Goal: Task Accomplishment & Management: Manage account settings

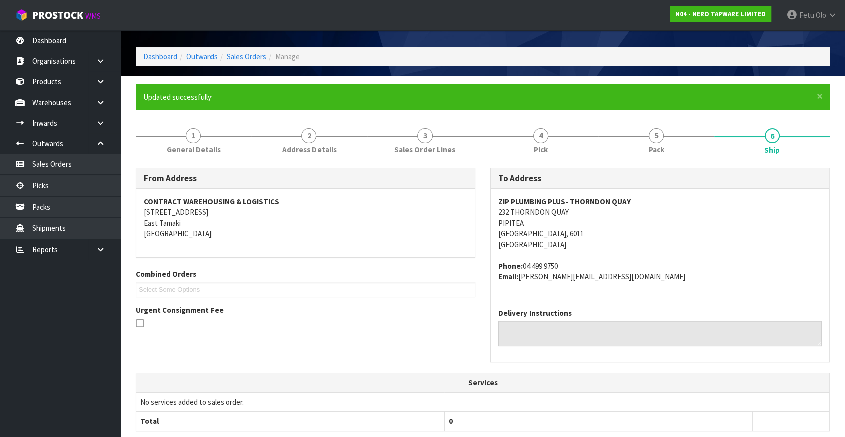
scroll to position [247, 0]
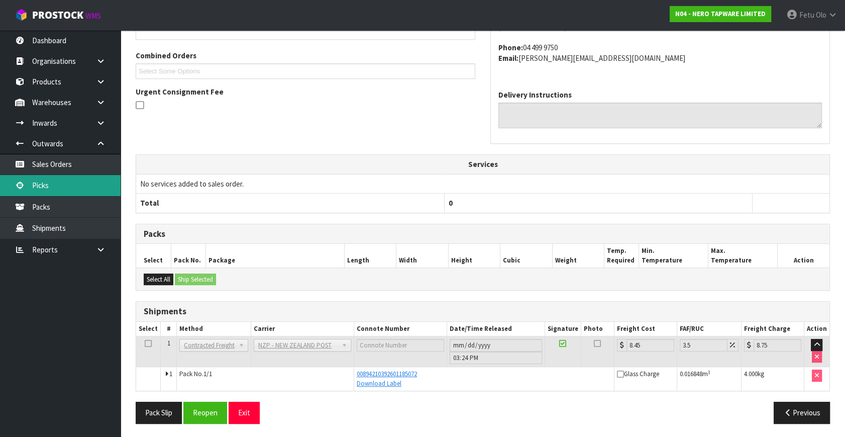
click at [38, 194] on link "Picks" at bounding box center [60, 185] width 121 height 21
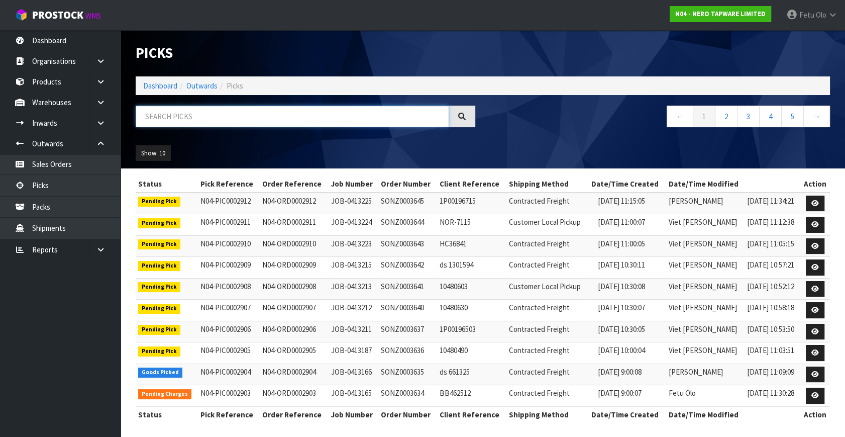
click at [315, 120] on input "text" at bounding box center [292, 116] width 313 height 22
drag, startPoint x: 315, startPoint y: 120, endPoint x: 315, endPoint y: 131, distance: 10.6
click at [315, 122] on input "text" at bounding box center [292, 116] width 313 height 22
type input "0002904"
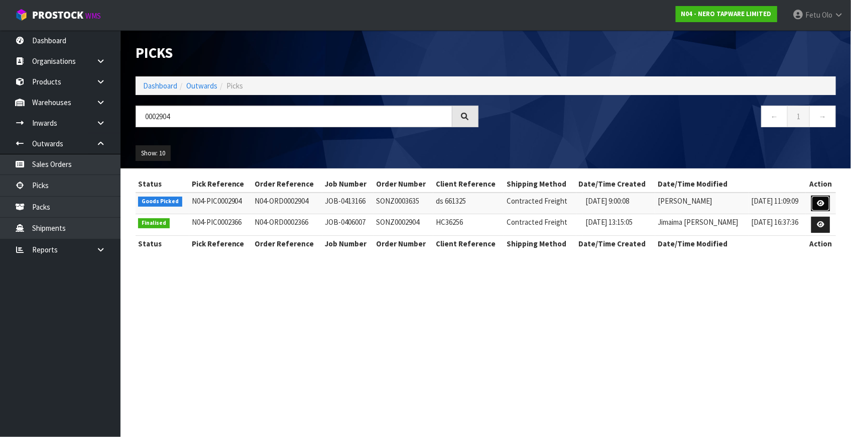
click at [817, 198] on link at bounding box center [821, 203] width 19 height 16
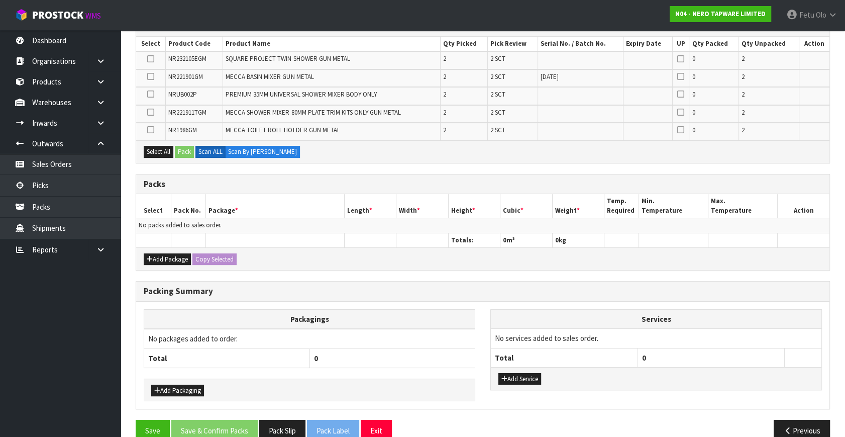
scroll to position [181, 0]
click at [153, 261] on button "Add Package" at bounding box center [167, 259] width 47 height 12
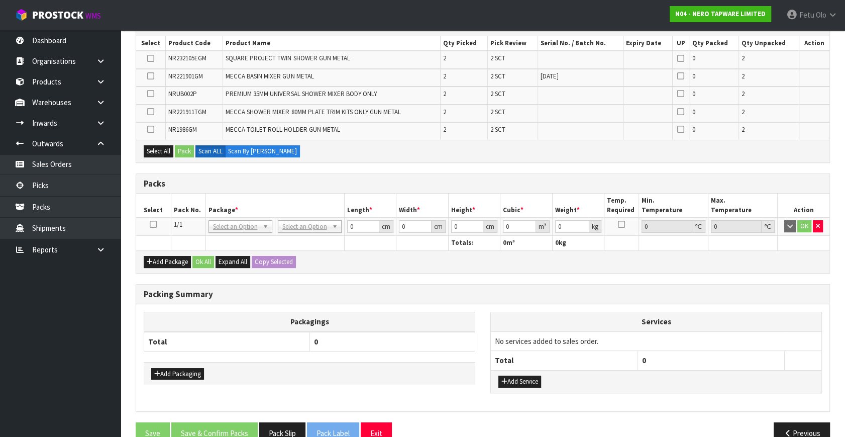
click at [155, 224] on icon at bounding box center [153, 224] width 7 height 1
click at [260, 218] on td "NONE 007-001 007-002 007-004 007-009 007-013 007-014 007-015 007-017 007-018 00…" at bounding box center [239, 227] width 69 height 18
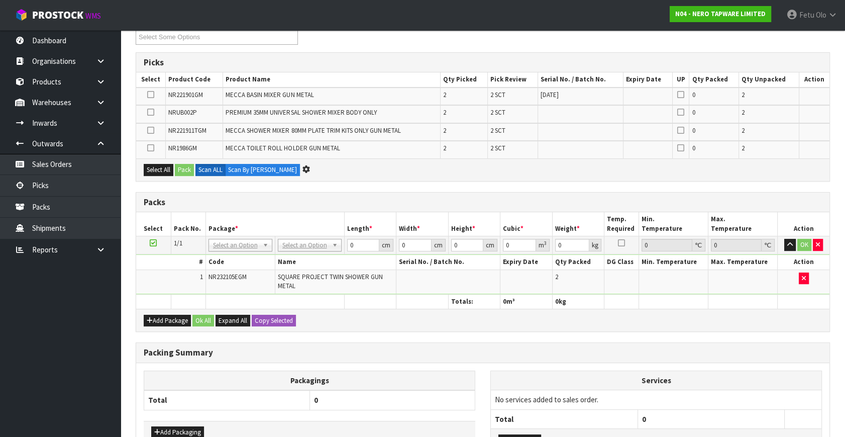
scroll to position [0, 0]
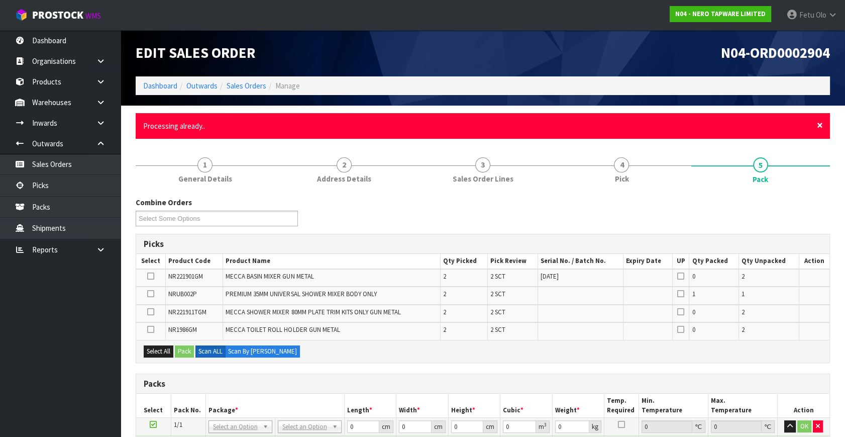
click at [821, 125] on span "×" at bounding box center [820, 125] width 6 height 14
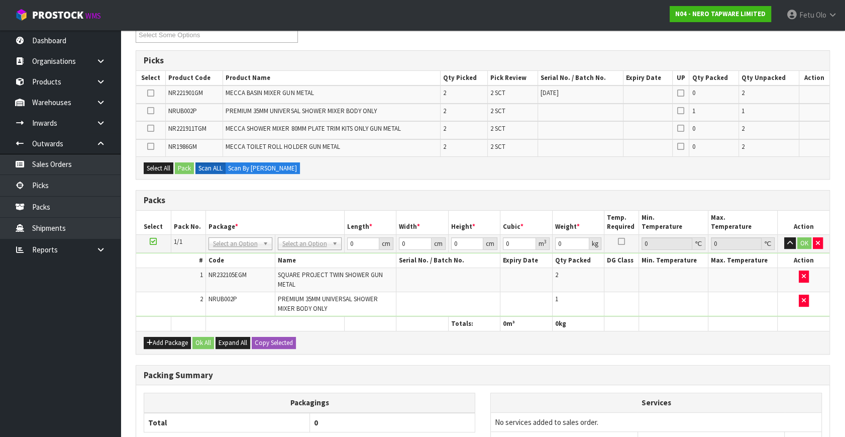
scroll to position [228, 0]
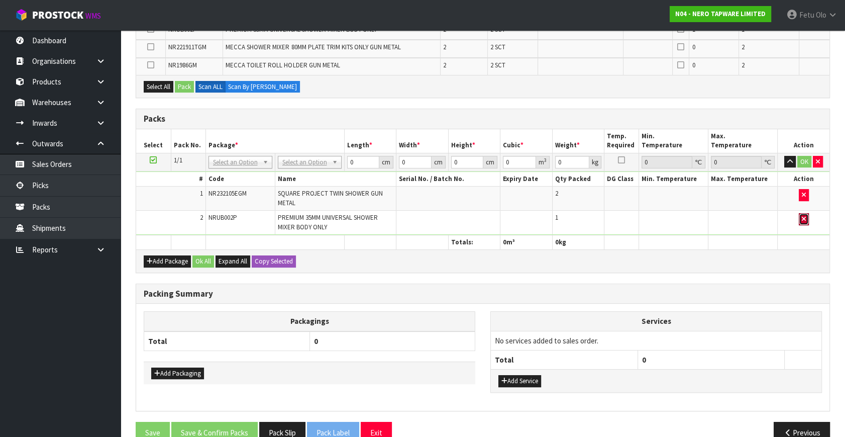
click at [802, 218] on icon "button" at bounding box center [804, 219] width 4 height 7
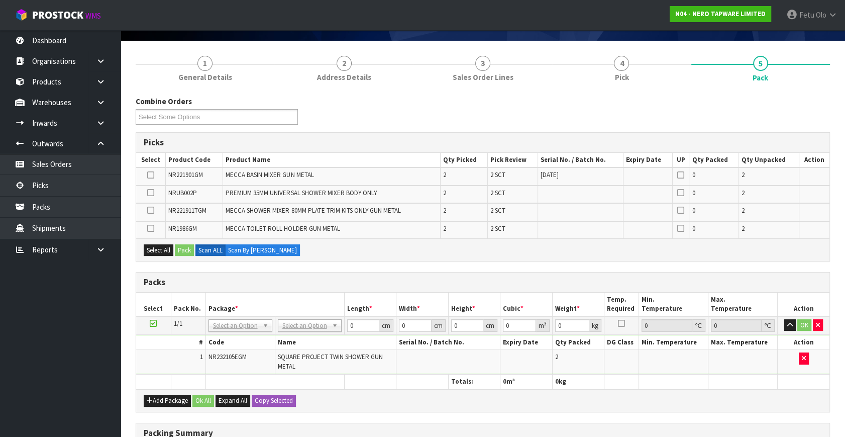
scroll to position [85, 0]
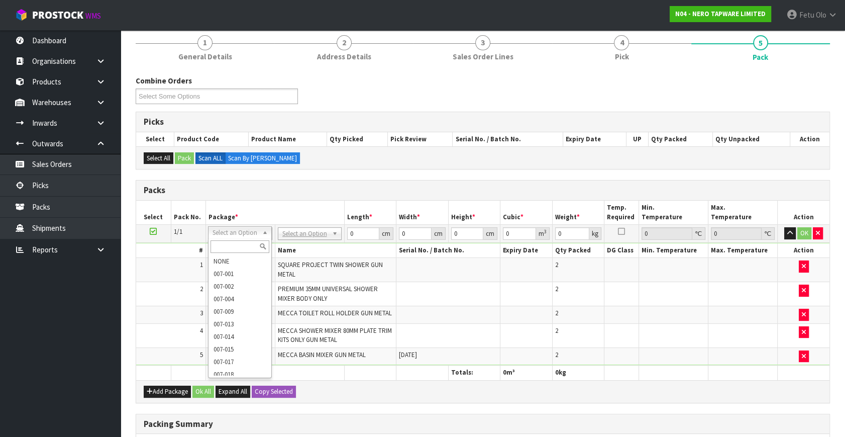
click at [219, 249] on input "text" at bounding box center [239, 246] width 59 height 13
type input "011"
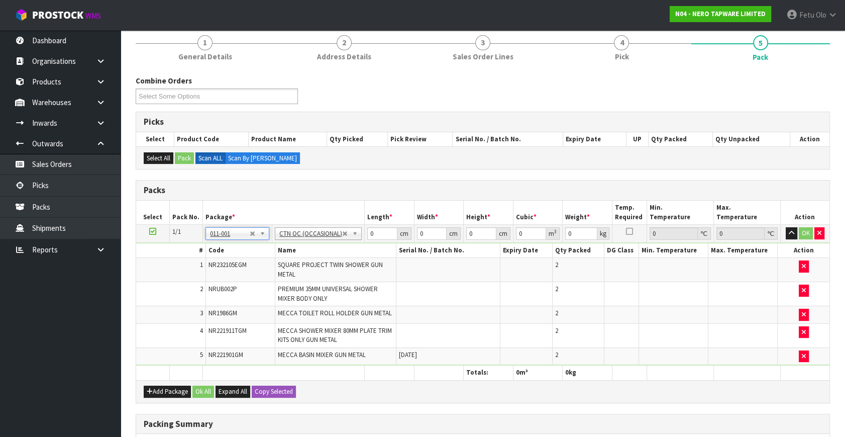
type input "13.4"
drag, startPoint x: 377, startPoint y: 227, endPoint x: 350, endPoint y: 244, distance: 31.6
click at [350, 244] on tbody "1/1 NONE 007-001 007-002 007-004 007-009 007-013 007-014 007-015 007-017 007-01…" at bounding box center [482, 295] width 693 height 141
type input "8"
type input "91"
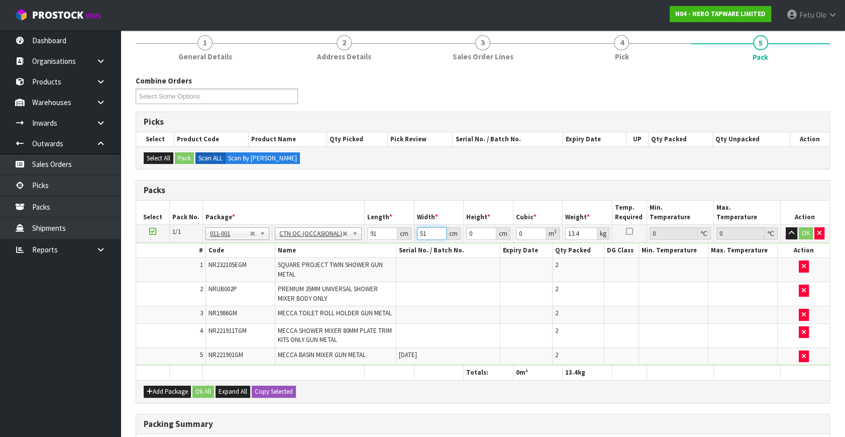
type input "51"
type input "2"
type input "0.009282"
type input "28"
type input "0.129948"
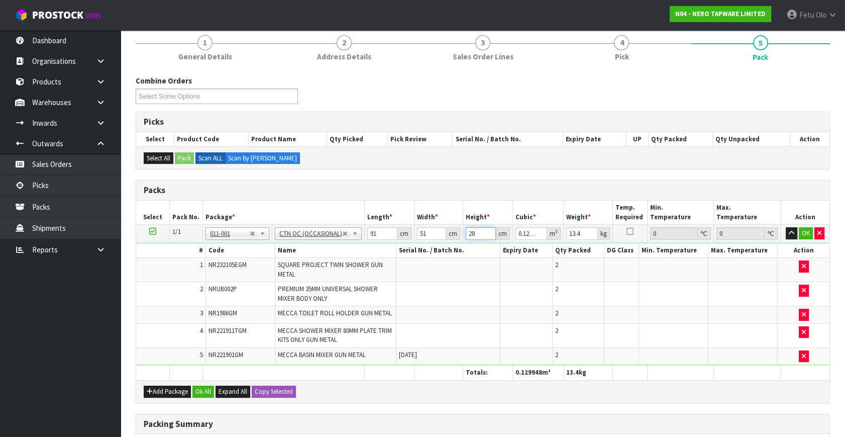
type input "28"
type input "19"
click button "OK" at bounding box center [806, 233] width 14 height 12
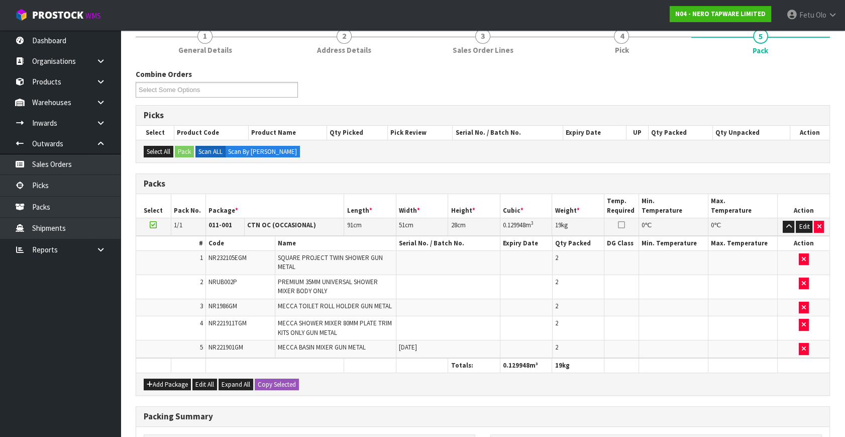
scroll to position [239, 0]
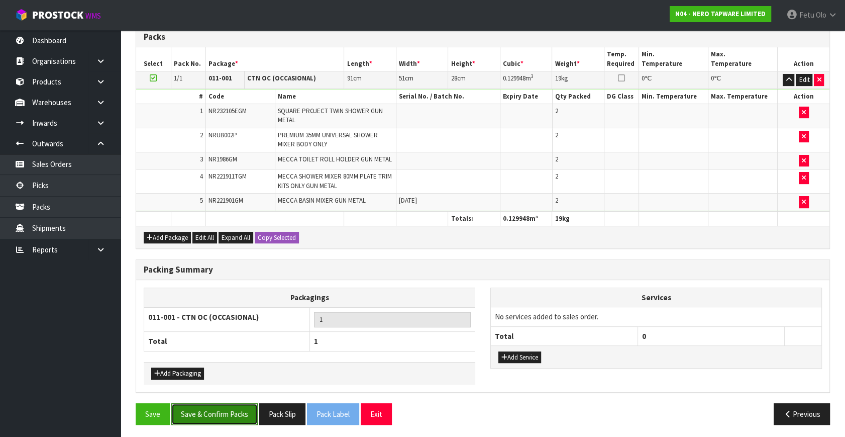
drag, startPoint x: 228, startPoint y: 412, endPoint x: 215, endPoint y: 412, distance: 13.1
click at [227, 415] on button "Save & Confirm Packs" at bounding box center [214, 414] width 86 height 22
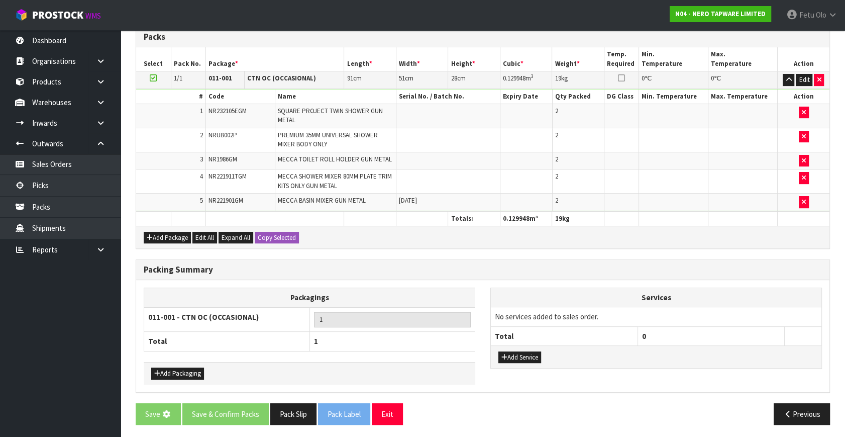
scroll to position [0, 0]
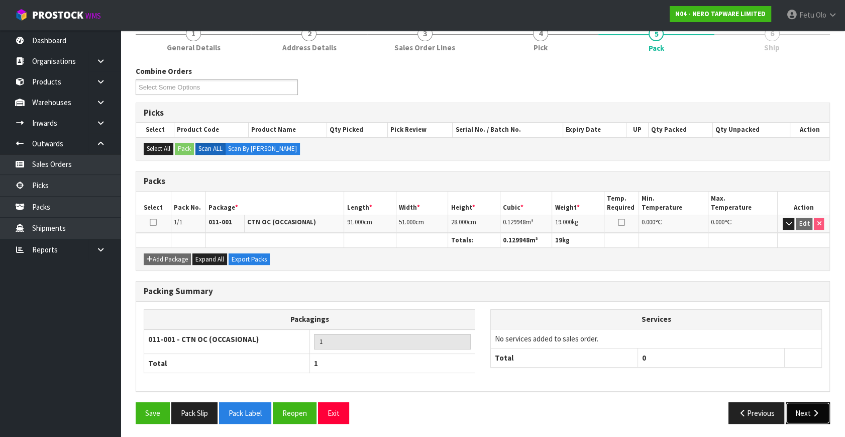
click at [814, 410] on icon "button" at bounding box center [816, 413] width 10 height 8
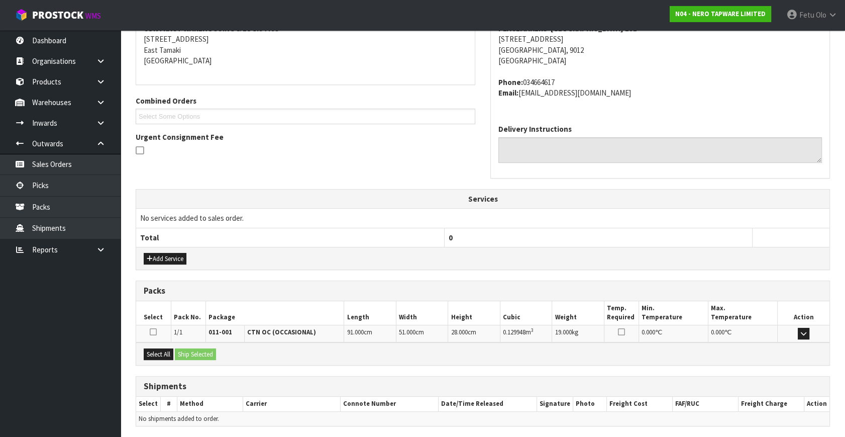
scroll to position [237, 0]
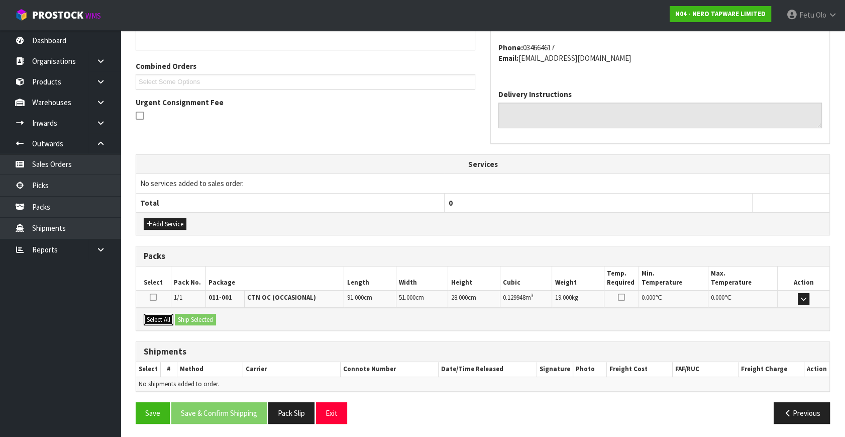
click at [157, 316] on button "Select All" at bounding box center [159, 319] width 30 height 12
click at [192, 316] on button "Ship Selected" at bounding box center [195, 319] width 41 height 12
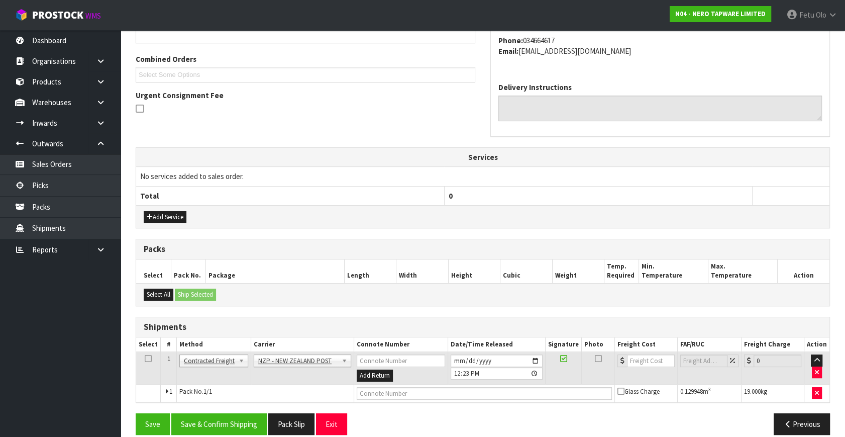
scroll to position [255, 0]
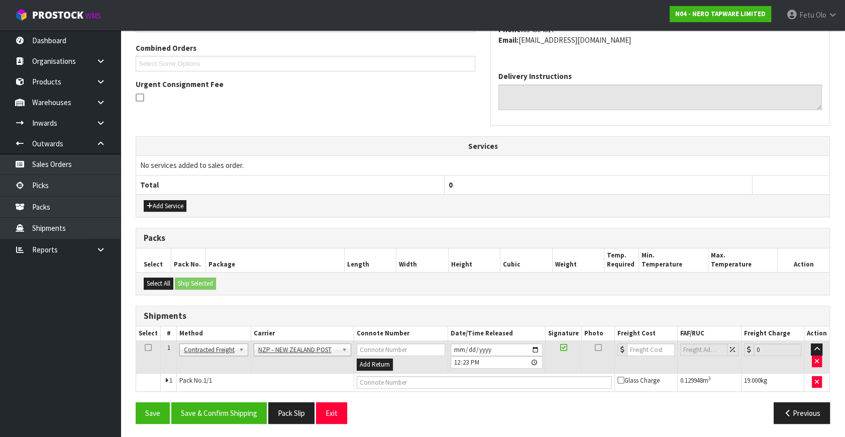
click at [226, 397] on div "From Address CONTRACT WAREHOUSING & LOGISTICS 17 Allens Road East Tamaki Auckla…" at bounding box center [483, 186] width 694 height 489
click at [231, 404] on button "Save & Confirm Shipping" at bounding box center [218, 413] width 95 height 22
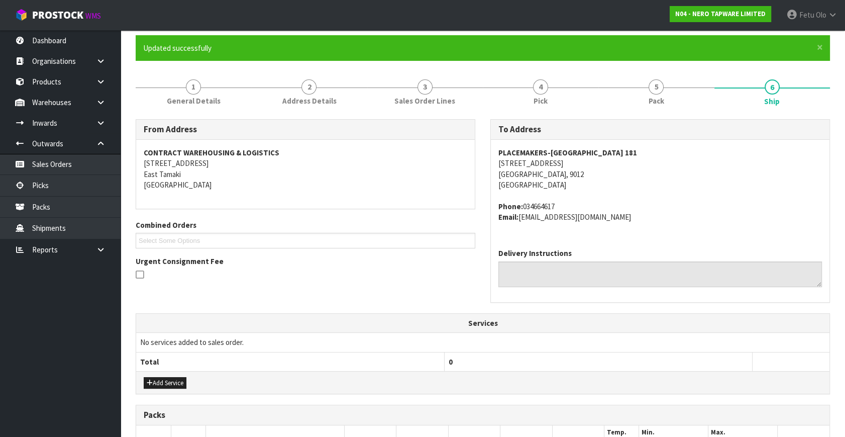
scroll to position [0, 0]
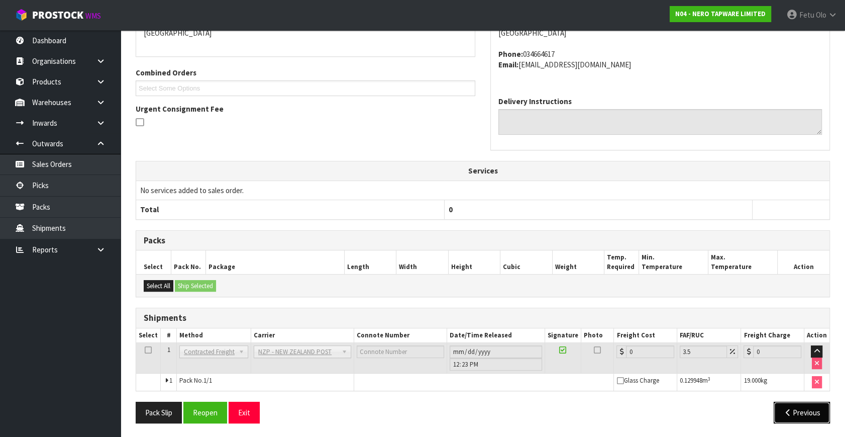
click at [800, 413] on button "Previous" at bounding box center [802, 412] width 56 height 22
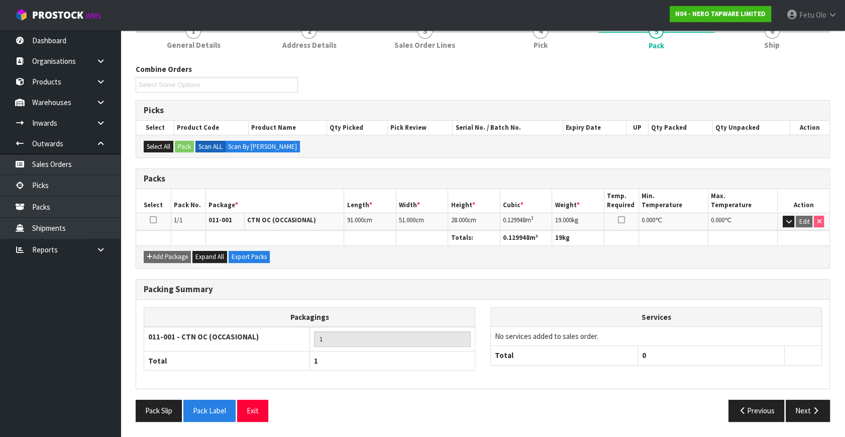
scroll to position [142, 0]
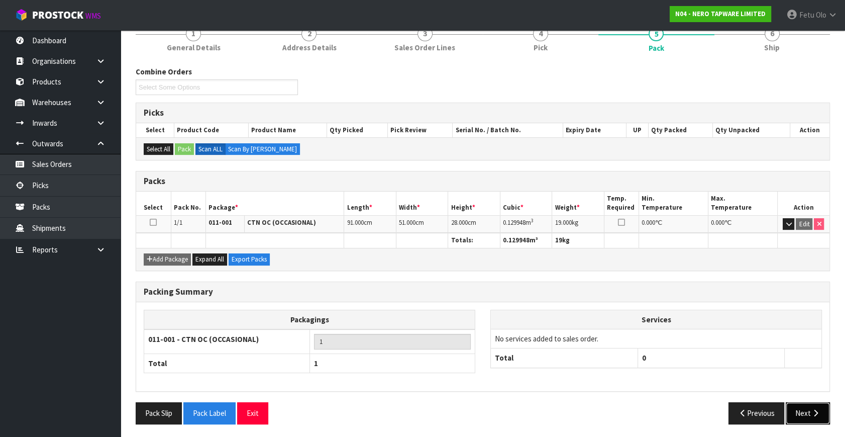
click at [794, 419] on button "Next" at bounding box center [808, 413] width 44 height 22
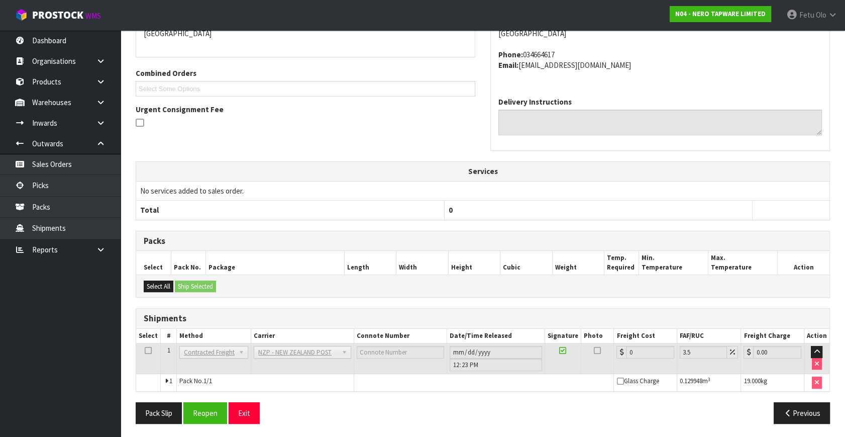
scroll to position [241, 0]
click at [200, 410] on button "Reopen" at bounding box center [205, 412] width 44 height 22
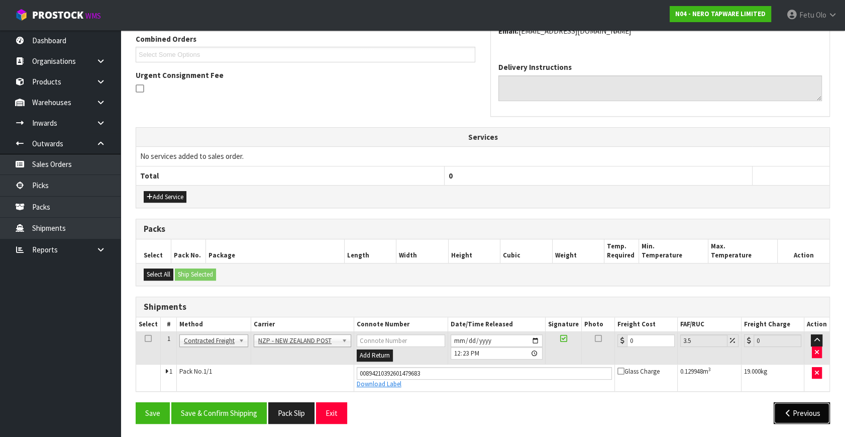
click at [814, 417] on button "Previous" at bounding box center [802, 413] width 56 height 22
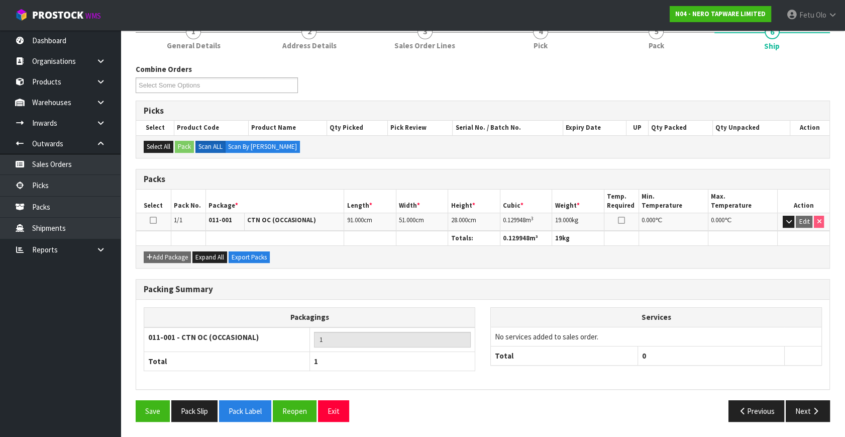
scroll to position [131, 0]
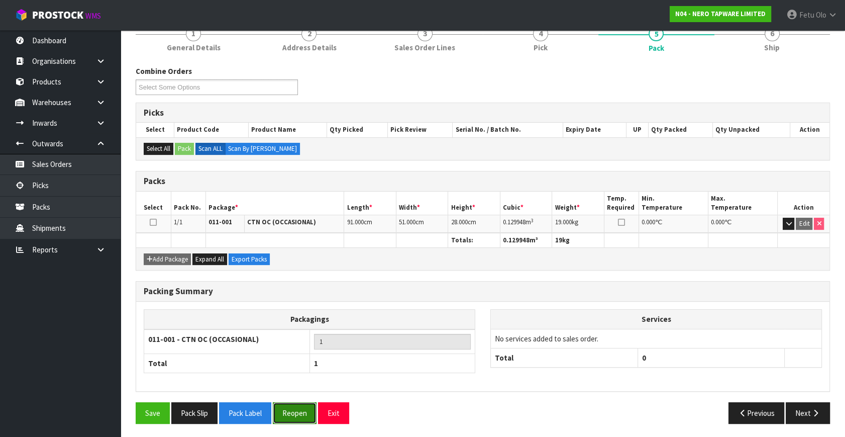
drag, startPoint x: 296, startPoint y: 407, endPoint x: 297, endPoint y: 398, distance: 9.1
click at [296, 407] on button "Reopen" at bounding box center [295, 413] width 44 height 22
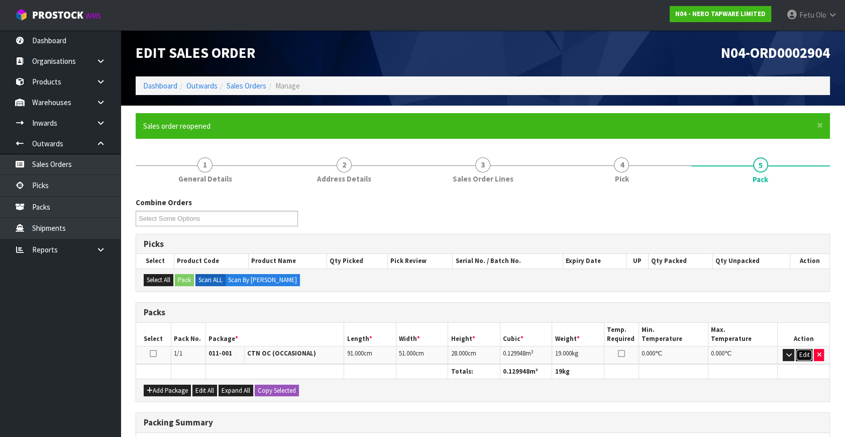
click at [803, 355] on button "Edit" at bounding box center [804, 355] width 17 height 12
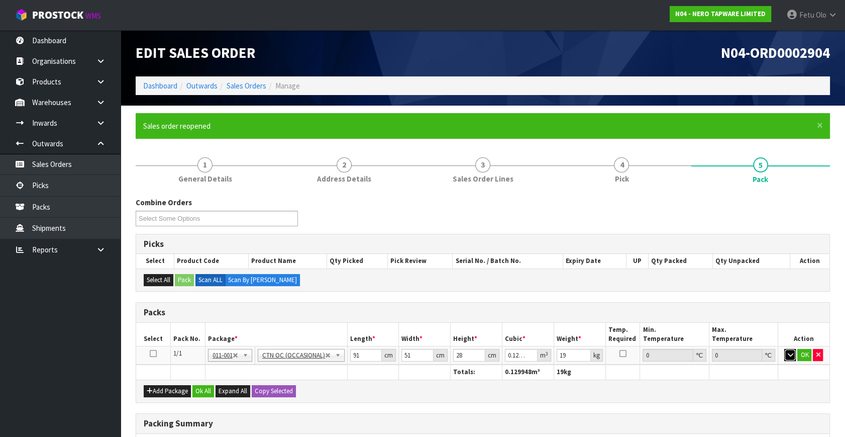
click at [785, 352] on button "button" at bounding box center [790, 355] width 12 height 12
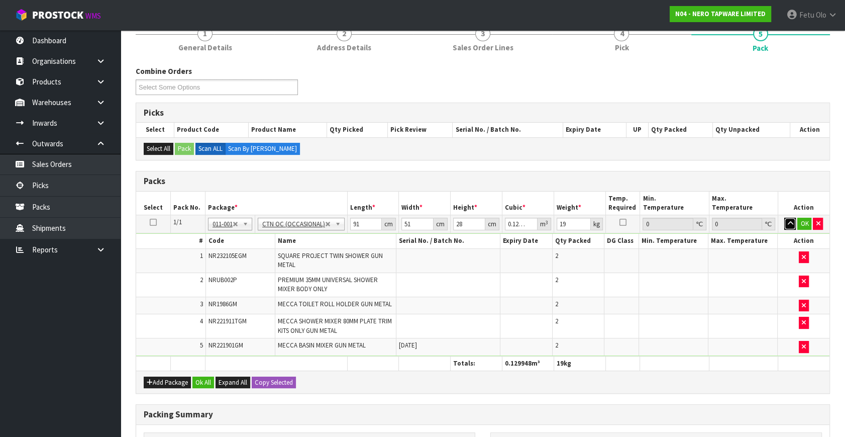
scroll to position [228, 0]
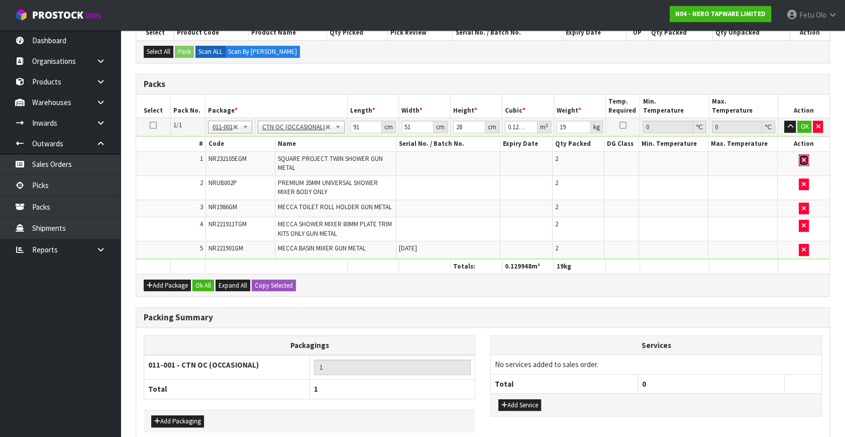
click at [803, 157] on icon "button" at bounding box center [804, 160] width 4 height 7
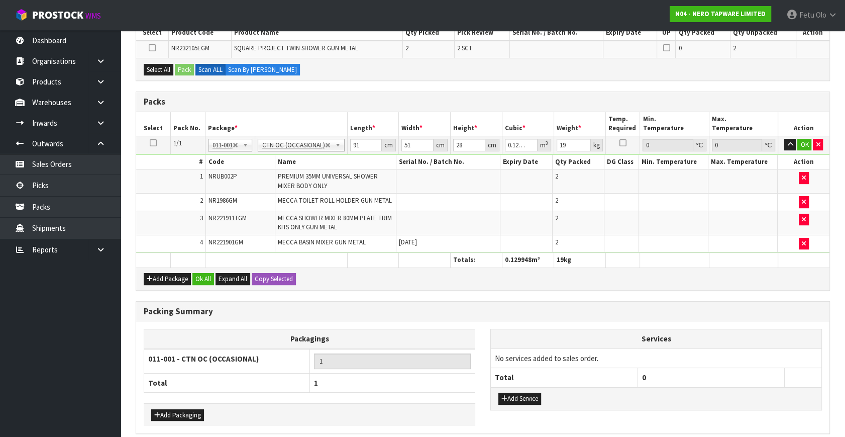
type input "0"
type input "5.4"
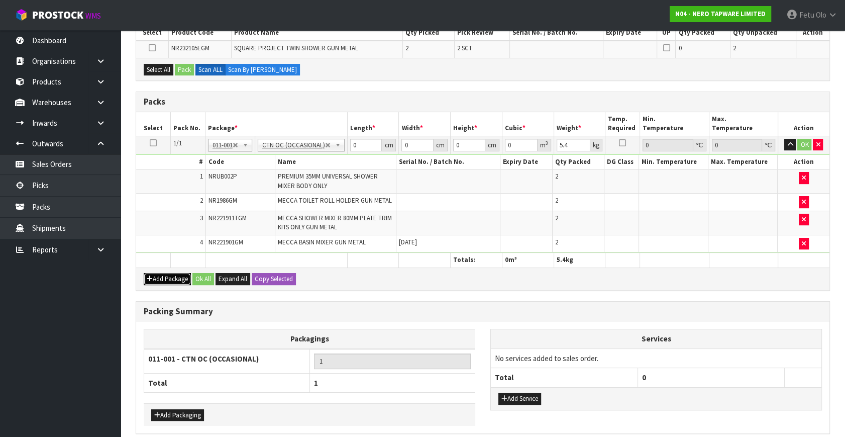
click at [156, 273] on button "Add Package" at bounding box center [167, 279] width 47 height 12
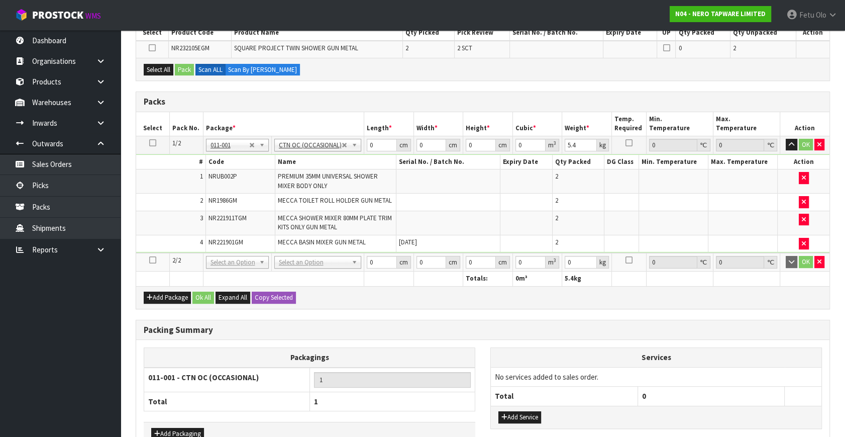
click at [153, 260] on icon at bounding box center [152, 260] width 7 height 1
click at [85, 363] on ul "Dashboard Organisations Clients Consignees Carriers Products Categories Serial …" at bounding box center [60, 233] width 121 height 406
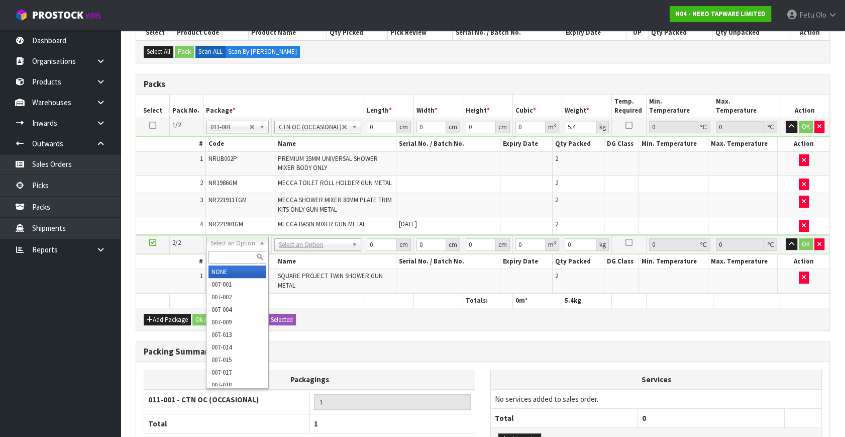
click at [229, 253] on input "text" at bounding box center [237, 257] width 58 height 13
type input "011"
type input "2"
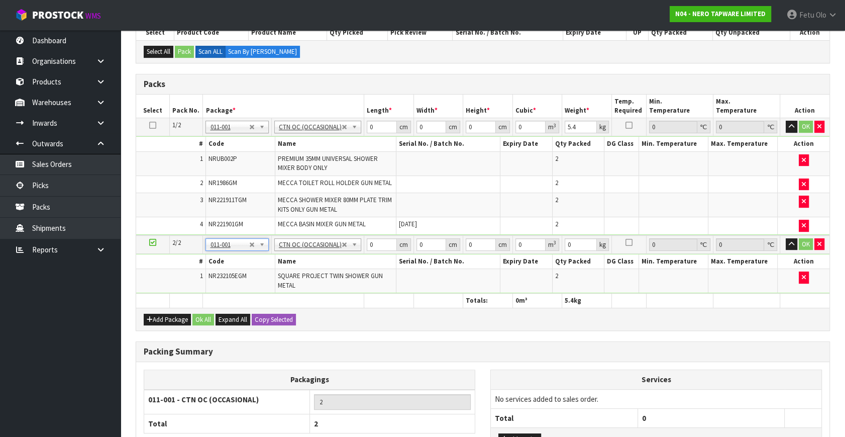
type input "8"
click at [334, 252] on tbody "2/2 NONE 007-001 007-002 007-004 007-009 007-013 007-014 007-015 007-017 007-01…" at bounding box center [482, 264] width 693 height 58
type input "90"
type input "51"
type input "2"
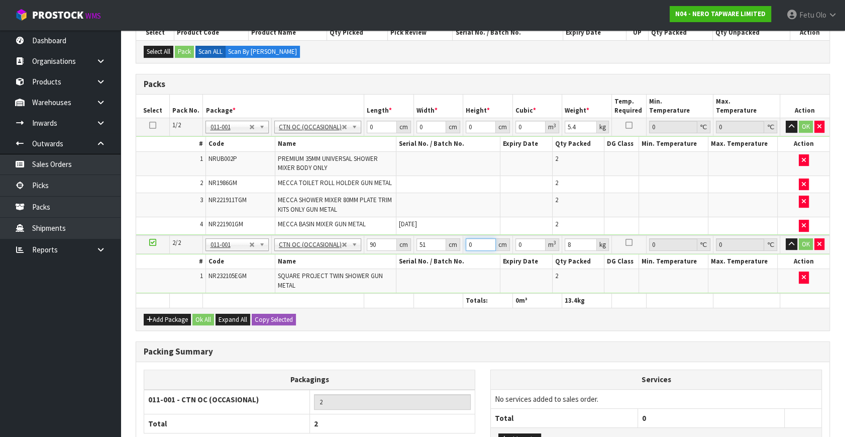
type input "0.00918"
type input "21"
type input "0.09639"
type input "21"
drag, startPoint x: 582, startPoint y: 125, endPoint x: 487, endPoint y: 158, distance: 100.7
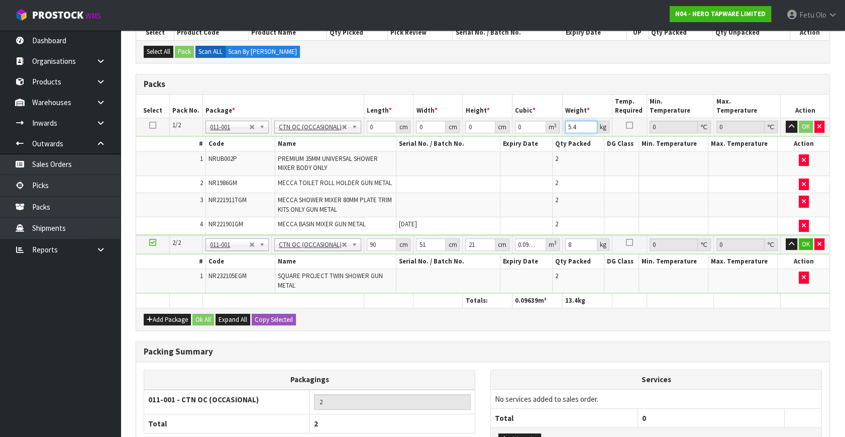
click at [487, 158] on tbody "1/2 NONE 007-001 007-002 007-004 007-009 007-013 007-014 007-015 007-017 007-01…" at bounding box center [482, 176] width 693 height 117
type input "7"
drag, startPoint x: 376, startPoint y: 126, endPoint x: 342, endPoint y: 137, distance: 36.1
click at [342, 137] on tbody "1/2 NONE 007-001 007-002 007-004 007-009 007-013 007-014 007-015 007-017 007-01…" at bounding box center [482, 176] width 693 height 117
click at [231, 138] on input "text" at bounding box center [237, 140] width 58 height 13
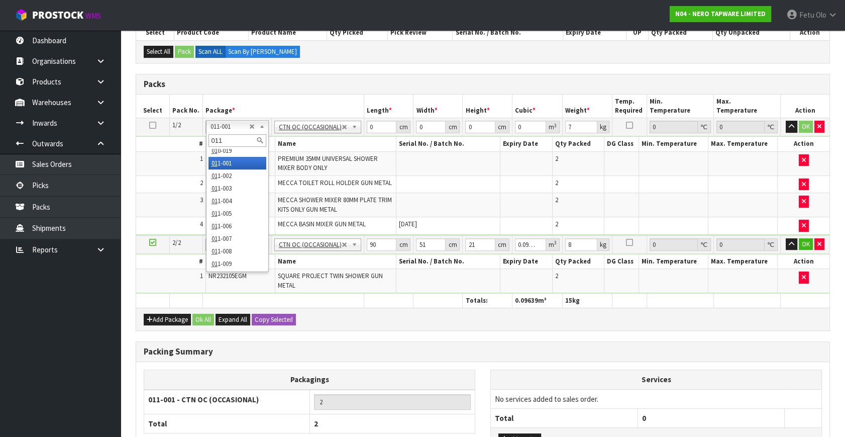
scroll to position [0, 0]
type input "011-084"
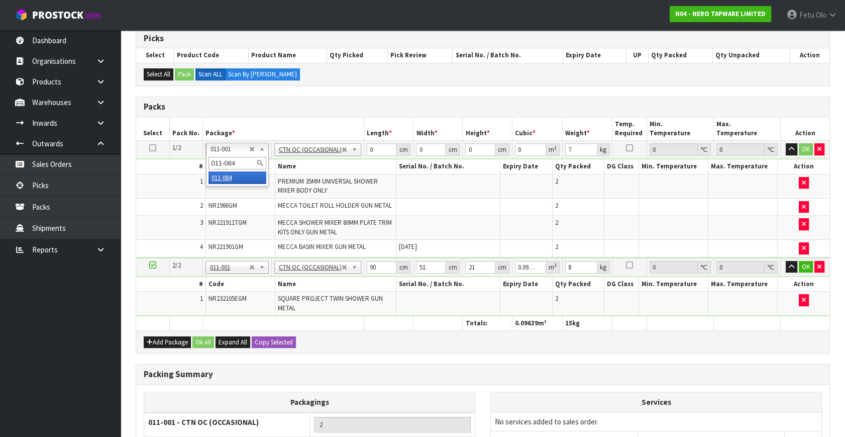
scroll to position [182, 0]
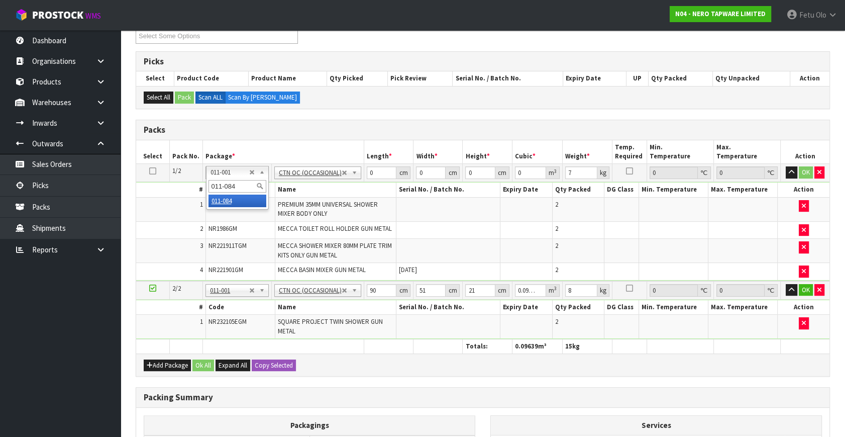
type input "1"
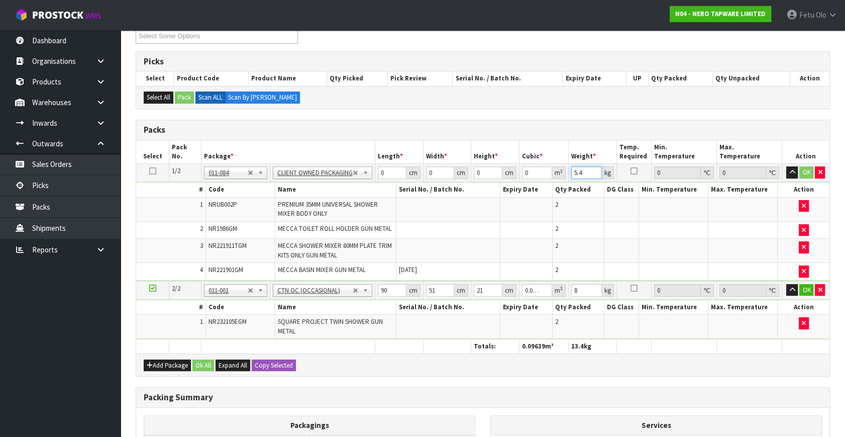
drag, startPoint x: 582, startPoint y: 171, endPoint x: 540, endPoint y: 185, distance: 44.5
click at [540, 185] on tbody "1/2 NONE 007-001 007-002 007-004 007-009 007-013 007-014 007-015 007-017 007-01…" at bounding box center [482, 222] width 693 height 117
type input "7"
drag, startPoint x: 341, startPoint y: 181, endPoint x: 298, endPoint y: 188, distance: 43.3
click at [298, 188] on tbody "1/2 NONE 007-001 007-002 007-004 007-009 007-013 007-014 007-015 007-017 007-01…" at bounding box center [482, 222] width 693 height 117
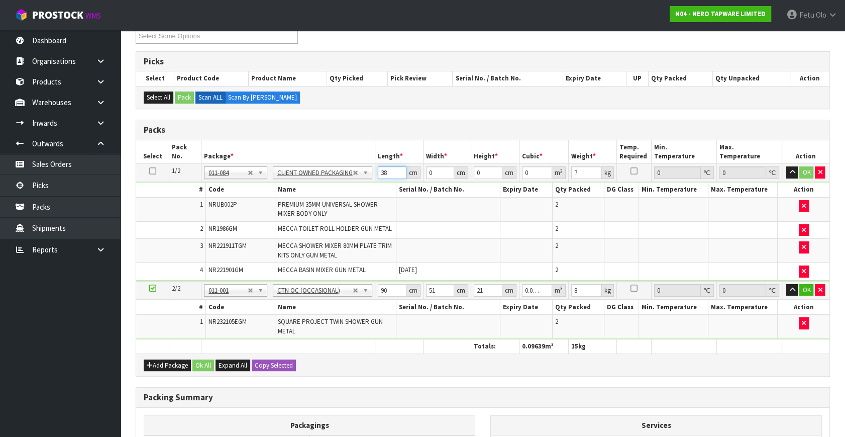
type input "38"
type input "33"
type input "2"
type input "0.002508"
type input "26"
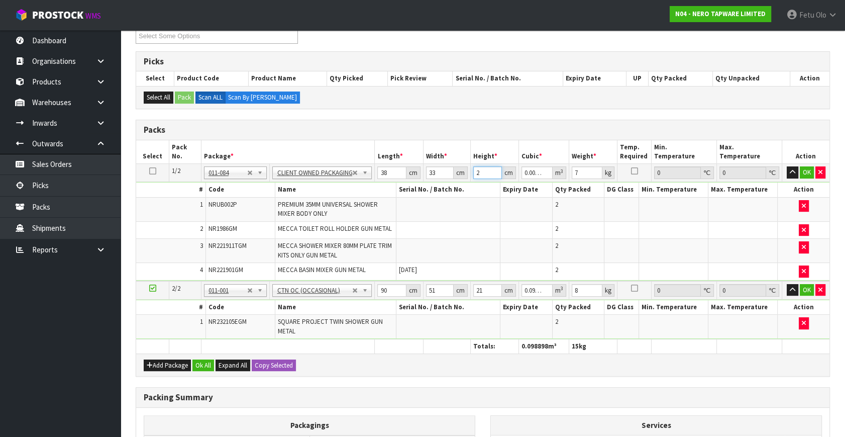
type input "0.032604"
type input "26"
click button "OK" at bounding box center [807, 172] width 14 height 12
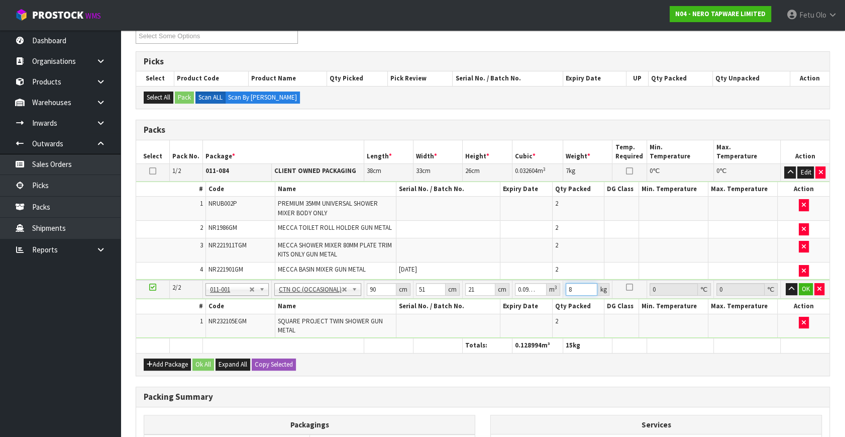
drag, startPoint x: 577, startPoint y: 285, endPoint x: 532, endPoint y: 303, distance: 48.5
click at [532, 303] on tbody "2/2 NONE 007-001 007-002 007-004 007-009 007-013 007-014 007-015 007-017 007-01…" at bounding box center [482, 309] width 693 height 58
type input "13"
drag, startPoint x: 808, startPoint y: 284, endPoint x: 494, endPoint y: 367, distance: 324.6
click at [808, 284] on button "OK" at bounding box center [806, 289] width 14 height 12
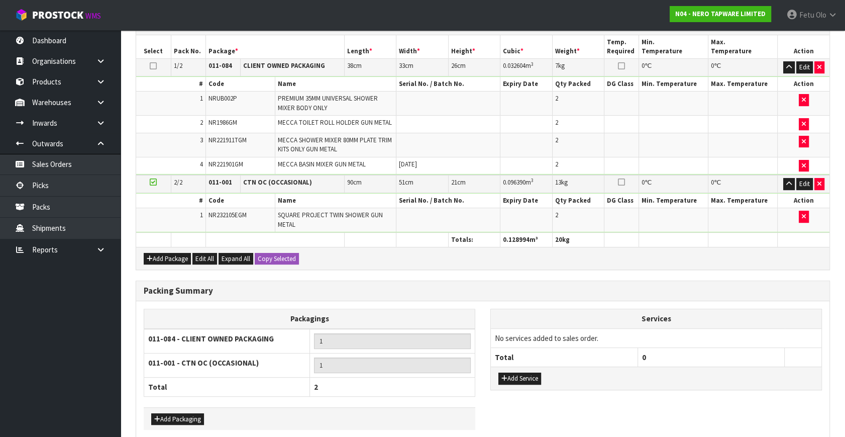
scroll to position [332, 0]
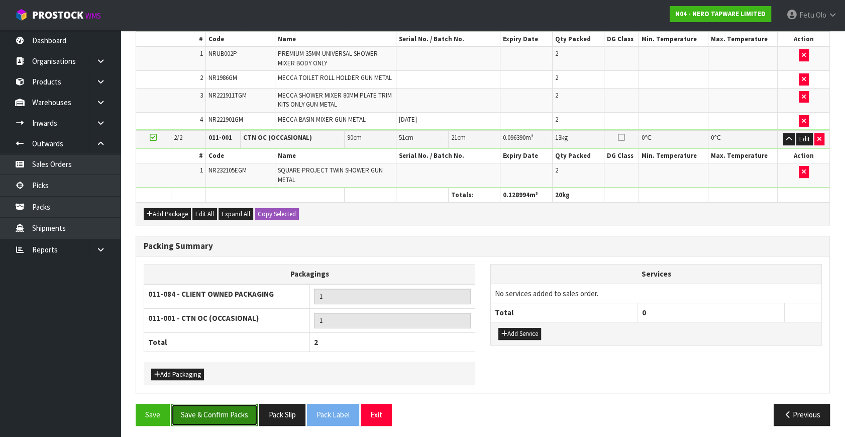
click at [218, 414] on button "Save & Confirm Packs" at bounding box center [214, 414] width 86 height 22
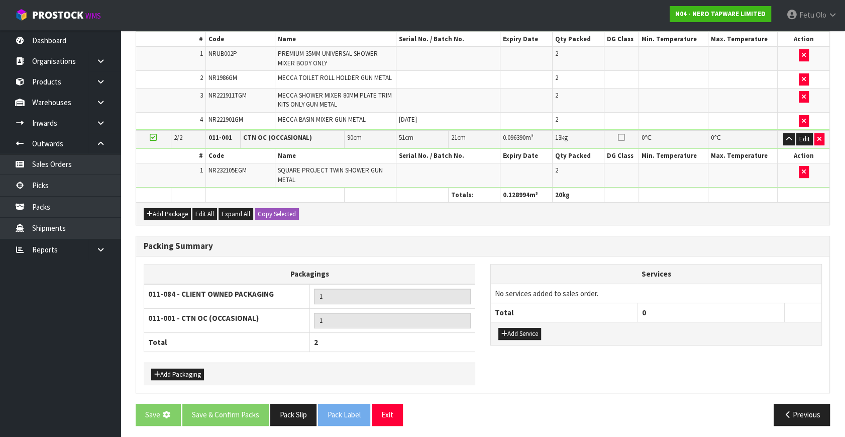
scroll to position [0, 0]
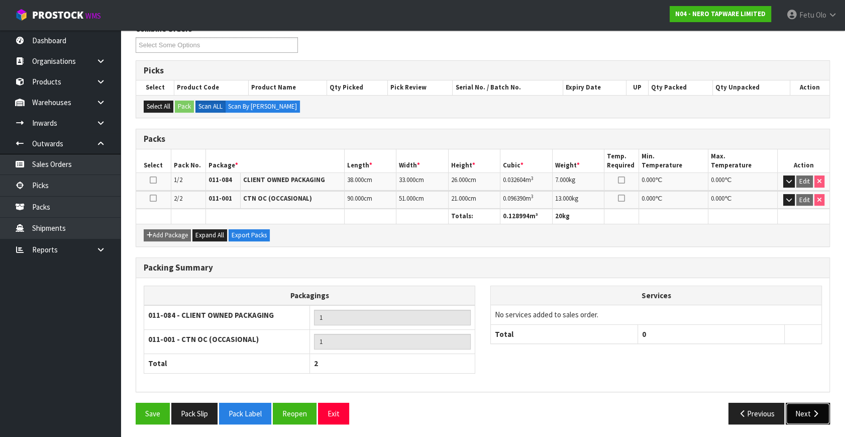
click at [814, 413] on icon "button" at bounding box center [816, 413] width 10 height 8
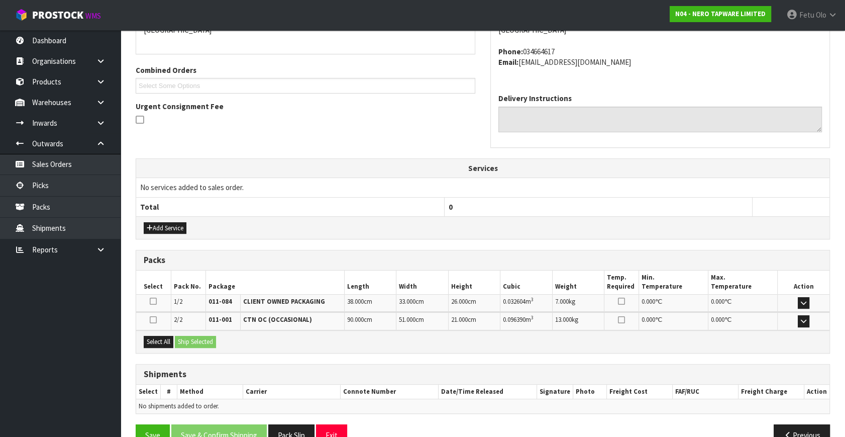
scroll to position [255, 0]
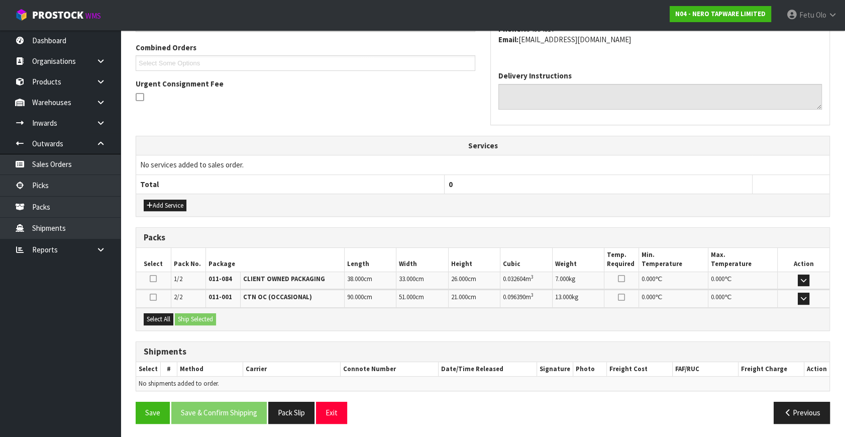
click at [155, 310] on div "Select All Ship Selected" at bounding box center [482, 318] width 693 height 23
click at [168, 315] on button "Select All" at bounding box center [159, 319] width 30 height 12
click at [206, 313] on button "Ship Selected" at bounding box center [195, 319] width 41 height 12
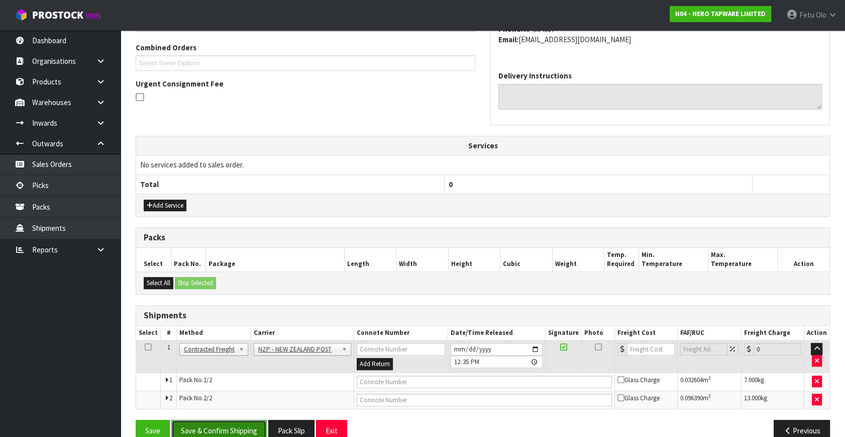
click at [250, 419] on button "Save & Confirm Shipping" at bounding box center [218, 430] width 95 height 22
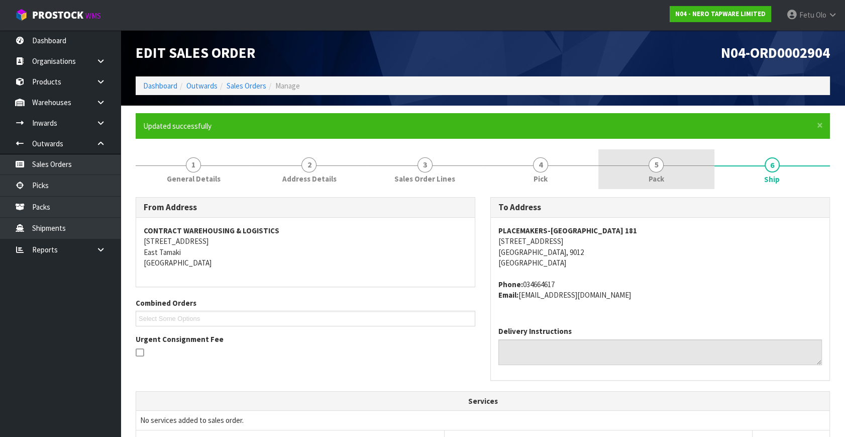
click at [687, 178] on link "5 Pack" at bounding box center [656, 169] width 116 height 40
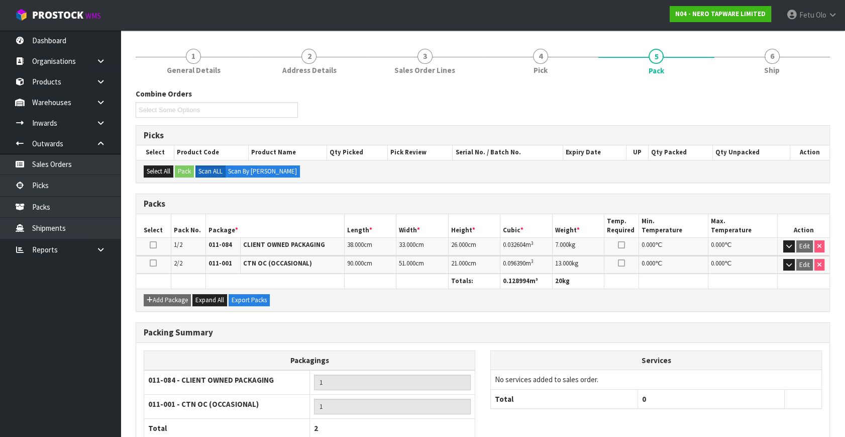
scroll to position [173, 0]
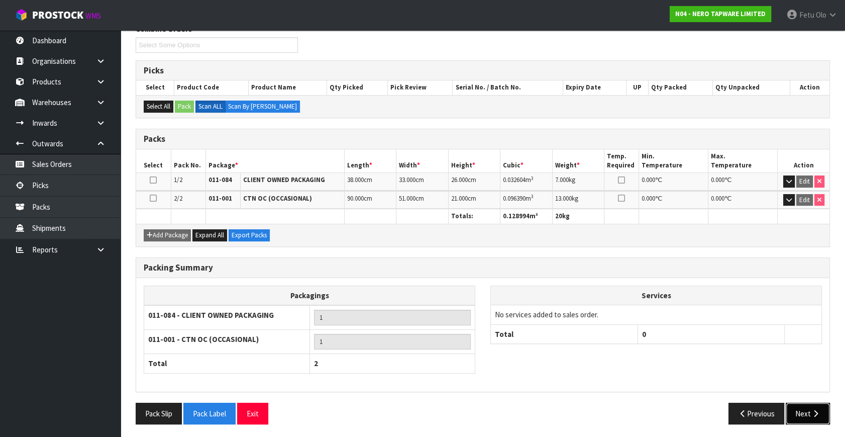
drag, startPoint x: 814, startPoint y: 409, endPoint x: 746, endPoint y: 395, distance: 69.2
click at [814, 409] on icon "button" at bounding box center [816, 413] width 10 height 8
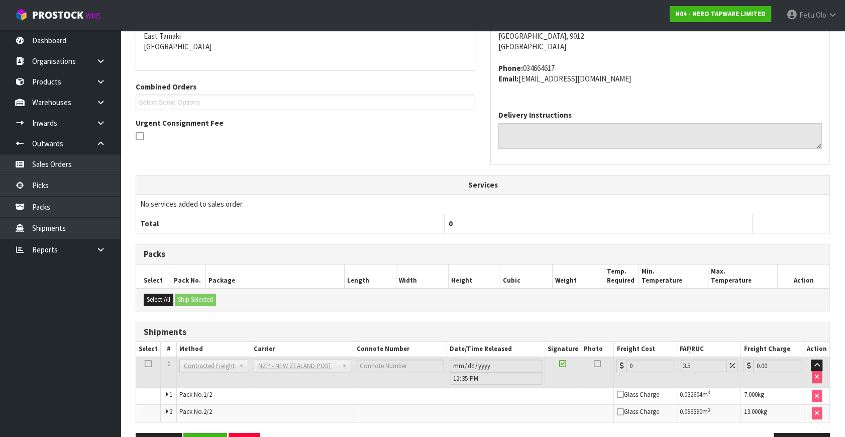
scroll to position [247, 0]
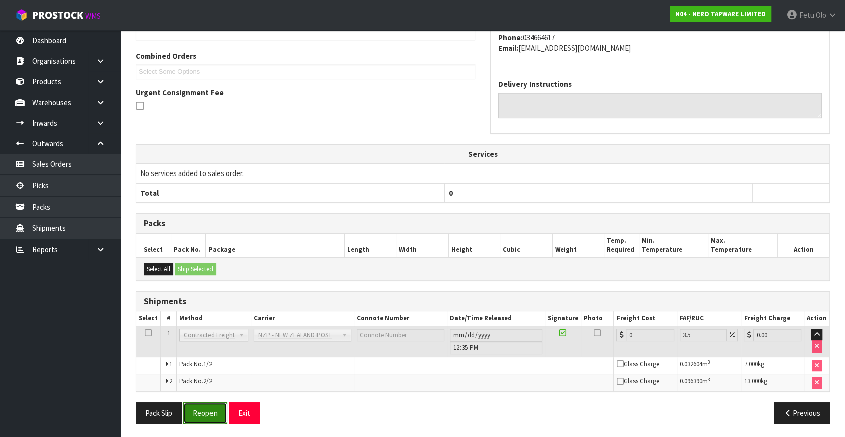
click at [192, 414] on button "Reopen" at bounding box center [205, 413] width 44 height 22
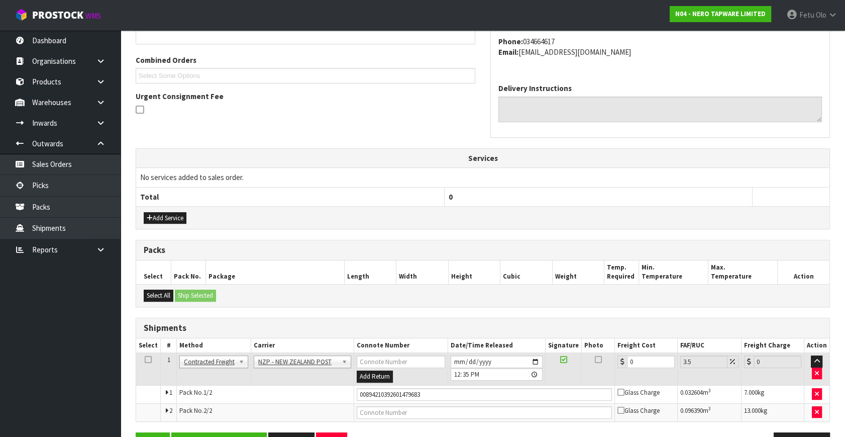
scroll to position [227, 0]
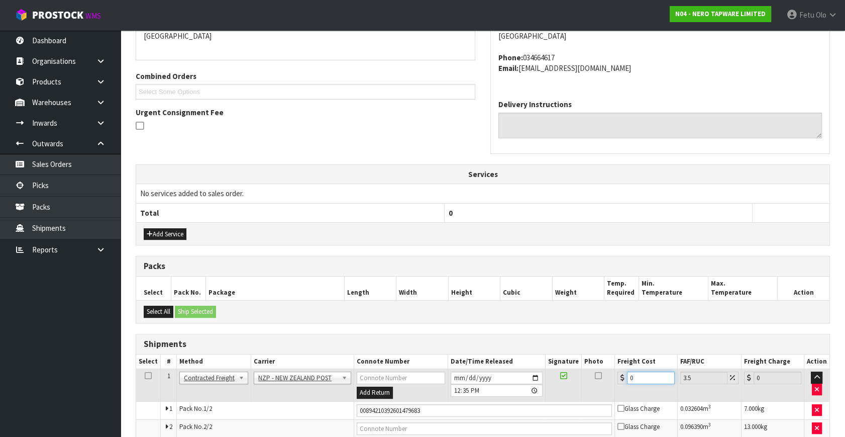
drag, startPoint x: 652, startPoint y: 376, endPoint x: 347, endPoint y: 393, distance: 305.4
click at [351, 392] on tr "1 Client Local Pickup Customer Local Pickup Company Freight Contracted Freight …" at bounding box center [482, 385] width 693 height 33
type input "3"
type input "3.1"
type input "39"
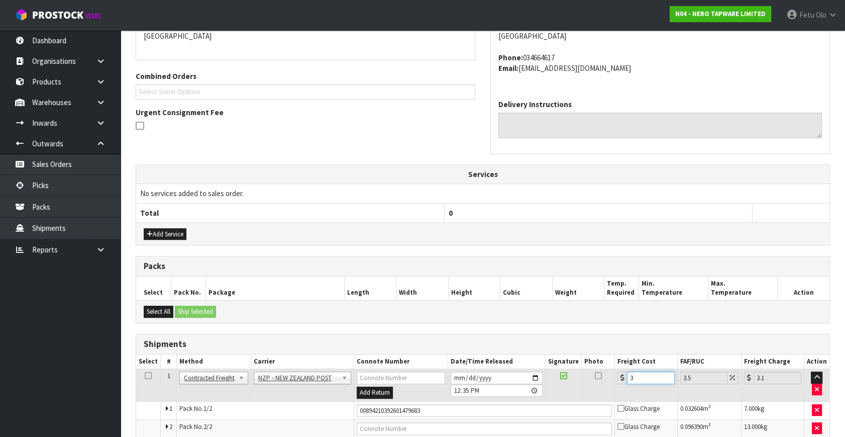
type input "40.36"
type input "39.8"
type input "41.19"
type input "39.89"
type input "41.29"
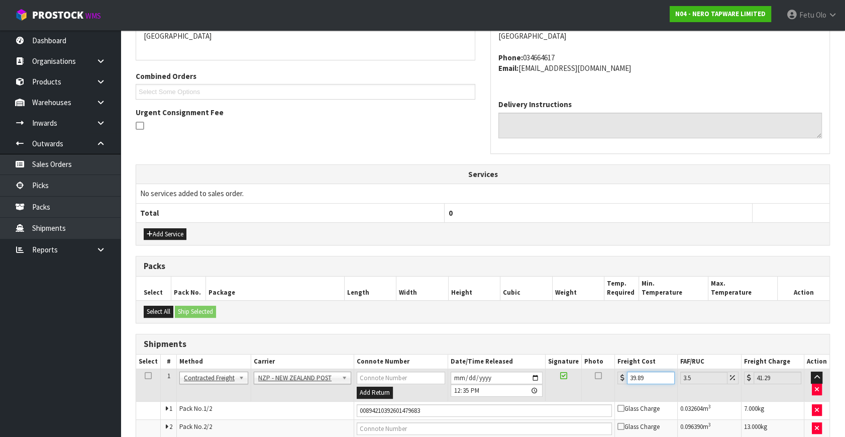
type input "39.89"
drag, startPoint x: 431, startPoint y: 402, endPoint x: 108, endPoint y: 401, distance: 323.5
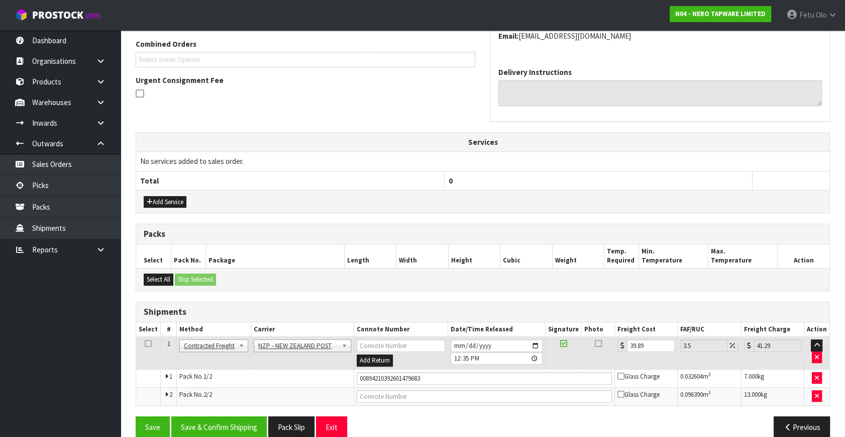
scroll to position [272, 0]
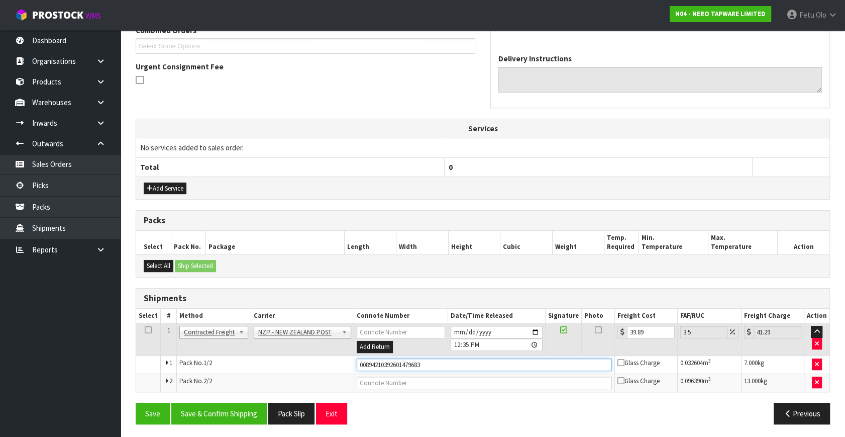
click at [419, 366] on input "00894210392601479683" at bounding box center [484, 364] width 255 height 13
drag, startPoint x: 445, startPoint y: 362, endPoint x: 258, endPoint y: 377, distance: 188.0
click at [258, 377] on tbody "1 Client Local Pickup Customer Local Pickup Company Freight Contracted Freight …" at bounding box center [482, 357] width 693 height 68
type input "00894210392601486292"
click at [136, 402] on button "Save" at bounding box center [153, 413] width 34 height 22
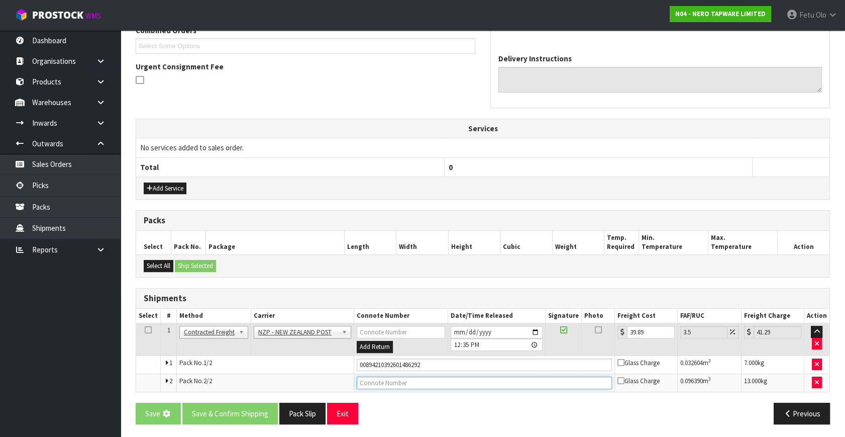
click at [431, 378] on input "text" at bounding box center [484, 382] width 255 height 13
type input "00894210392601486308"
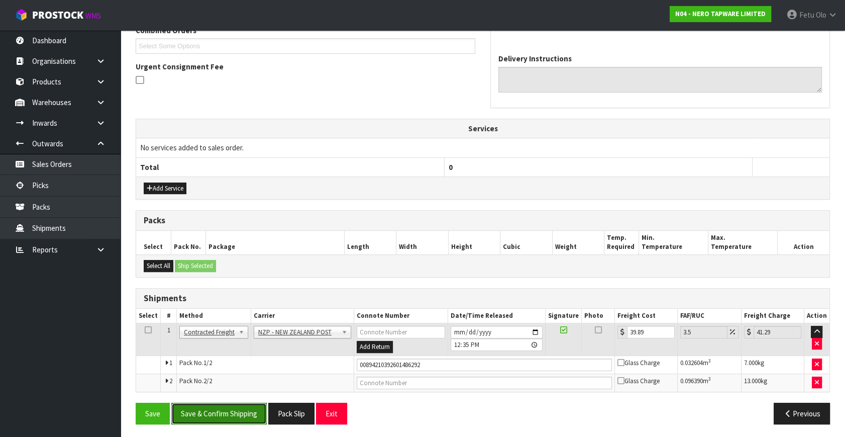
click at [240, 411] on button "Save & Confirm Shipping" at bounding box center [218, 413] width 95 height 22
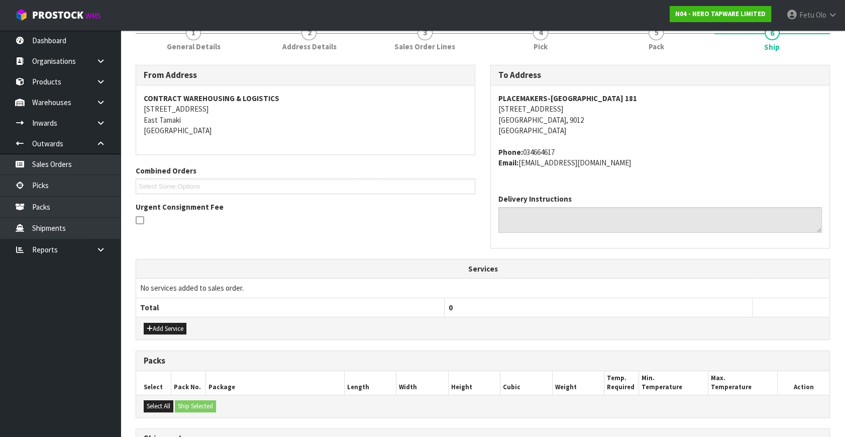
scroll to position [247, 0]
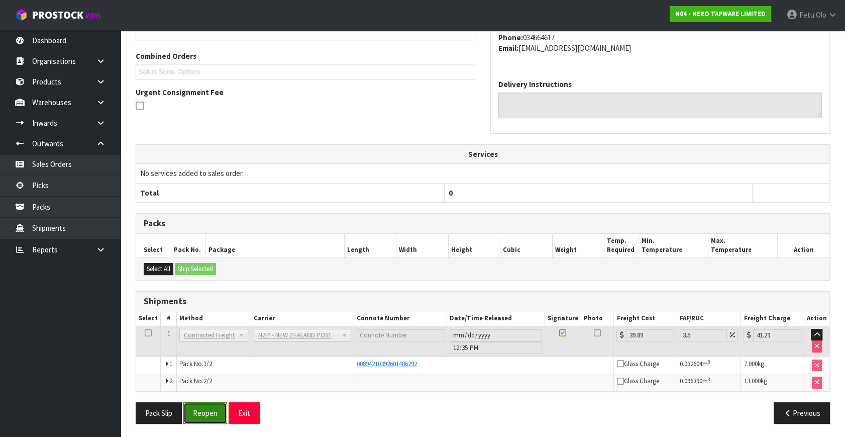
click at [204, 410] on button "Reopen" at bounding box center [205, 413] width 44 height 22
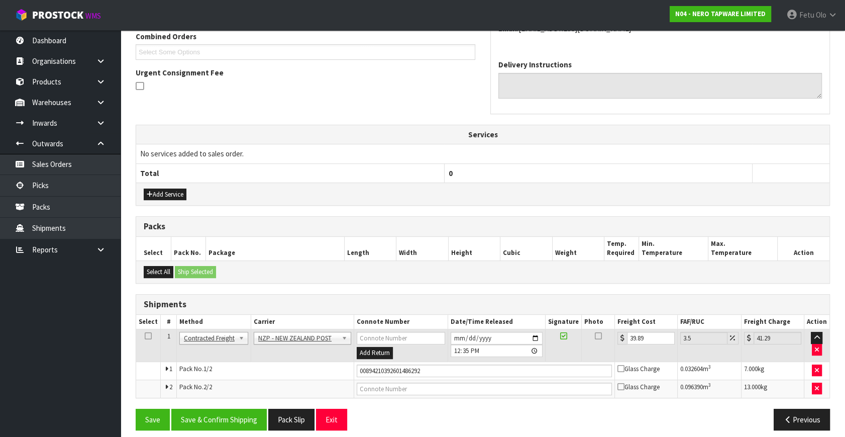
scroll to position [272, 0]
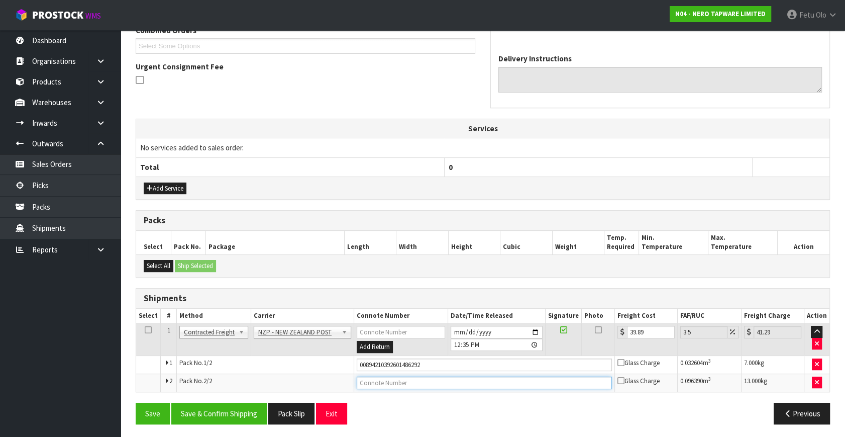
click at [421, 379] on input "text" at bounding box center [484, 382] width 255 height 13
type input "00894210392601486308"
click at [136, 402] on button "Save" at bounding box center [153, 413] width 34 height 22
click at [258, 411] on button "Save & Confirm Shipping" at bounding box center [218, 413] width 95 height 22
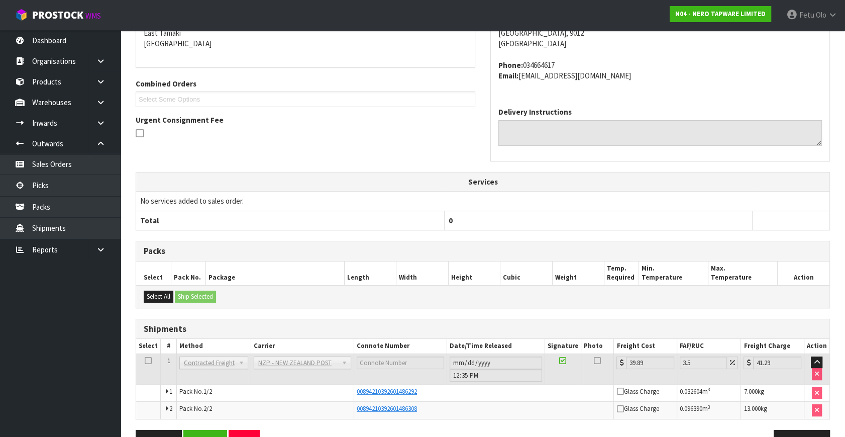
scroll to position [247, 0]
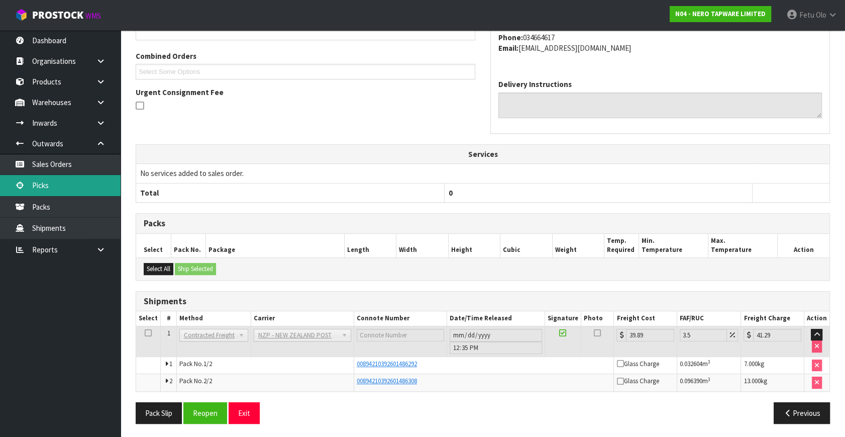
drag, startPoint x: 50, startPoint y: 185, endPoint x: 72, endPoint y: 177, distance: 23.8
click at [50, 185] on link "Picks" at bounding box center [60, 185] width 121 height 21
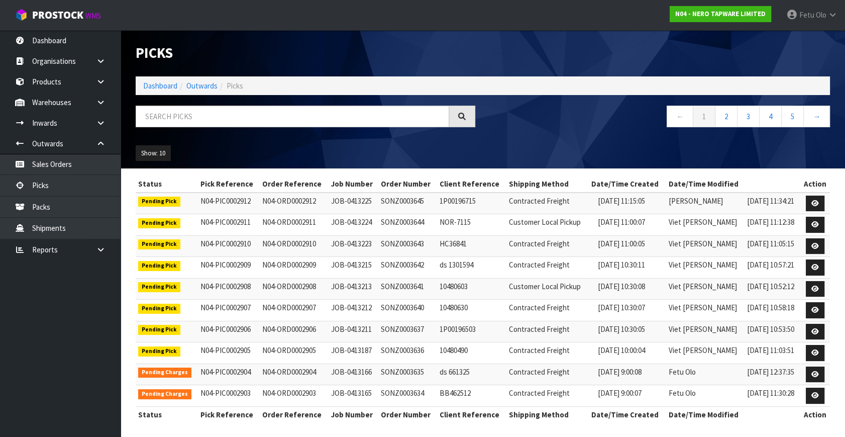
click at [292, 103] on div "Picks Dashboard Outwards Picks ← 1 2 3 4 5 → Show: 10 5 10 25 50" at bounding box center [482, 99] width 709 height 138
click at [282, 119] on input "text" at bounding box center [292, 116] width 313 height 22
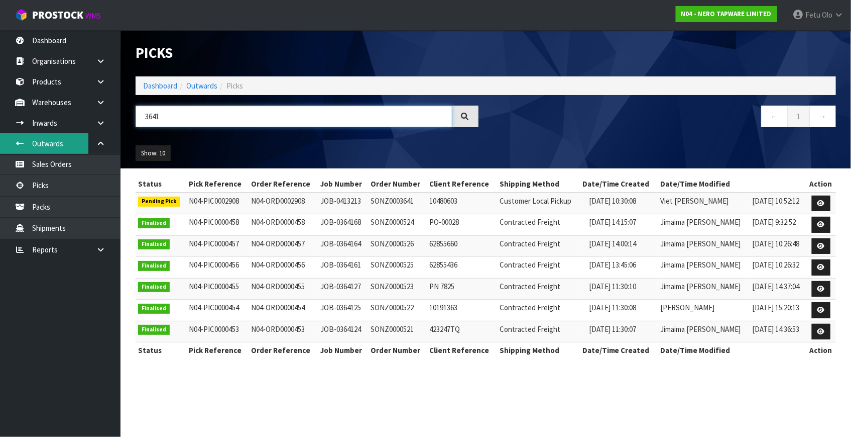
drag, startPoint x: 174, startPoint y: 114, endPoint x: 59, endPoint y: 151, distance: 121.4
click at [59, 151] on body "Toggle navigation ProStock WMS N04 - NERO TAPWARE LIMITED Fetu Olo Logout Dashb…" at bounding box center [425, 218] width 851 height 437
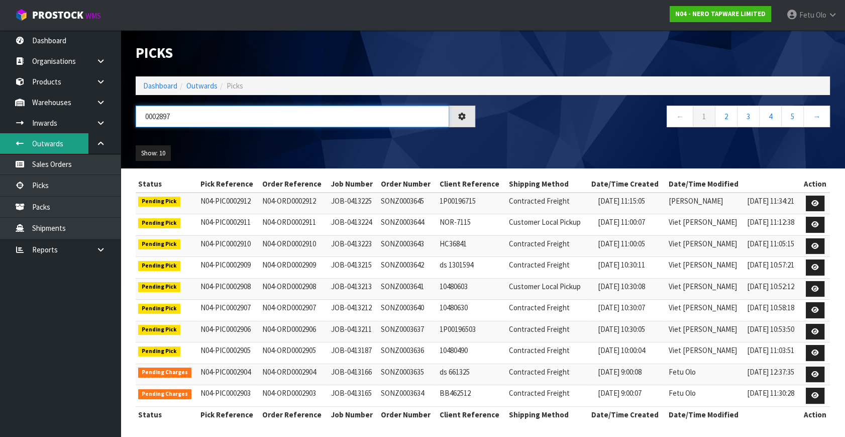
type input "0002897"
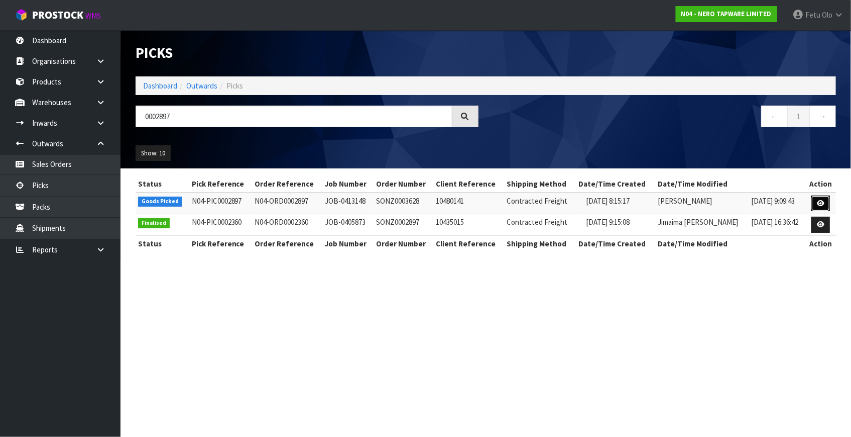
click at [824, 197] on link at bounding box center [821, 203] width 19 height 16
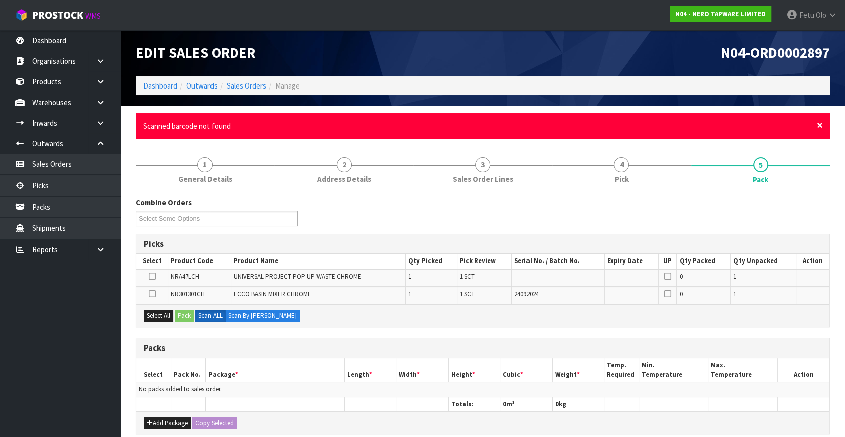
click at [820, 127] on span "×" at bounding box center [820, 125] width 6 height 14
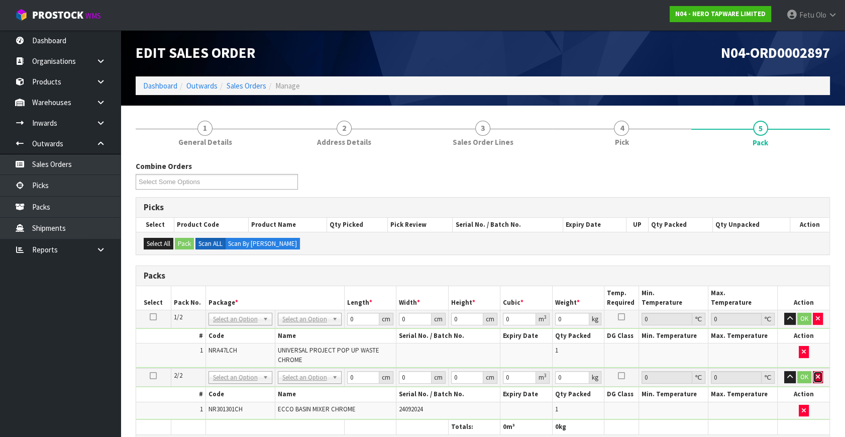
click at [820, 374] on button "button" at bounding box center [818, 377] width 10 height 12
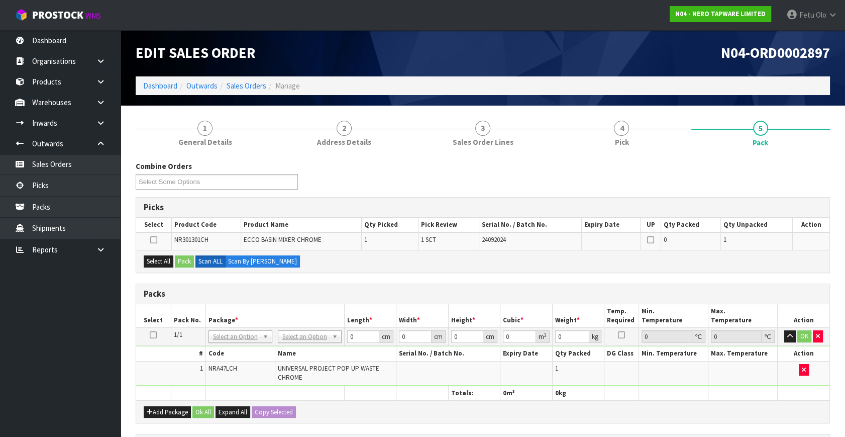
click at [155, 335] on icon at bounding box center [153, 335] width 7 height 1
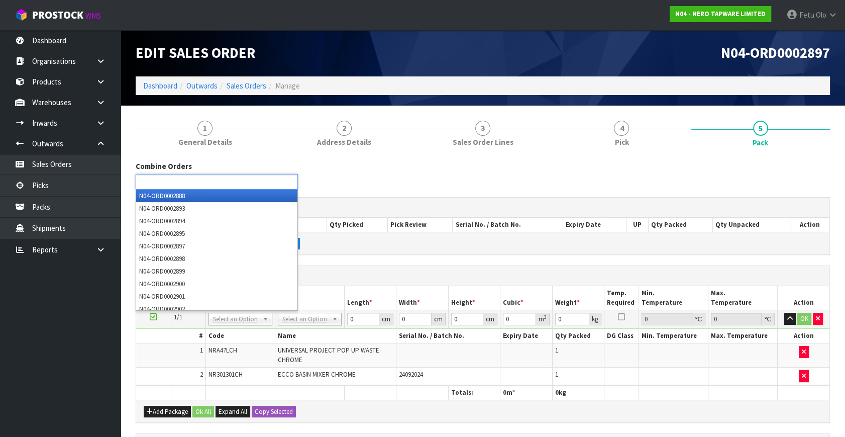
click at [195, 179] on input "text" at bounding box center [176, 181] width 74 height 13
type input "2899"
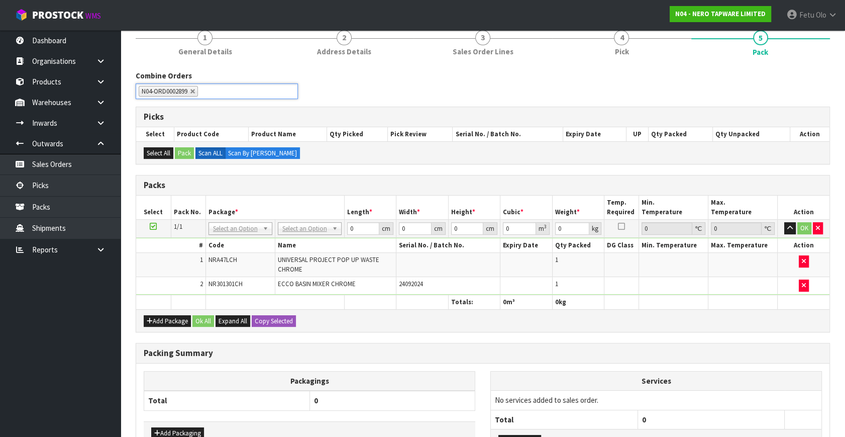
scroll to position [91, 0]
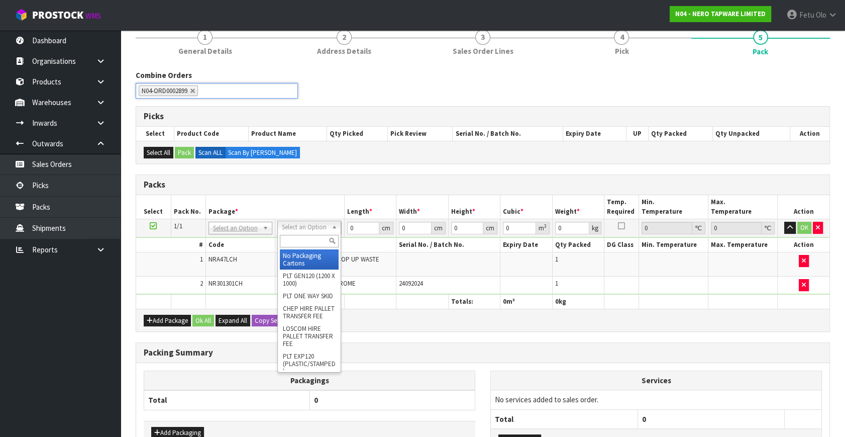
drag, startPoint x: 255, startPoint y: 229, endPoint x: 251, endPoint y: 234, distance: 7.1
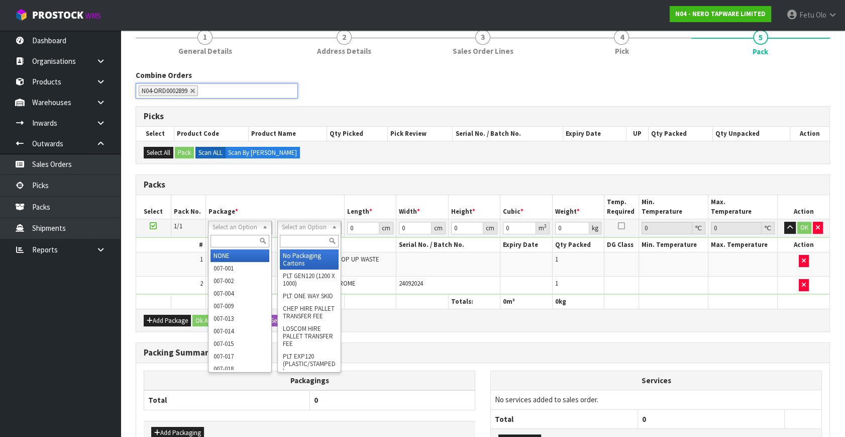
click at [246, 238] on input "text" at bounding box center [239, 241] width 59 height 13
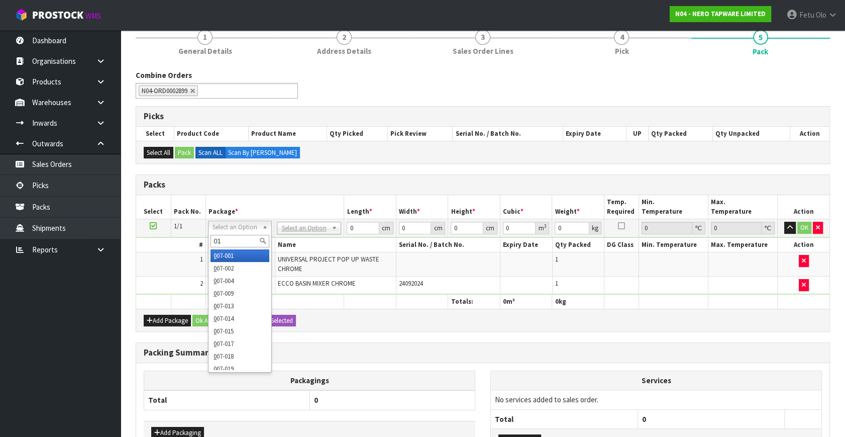
type input "011"
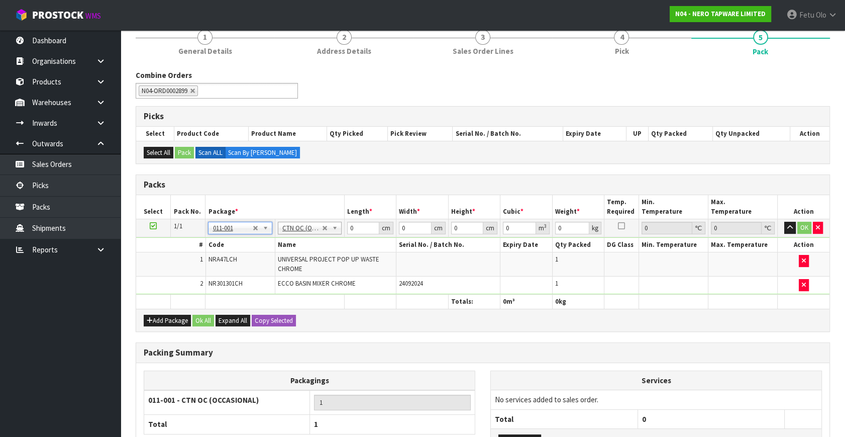
type input "1.72"
drag, startPoint x: 266, startPoint y: 251, endPoint x: 239, endPoint y: 257, distance: 28.4
click at [239, 257] on tbody "1/1 NONE 007-001 007-002 007-004 007-009 007-013 007-014 007-015 007-017 007-01…" at bounding box center [482, 256] width 693 height 75
type input "51"
type input "29"
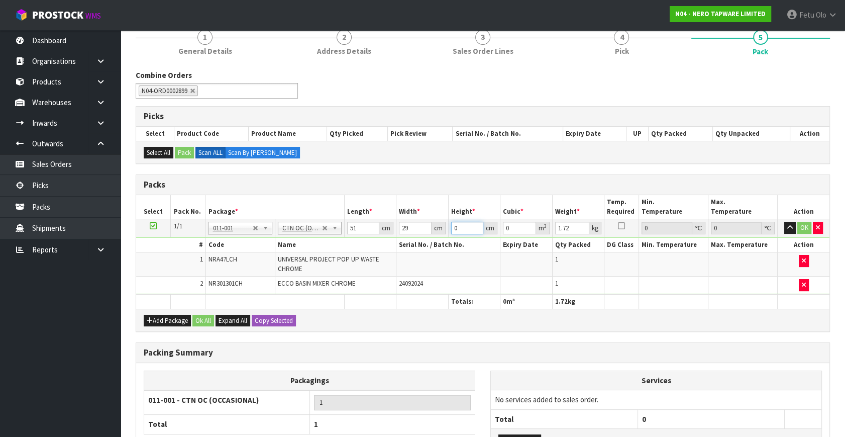
type input "1"
type input "0.001479"
type input "13"
type input "0.019227"
type input "13"
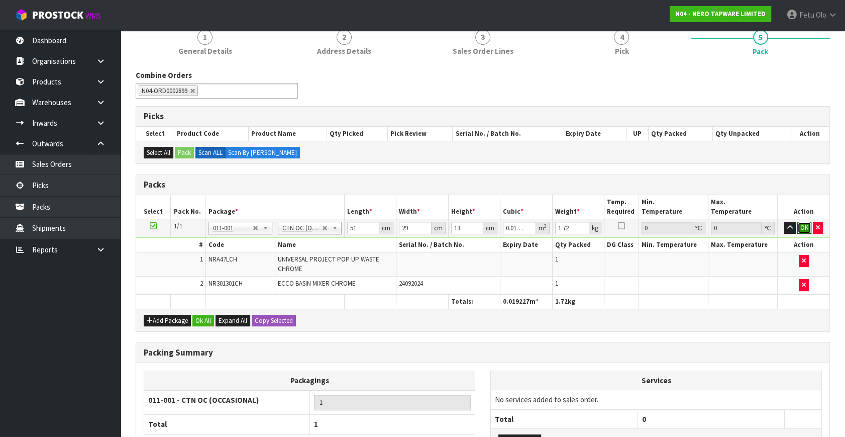
click button "OK" at bounding box center [804, 228] width 14 height 12
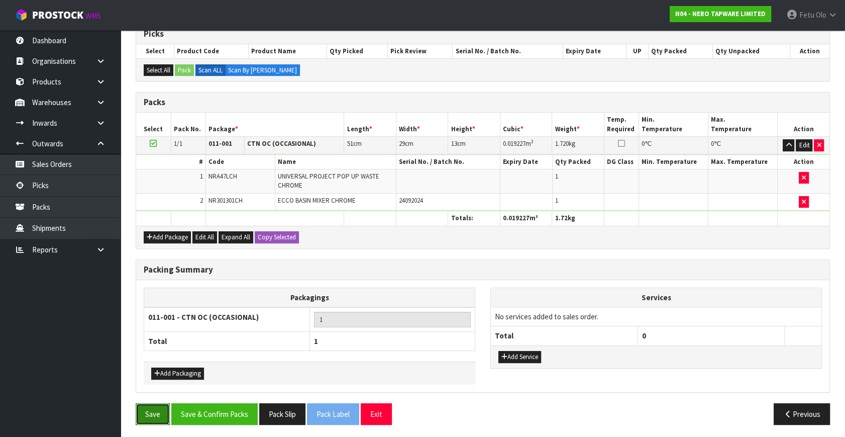
click at [146, 404] on button "Save" at bounding box center [153, 414] width 34 height 22
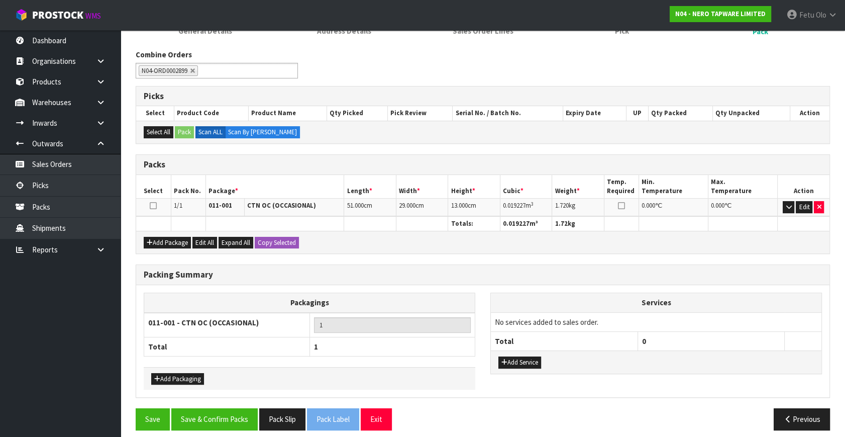
scroll to position [154, 0]
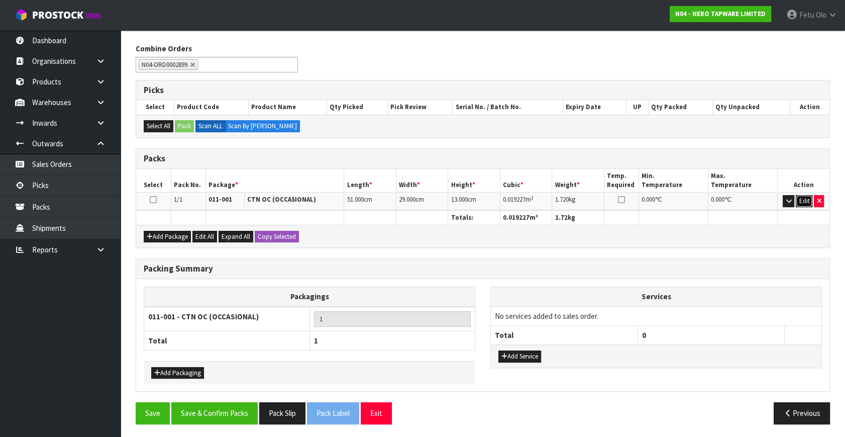
click at [802, 199] on button "Edit" at bounding box center [804, 201] width 17 height 12
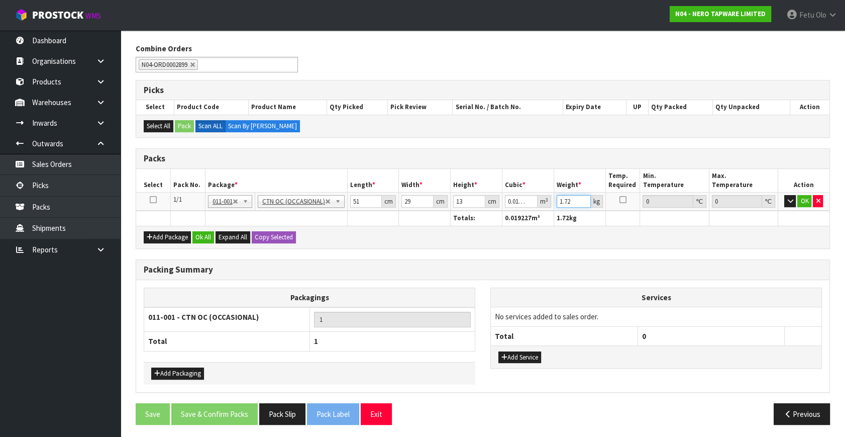
drag, startPoint x: 572, startPoint y: 201, endPoint x: 484, endPoint y: 230, distance: 92.6
click at [484, 230] on div "Packs Select Pack No. Package * Length * Width * Height * Cubic * Weight * Temp…" at bounding box center [483, 198] width 694 height 100
type input "4"
click button "OK" at bounding box center [804, 201] width 14 height 12
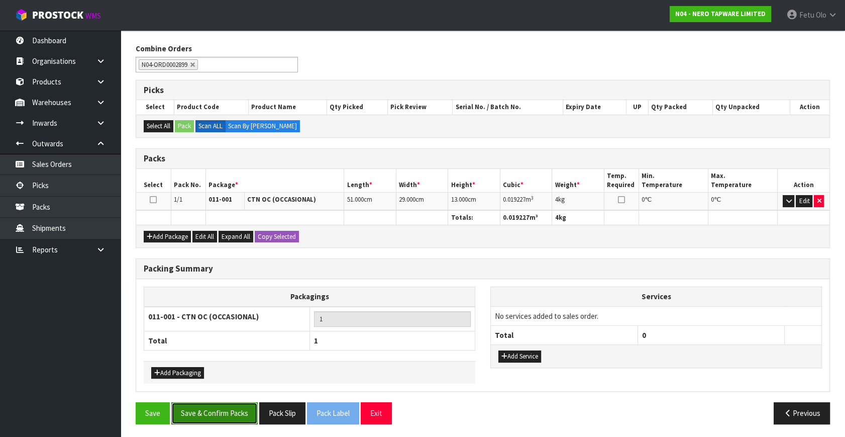
click at [192, 414] on button "Save & Confirm Packs" at bounding box center [214, 413] width 86 height 22
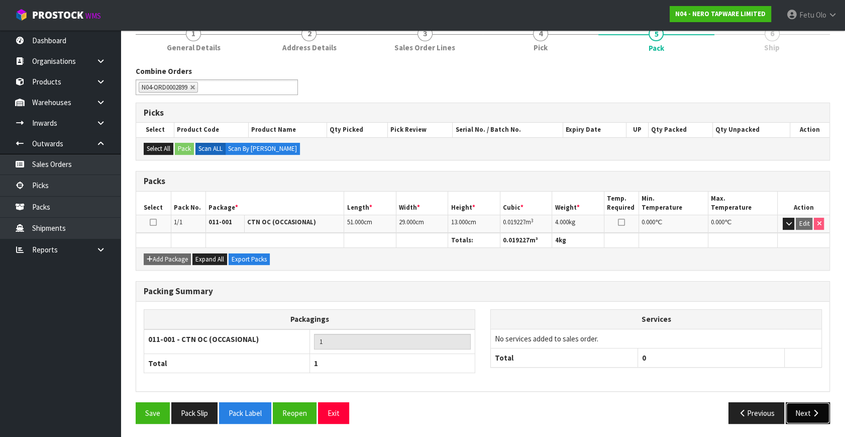
click at [806, 410] on button "Next" at bounding box center [808, 413] width 44 height 22
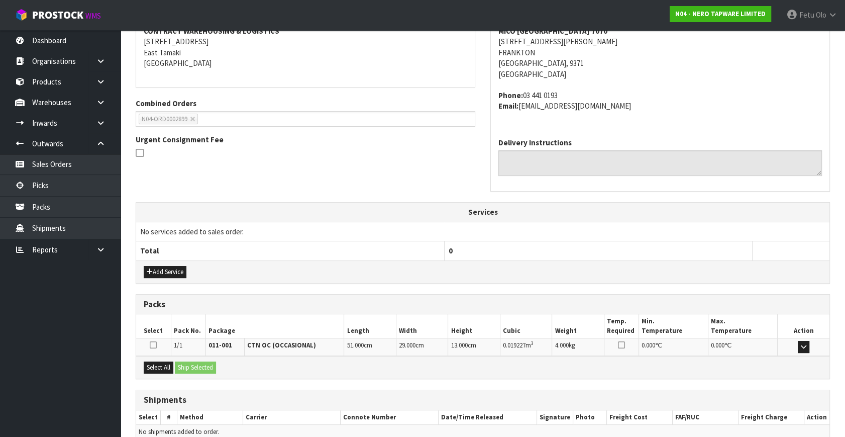
scroll to position [247, 0]
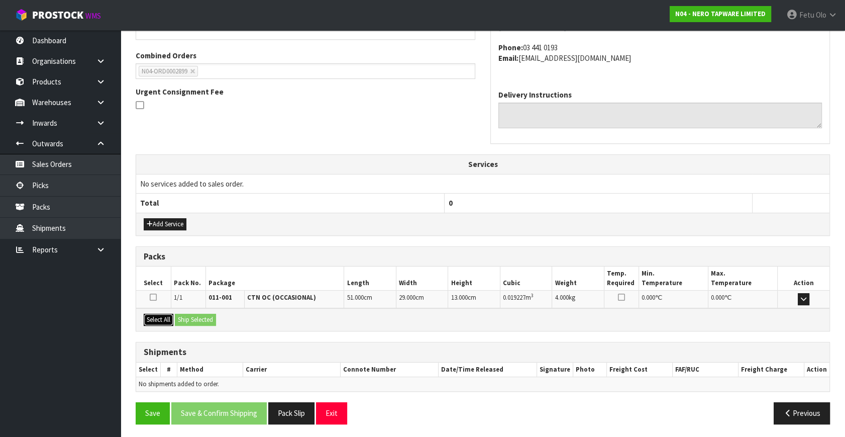
drag, startPoint x: 148, startPoint y: 316, endPoint x: 164, endPoint y: 313, distance: 16.8
click at [151, 315] on button "Select All" at bounding box center [159, 319] width 30 height 12
click at [178, 313] on button "Ship Selected" at bounding box center [195, 319] width 41 height 12
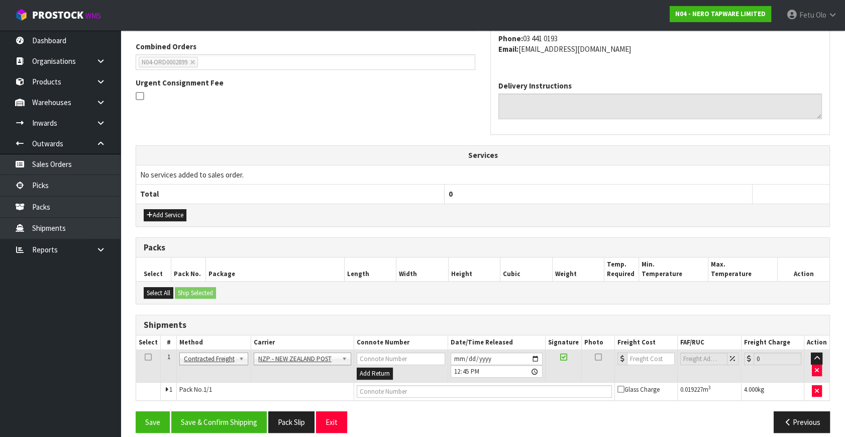
scroll to position [265, 0]
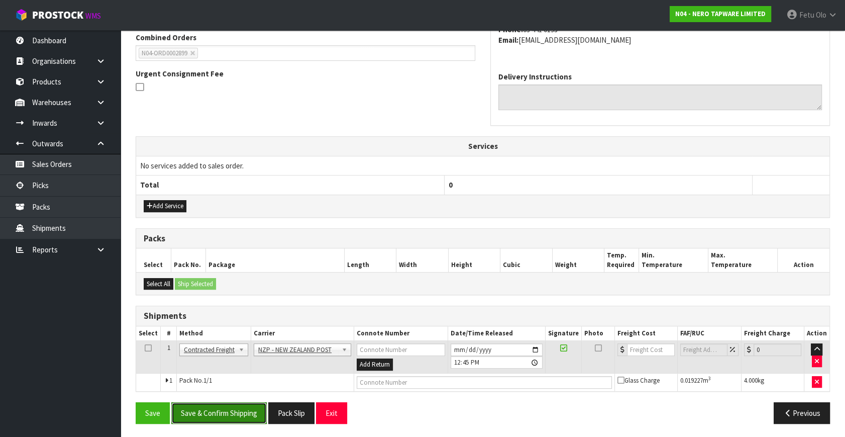
click at [238, 411] on button "Save & Confirm Shipping" at bounding box center [218, 413] width 95 height 22
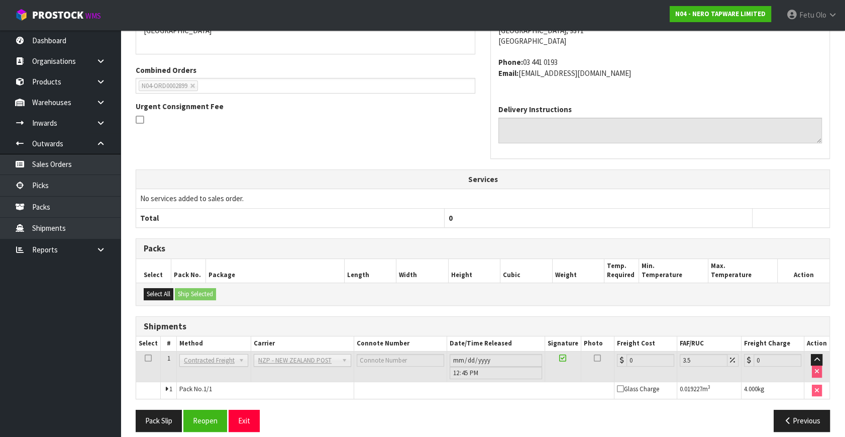
scroll to position [251, 0]
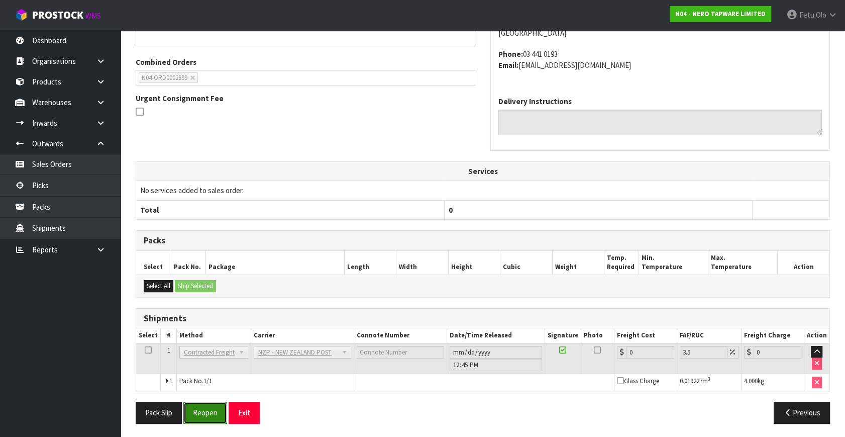
drag, startPoint x: 201, startPoint y: 413, endPoint x: 198, endPoint y: 408, distance: 5.2
click at [201, 413] on button "Reopen" at bounding box center [205, 412] width 44 height 22
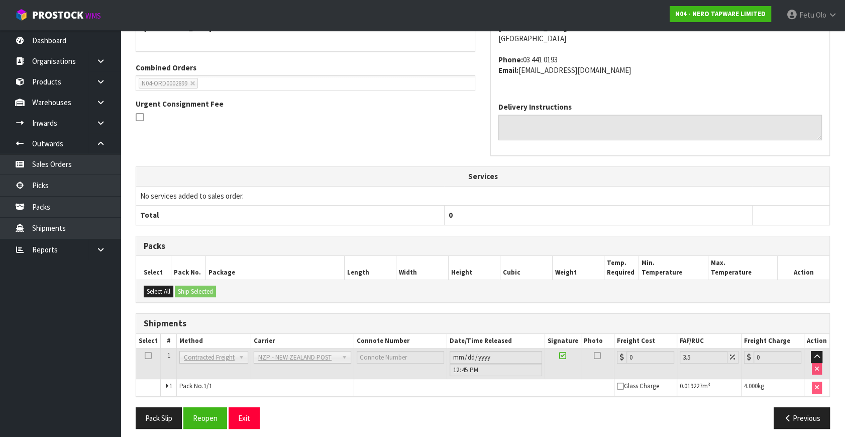
scroll to position [241, 0]
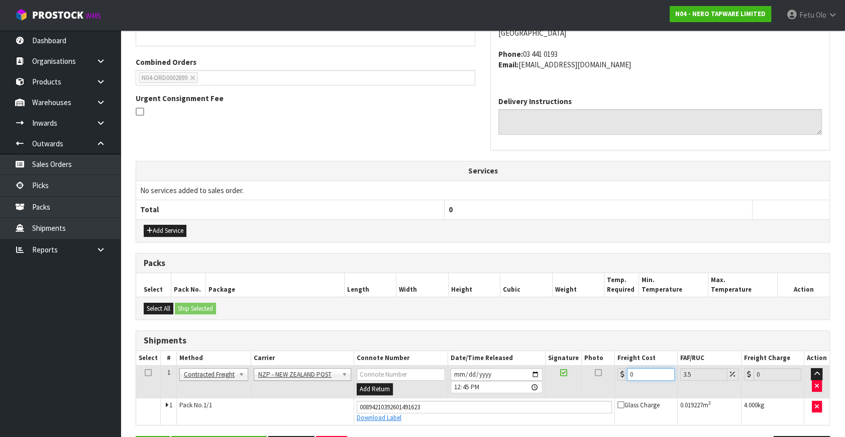
drag, startPoint x: 640, startPoint y: 369, endPoint x: 505, endPoint y: 399, distance: 138.3
click at [505, 399] on tbody "1 Client Local Pickup Customer Local Pickup Company Freight Contracted Freight …" at bounding box center [482, 394] width 693 height 59
type input "1"
type input "1.03"
type input "16"
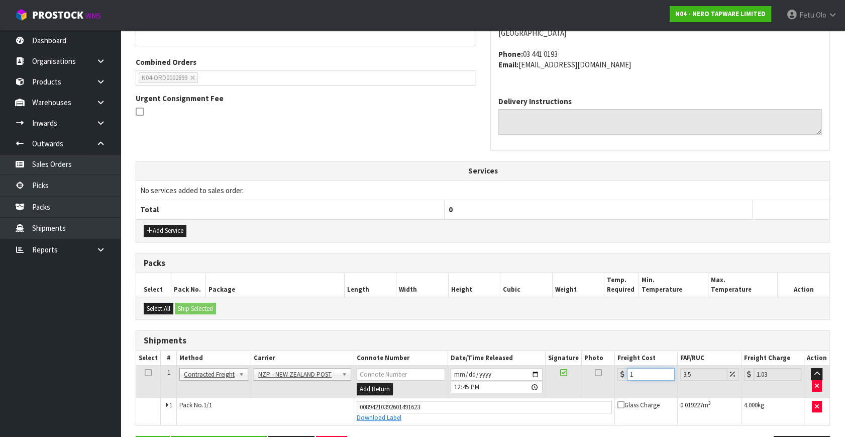
type input "16.56"
type input "16.2"
type input "16.77"
type input "16.20"
drag, startPoint x: 172, startPoint y: 420, endPoint x: 181, endPoint y: 407, distance: 15.6
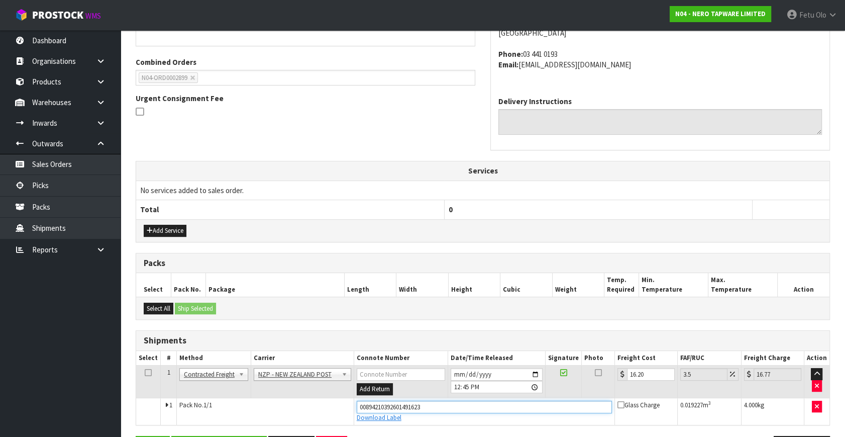
click at [174, 420] on tr "1 Pack No. 1/1 00894210392601491623 Download Label Glass Charge 0.019227 m 3 4.…" at bounding box center [482, 410] width 693 height 27
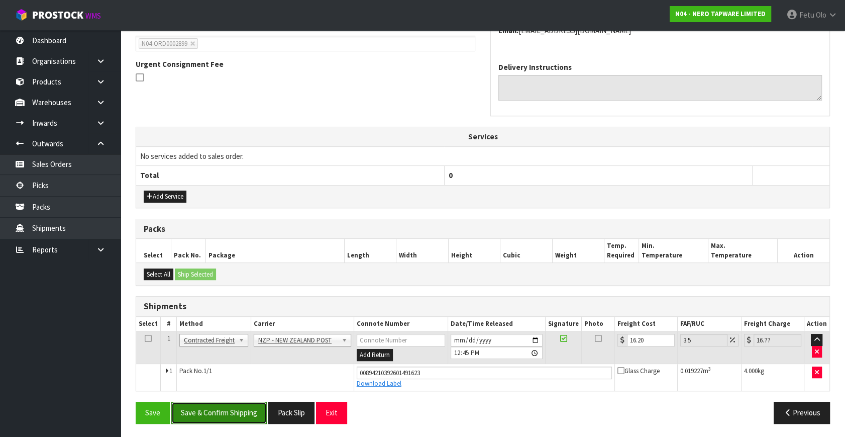
click at [216, 406] on button "Save & Confirm Shipping" at bounding box center [218, 412] width 95 height 22
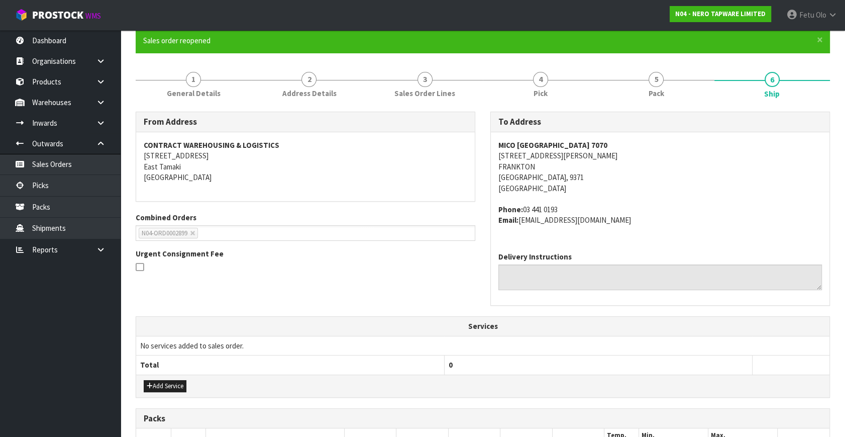
scroll to position [0, 0]
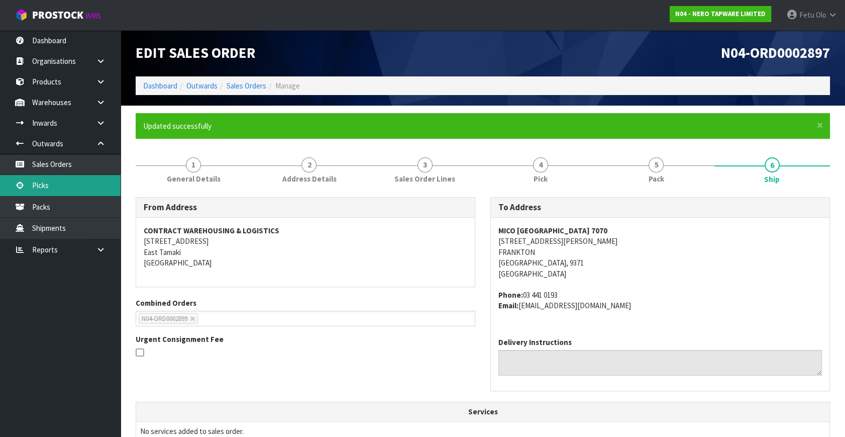
click at [57, 185] on link "Picks" at bounding box center [60, 185] width 121 height 21
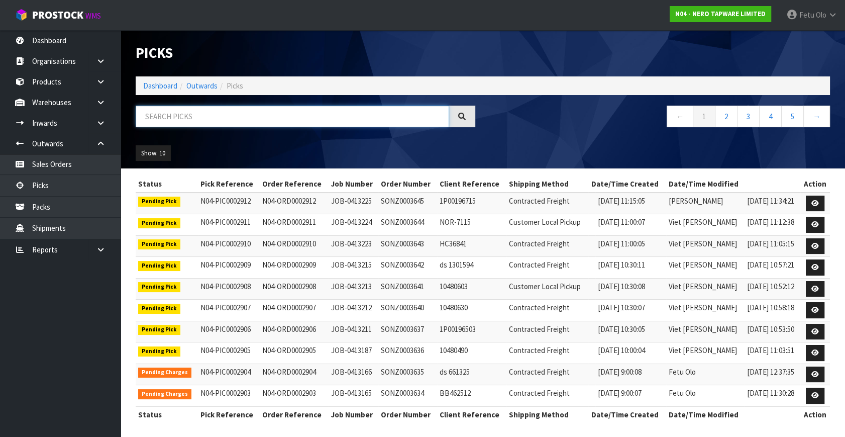
click at [341, 116] on input "text" at bounding box center [292, 116] width 313 height 22
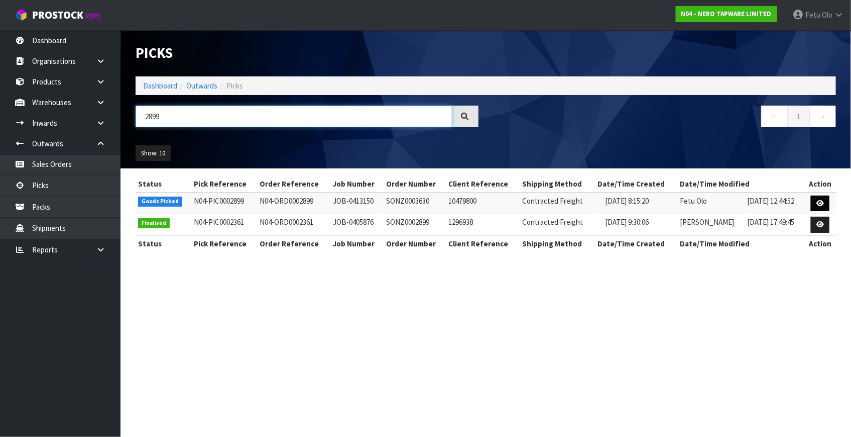
type input "2899"
click at [826, 203] on link at bounding box center [820, 203] width 19 height 16
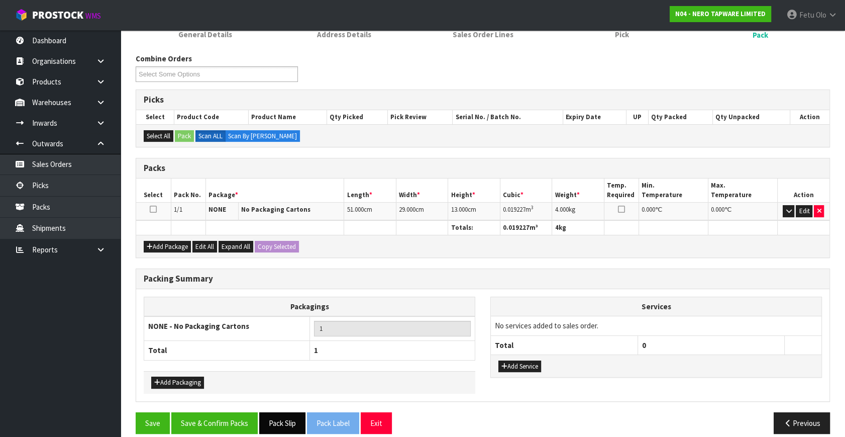
scroll to position [117, 0]
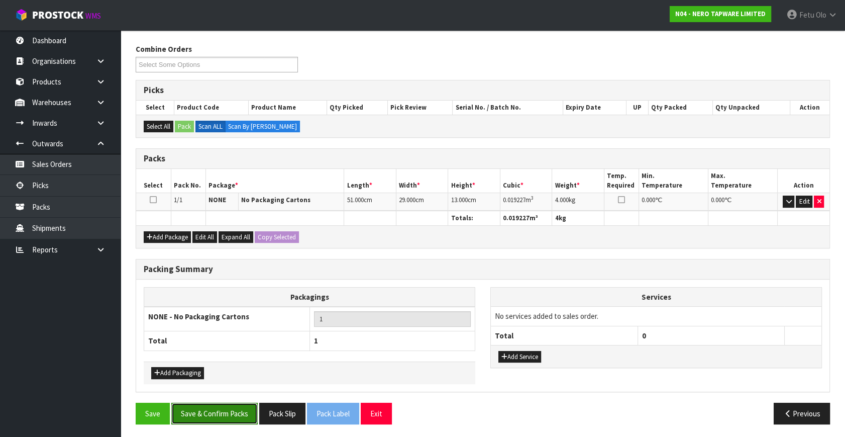
click at [216, 407] on button "Save & Confirm Packs" at bounding box center [214, 413] width 86 height 22
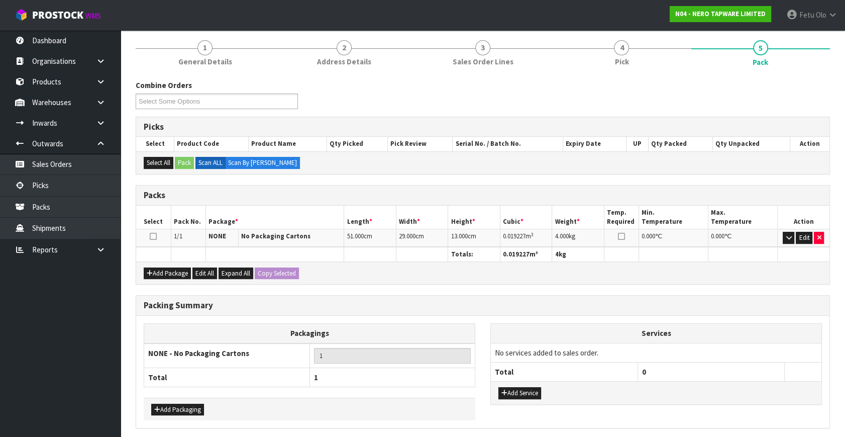
scroll to position [0, 0]
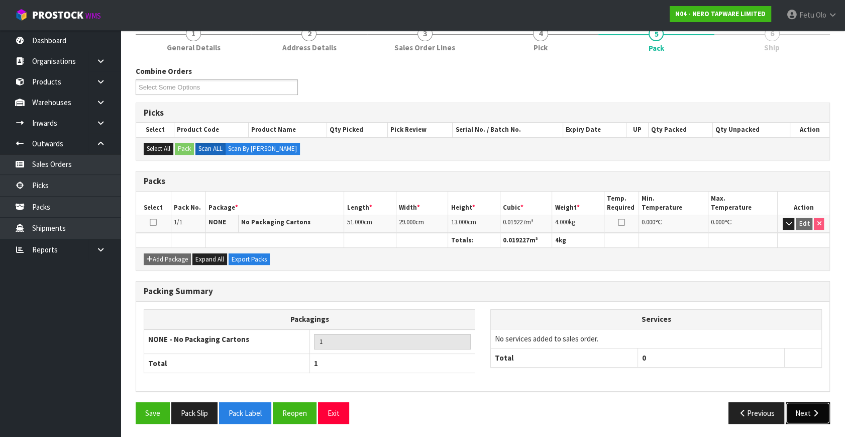
click at [814, 409] on icon "button" at bounding box center [816, 413] width 10 height 8
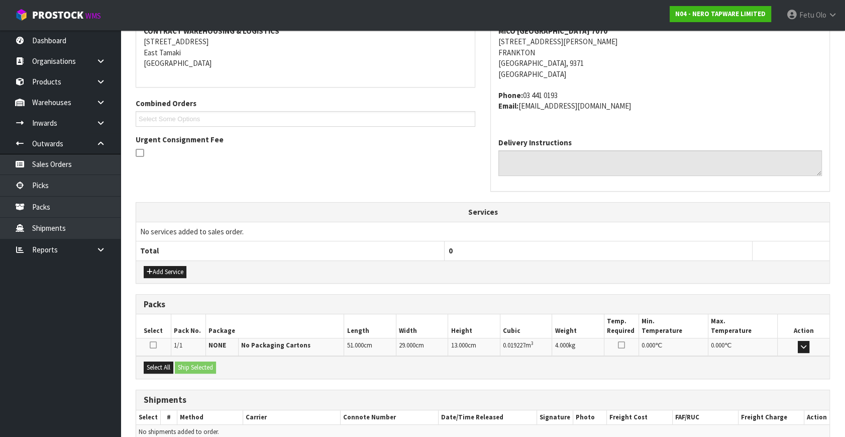
scroll to position [247, 0]
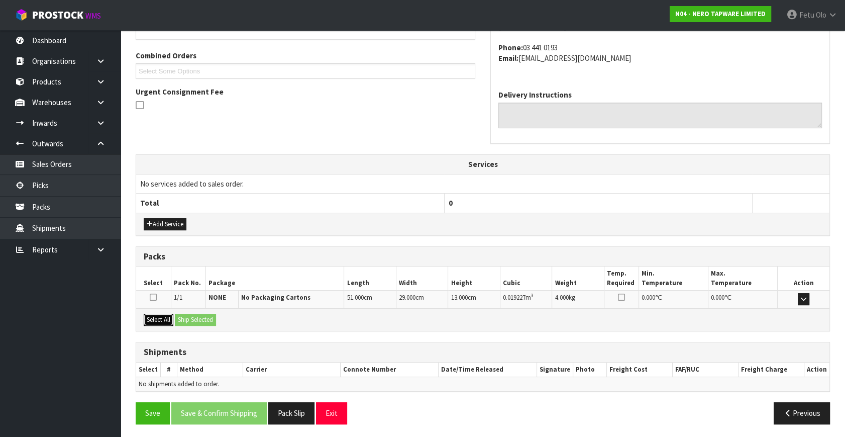
click at [158, 313] on button "Select All" at bounding box center [159, 319] width 30 height 12
drag, startPoint x: 188, startPoint y: 315, endPoint x: 194, endPoint y: 316, distance: 6.1
click at [191, 315] on button "Ship Selected" at bounding box center [195, 319] width 41 height 12
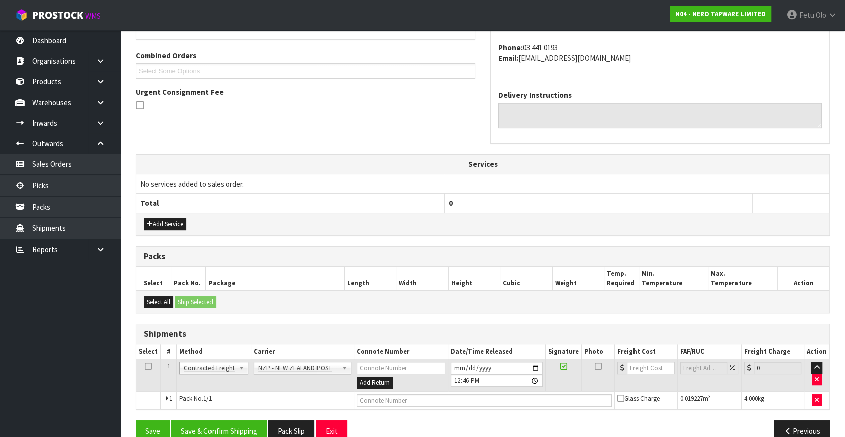
click at [385, 405] on td at bounding box center [484, 400] width 261 height 18
click at [394, 394] on input "text" at bounding box center [484, 400] width 255 height 13
paste input "00894210392601491623"
type input "00894210392601491623"
click at [246, 424] on button "Save & Confirm Shipping" at bounding box center [218, 431] width 95 height 22
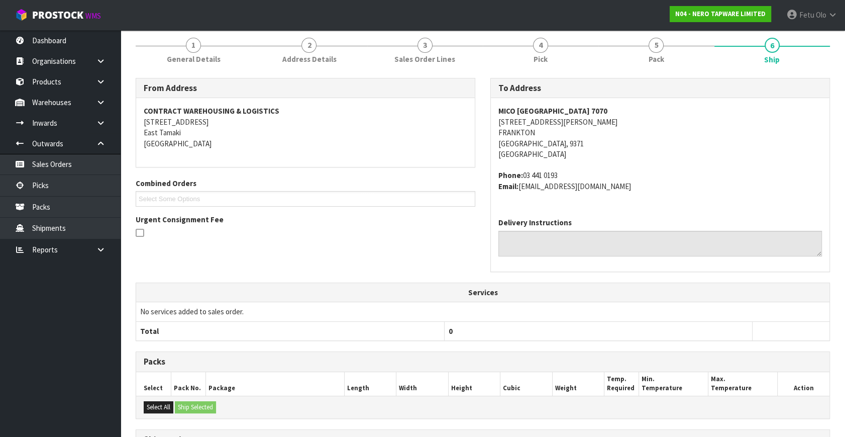
scroll to position [251, 0]
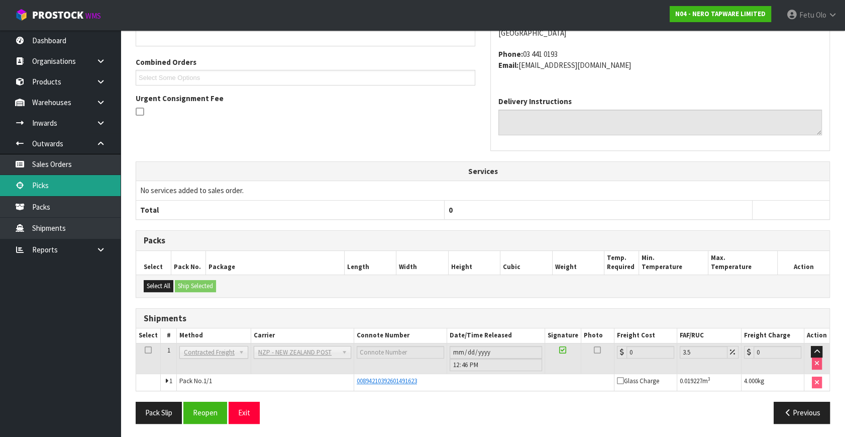
drag, startPoint x: 32, startPoint y: 183, endPoint x: 7, endPoint y: 191, distance: 26.4
click at [32, 183] on link "Picks" at bounding box center [60, 185] width 121 height 21
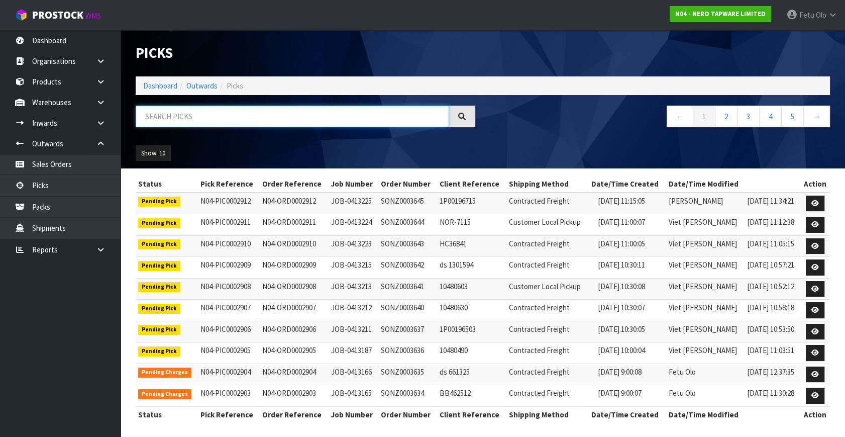
click at [236, 118] on input "text" at bounding box center [292, 116] width 313 height 22
click at [186, 116] on input "text" at bounding box center [292, 116] width 313 height 22
type input "002894"
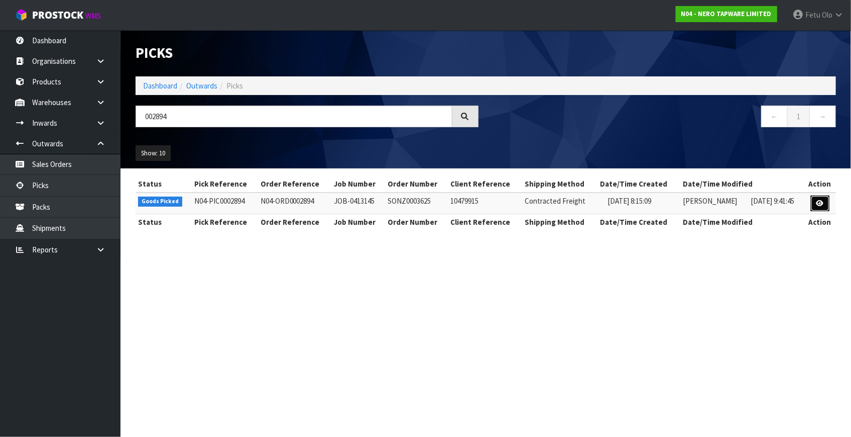
click at [812, 202] on link at bounding box center [820, 203] width 19 height 16
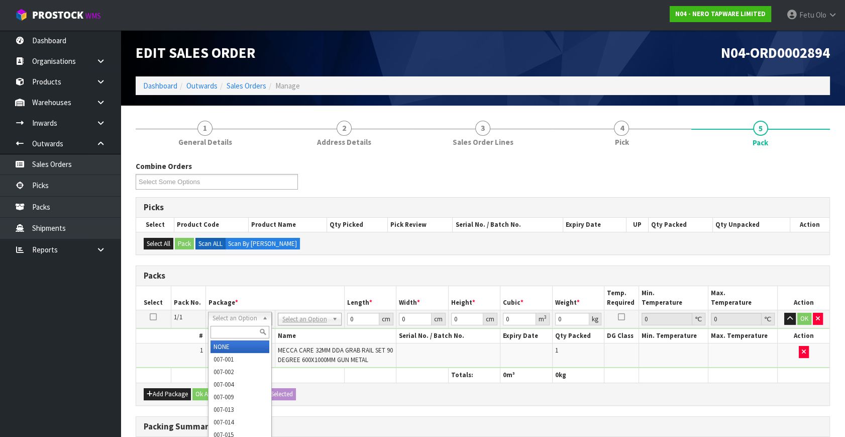
click at [236, 331] on input "text" at bounding box center [239, 332] width 59 height 13
drag, startPoint x: 231, startPoint y: 349, endPoint x: 352, endPoint y: 337, distance: 121.2
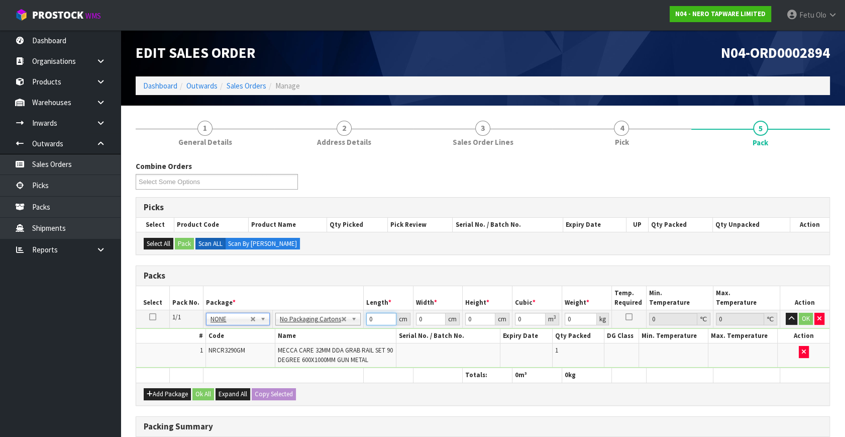
drag, startPoint x: 381, startPoint y: 316, endPoint x: 334, endPoint y: 332, distance: 49.1
click at [334, 332] on tbody "1/1 NONE 007-001 007-002 007-004 007-009 007-013 007-014 007-015 007-017 007-01…" at bounding box center [482, 339] width 693 height 58
type input "115"
type input "19"
type input "8"
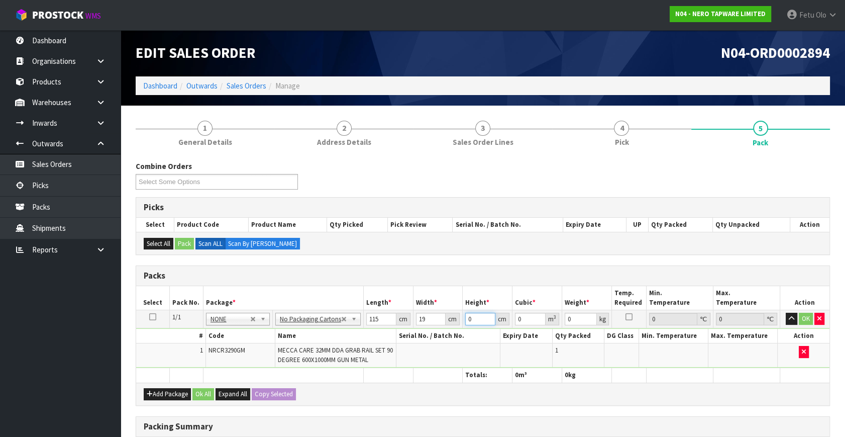
type input "0.01748"
type input "8"
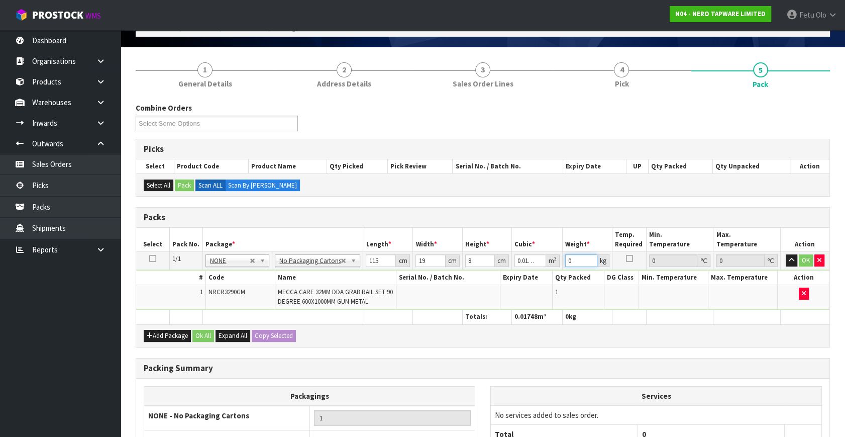
scroll to position [157, 0]
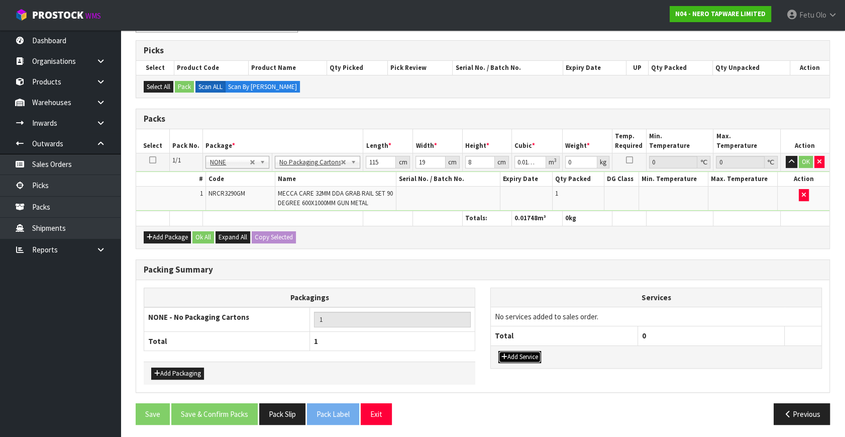
click at [513, 351] on button "Add Service" at bounding box center [519, 357] width 43 height 12
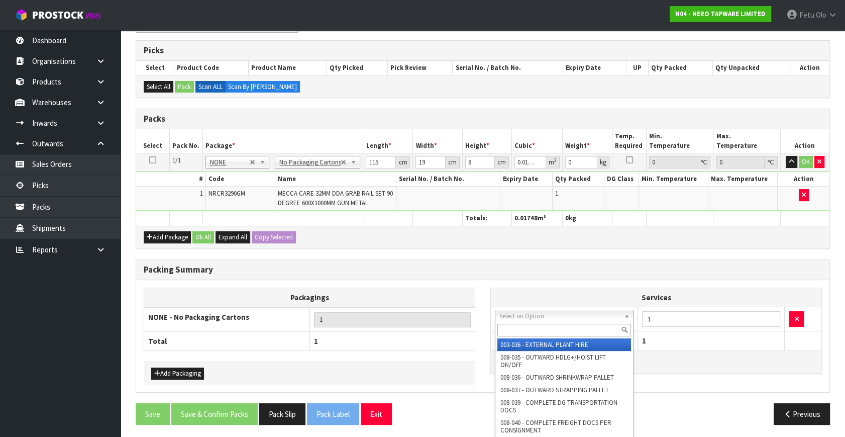
drag, startPoint x: 530, startPoint y: 314, endPoint x: 529, endPoint y: 319, distance: 5.1
click at [526, 325] on input "text" at bounding box center [564, 330] width 134 height 13
type input "S"
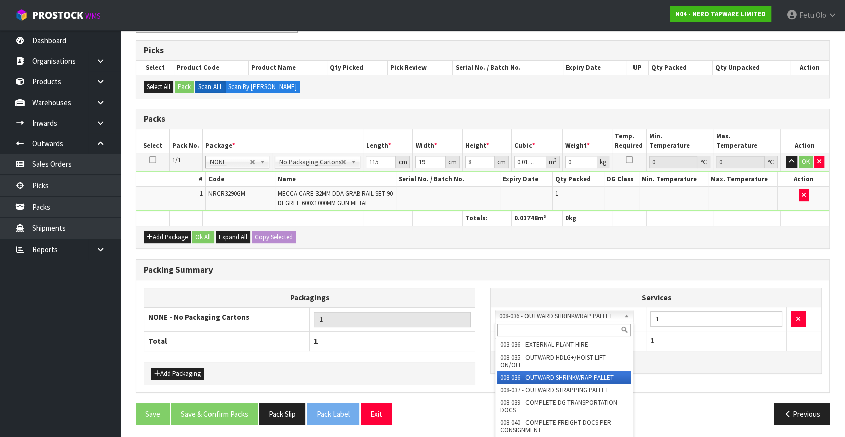
drag, startPoint x: 546, startPoint y: 315, endPoint x: 539, endPoint y: 327, distance: 13.5
click at [539, 327] on input "text" at bounding box center [564, 330] width 134 height 13
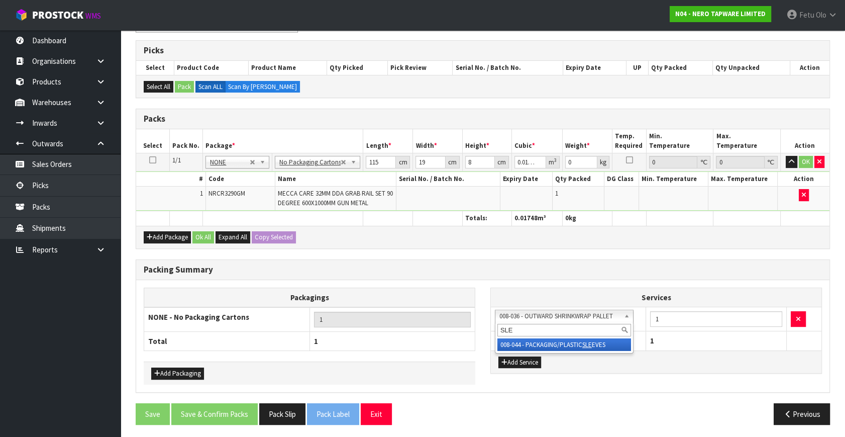
type input "SLE"
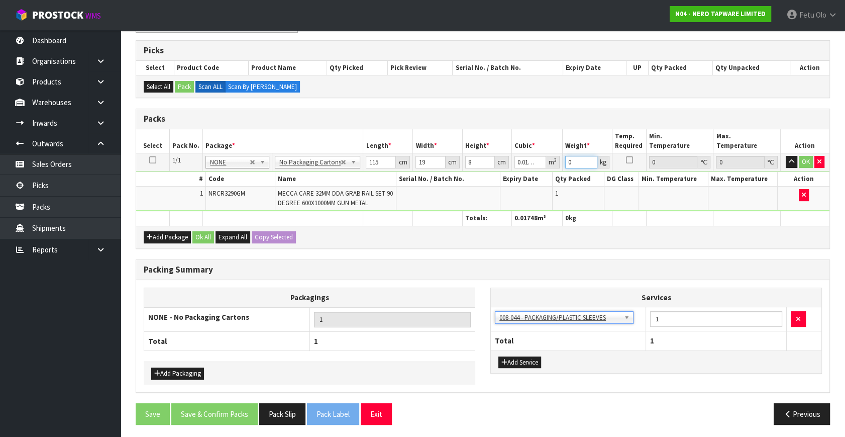
drag, startPoint x: 580, startPoint y: 160, endPoint x: 522, endPoint y: 174, distance: 59.0
click at [522, 174] on tbody "1/1 NONE 007-001 007-002 007-004 007-009 007-013 007-014 007-015 007-017 007-01…" at bounding box center [482, 182] width 693 height 58
type input "6"
click button "OK" at bounding box center [806, 162] width 14 height 12
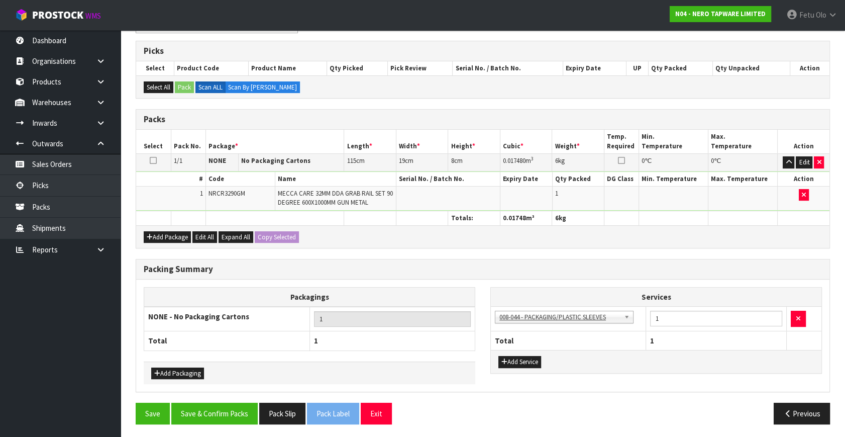
click at [231, 398] on div "Packing Summary Packagings NONE - No Packaging Cartons 1 Total 1 Add Packaging …" at bounding box center [482, 331] width 709 height 144
click at [232, 409] on button "Save & Confirm Packs" at bounding box center [214, 413] width 86 height 22
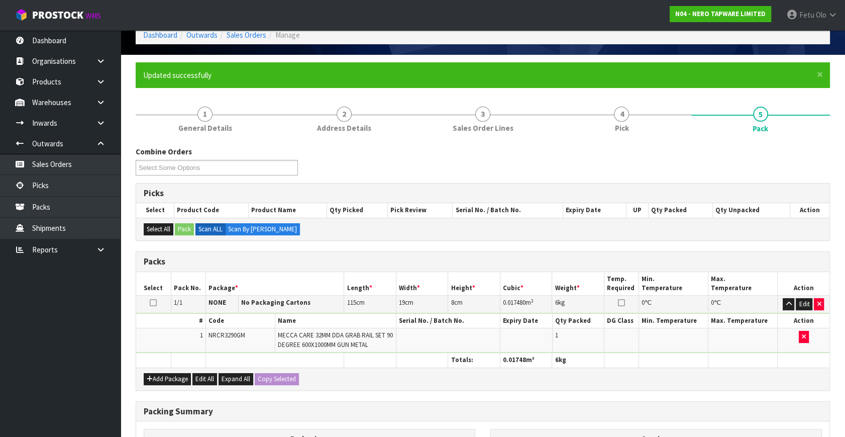
scroll to position [131, 0]
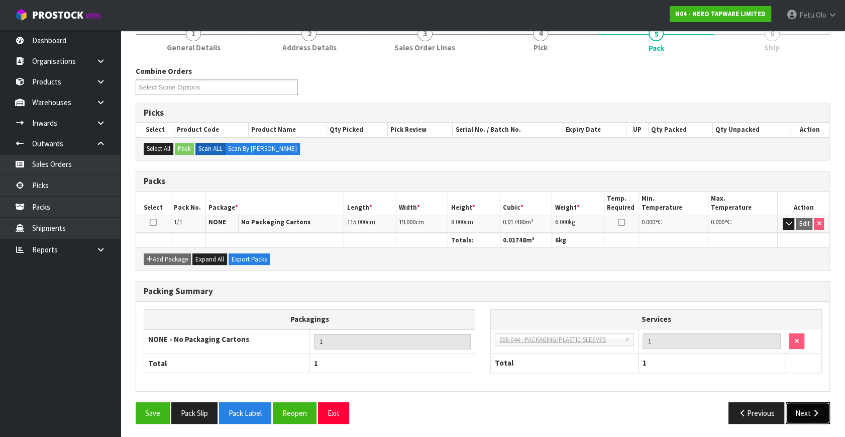
click at [805, 404] on button "Next" at bounding box center [808, 413] width 44 height 22
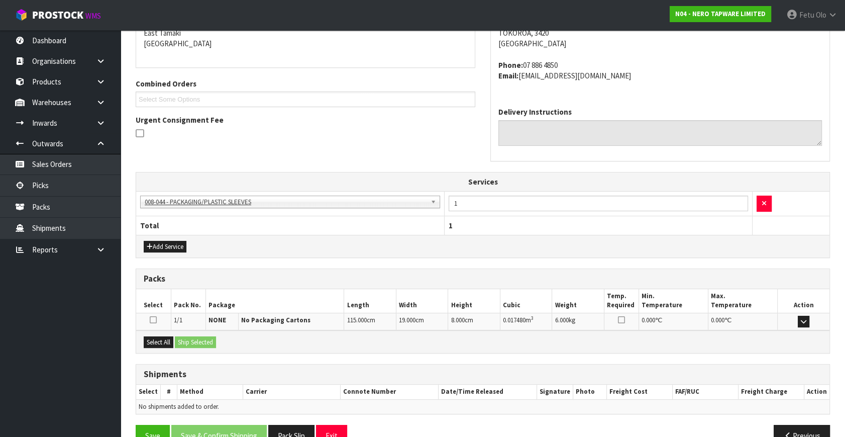
scroll to position [196, 0]
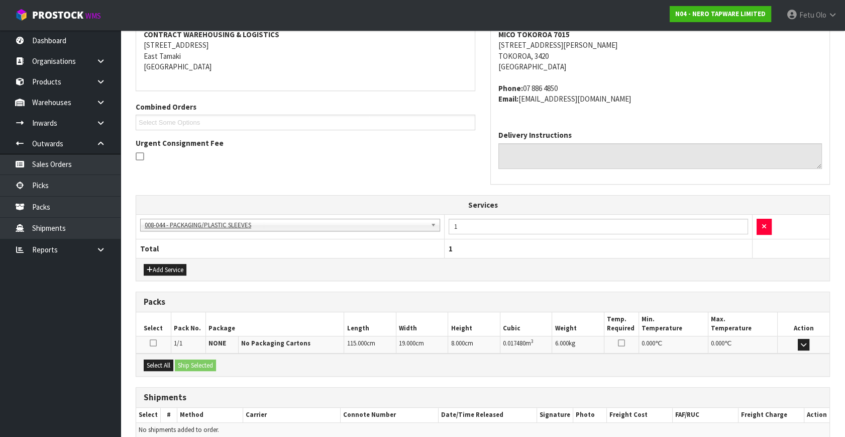
drag, startPoint x: 173, startPoint y: 356, endPoint x: 179, endPoint y: 359, distance: 6.5
click at [173, 357] on div "Select All Ship Selected" at bounding box center [482, 364] width 693 height 23
drag, startPoint x: 168, startPoint y: 361, endPoint x: 198, endPoint y: 360, distance: 30.2
click at [171, 362] on button "Select All" at bounding box center [159, 365] width 30 height 12
click at [198, 360] on button "Ship Selected" at bounding box center [195, 365] width 41 height 12
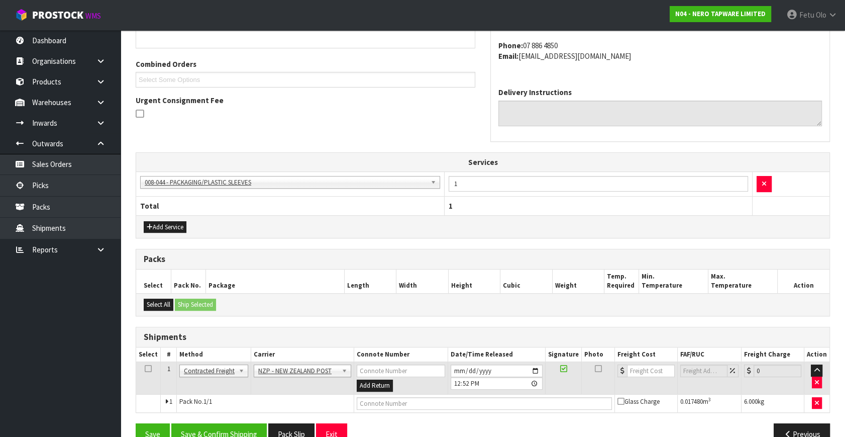
scroll to position [260, 0]
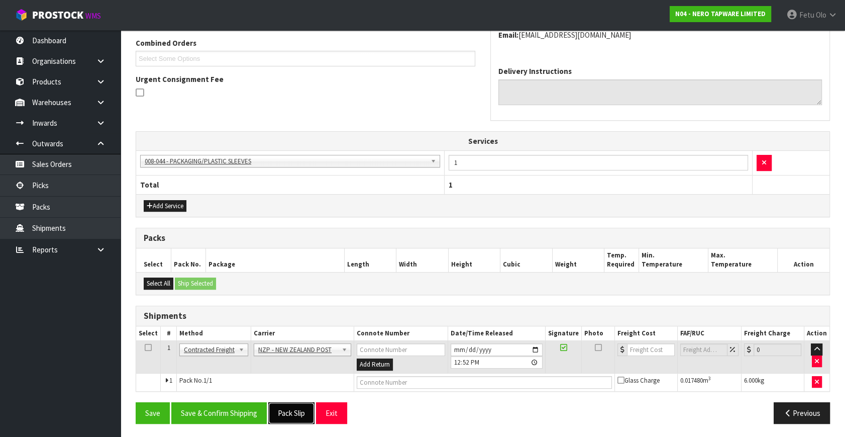
click at [273, 411] on button "Pack Slip" at bounding box center [291, 413] width 46 height 22
click at [241, 417] on button "Save & Confirm Shipping" at bounding box center [218, 413] width 95 height 22
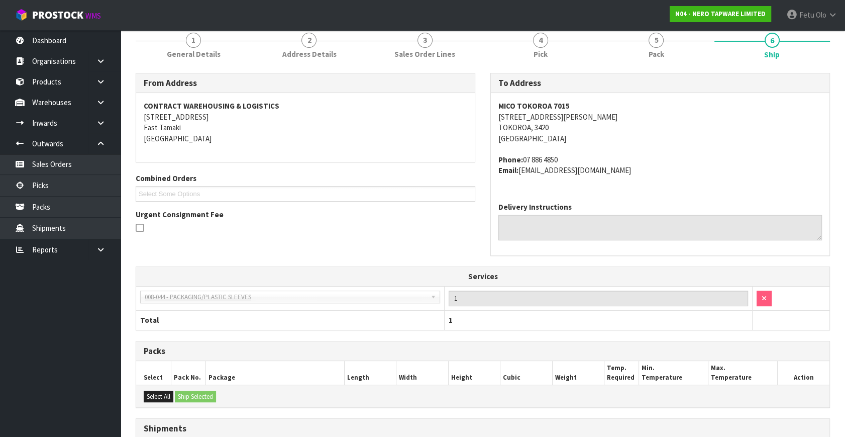
scroll to position [246, 0]
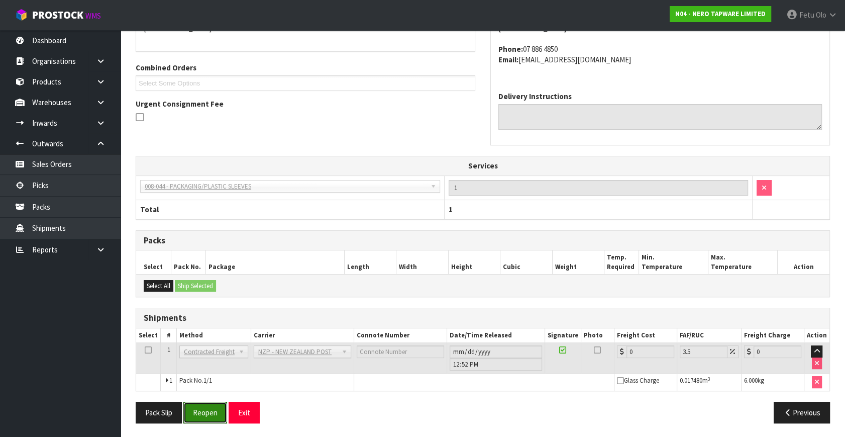
drag, startPoint x: 211, startPoint y: 406, endPoint x: 219, endPoint y: 399, distance: 10.3
click at [211, 406] on button "Reopen" at bounding box center [205, 412] width 44 height 22
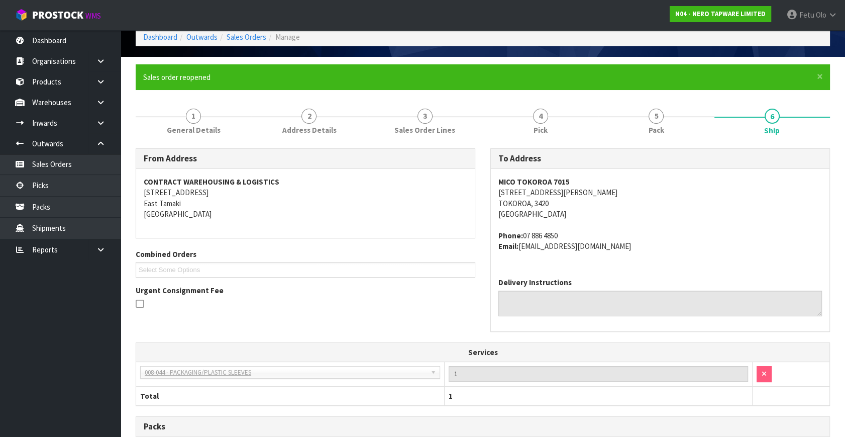
scroll to position [235, 0]
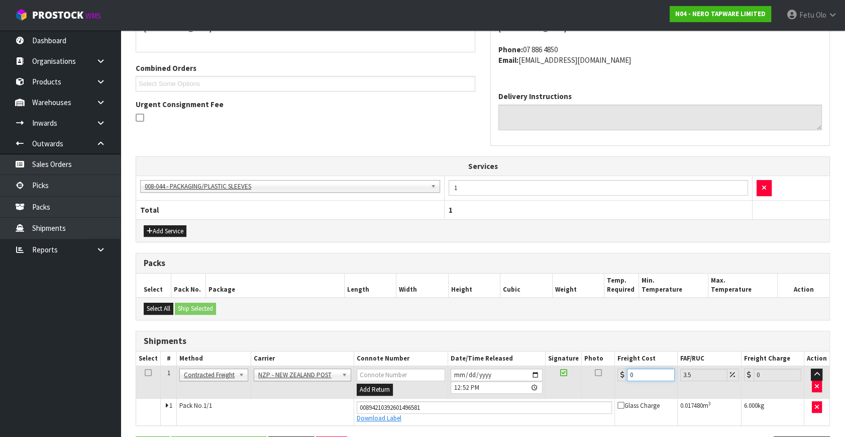
drag, startPoint x: 633, startPoint y: 377, endPoint x: 455, endPoint y: 402, distance: 180.2
click at [455, 402] on tbody "1 Client Local Pickup Customer Local Pickup Company Freight Contracted Freight …" at bounding box center [482, 395] width 693 height 59
type input "8"
type input "8.28"
type input "8.4"
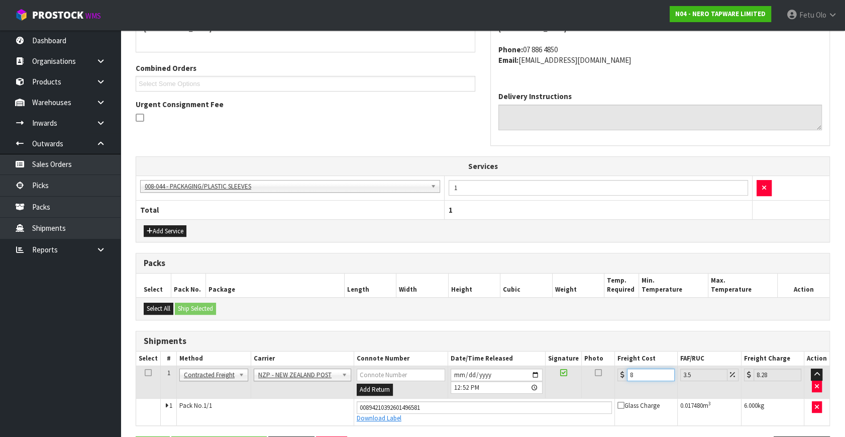
type input "8.69"
type input "8.45"
type input "8.75"
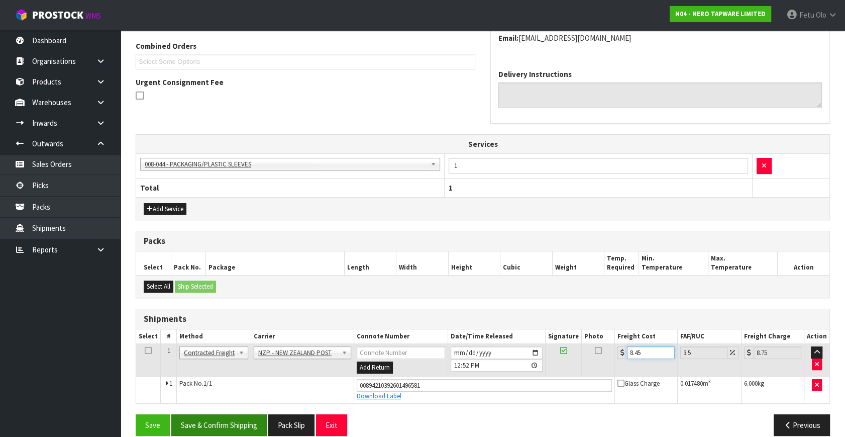
scroll to position [269, 0]
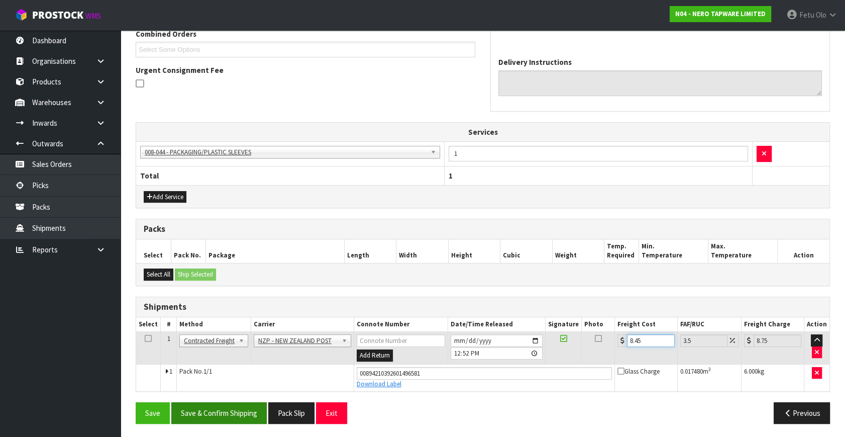
type input "8.45"
click at [217, 405] on button "Save & Confirm Shipping" at bounding box center [218, 413] width 95 height 22
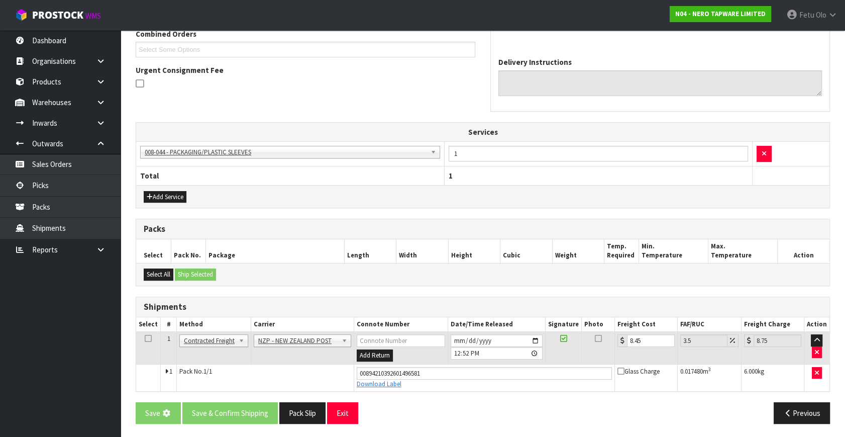
scroll to position [0, 0]
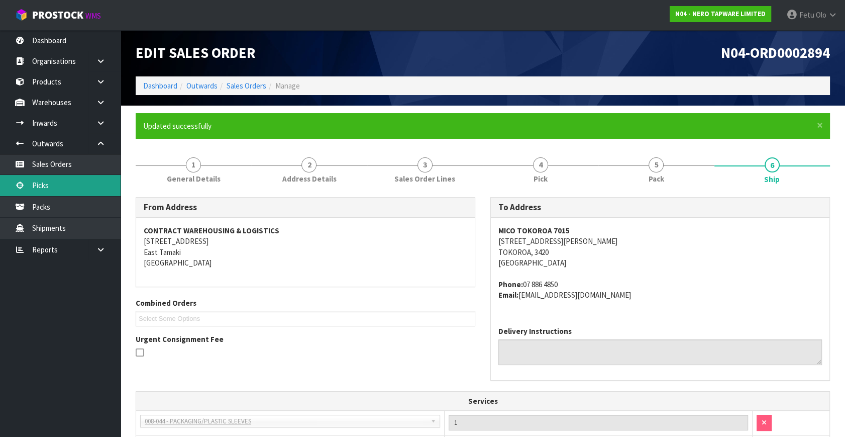
click at [65, 182] on link "Picks" at bounding box center [60, 185] width 121 height 21
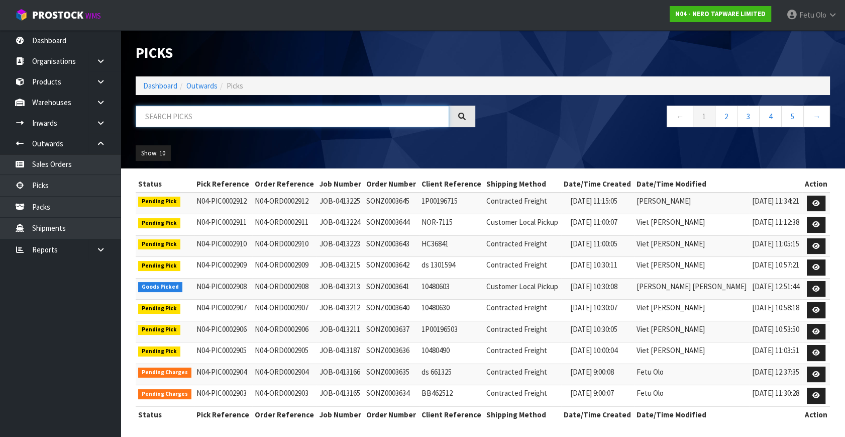
click at [206, 117] on input "text" at bounding box center [292, 116] width 313 height 22
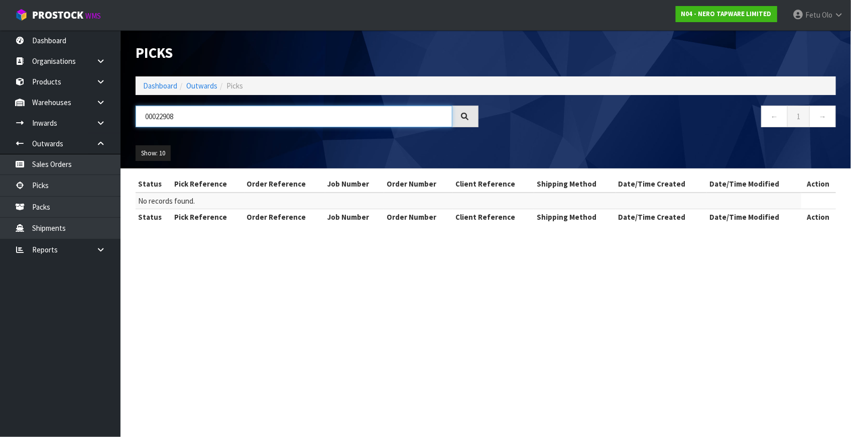
click at [171, 115] on input "00022908" at bounding box center [294, 116] width 317 height 22
type input "0002908"
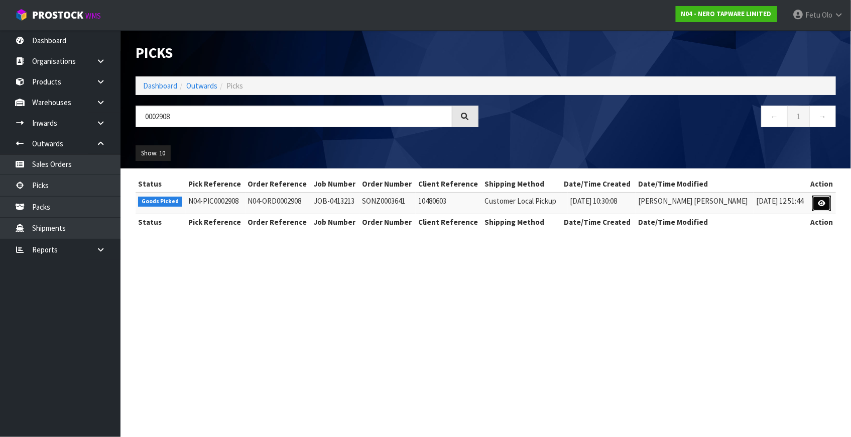
click at [814, 195] on link at bounding box center [822, 203] width 19 height 16
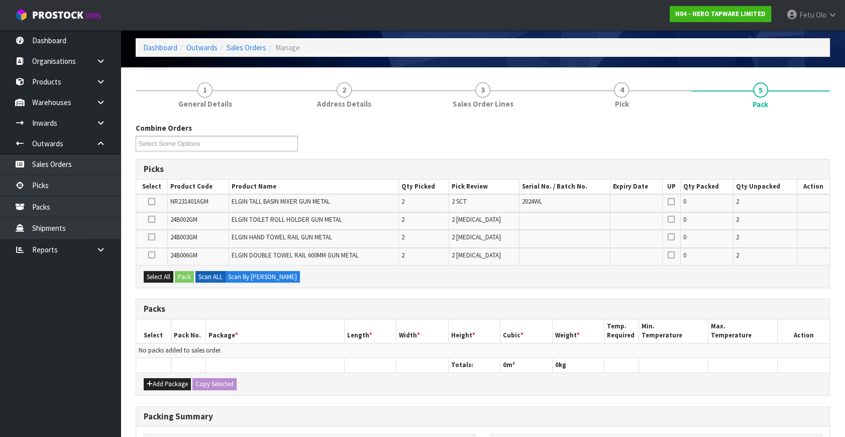
scroll to position [90, 0]
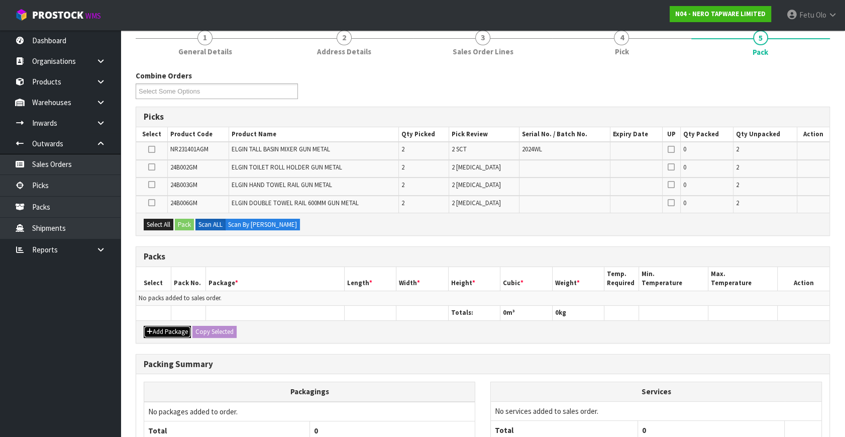
click at [155, 326] on button "Add Package" at bounding box center [167, 332] width 47 height 12
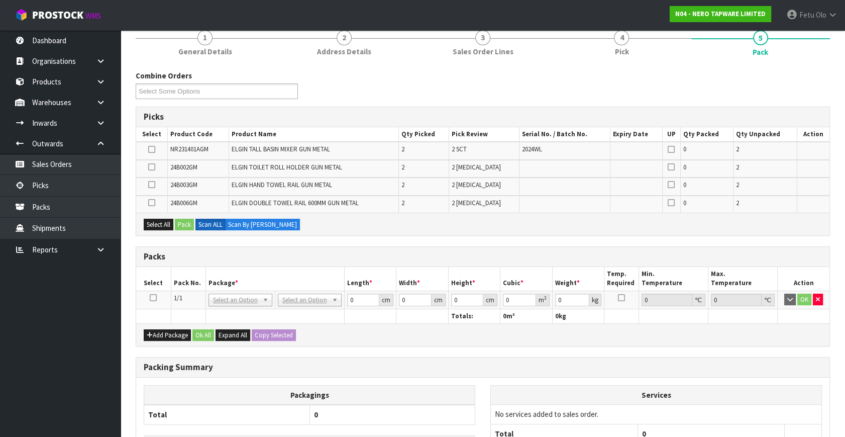
click at [151, 297] on icon at bounding box center [153, 297] width 7 height 1
click at [221, 270] on th "Package *" at bounding box center [274, 279] width 139 height 24
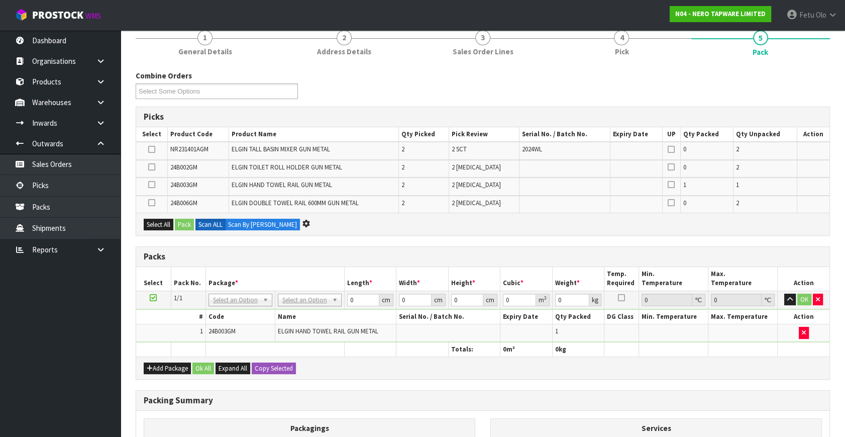
scroll to position [0, 0]
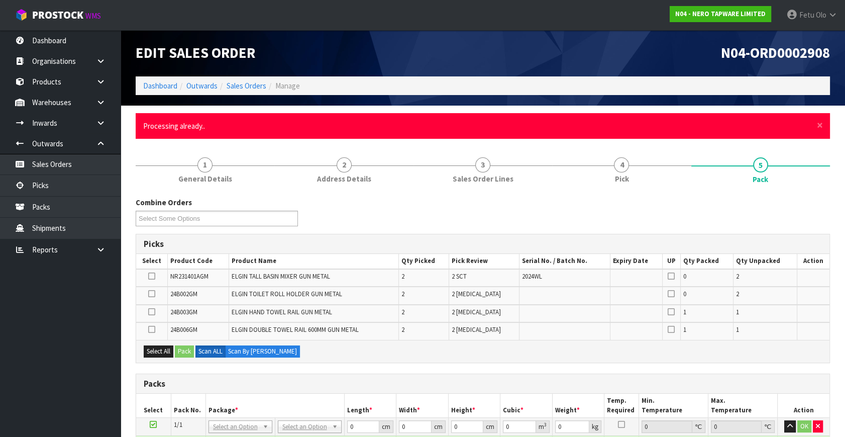
click at [823, 122] on div "× Close Processing already.." at bounding box center [483, 126] width 694 height 26
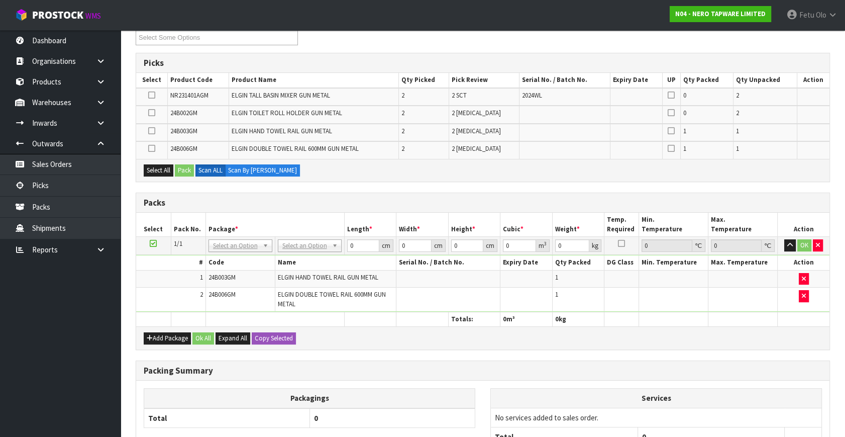
scroll to position [228, 0]
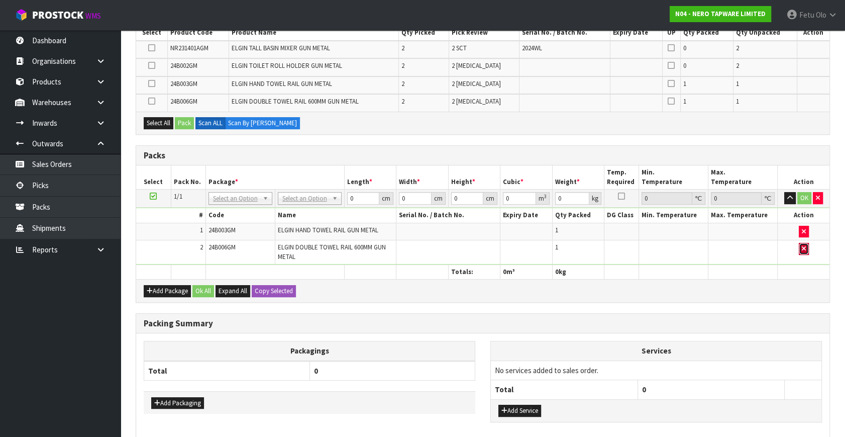
click at [806, 247] on button "button" at bounding box center [804, 249] width 10 height 12
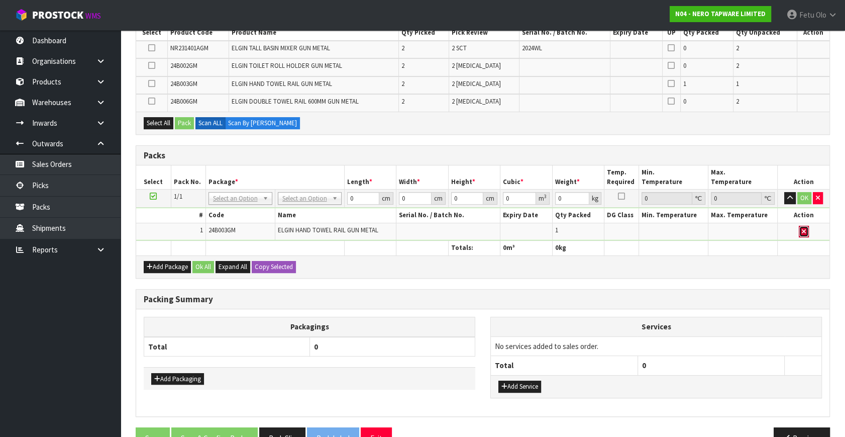
click at [802, 229] on icon "button" at bounding box center [804, 231] width 4 height 7
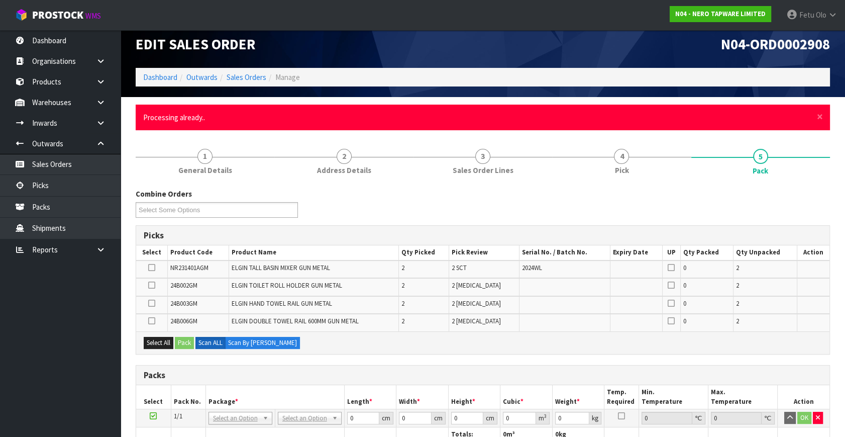
scroll to position [0, 0]
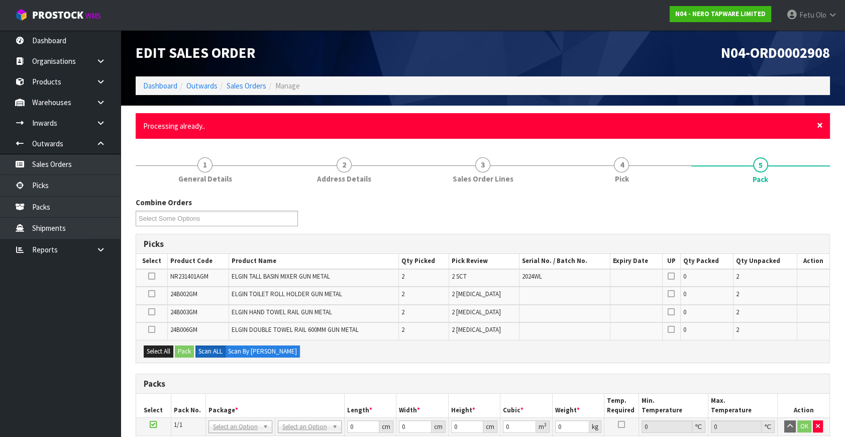
click at [819, 126] on span "×" at bounding box center [820, 125] width 6 height 14
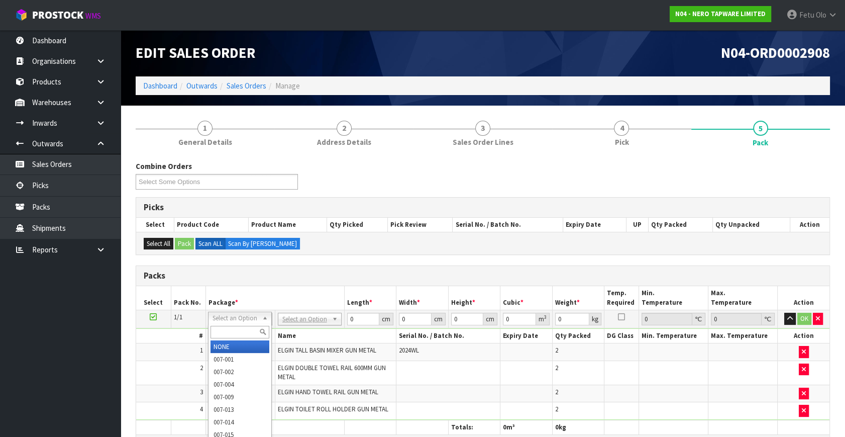
click at [241, 324] on div at bounding box center [239, 332] width 63 height 17
click at [240, 332] on input "text" at bounding box center [239, 332] width 59 height 13
type input "011-084"
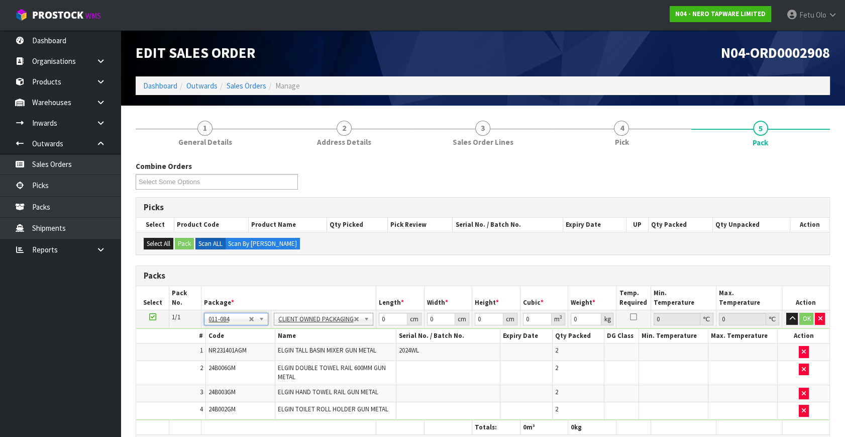
type input "8.72"
click at [270, 289] on th "Package *" at bounding box center [288, 298] width 174 height 24
drag, startPoint x: 298, startPoint y: 338, endPoint x: 285, endPoint y: 342, distance: 13.2
click at [285, 342] on tbody "1/1 NONE 007-001 007-002 007-004 007-009 007-013 007-014 007-015 007-017 007-01…" at bounding box center [482, 365] width 693 height 110
type input "73"
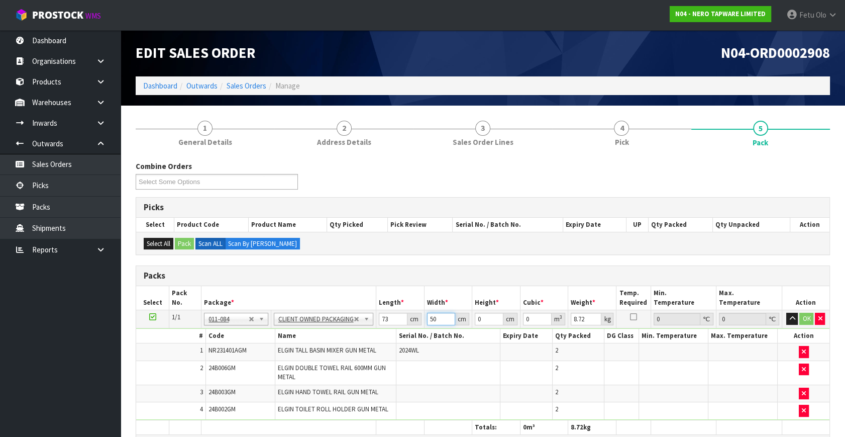
type input "50"
type input "1"
type input "0.00365"
type input "15"
type input "0.05475"
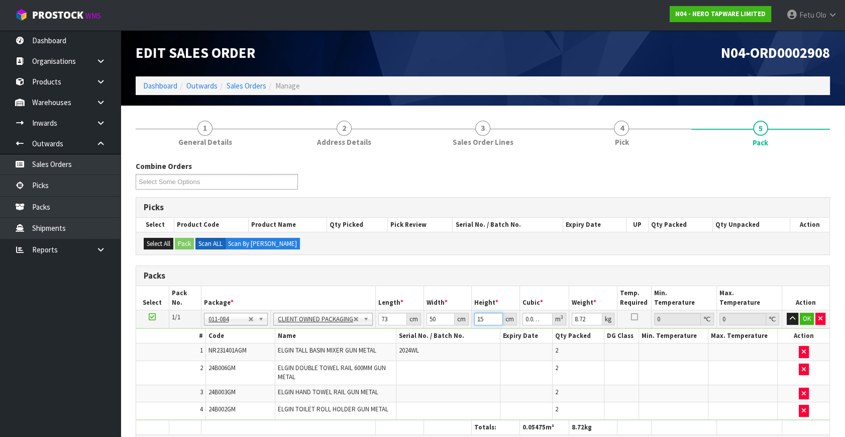
type input "15"
type input "10"
click button "OK" at bounding box center [807, 318] width 14 height 12
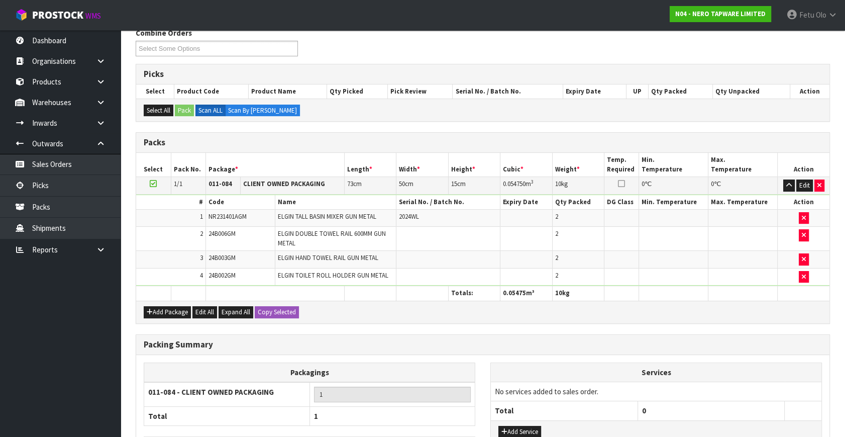
scroll to position [208, 0]
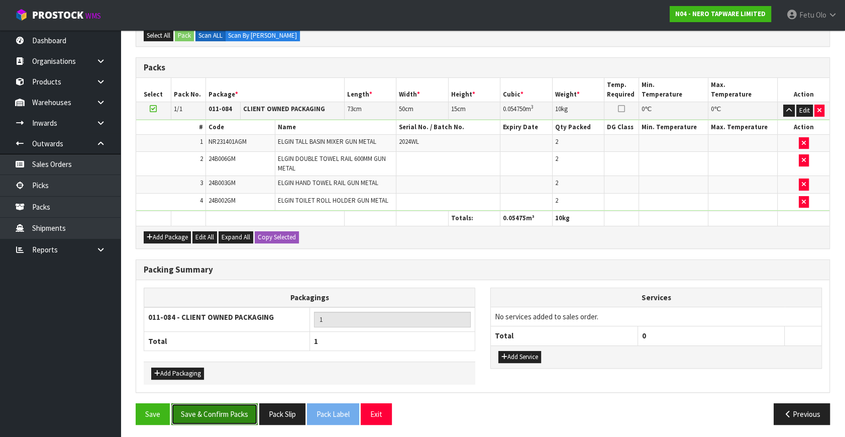
click at [223, 407] on button "Save & Confirm Packs" at bounding box center [214, 414] width 86 height 22
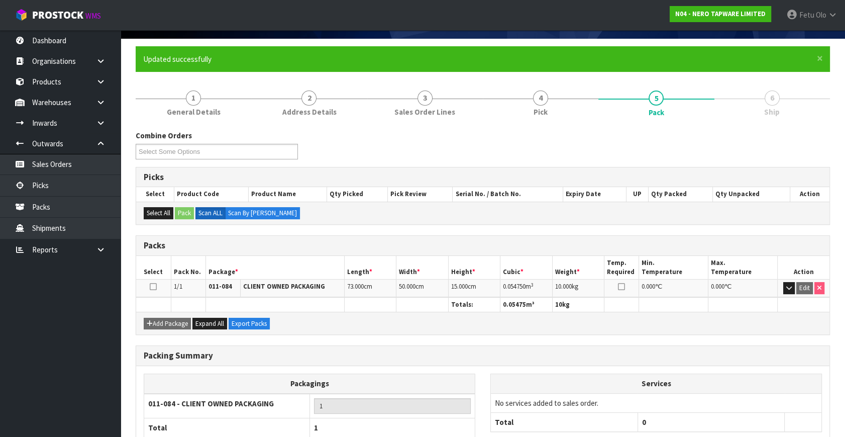
scroll to position [131, 0]
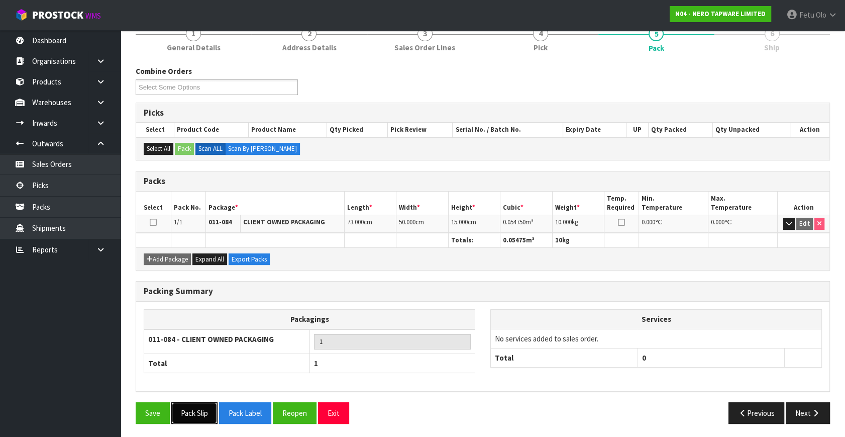
click at [197, 405] on button "Pack Slip" at bounding box center [194, 413] width 46 height 22
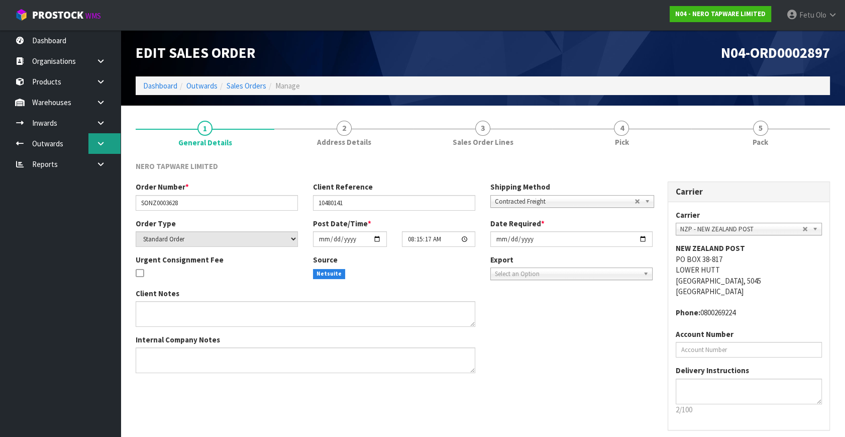
click at [114, 148] on link at bounding box center [104, 143] width 32 height 21
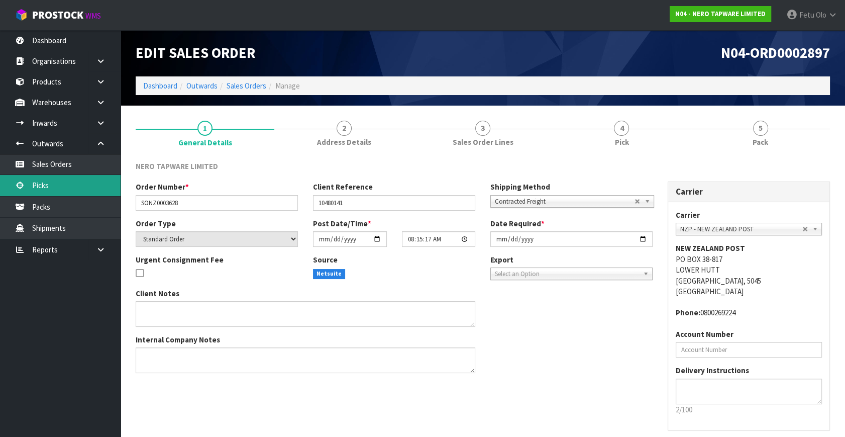
click at [47, 184] on link "Picks" at bounding box center [60, 185] width 121 height 21
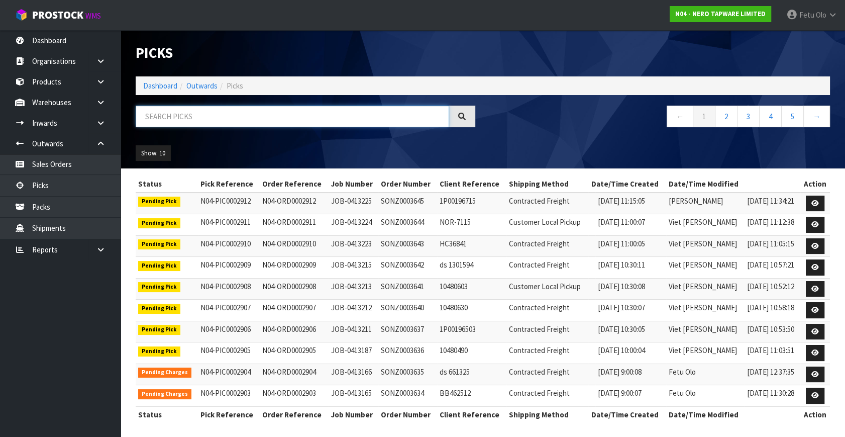
click at [224, 118] on input "text" at bounding box center [292, 116] width 313 height 22
type input "2899"
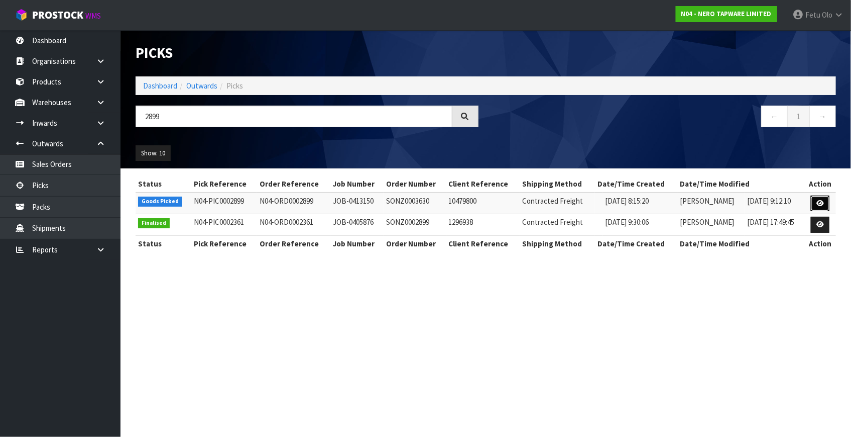
click at [818, 200] on icon at bounding box center [821, 203] width 8 height 7
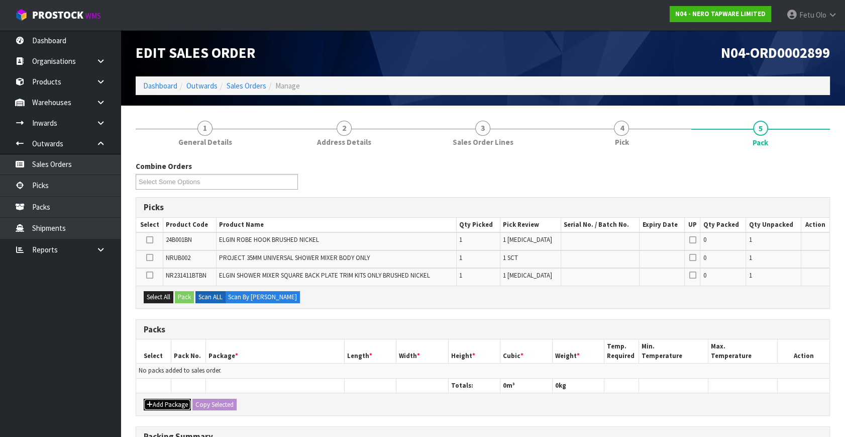
click at [158, 400] on button "Add Package" at bounding box center [167, 404] width 47 height 12
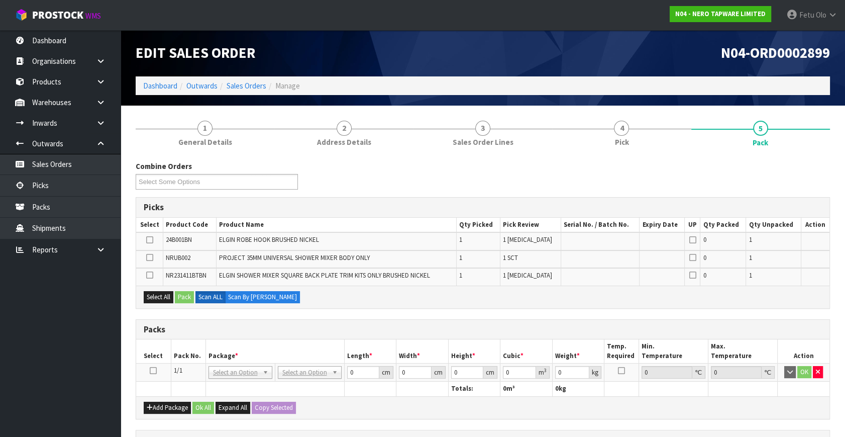
click at [155, 370] on icon at bounding box center [153, 370] width 7 height 1
click at [215, 342] on th "Package *" at bounding box center [274, 351] width 139 height 24
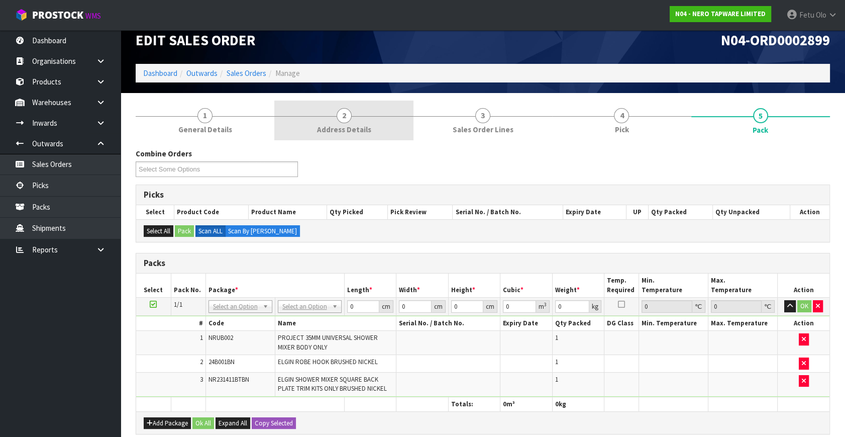
scroll to position [10, 0]
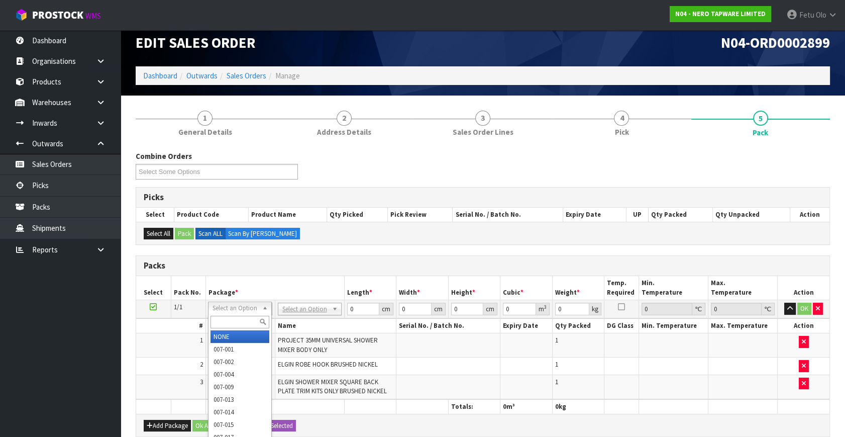
drag, startPoint x: 227, startPoint y: 329, endPoint x: 283, endPoint y: 328, distance: 56.3
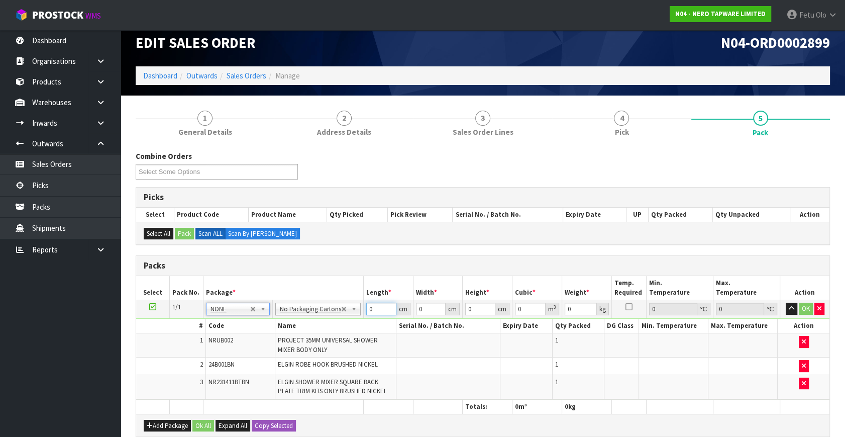
drag, startPoint x: 320, startPoint y: 319, endPoint x: 311, endPoint y: 322, distance: 9.4
click at [311, 322] on tbody "1/1 NONE 007-001 007-002 007-004 007-009 007-013 007-014 007-015 007-017 007-01…" at bounding box center [482, 349] width 693 height 99
type input "51"
type input "29"
type input "1"
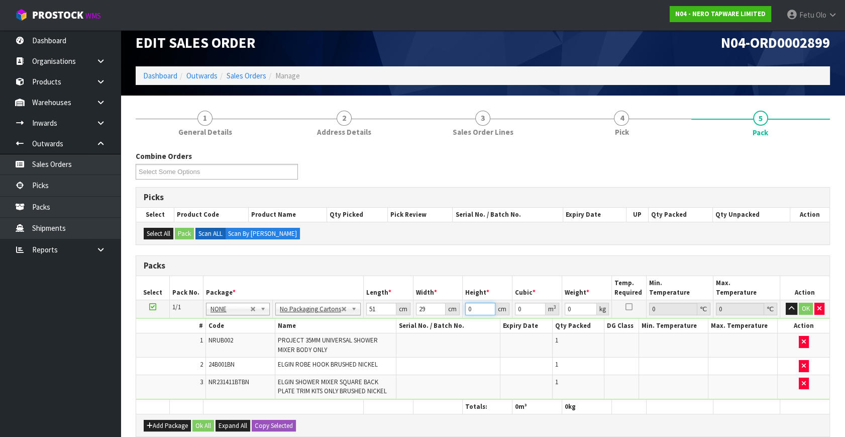
type input "0.001479"
type input "13"
type input "0.019227"
type input "13"
type input "4"
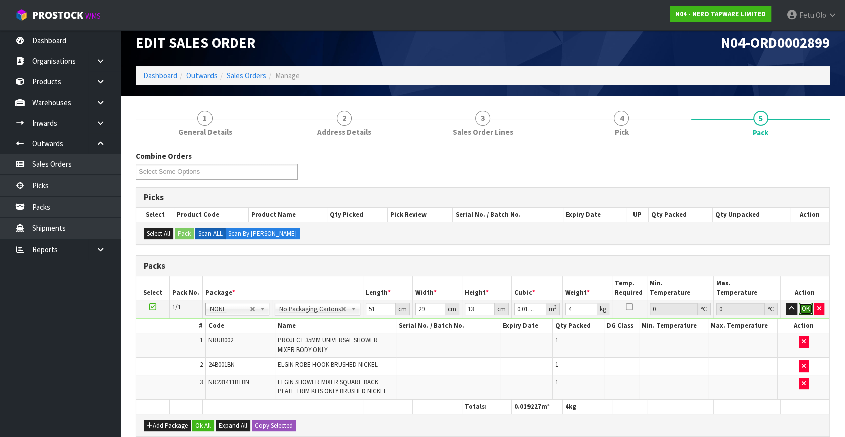
click button "OK" at bounding box center [806, 308] width 14 height 12
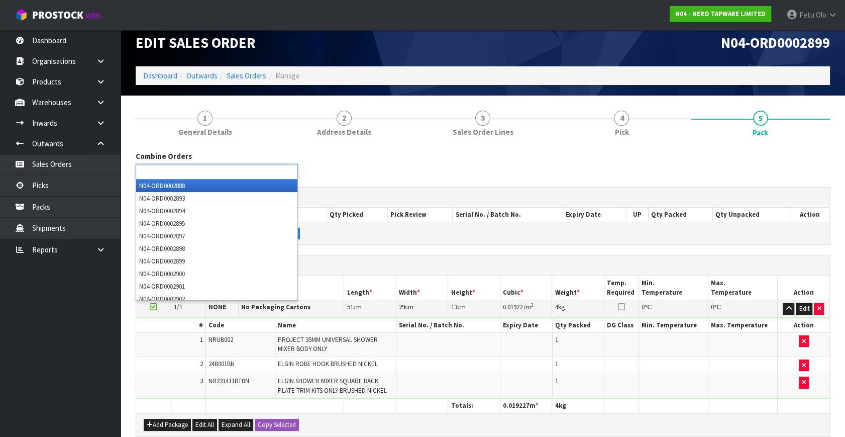
click at [201, 171] on input "text" at bounding box center [176, 171] width 74 height 13
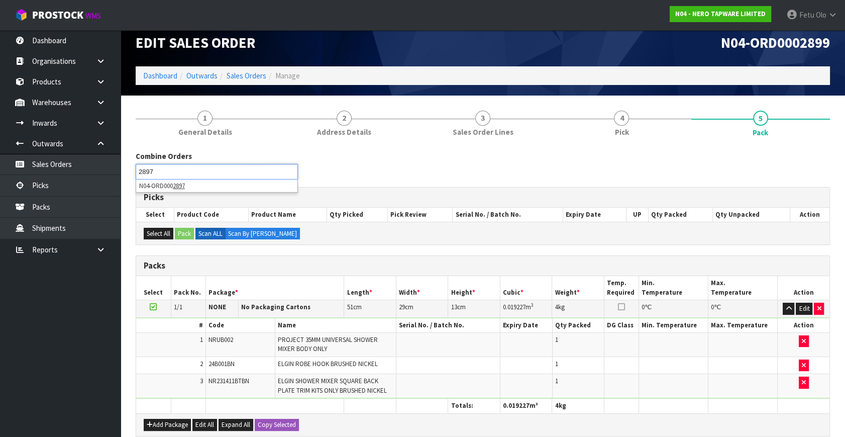
type input "2897"
click at [165, 188] on li "N04-ORD000 2897" at bounding box center [216, 185] width 161 height 13
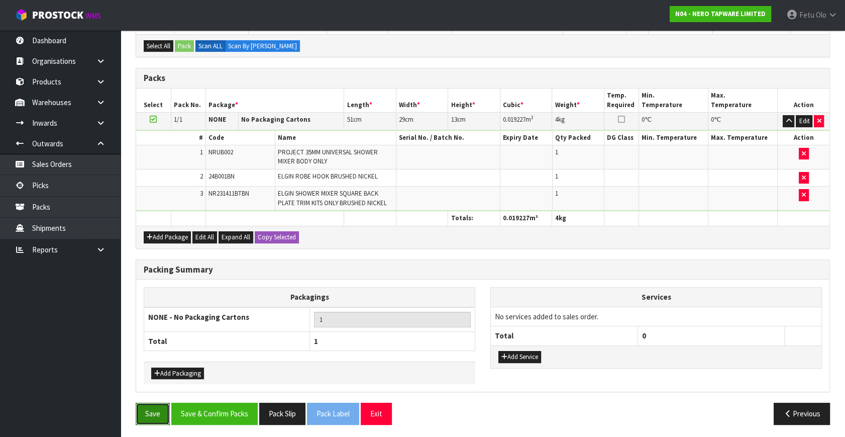
click at [147, 403] on button "Save" at bounding box center [153, 413] width 34 height 22
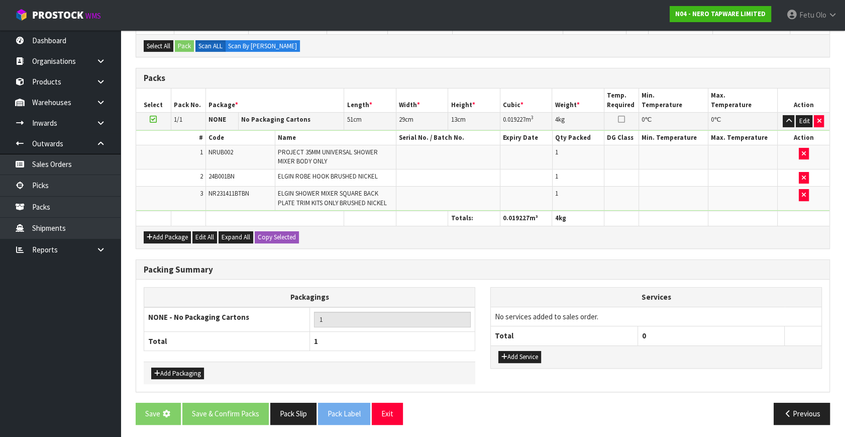
drag, startPoint x: 147, startPoint y: 397, endPoint x: 147, endPoint y: 391, distance: 6.5
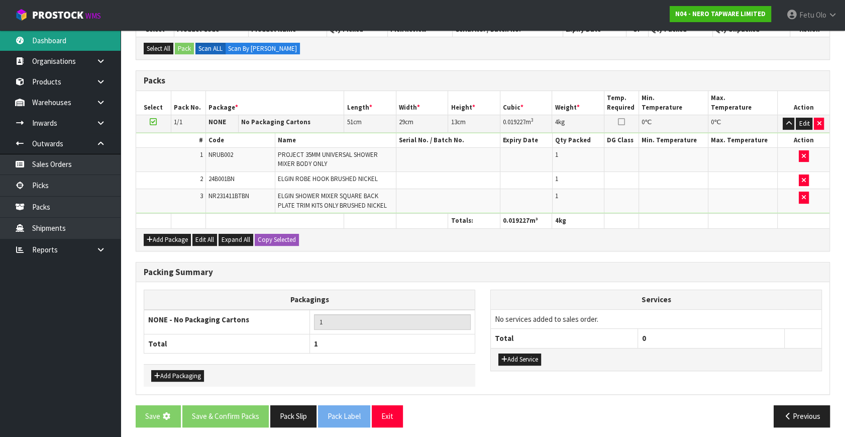
scroll to position [0, 0]
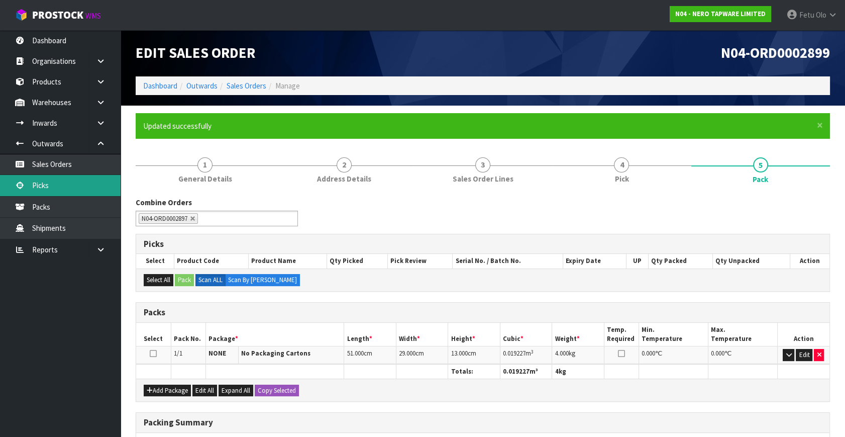
click at [52, 185] on link "Picks" at bounding box center [60, 185] width 121 height 21
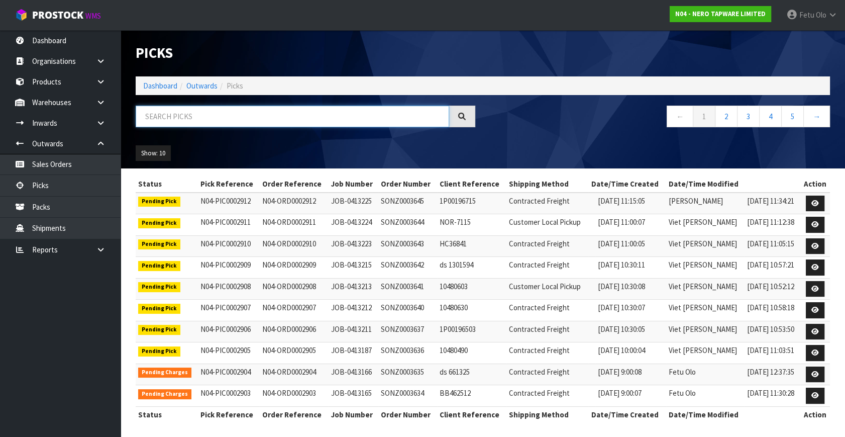
click at [190, 114] on input "text" at bounding box center [292, 116] width 313 height 22
click at [182, 111] on input "text" at bounding box center [292, 116] width 313 height 22
type input "0002901"
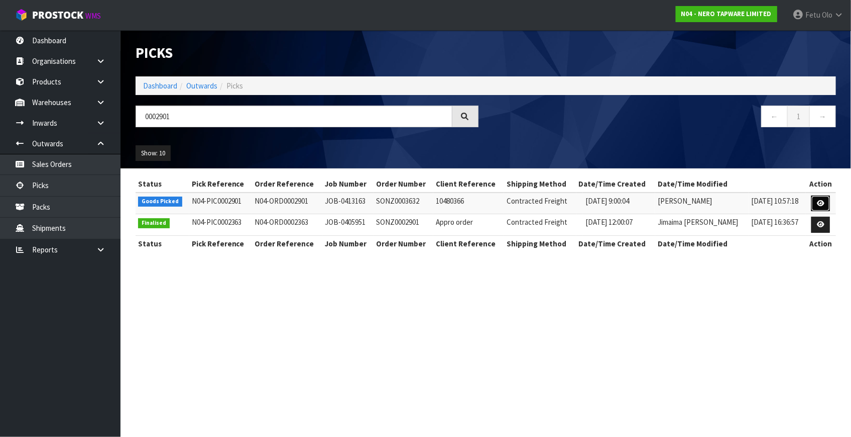
click at [824, 201] on icon at bounding box center [821, 203] width 8 height 7
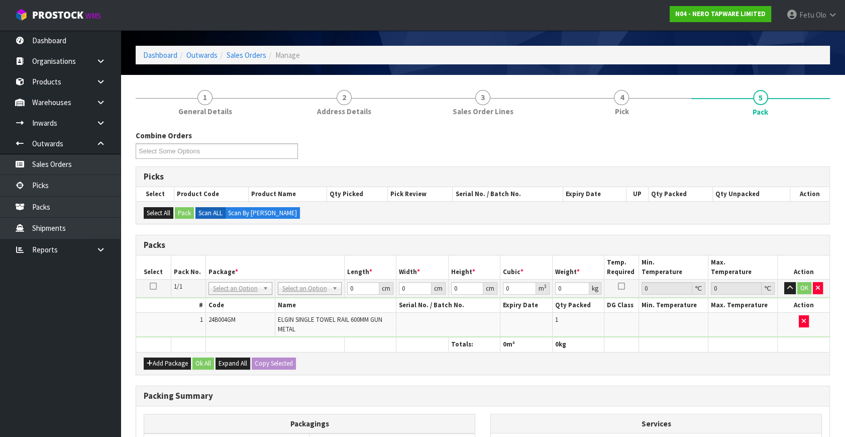
scroll to position [45, 0]
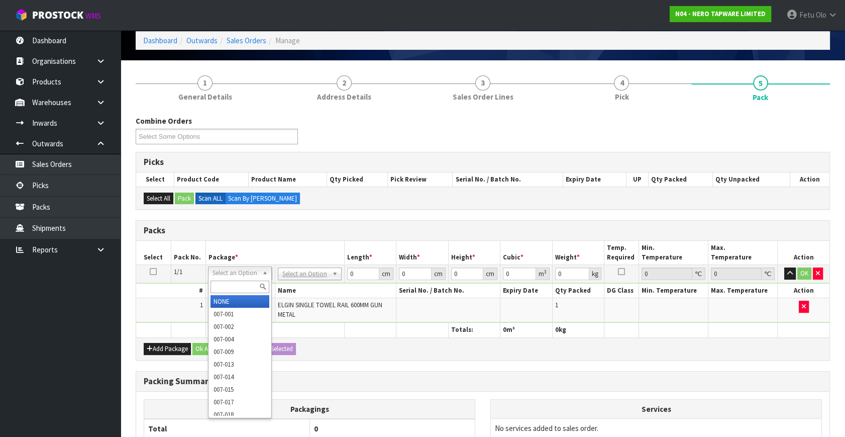
drag, startPoint x: 241, startPoint y: 272, endPoint x: 234, endPoint y: 282, distance: 12.4
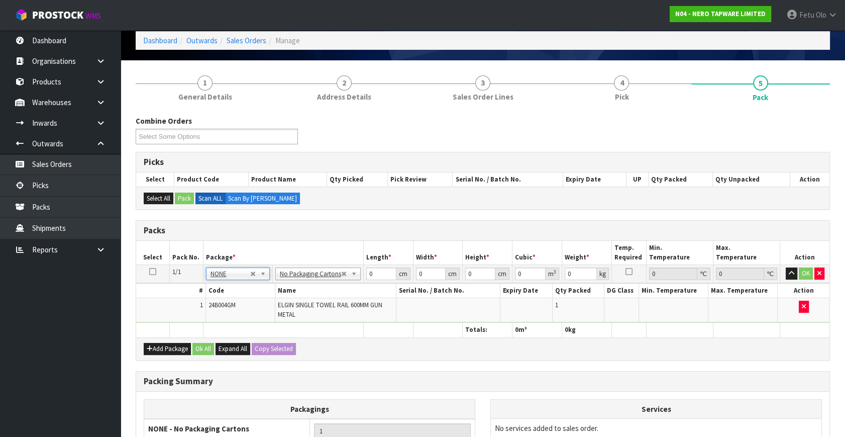
click at [317, 214] on div "Combine Orders N04-ORD0002888 N04-ORD0002893 N04-ORD0002894 N04-ORD0002895 N04-…" at bounding box center [483, 330] width 694 height 428
click at [817, 272] on icon "button" at bounding box center [819, 273] width 4 height 7
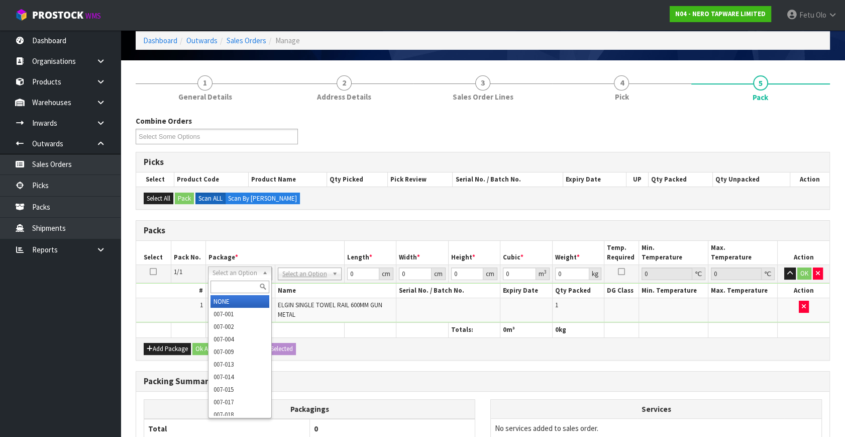
drag, startPoint x: 237, startPoint y: 269, endPoint x: 228, endPoint y: 291, distance: 23.9
drag, startPoint x: 227, startPoint y: 301, endPoint x: 232, endPoint y: 297, distance: 6.5
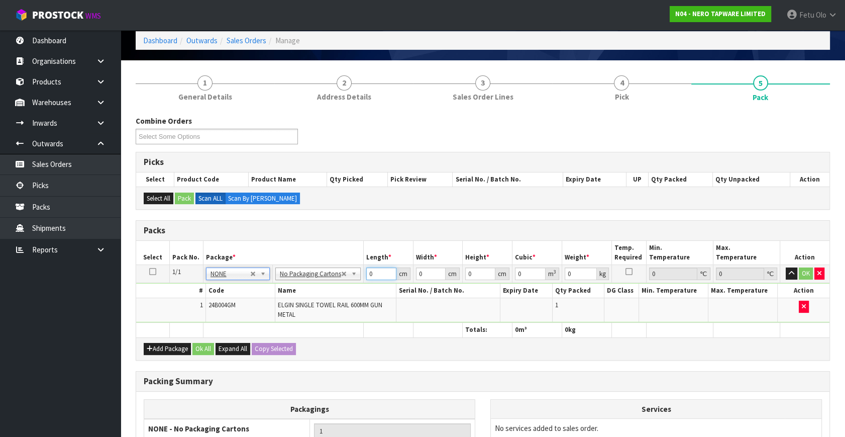
drag, startPoint x: 375, startPoint y: 274, endPoint x: 294, endPoint y: 301, distance: 85.9
click at [294, 301] on tbody "1/1 NONE 007-001 007-002 007-004 007-009 007-013 007-014 007-015 007-017 007-01…" at bounding box center [482, 294] width 693 height 58
type input "62"
type input "9"
type input "4"
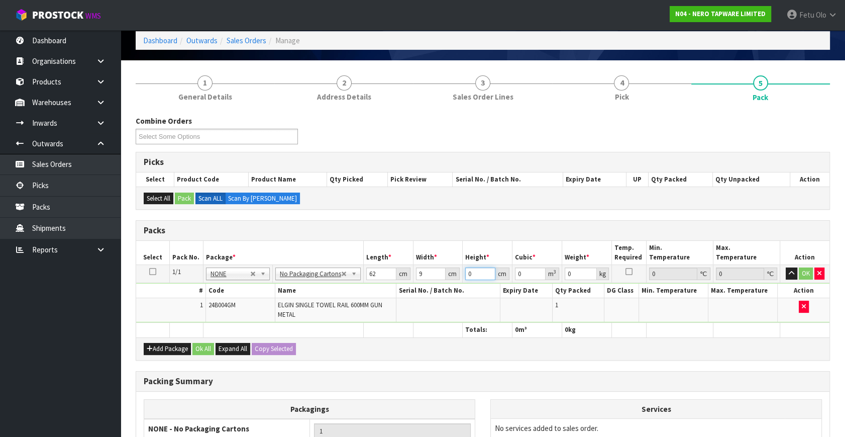
type input "0.002232"
type input "4"
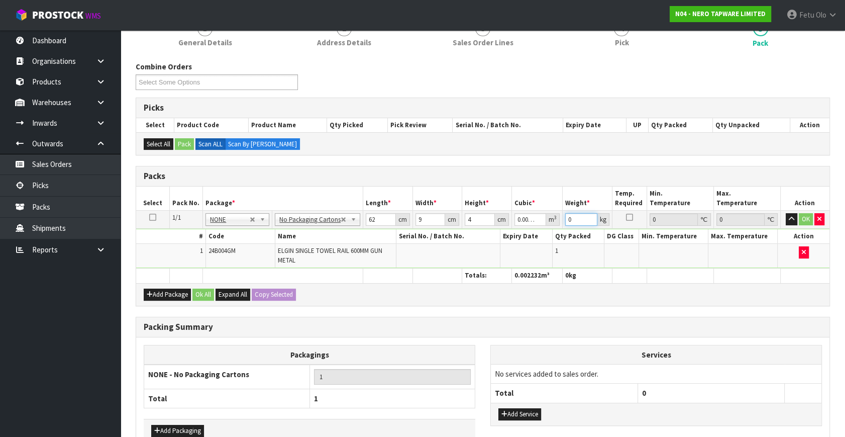
scroll to position [157, 0]
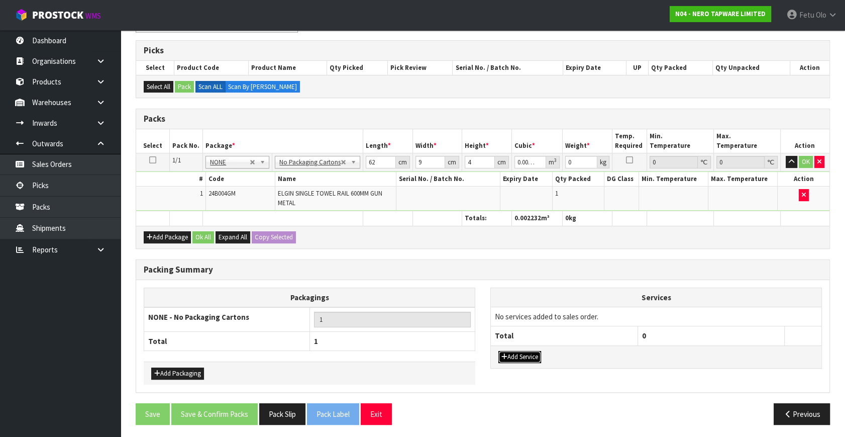
click at [517, 351] on button "Add Service" at bounding box center [519, 357] width 43 height 12
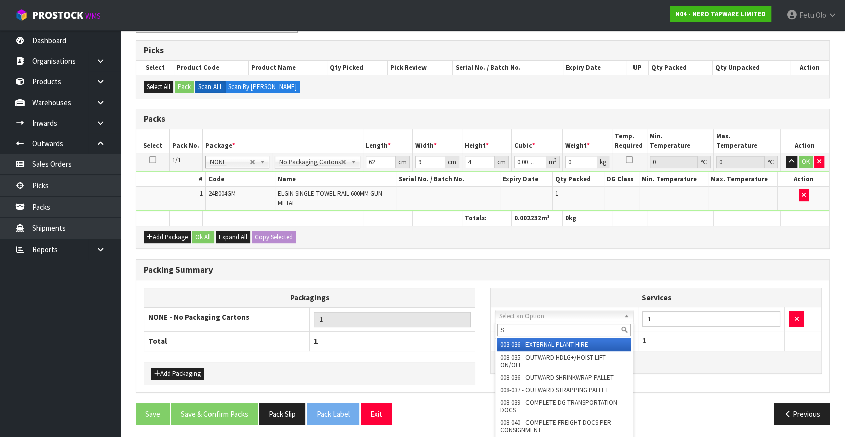
click at [529, 328] on input "S" at bounding box center [564, 330] width 134 height 13
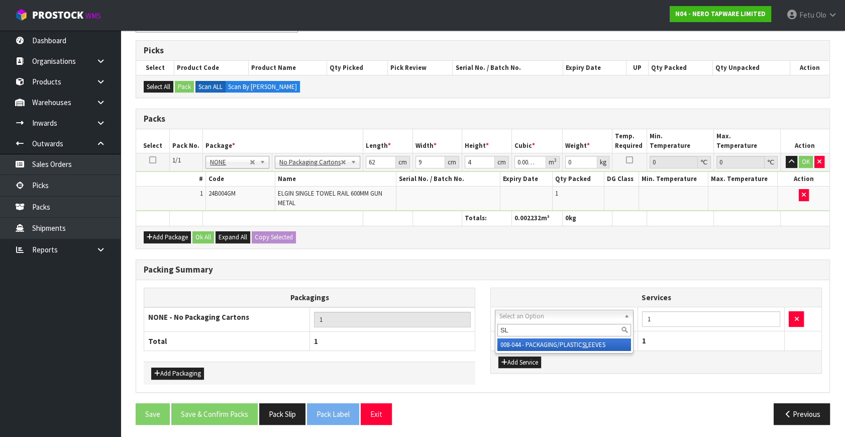
type input "SL"
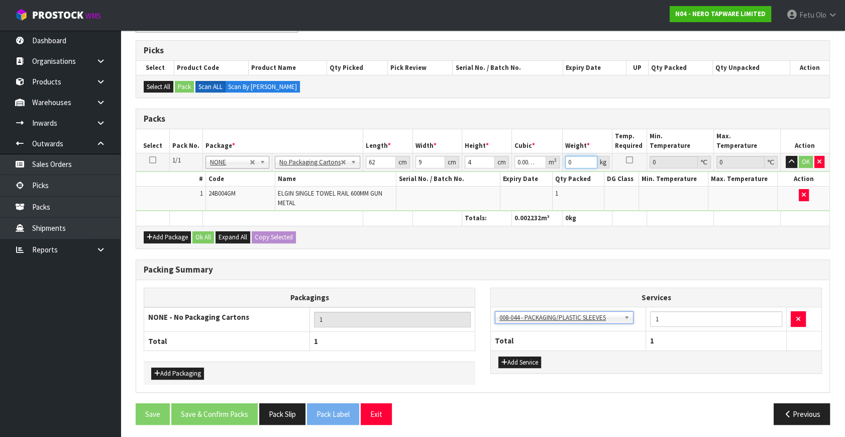
drag, startPoint x: 579, startPoint y: 161, endPoint x: 501, endPoint y: 195, distance: 85.0
click at [501, 195] on tbody "1/1 NONE 007-001 007-002 007-004 007-009 007-013 007-014 007-015 007-017 007-01…" at bounding box center [482, 182] width 693 height 58
type input "1"
click button "OK" at bounding box center [806, 162] width 14 height 12
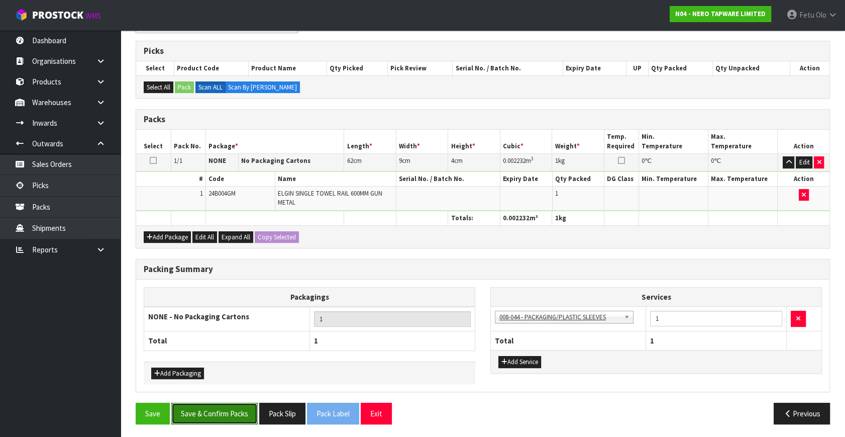
click at [237, 415] on button "Save & Confirm Packs" at bounding box center [214, 413] width 86 height 22
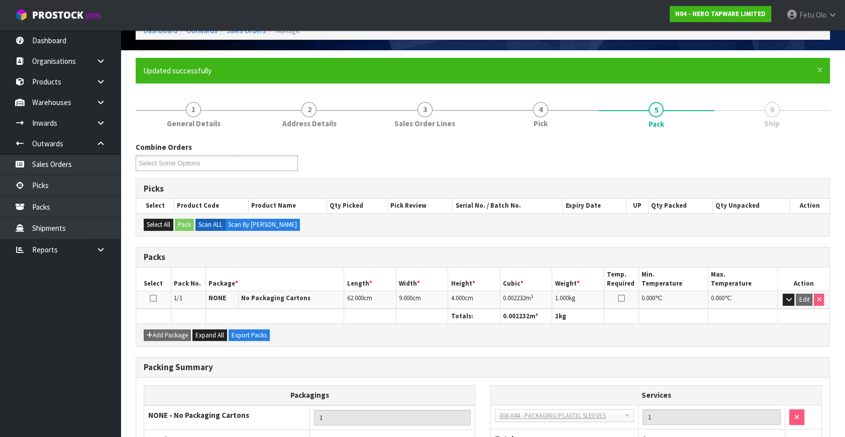
scroll to position [131, 0]
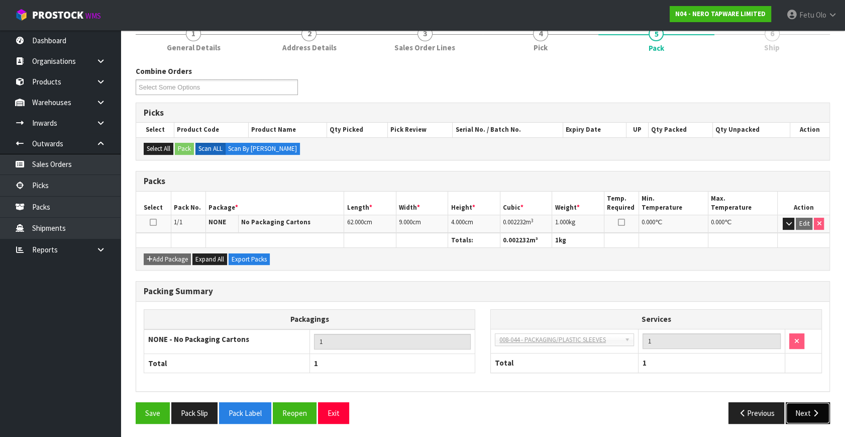
click at [812, 409] on icon "button" at bounding box center [816, 413] width 10 height 8
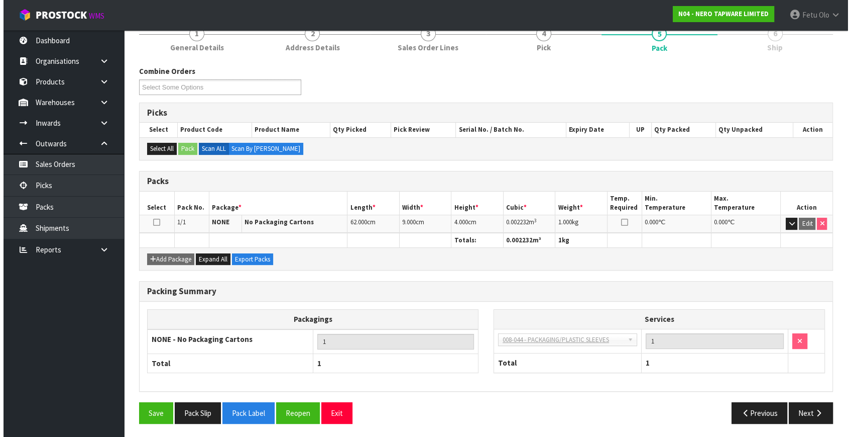
scroll to position [0, 0]
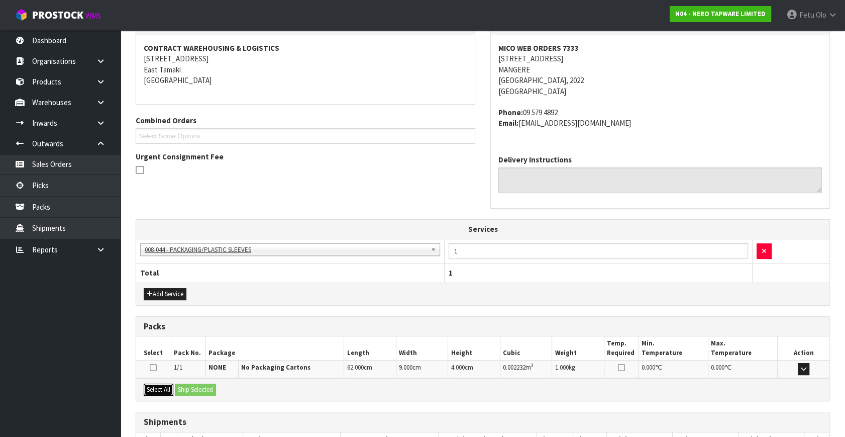
drag, startPoint x: 161, startPoint y: 387, endPoint x: 194, endPoint y: 384, distance: 32.8
click at [162, 387] on button "Select All" at bounding box center [159, 389] width 30 height 12
click at [194, 384] on button "Ship Selected" at bounding box center [195, 389] width 41 height 12
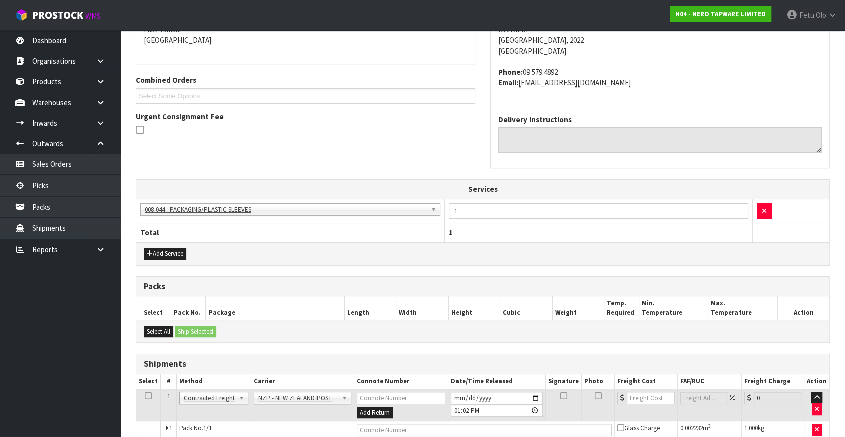
scroll to position [270, 0]
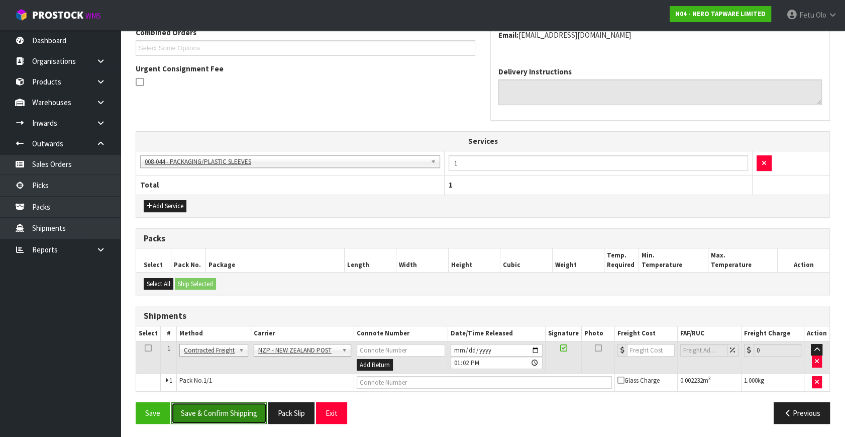
click at [224, 404] on button "Save & Confirm Shipping" at bounding box center [218, 413] width 95 height 22
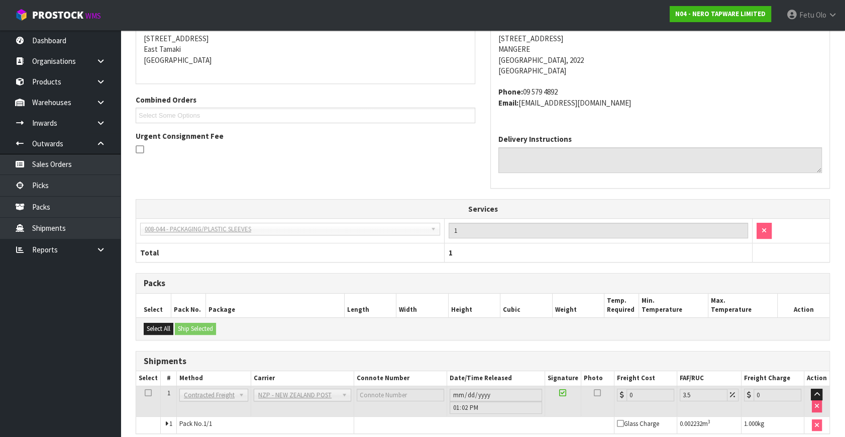
scroll to position [256, 0]
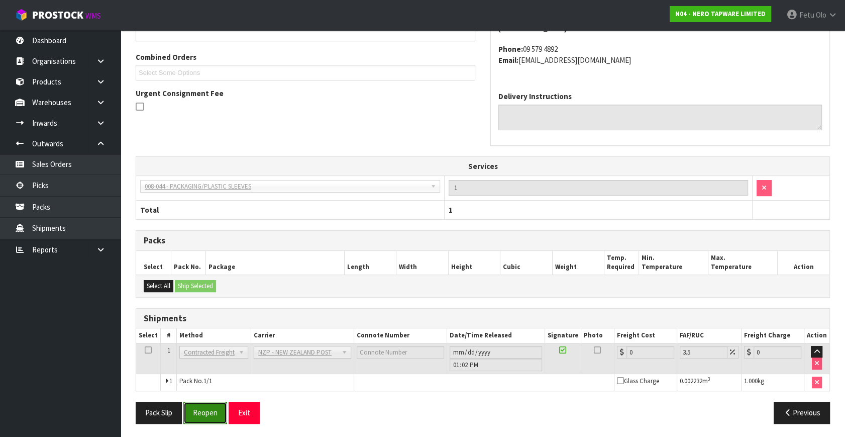
click at [216, 414] on button "Reopen" at bounding box center [205, 412] width 44 height 22
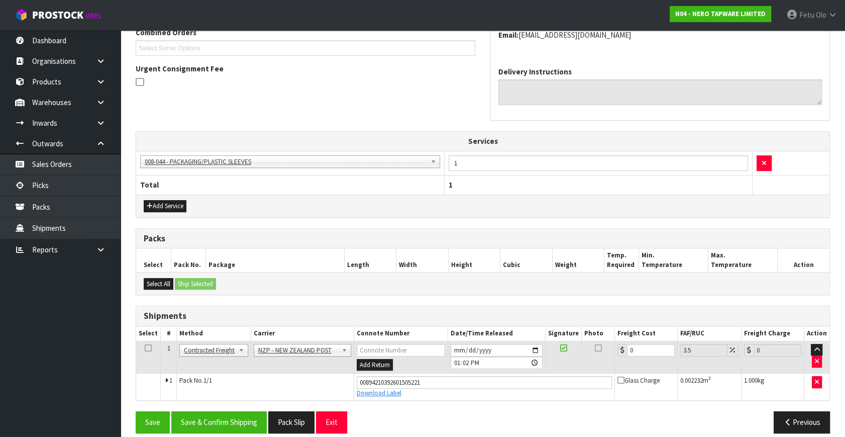
scroll to position [280, 0]
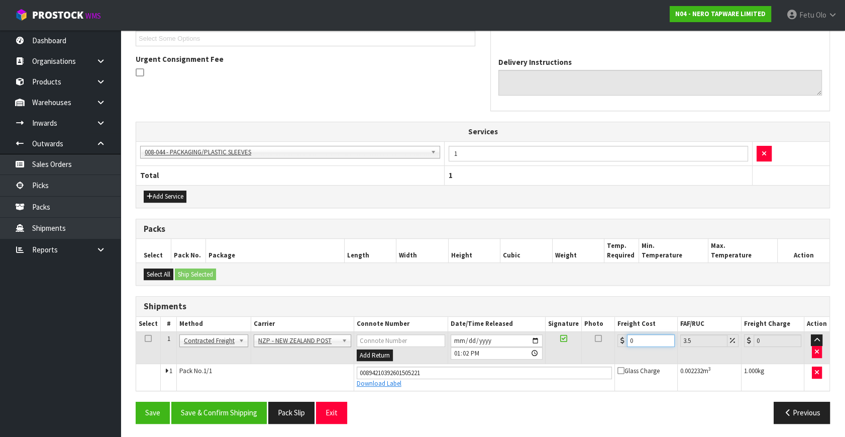
drag, startPoint x: 642, startPoint y: 337, endPoint x: 437, endPoint y: 385, distance: 211.0
click at [437, 385] on tbody "1 Client Local Pickup Customer Local Pickup Company Freight Contracted Freight …" at bounding box center [482, 360] width 693 height 59
type input "4"
type input "4.14"
type input "43"
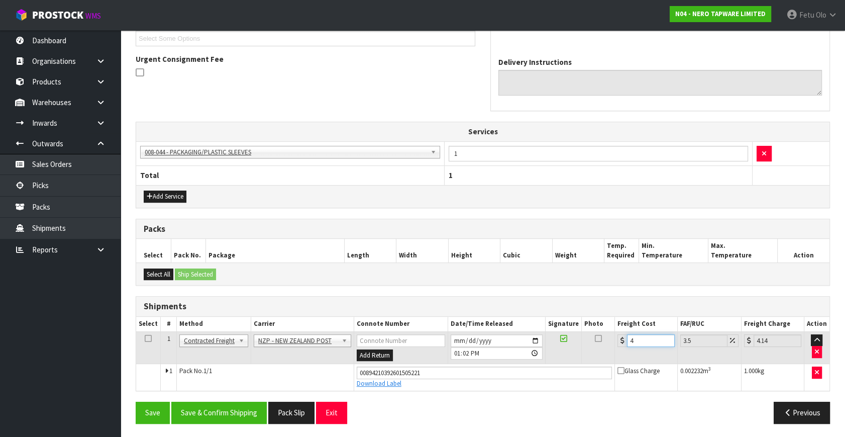
type input "44.5"
type input "433"
type input "448.15"
type input "43"
type input "44.5"
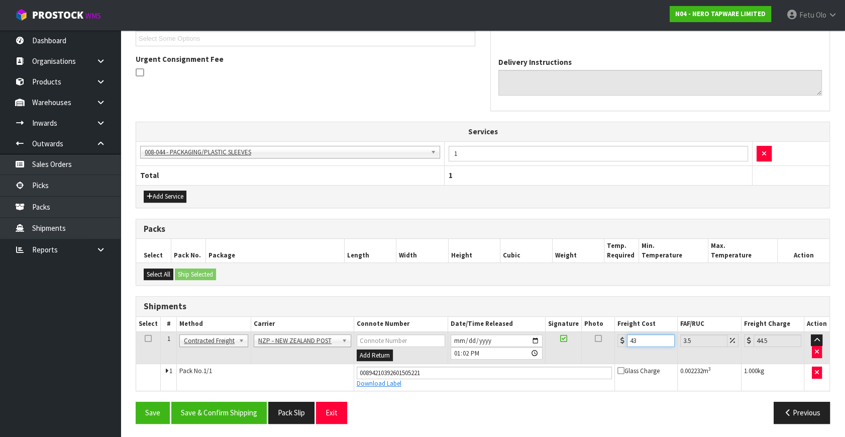
type input "4"
type input "4.14"
type input "4.3"
type input "4.45"
type input "4.33"
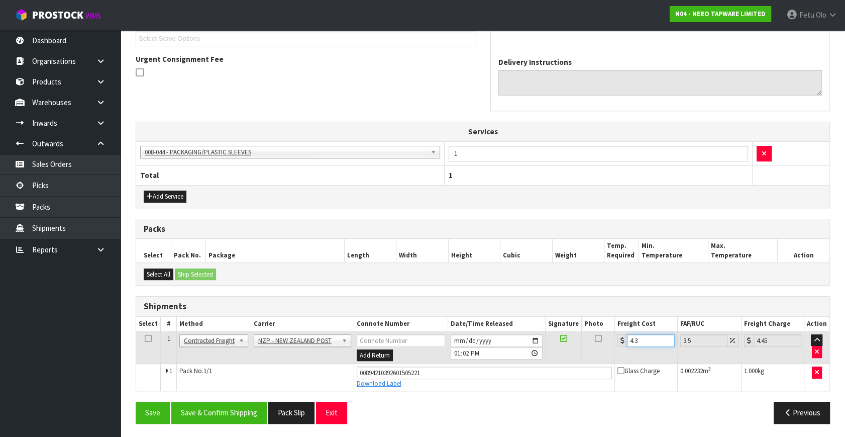
type input "4.48"
type input "4.33"
click at [221, 408] on button "Save & Confirm Shipping" at bounding box center [218, 412] width 95 height 22
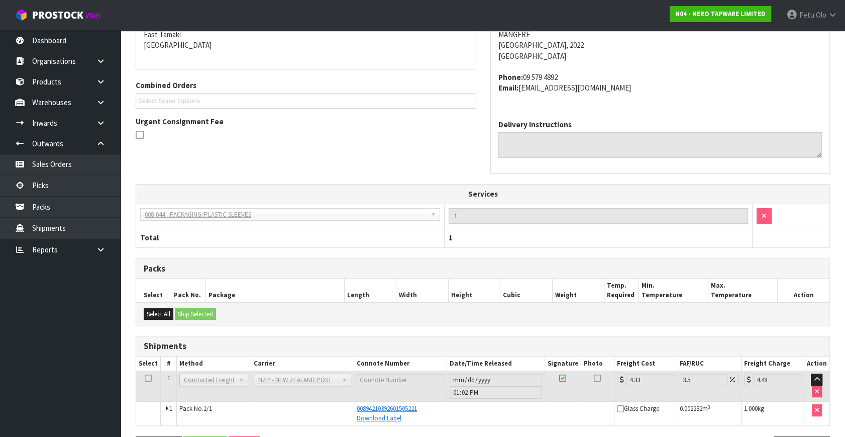
scroll to position [252, 0]
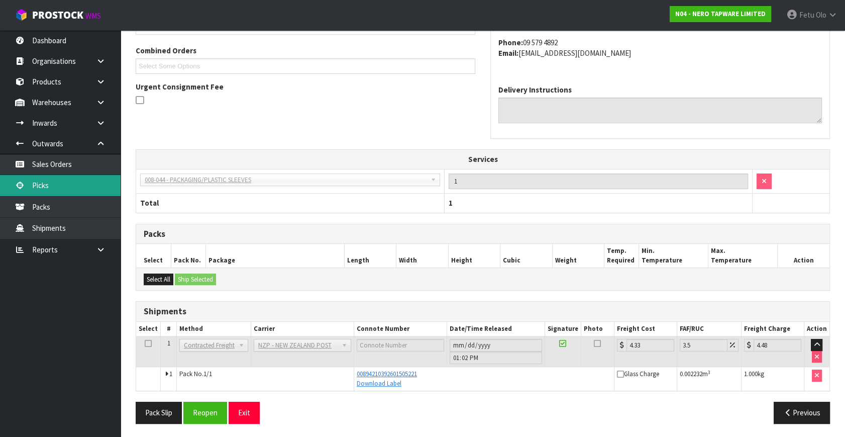
click at [62, 183] on link "Picks" at bounding box center [60, 185] width 121 height 21
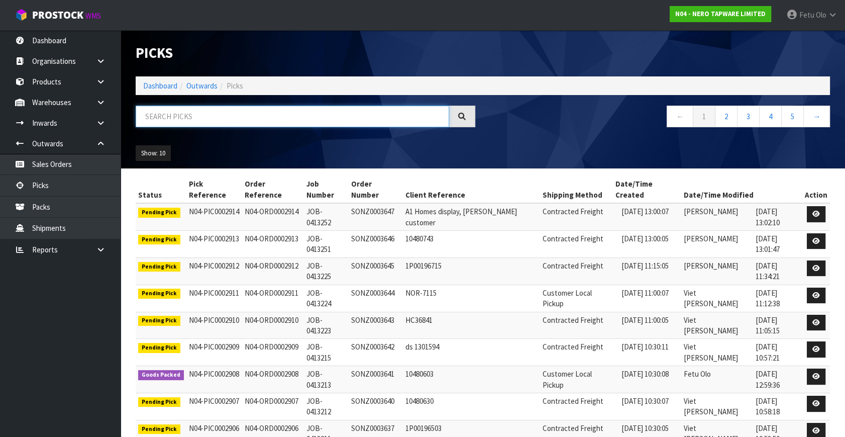
click at [328, 115] on input "text" at bounding box center [292, 116] width 313 height 22
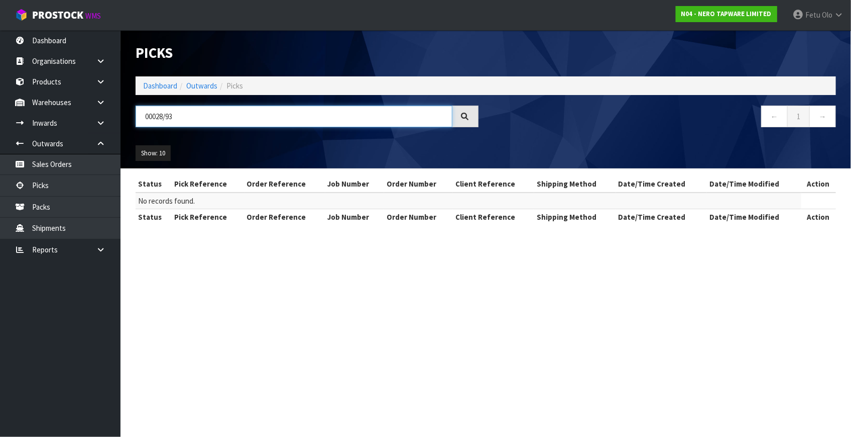
click at [166, 125] on input "00028/93" at bounding box center [294, 116] width 317 height 22
click at [166, 119] on input "00028/93" at bounding box center [294, 116] width 317 height 22
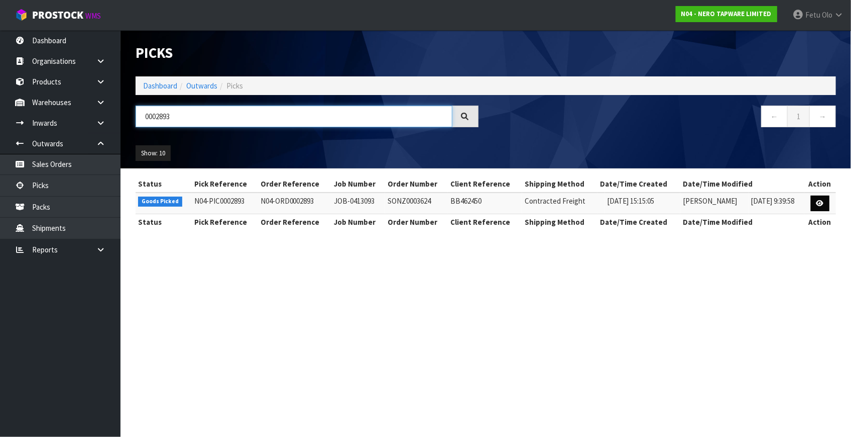
type input "0002893"
click at [823, 200] on icon at bounding box center [821, 203] width 8 height 7
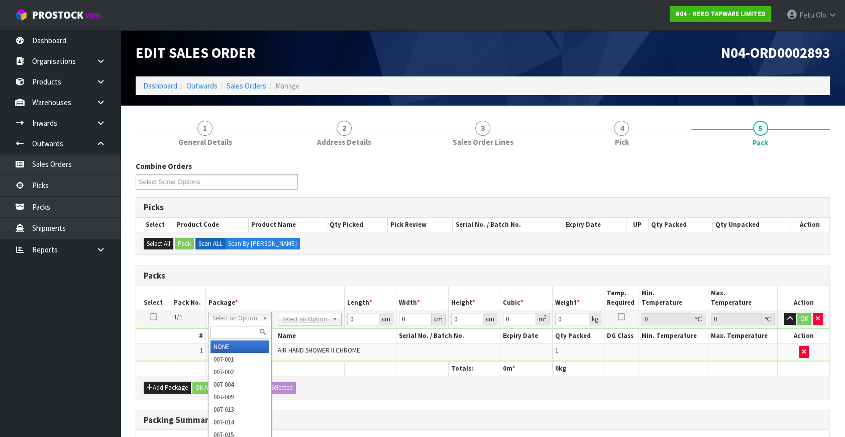
click at [234, 330] on input "text" at bounding box center [239, 332] width 59 height 13
type input "011"
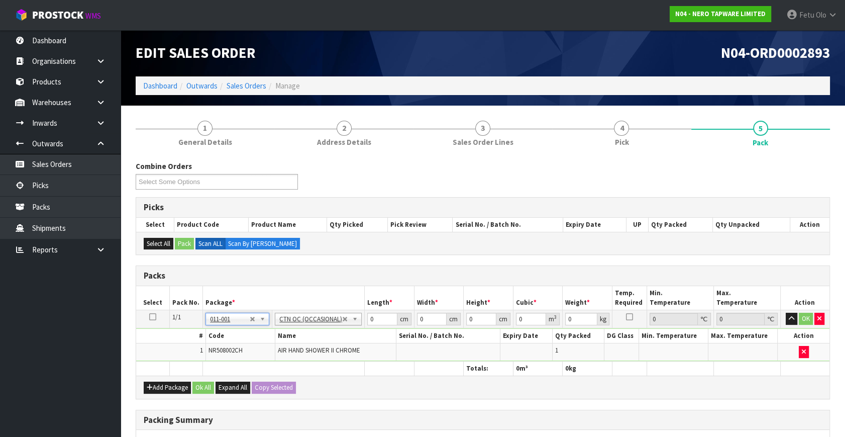
type input "0.4"
drag, startPoint x: 373, startPoint y: 317, endPoint x: 196, endPoint y: 376, distance: 187.0
click at [201, 377] on div "Packs Select Pack No. Package * Length * Width * Height * Cubic * Weight * Temp…" at bounding box center [483, 331] width 694 height 133
type input "63"
type input "21"
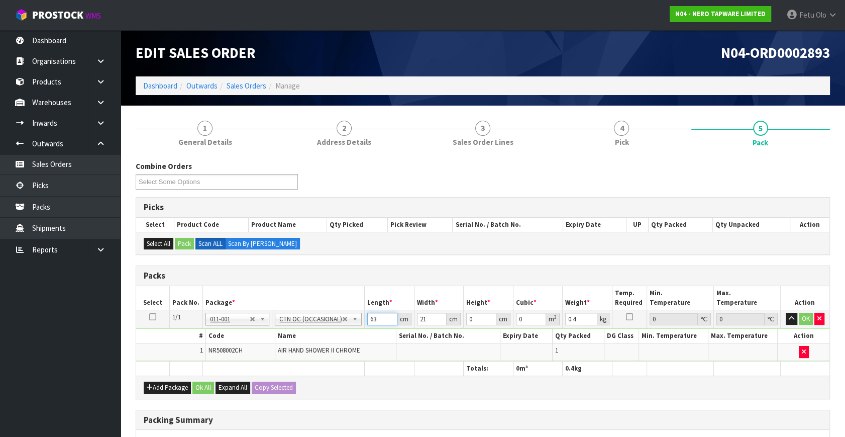
drag, startPoint x: 373, startPoint y: 319, endPoint x: 331, endPoint y: 336, distance: 45.8
click at [331, 336] on tbody "1/1 NONE 007-001 007-002 007-004 007-009 007-013 007-014 007-015 007-017 007-01…" at bounding box center [482, 335] width 693 height 51
type input "33"
type input "21"
type input "1"
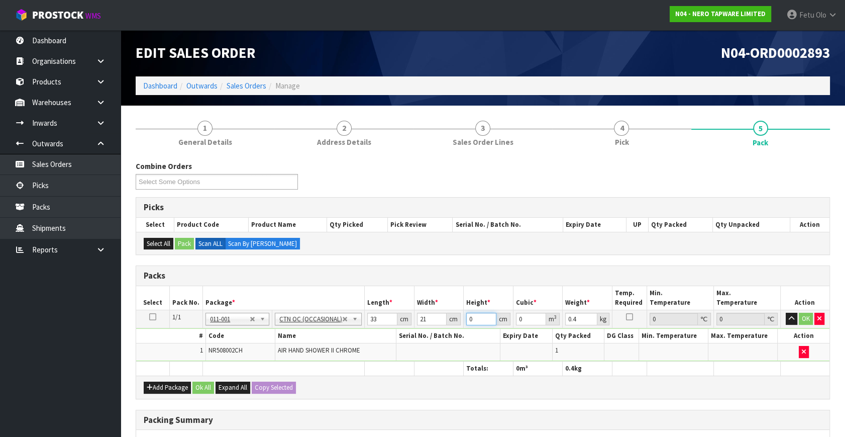
type input "0.000693"
type input "15"
type input "0.010395"
type input "15"
type input "1"
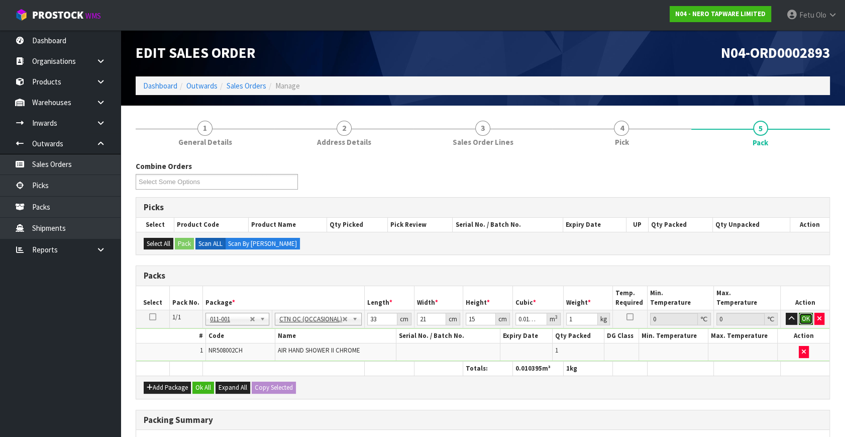
click button "OK" at bounding box center [806, 318] width 14 height 12
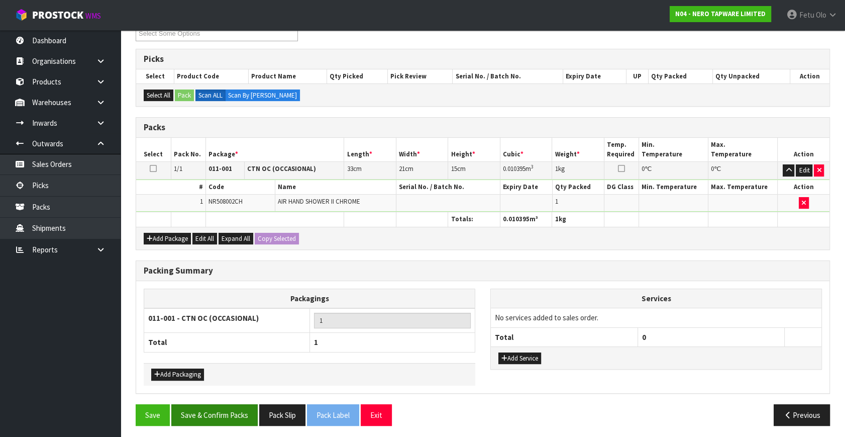
scroll to position [150, 0]
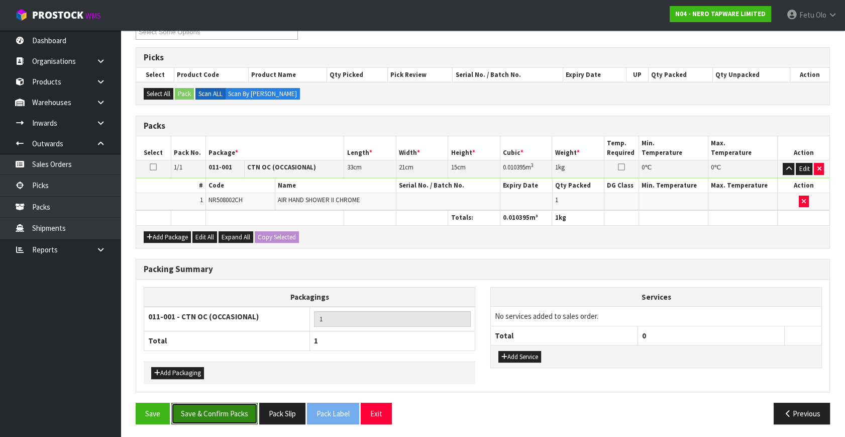
click at [243, 418] on button "Save & Confirm Packs" at bounding box center [214, 413] width 86 height 22
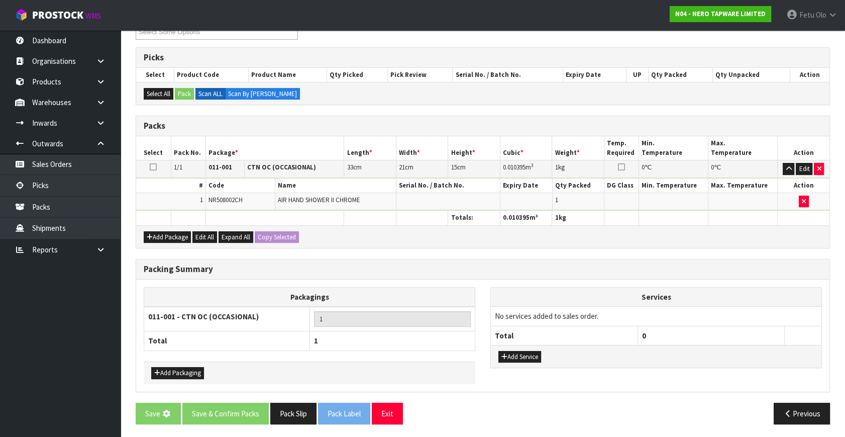
scroll to position [0, 0]
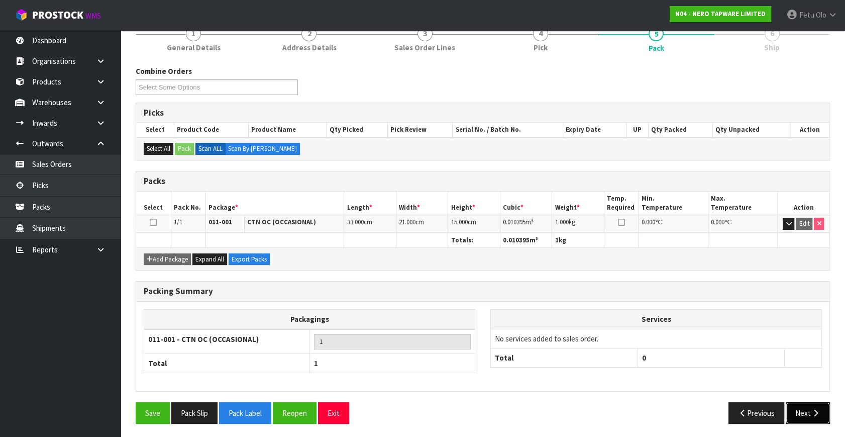
click at [805, 405] on button "Next" at bounding box center [808, 413] width 44 height 22
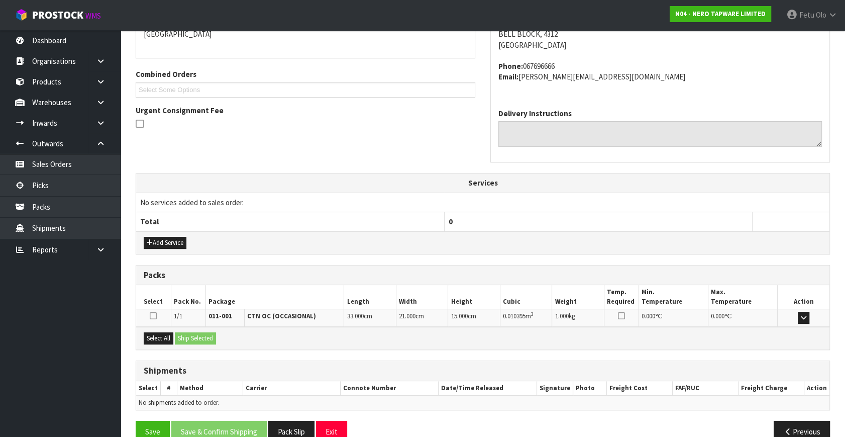
scroll to position [247, 0]
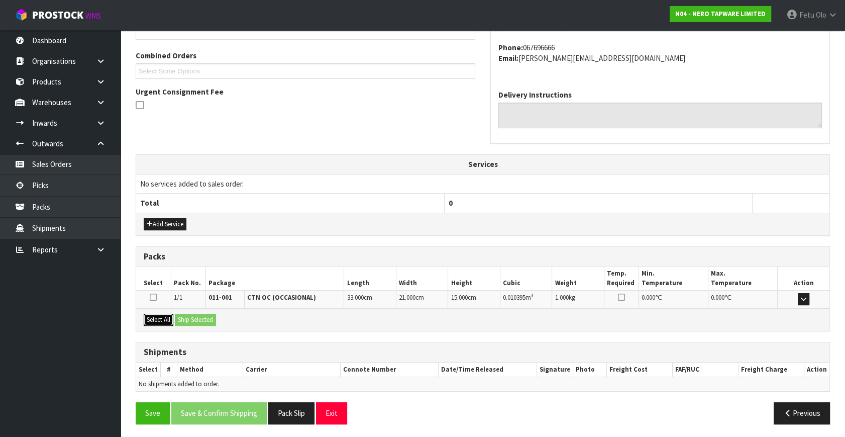
click at [152, 313] on button "Select All" at bounding box center [159, 319] width 30 height 12
click at [204, 321] on button "Ship Selected" at bounding box center [195, 319] width 41 height 12
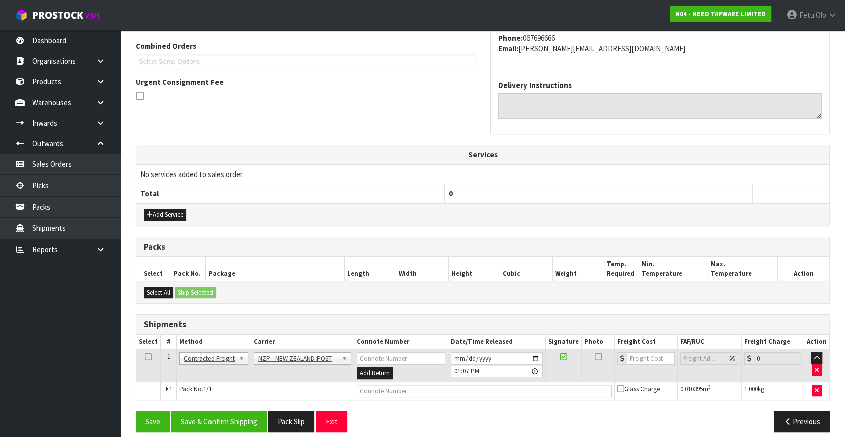
scroll to position [265, 0]
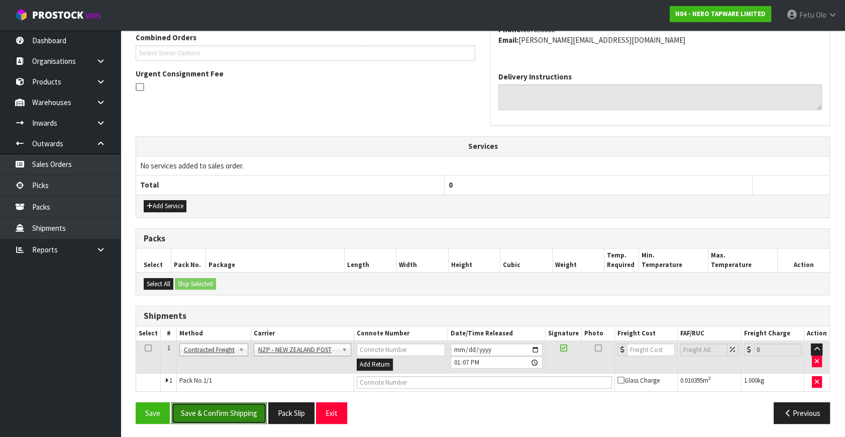
click at [246, 413] on button "Save & Confirm Shipping" at bounding box center [218, 413] width 95 height 22
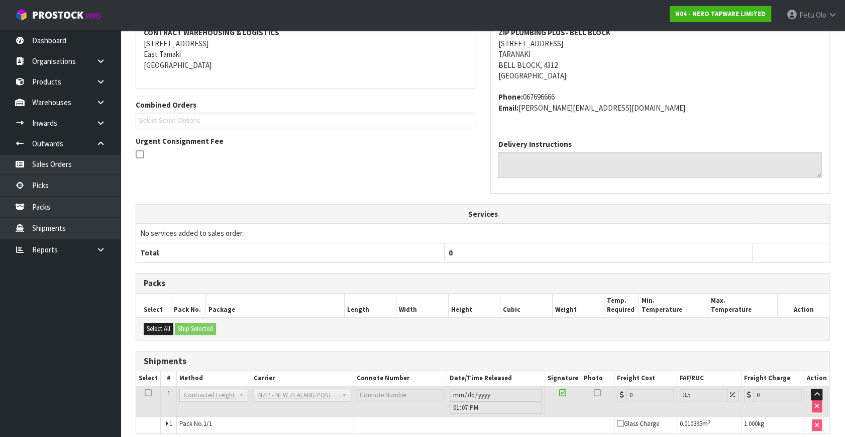
scroll to position [251, 0]
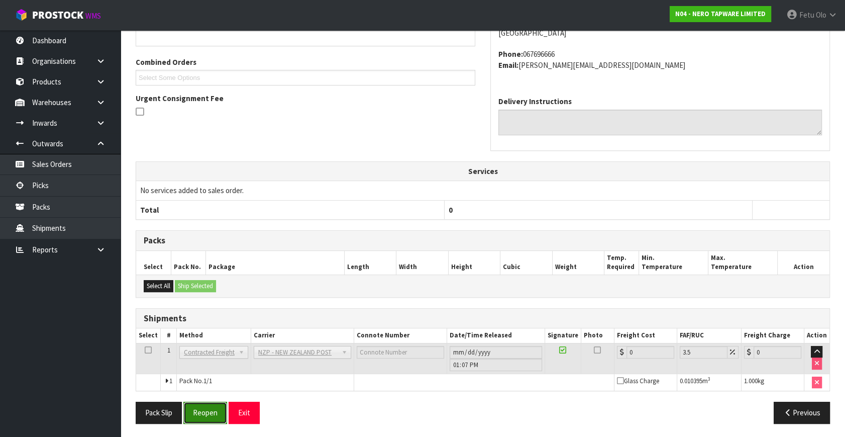
click at [195, 410] on button "Reopen" at bounding box center [205, 412] width 44 height 22
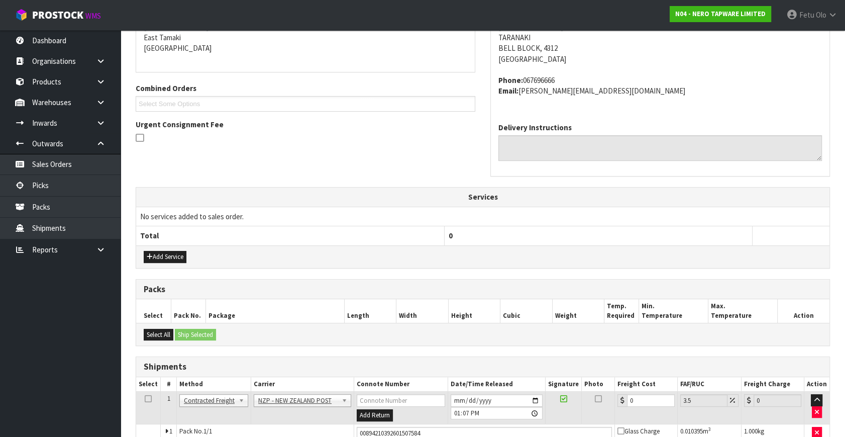
scroll to position [241, 0]
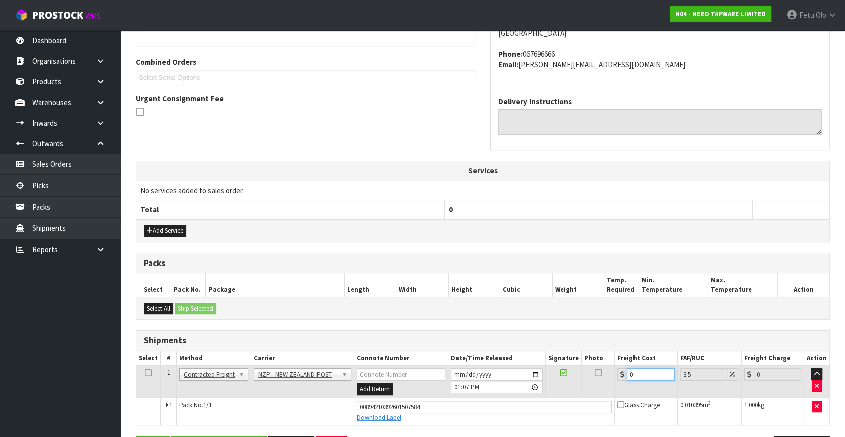
drag, startPoint x: 447, startPoint y: 404, endPoint x: 436, endPoint y: 406, distance: 10.7
click at [436, 406] on tbody "1 Client Local Pickup Customer Local Pickup Company Freight Contracted Freight …" at bounding box center [482, 394] width 693 height 59
type input "8"
type input "8.28"
type input "8.4"
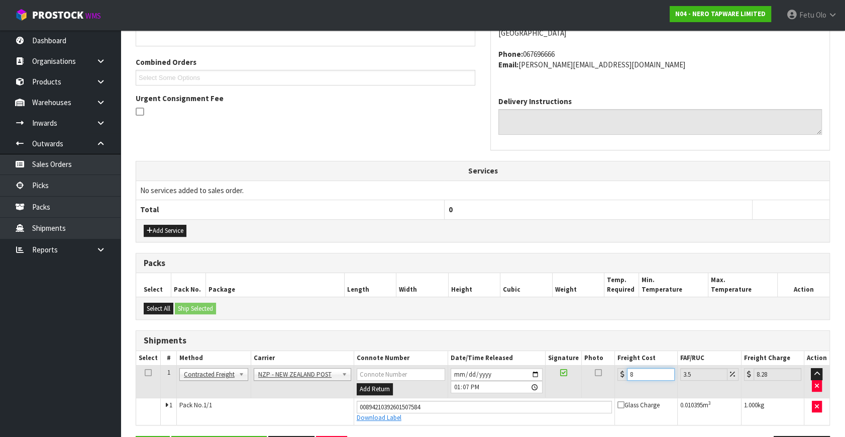
type input "8.69"
type input "8.45"
type input "8.75"
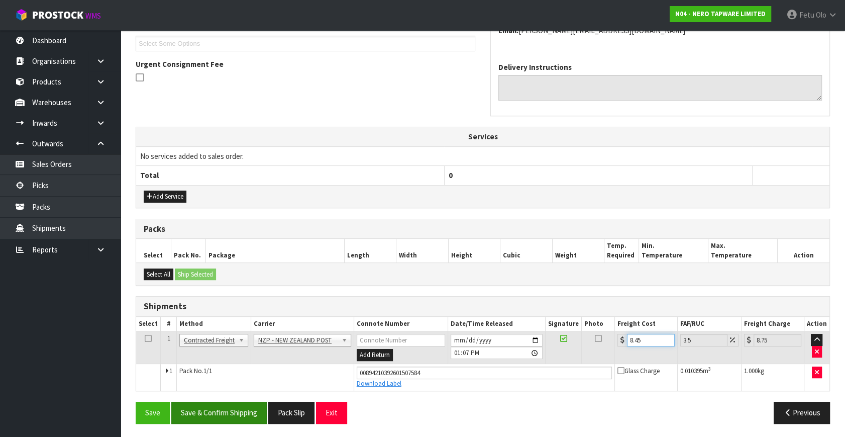
type input "8.45"
click at [247, 415] on button "Save & Confirm Shipping" at bounding box center [218, 412] width 95 height 22
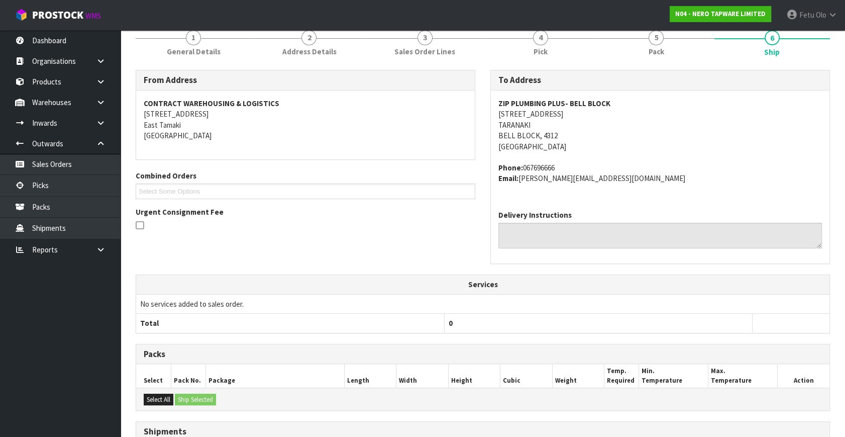
scroll to position [247, 0]
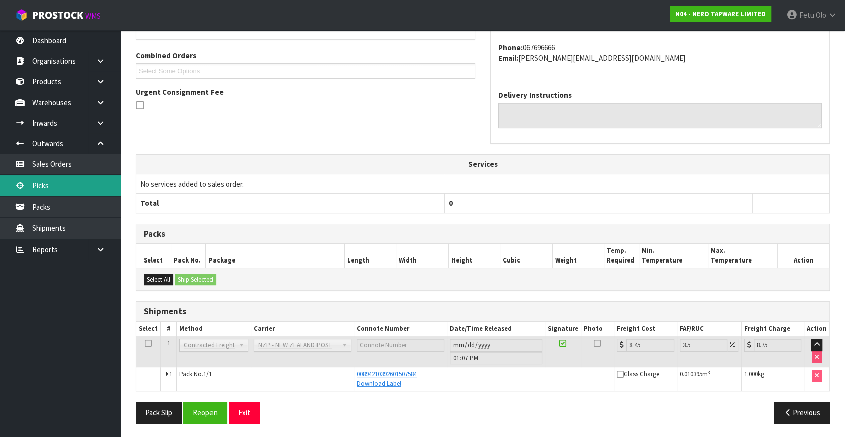
click at [50, 181] on link "Picks" at bounding box center [60, 185] width 121 height 21
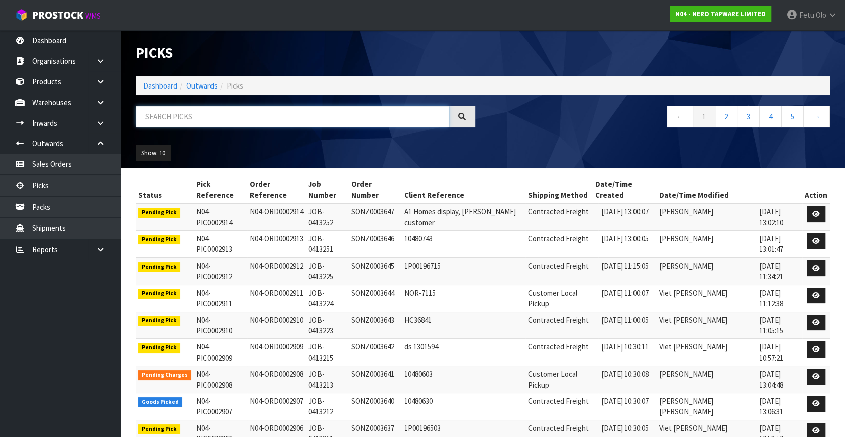
click at [226, 126] on input "text" at bounding box center [292, 116] width 313 height 22
type input "0002900"
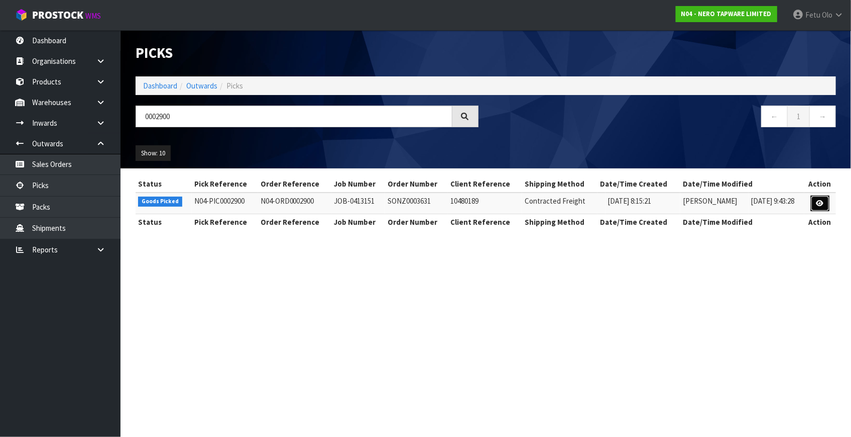
click at [817, 199] on link at bounding box center [820, 203] width 19 height 16
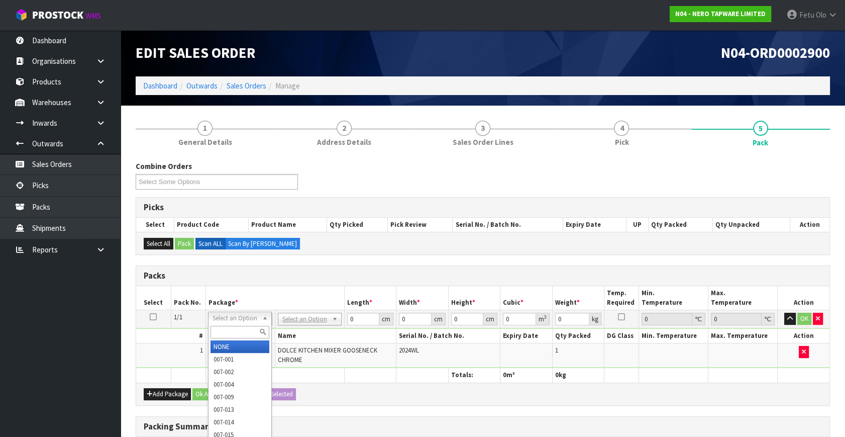
click at [222, 333] on input "text" at bounding box center [239, 332] width 59 height 13
drag, startPoint x: 224, startPoint y: 345, endPoint x: 295, endPoint y: 336, distance: 71.8
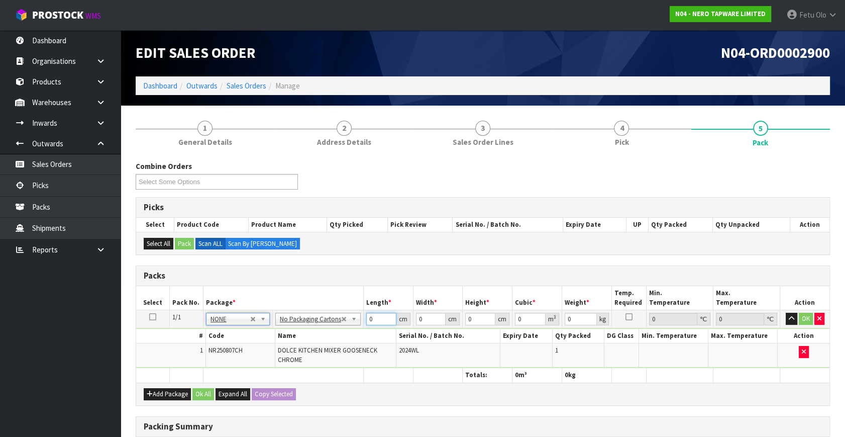
click at [311, 346] on tbody "1/1 NONE 007-001 007-002 007-004 007-009 007-013 007-014 007-015 007-017 007-01…" at bounding box center [482, 339] width 693 height 58
type input "43"
type input "34"
type input "8"
type input "0.011696"
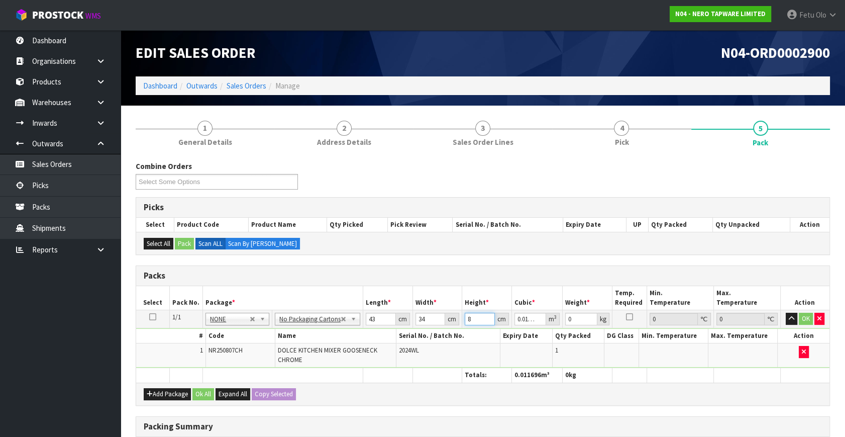
type input "8"
type input "2"
click at [809, 316] on button "OK" at bounding box center [806, 318] width 14 height 12
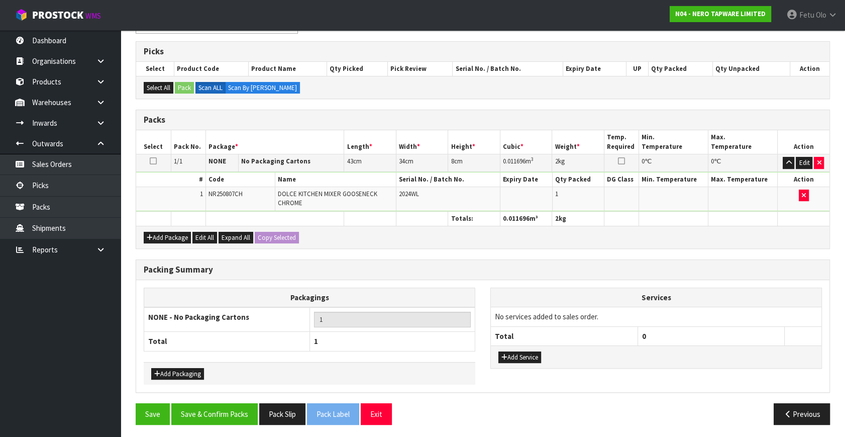
scroll to position [156, 0]
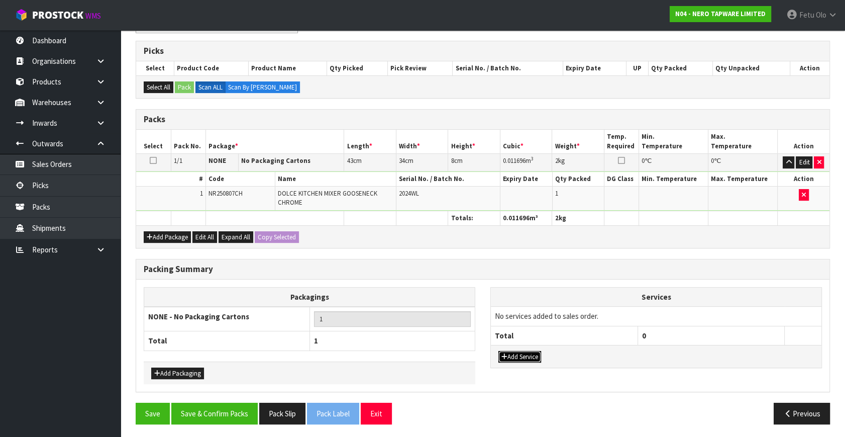
click at [534, 355] on button "Add Service" at bounding box center [519, 357] width 43 height 12
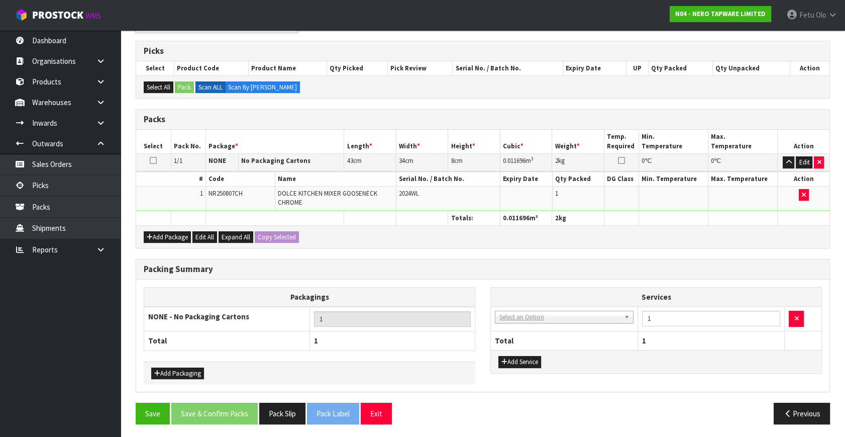
click at [536, 323] on td "003-036 - EXTERNAL PLANT HIRE 008-035 - OUTWARD HDLG+/HOIST LIFT ON/OFF 008-036…" at bounding box center [564, 318] width 147 height 25
click at [527, 322] on td "003-036 - EXTERNAL PLANT HIRE 008-035 - OUTWARD HDLG+/HOIST LIFT ON/OFF 008-036…" at bounding box center [564, 318] width 147 height 25
drag, startPoint x: 527, startPoint y: 322, endPoint x: 520, endPoint y: 327, distance: 9.1
click at [520, 327] on td "003-036 - EXTERNAL PLANT HIRE 008-035 - OUTWARD HDLG+/HOIST LIFT ON/OFF 008-036…" at bounding box center [564, 318] width 147 height 25
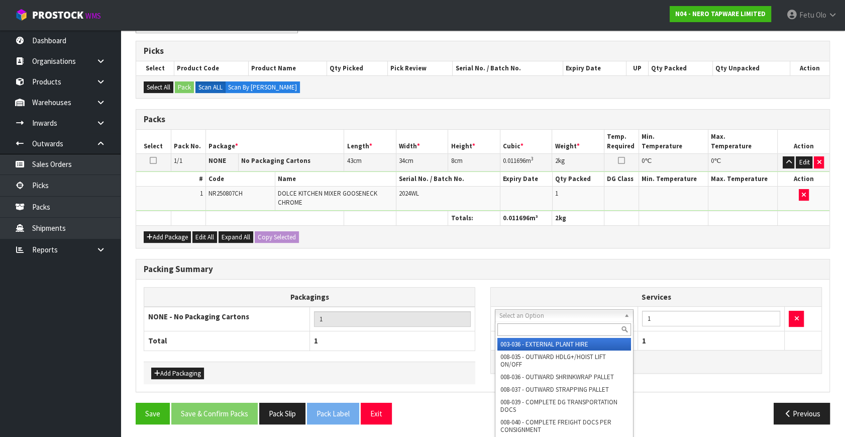
click at [515, 326] on input "text" at bounding box center [564, 329] width 134 height 13
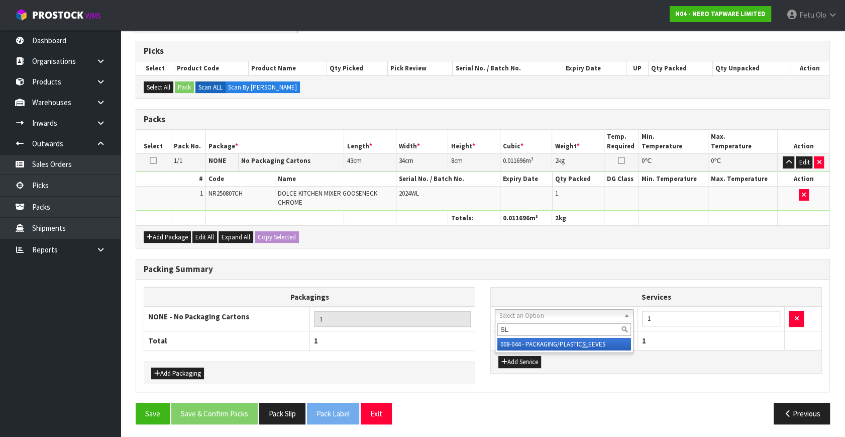
type input "SL"
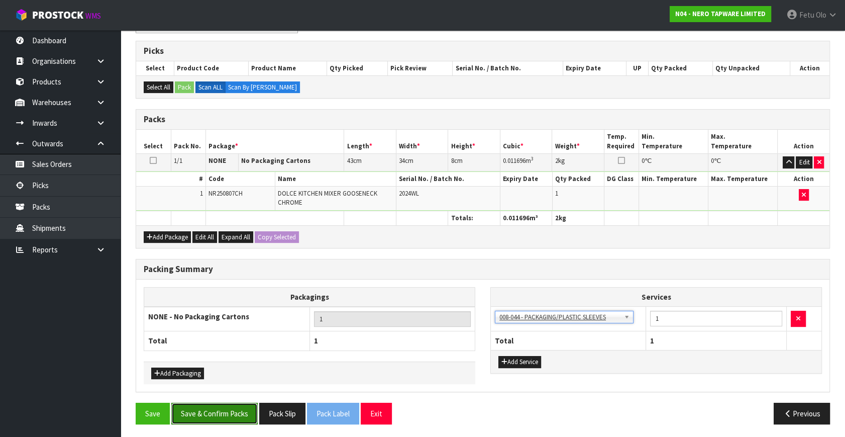
click at [236, 411] on button "Save & Confirm Packs" at bounding box center [214, 413] width 86 height 22
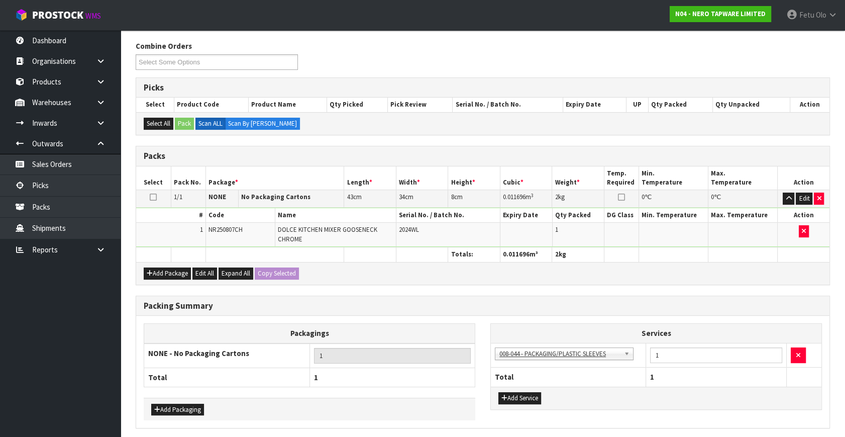
scroll to position [0, 0]
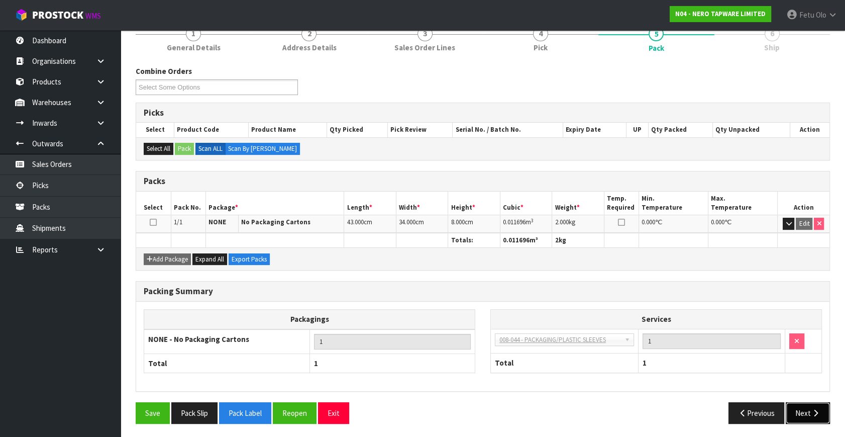
click at [803, 409] on button "Next" at bounding box center [808, 413] width 44 height 22
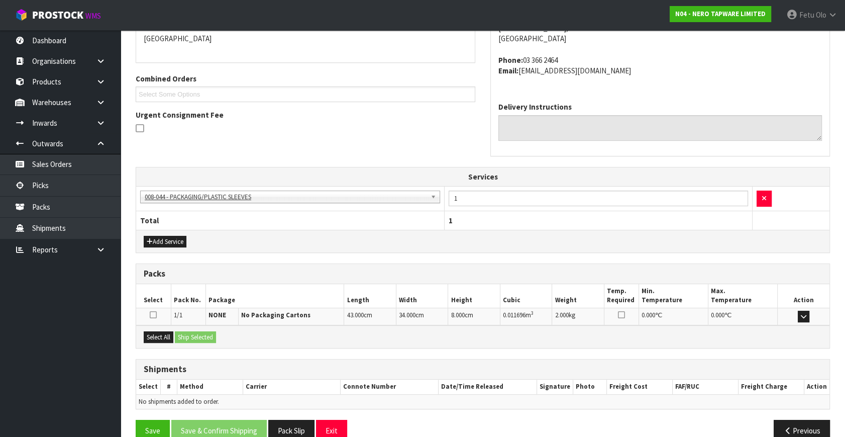
scroll to position [242, 0]
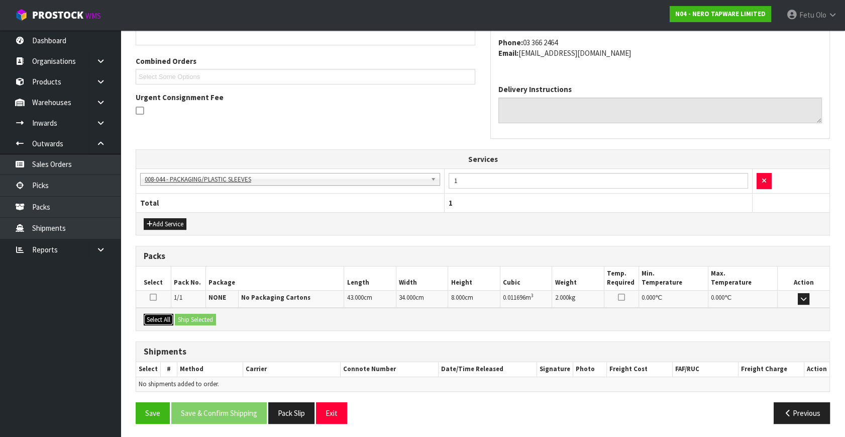
click at [165, 313] on button "Select All" at bounding box center [159, 319] width 30 height 12
click at [201, 316] on button "Ship Selected" at bounding box center [195, 319] width 41 height 12
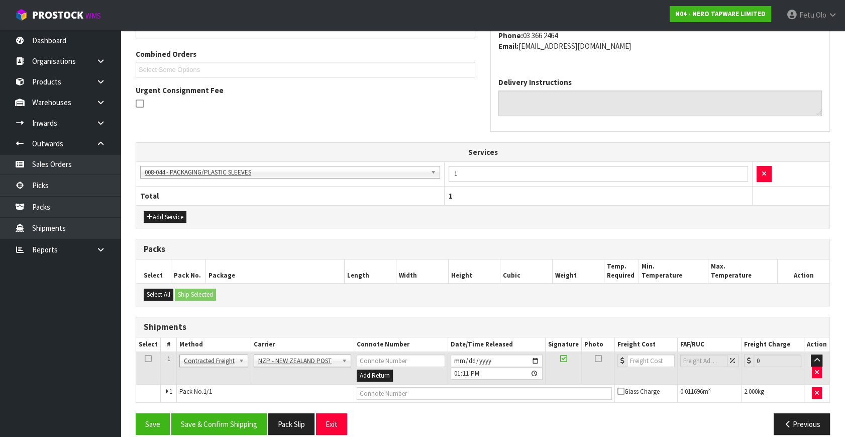
scroll to position [260, 0]
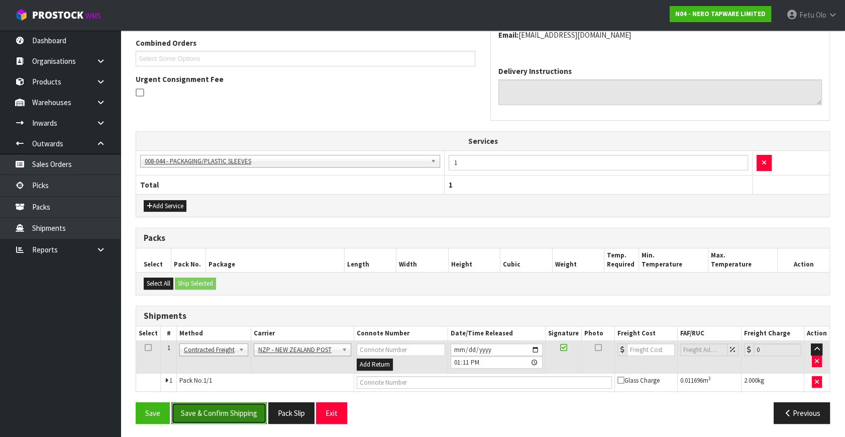
click at [231, 405] on button "Save & Confirm Shipping" at bounding box center [218, 413] width 95 height 22
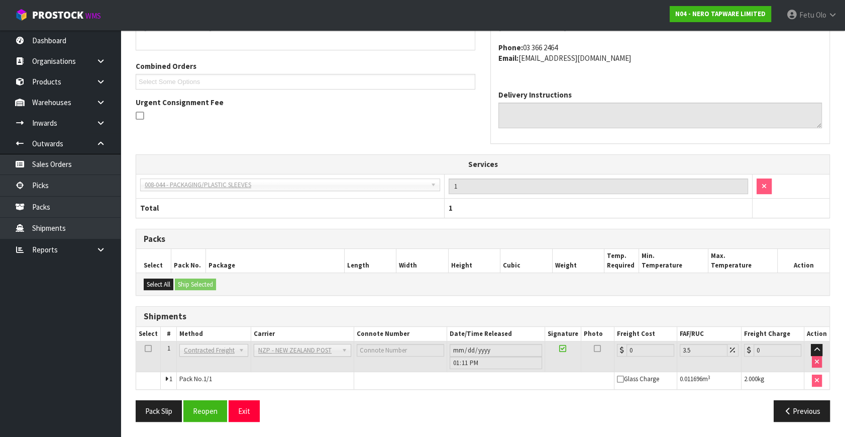
scroll to position [246, 0]
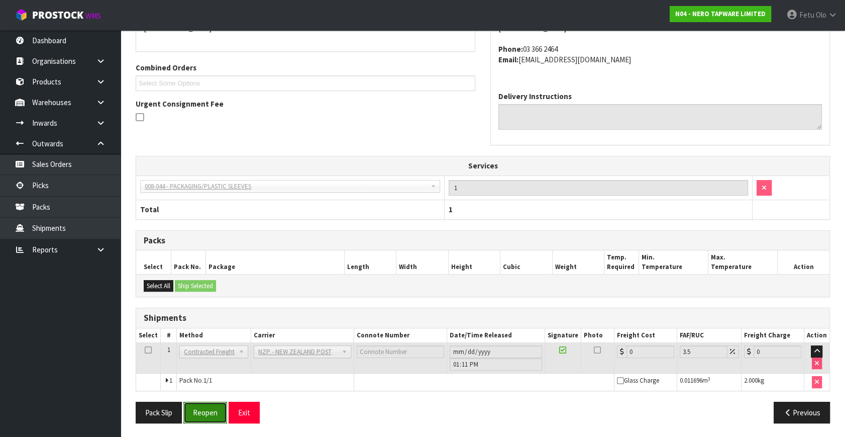
click at [213, 415] on button "Reopen" at bounding box center [205, 412] width 44 height 22
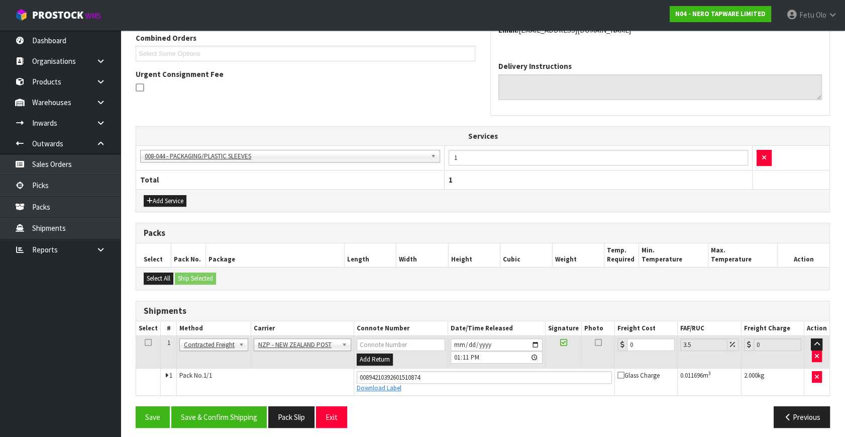
scroll to position [269, 0]
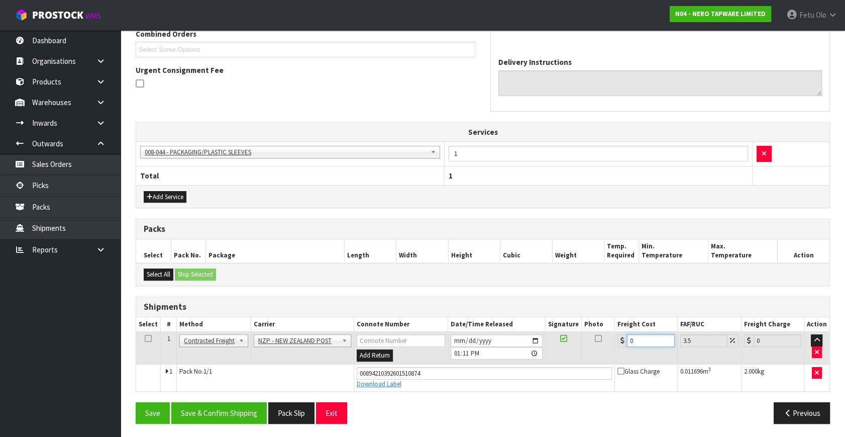
drag, startPoint x: 640, startPoint y: 341, endPoint x: 417, endPoint y: 382, distance: 226.8
click at [417, 382] on tbody "1 Client Local Pickup Customer Local Pickup Company Freight Contracted Freight …" at bounding box center [482, 361] width 693 height 59
type input "1"
type input "1.03"
type input "11"
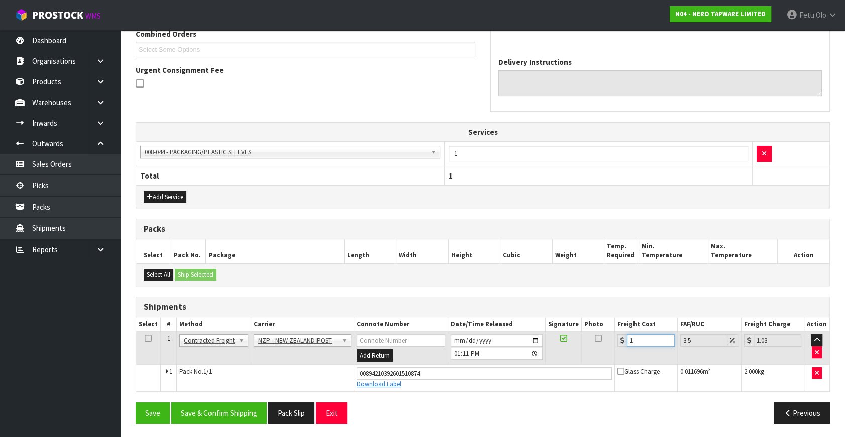
type input "11.38"
type input "11.6"
type input "12.01"
type input "11.61"
type input "12.02"
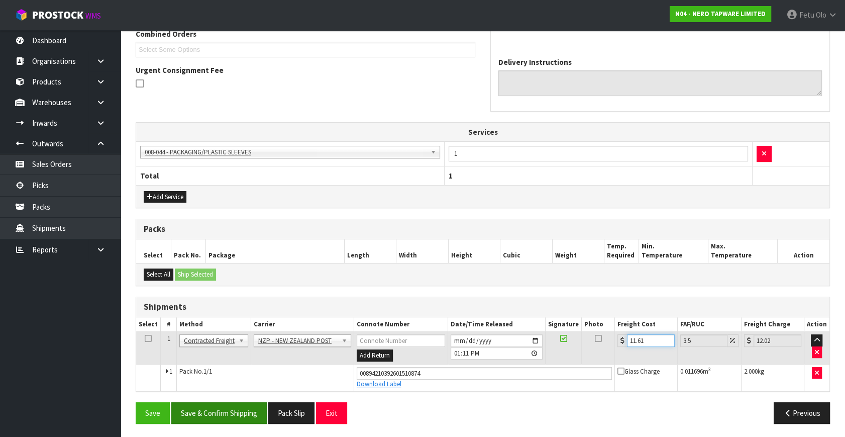
type input "11.61"
click at [220, 409] on button "Save & Confirm Shipping" at bounding box center [218, 413] width 95 height 22
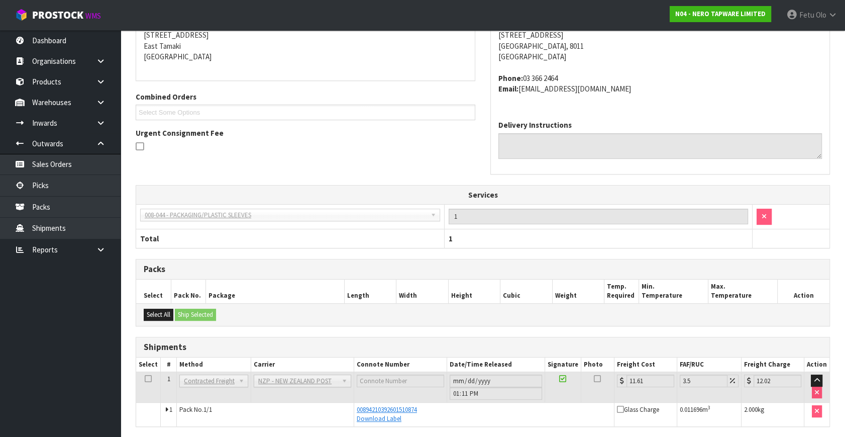
scroll to position [241, 0]
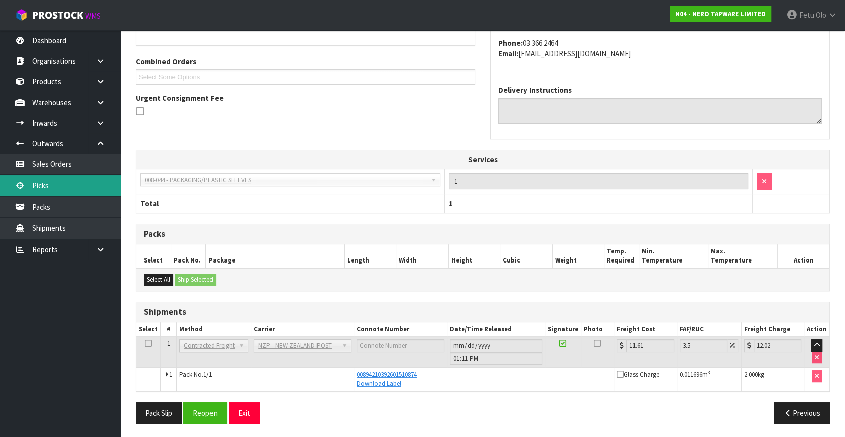
click at [52, 186] on link "Picks" at bounding box center [60, 185] width 121 height 21
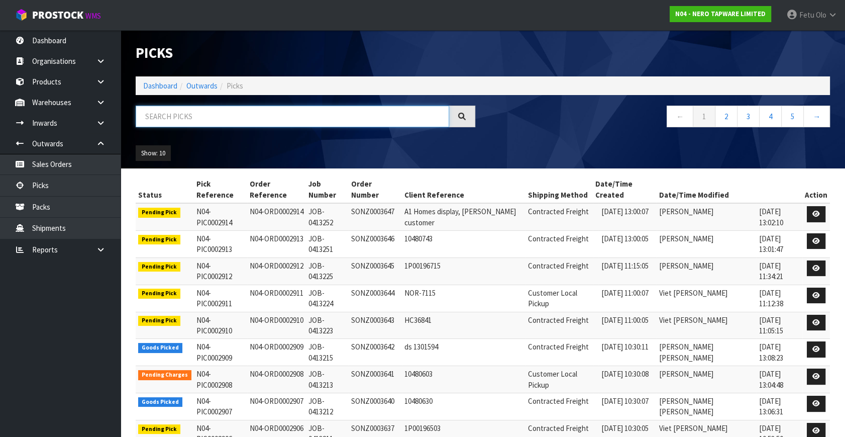
click at [255, 115] on input "text" at bounding box center [292, 116] width 313 height 22
type input "0002895"
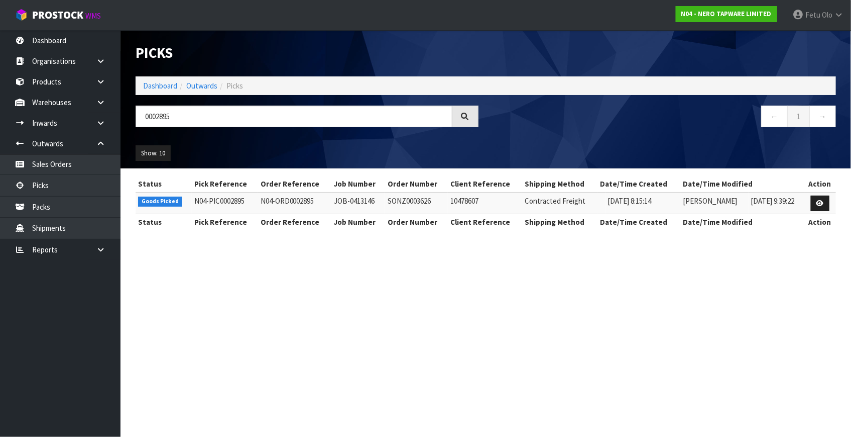
click at [831, 200] on td at bounding box center [821, 203] width 32 height 22
click at [824, 201] on icon at bounding box center [821, 203] width 8 height 7
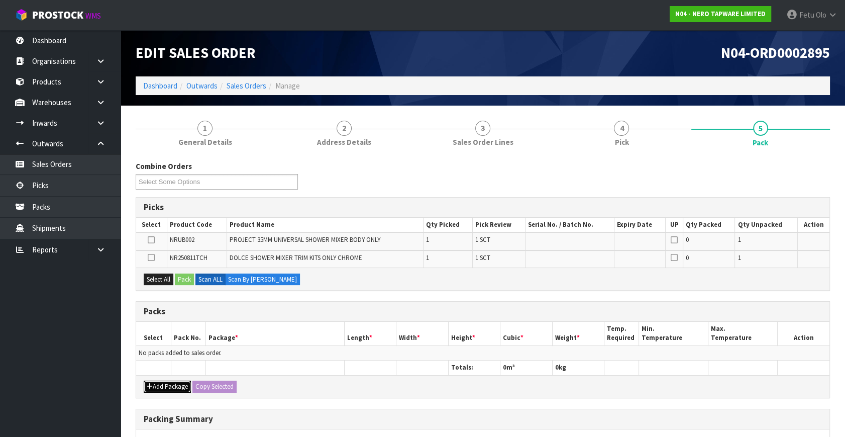
click at [161, 381] on button "Add Package" at bounding box center [167, 386] width 47 height 12
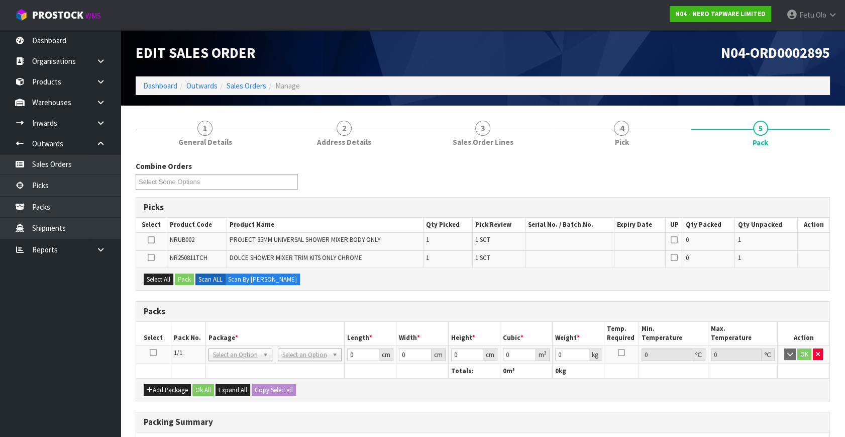
click at [155, 352] on icon at bounding box center [153, 352] width 7 height 1
click at [293, 343] on th "Package *" at bounding box center [274, 334] width 139 height 24
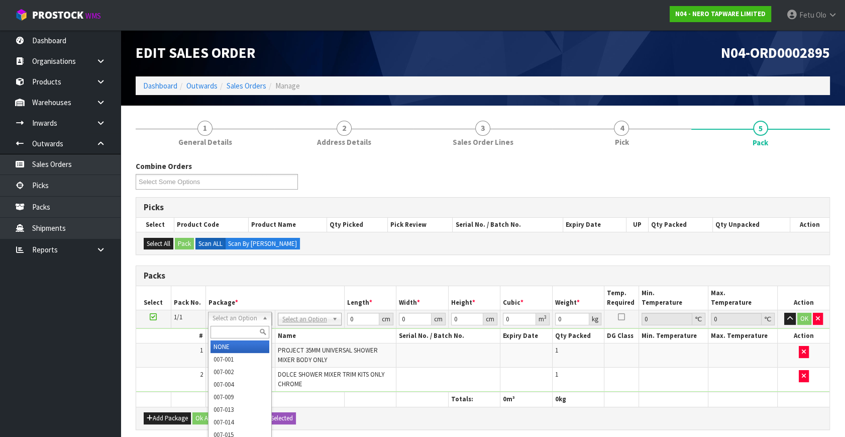
drag, startPoint x: 241, startPoint y: 314, endPoint x: 226, endPoint y: 334, distance: 25.0
drag, startPoint x: 226, startPoint y: 330, endPoint x: 220, endPoint y: 330, distance: 5.5
click at [222, 330] on input "text" at bounding box center [239, 332] width 59 height 13
type input "011"
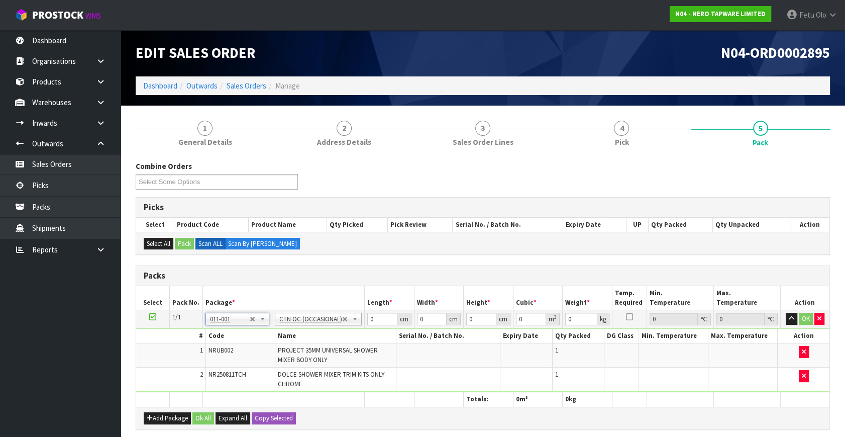
type input "0.92"
drag, startPoint x: 323, startPoint y: 337, endPoint x: 304, endPoint y: 341, distance: 19.5
click at [304, 341] on tbody "1/1 NONE 007-001 007-002 007-004 007-009 007-013 007-014 007-015 007-017 007-01…" at bounding box center [482, 351] width 693 height 82
type input "32"
type input "21"
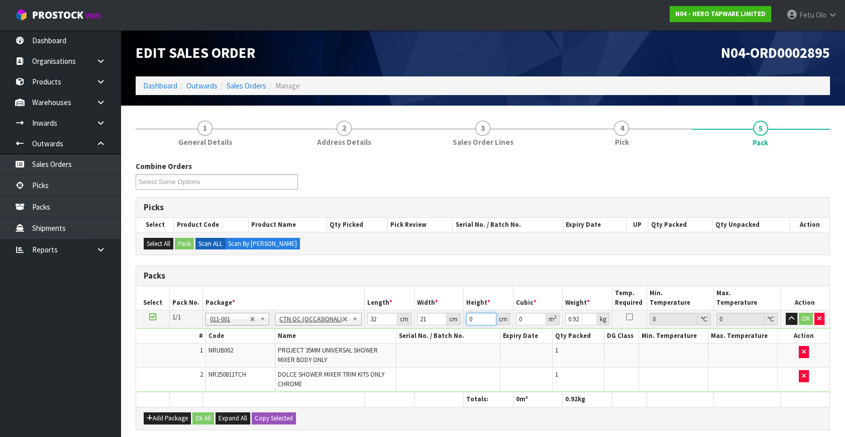
type input "1"
type input "0.000672"
type input "15"
type input "0.01008"
type input "15"
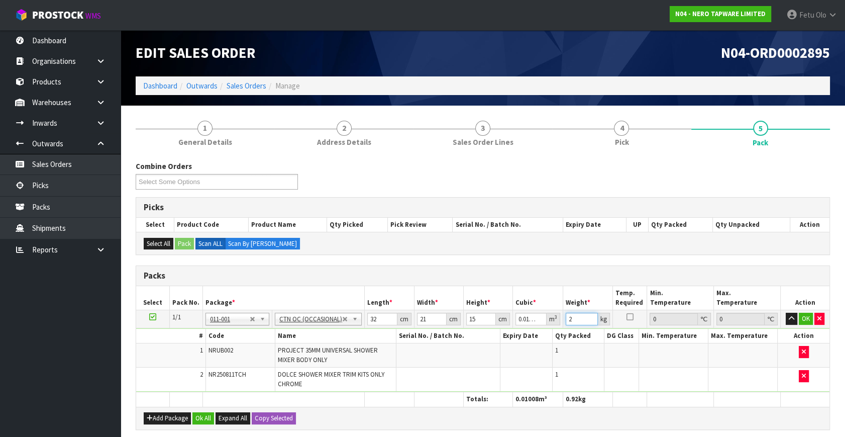
type input "2"
click button "OK" at bounding box center [806, 318] width 14 height 12
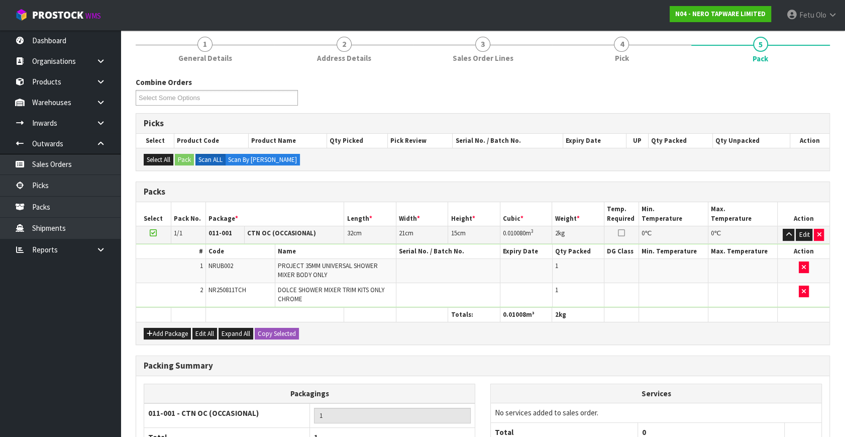
scroll to position [180, 0]
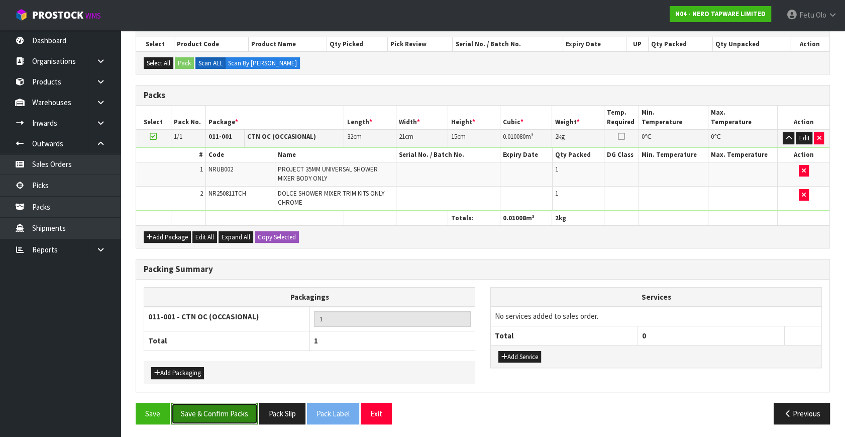
click at [238, 406] on button "Save & Confirm Packs" at bounding box center [214, 413] width 86 height 22
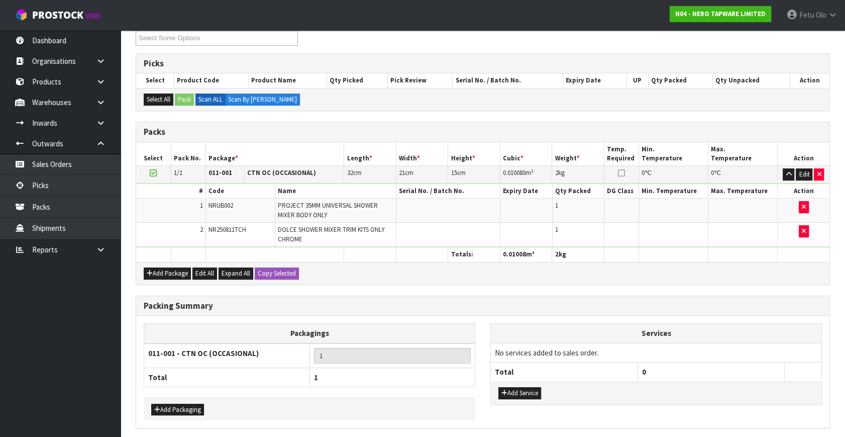
scroll to position [0, 0]
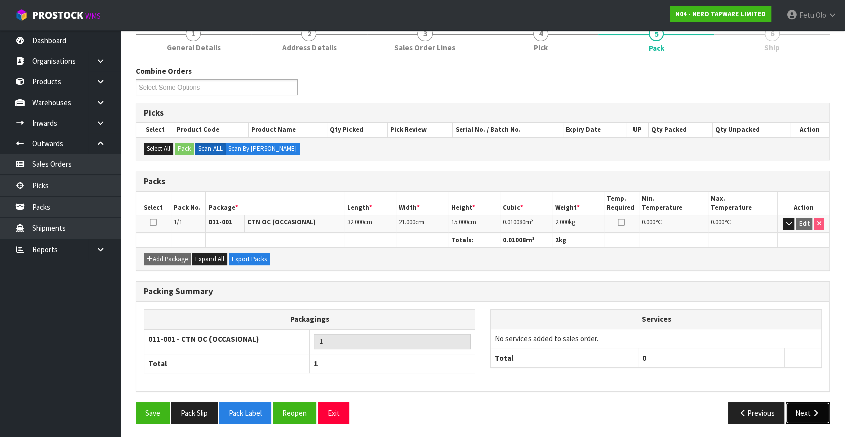
drag, startPoint x: 816, startPoint y: 412, endPoint x: 807, endPoint y: 411, distance: 9.1
click at [807, 411] on button "Next" at bounding box center [808, 413] width 44 height 22
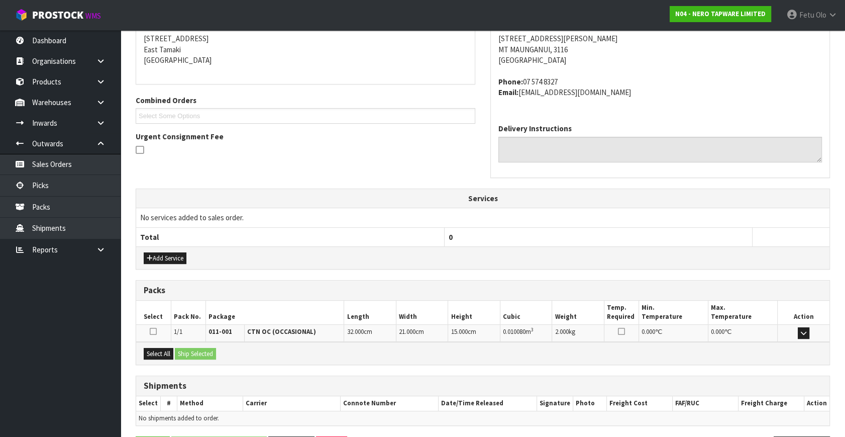
scroll to position [237, 0]
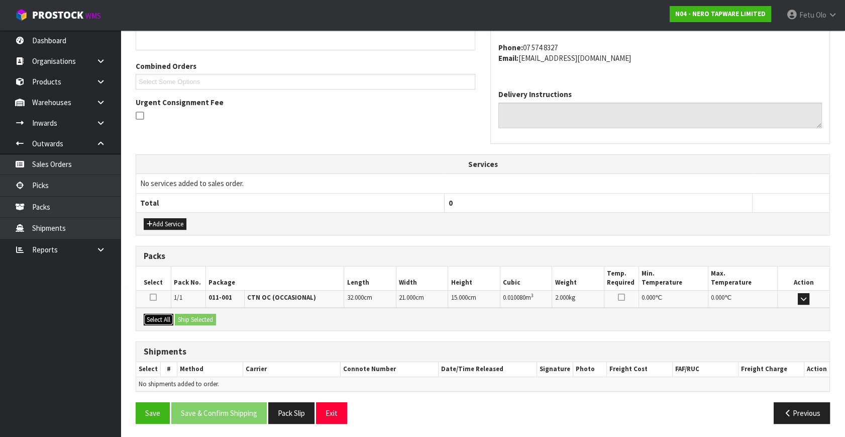
click at [163, 317] on button "Select All" at bounding box center [159, 319] width 30 height 12
click at [186, 316] on button "Ship Selected" at bounding box center [195, 319] width 41 height 12
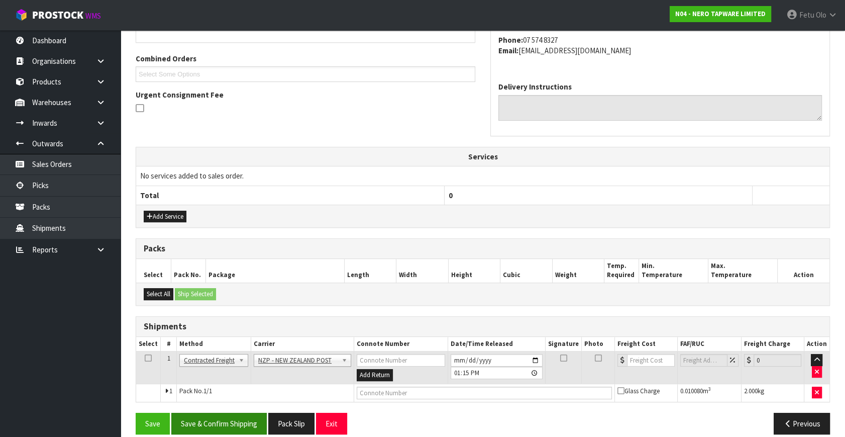
scroll to position [255, 0]
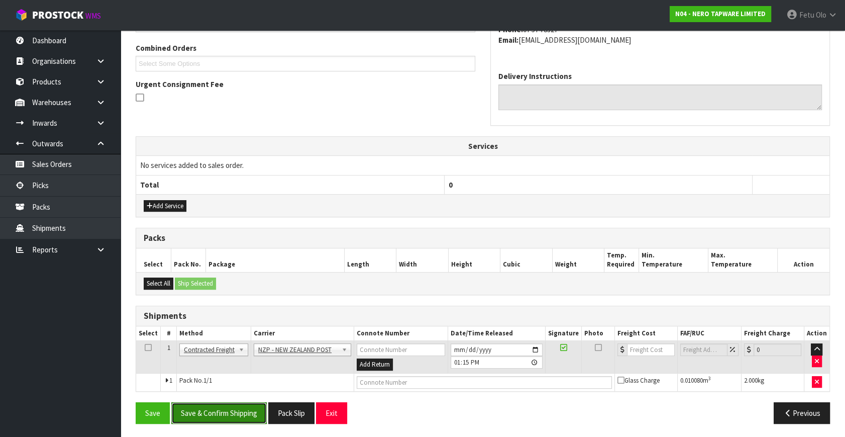
click at [237, 414] on button "Save & Confirm Shipping" at bounding box center [218, 413] width 95 height 22
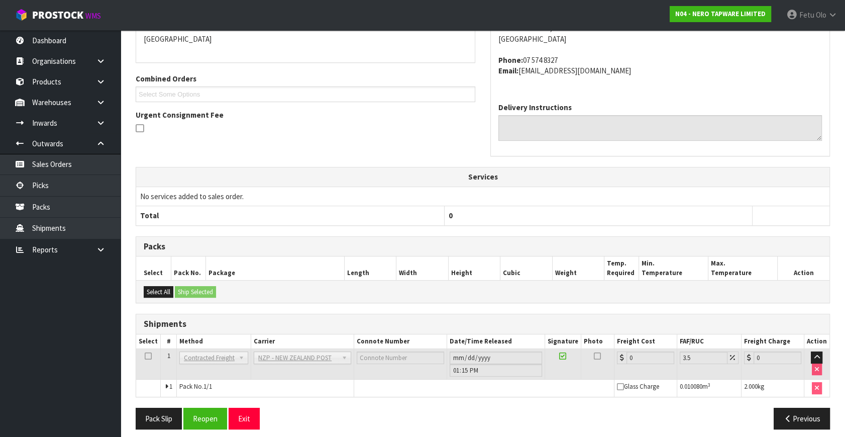
scroll to position [241, 0]
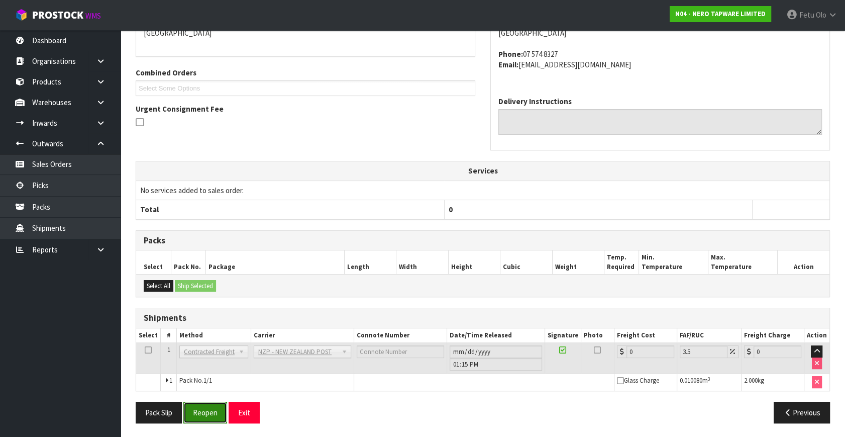
drag, startPoint x: 216, startPoint y: 412, endPoint x: 228, endPoint y: 417, distance: 13.3
click at [216, 412] on button "Reopen" at bounding box center [205, 412] width 44 height 22
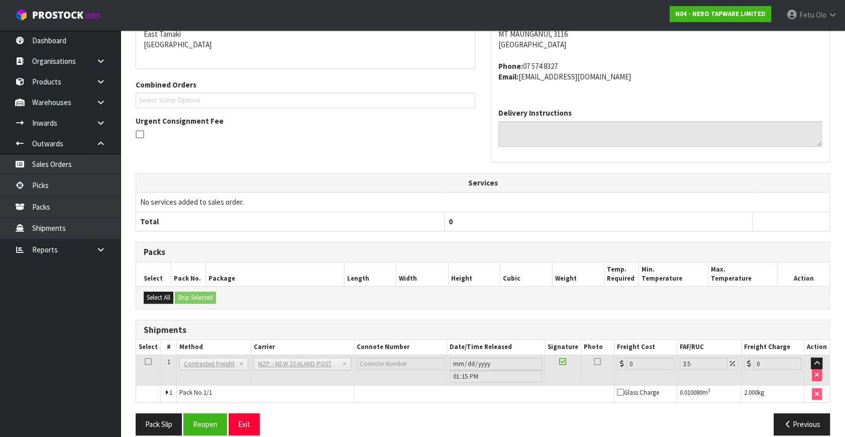
scroll to position [230, 0]
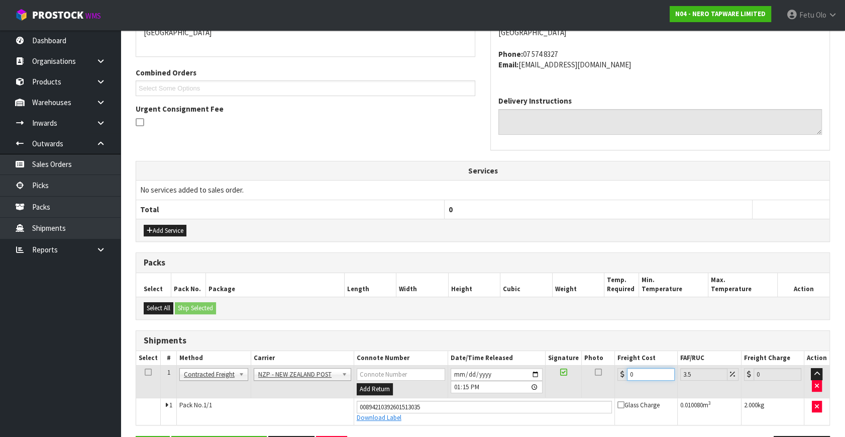
drag, startPoint x: 593, startPoint y: 387, endPoint x: 571, endPoint y: 397, distance: 23.6
click at [571, 397] on tbody "1 Client Local Pickup Customer Local Pickup Company Freight Contracted Freight …" at bounding box center [482, 394] width 693 height 59
type input "8"
type input "8.28"
type input "8.4"
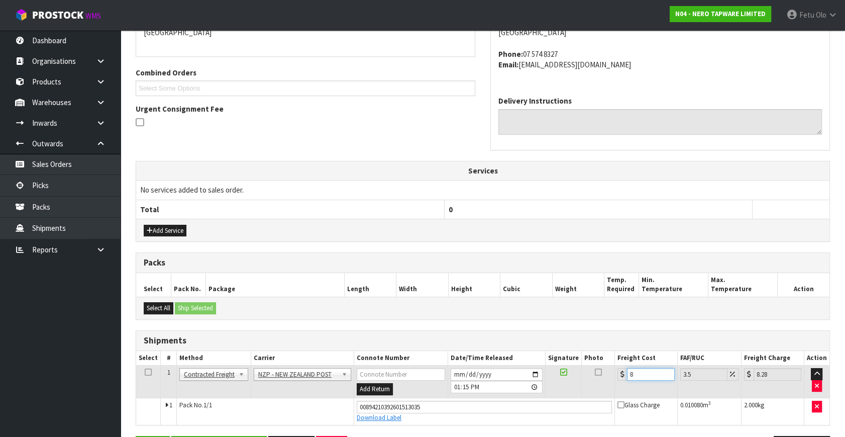
type input "8.69"
type input "8.45"
type input "8.75"
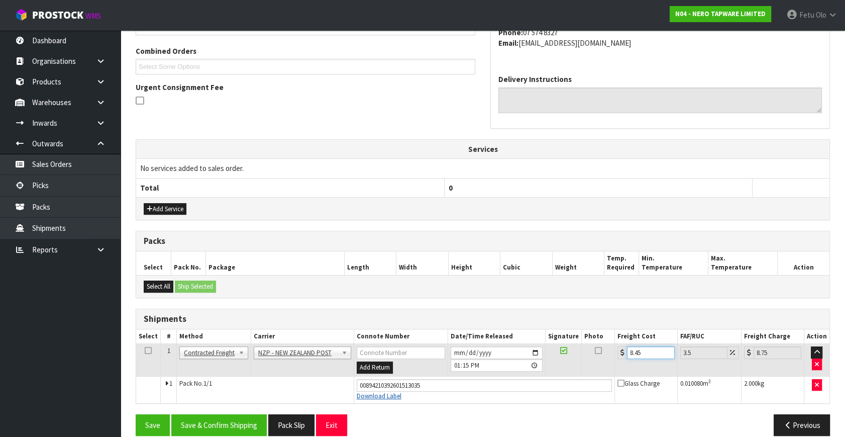
scroll to position [264, 0]
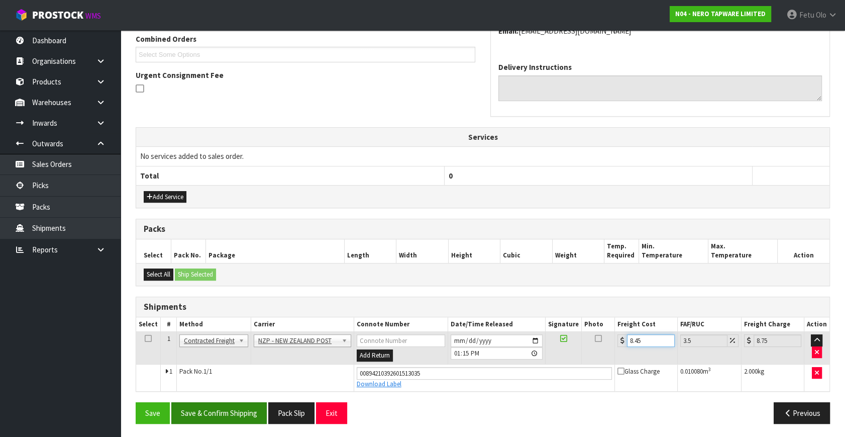
type input "8.45"
click at [256, 407] on button "Save & Confirm Shipping" at bounding box center [218, 413] width 95 height 22
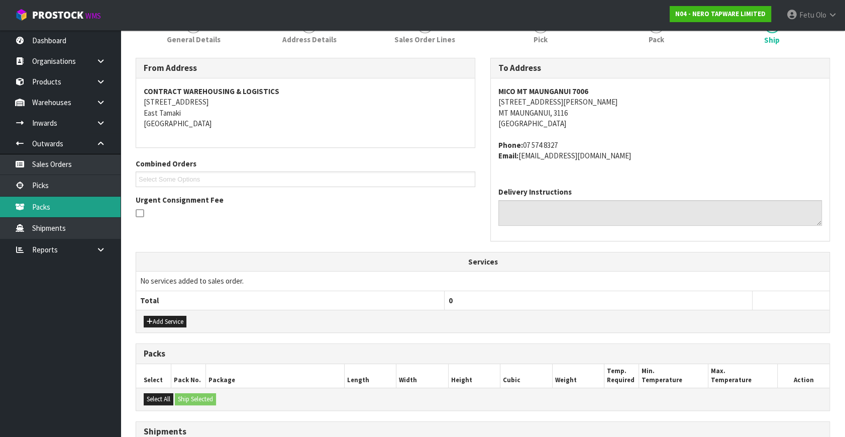
scroll to position [127, 0]
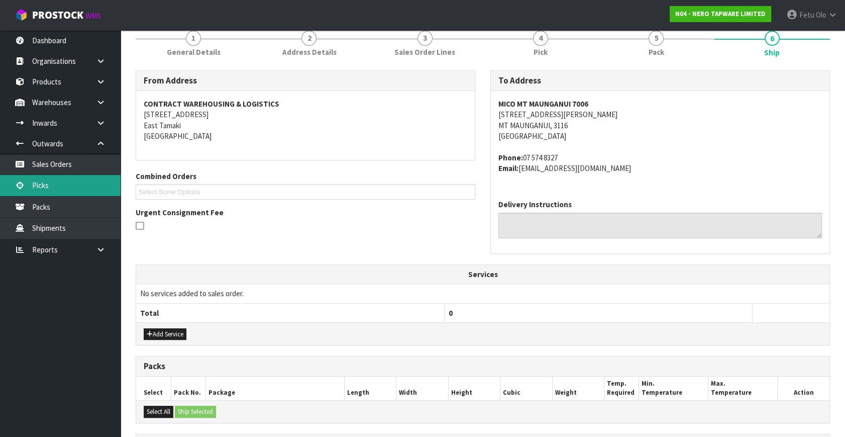
click at [50, 184] on link "Picks" at bounding box center [60, 185] width 121 height 21
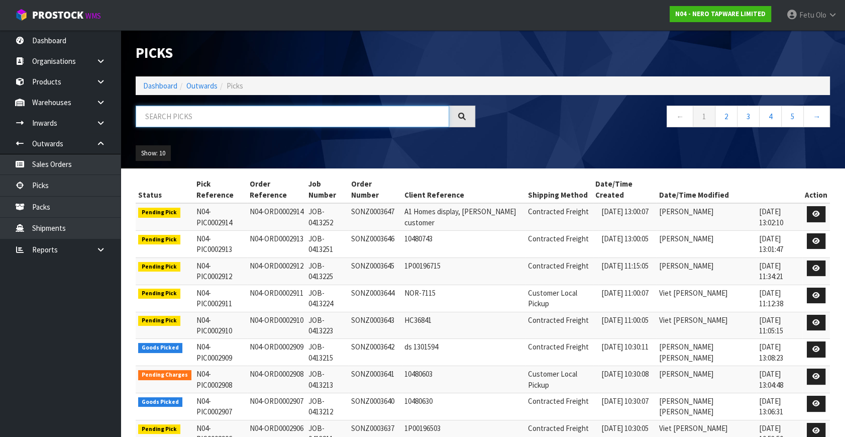
click at [309, 120] on input "text" at bounding box center [292, 116] width 313 height 22
type input "002898"
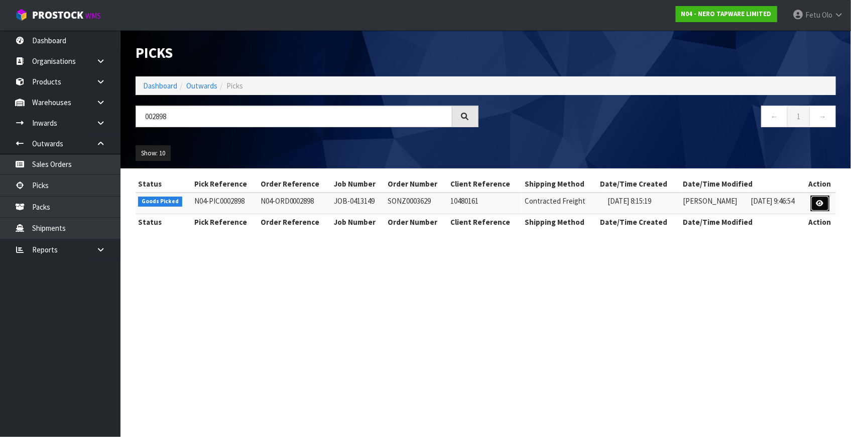
click at [822, 200] on icon at bounding box center [821, 203] width 8 height 7
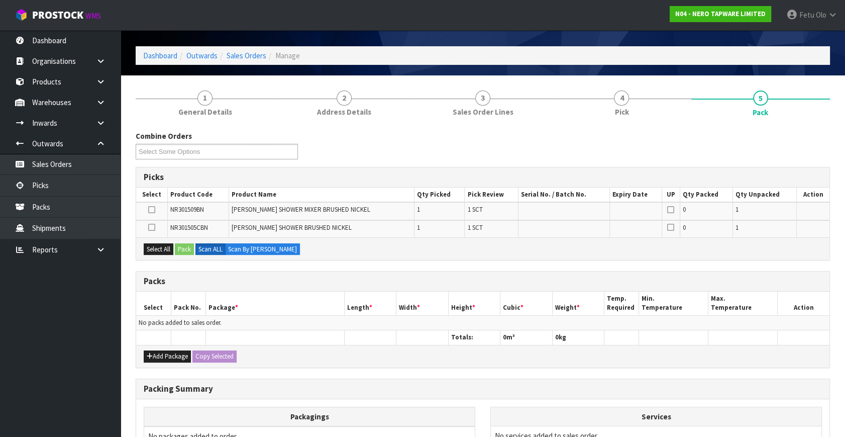
scroll to position [45, 0]
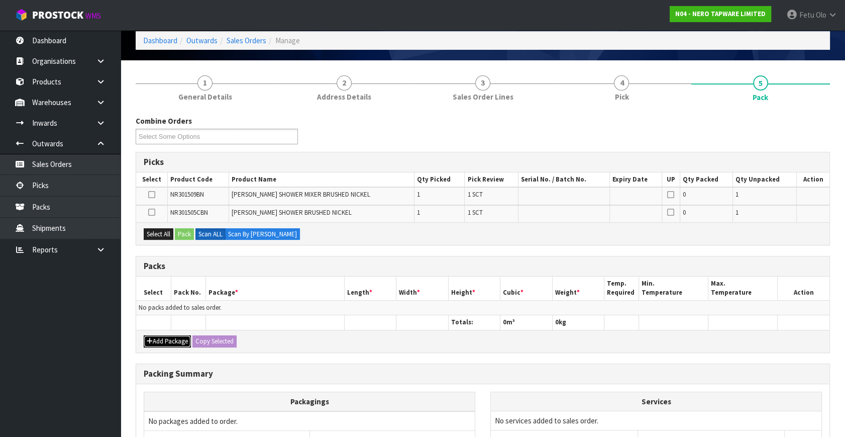
click at [159, 337] on button "Add Package" at bounding box center [167, 341] width 47 height 12
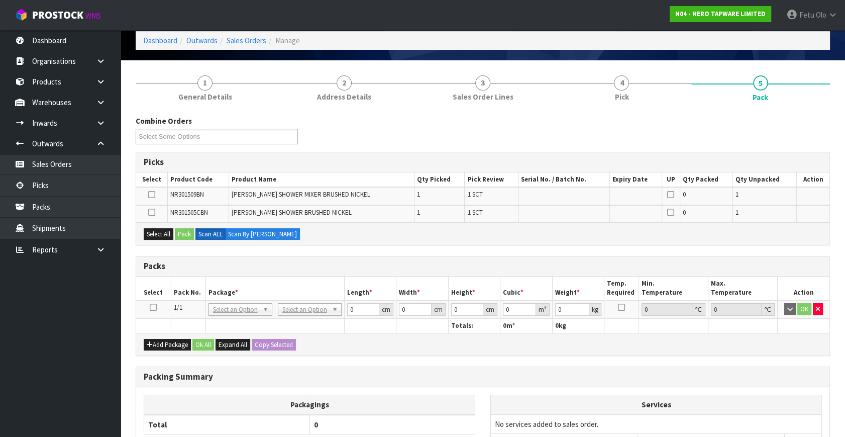
click at [150, 307] on icon at bounding box center [153, 307] width 7 height 1
click at [231, 273] on div "Packs" at bounding box center [482, 266] width 693 height 20
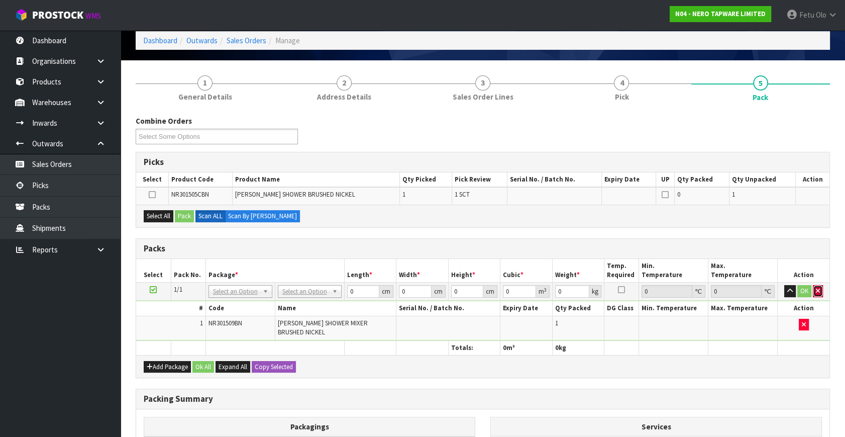
click at [819, 291] on icon "button" at bounding box center [818, 290] width 4 height 7
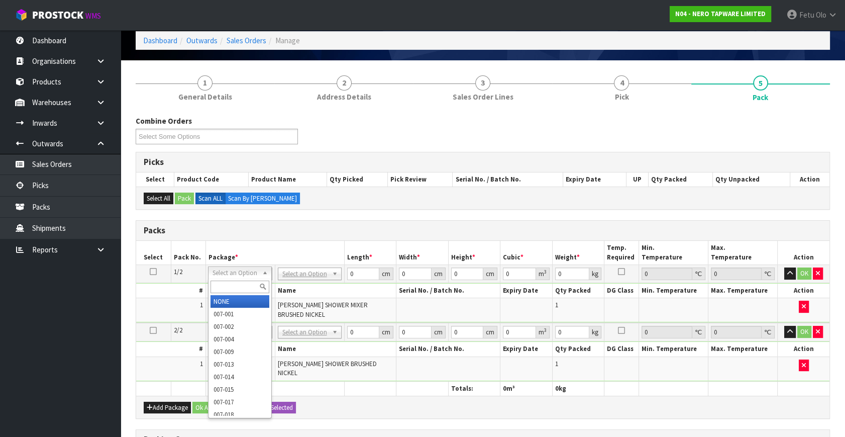
click at [225, 286] on input "text" at bounding box center [239, 286] width 59 height 13
click at [241, 287] on input "text" at bounding box center [239, 286] width 59 height 13
type input "011"
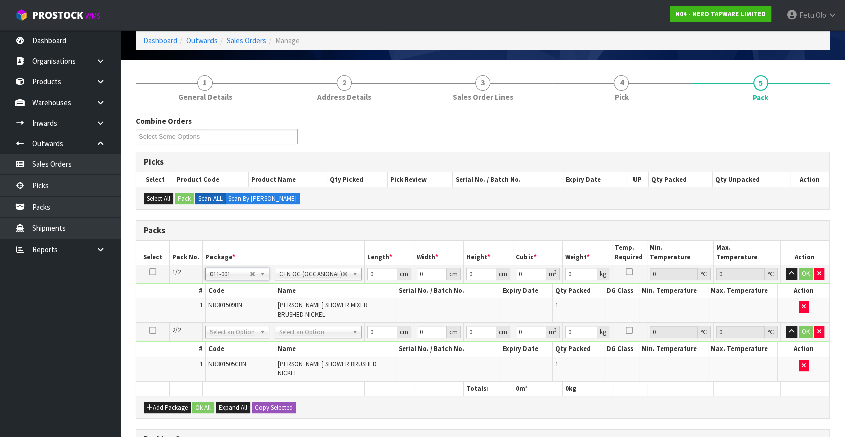
type input "1.1"
drag, startPoint x: 362, startPoint y: 272, endPoint x: 335, endPoint y: 290, distance: 31.9
click at [335, 290] on tbody "1/2 NONE 007-001 007-002 007-004 007-009 007-013 007-014 007-015 007-017 007-01…" at bounding box center [482, 294] width 693 height 58
type input "32"
type input "22"
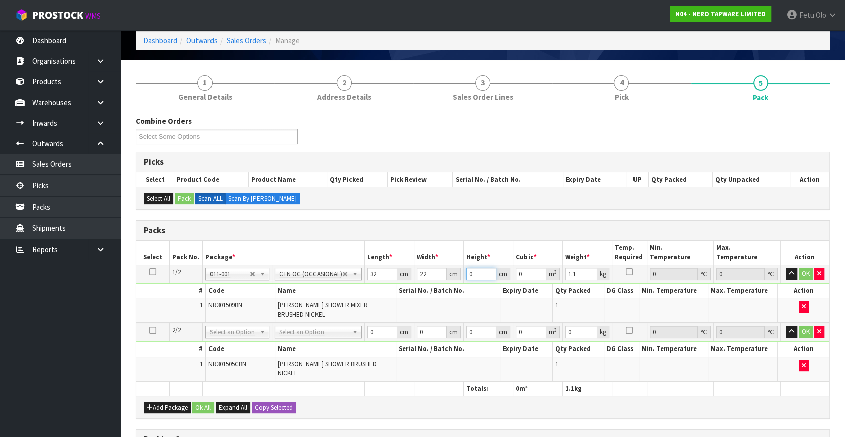
type input "1"
type input "0.000704"
type input "15"
type input "0.01056"
type input "15"
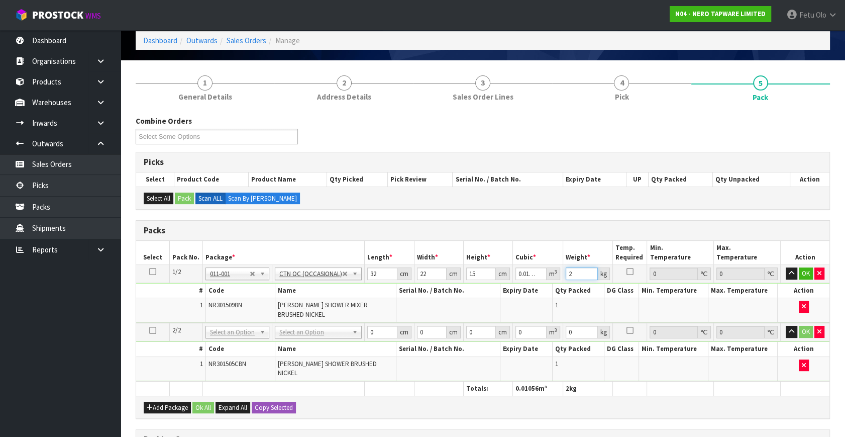
type input "2"
click button "OK" at bounding box center [806, 273] width 14 height 12
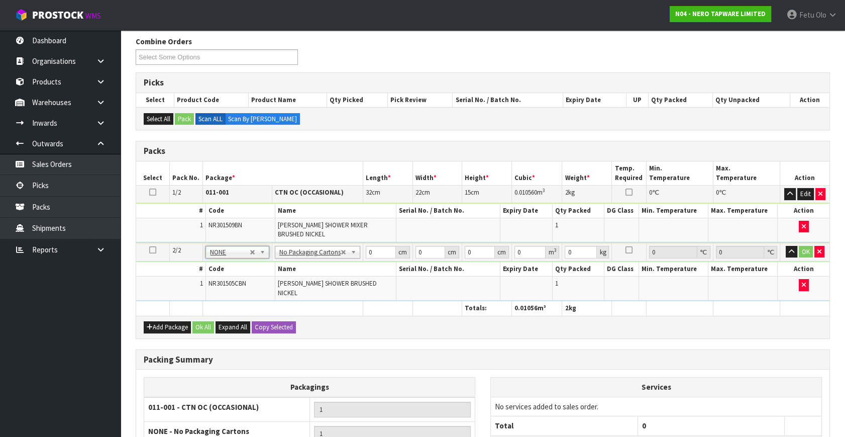
scroll to position [137, 0]
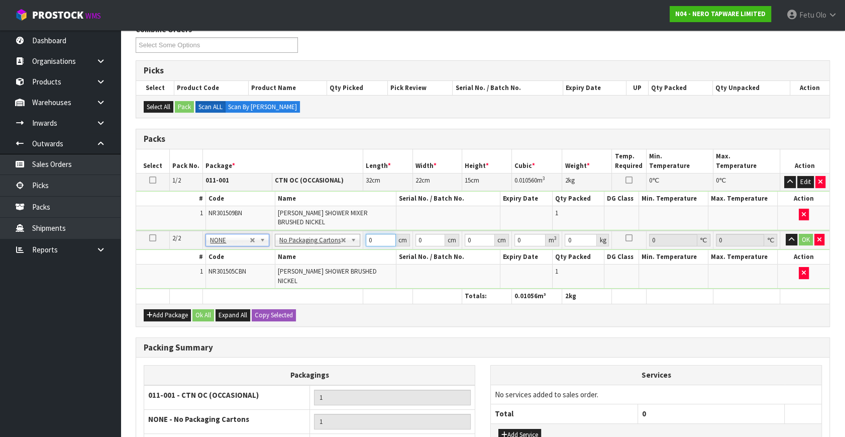
drag, startPoint x: 376, startPoint y: 233, endPoint x: 316, endPoint y: 252, distance: 62.1
click at [321, 251] on tbody "2/2 NONE 007-001 007-002 007-004 007-009 007-013 007-014 007-015 007-017 007-01…" at bounding box center [482, 260] width 693 height 58
type input "72"
type input "47"
type input "9"
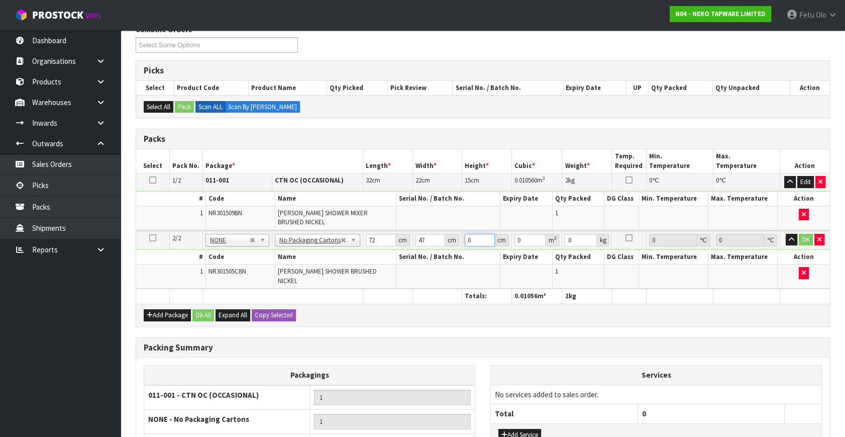
type input "0.030456"
type input "9"
click at [519, 429] on button "Add Service" at bounding box center [519, 435] width 43 height 12
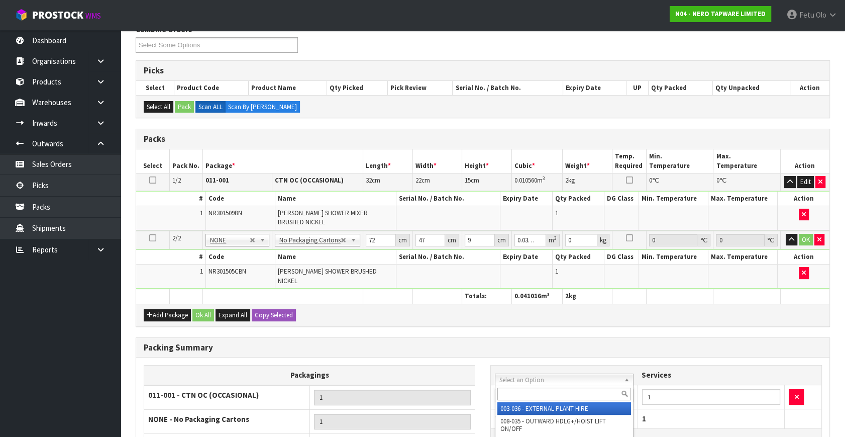
click at [544, 393] on input "text" at bounding box center [564, 393] width 134 height 13
type input "SLE"
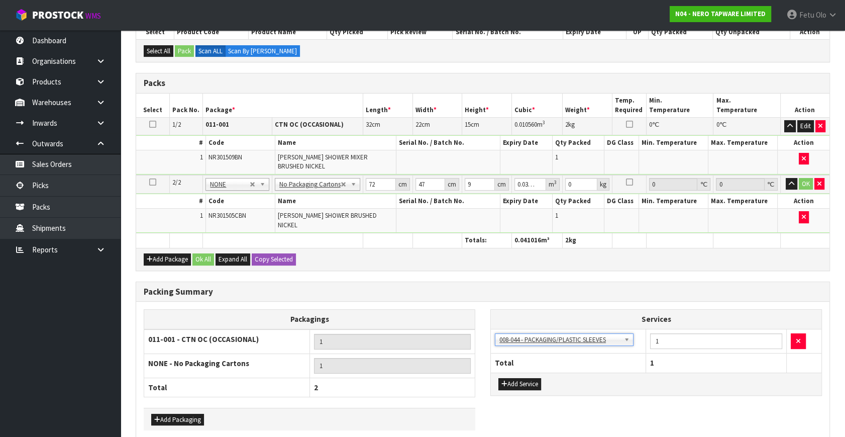
scroll to position [225, 0]
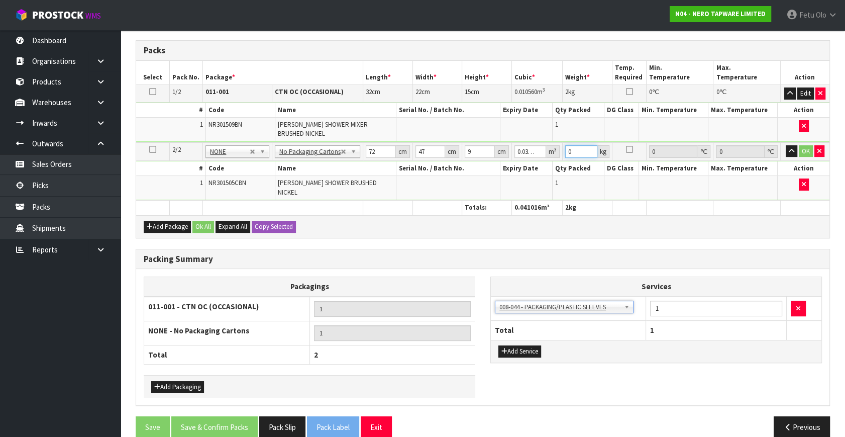
drag, startPoint x: 577, startPoint y: 143, endPoint x: 474, endPoint y: 185, distance: 111.0
click at [474, 185] on table "Select Pack No. Package * Length * Width * Height * Cubic * Weight * Temp. Requ…" at bounding box center [482, 138] width 693 height 154
type input "6"
click button "OK" at bounding box center [806, 151] width 14 height 12
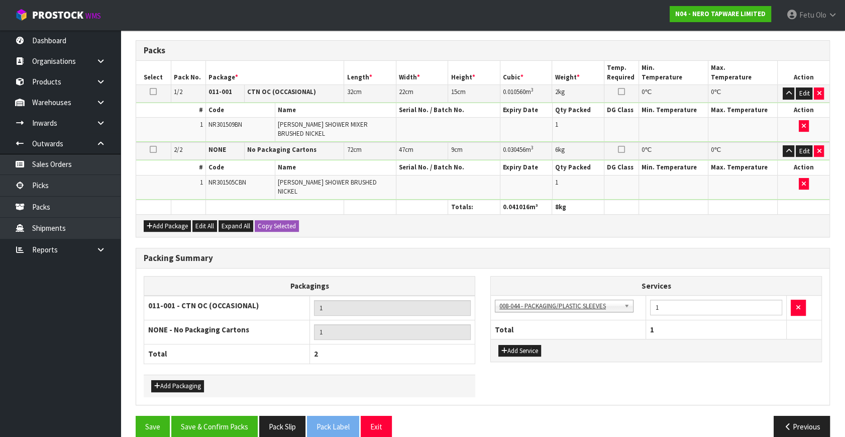
scroll to position [224, 0]
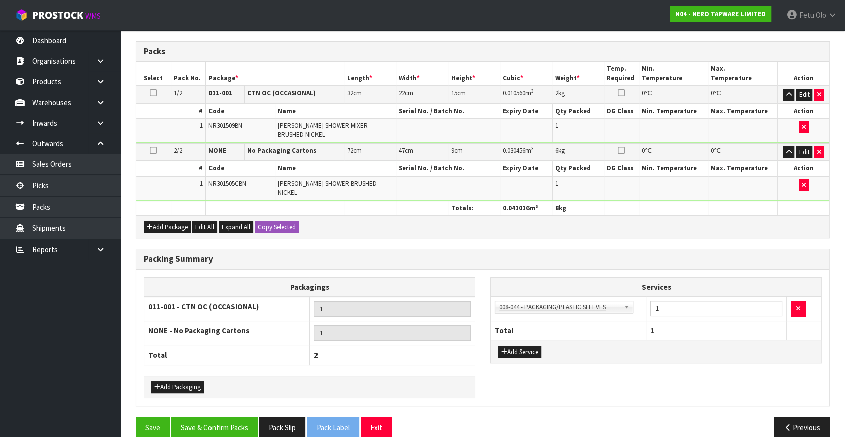
click at [230, 380] on div "Add Packaging" at bounding box center [310, 386] width 332 height 23
drag, startPoint x: 222, startPoint y: 402, endPoint x: 229, endPoint y: 402, distance: 7.1
click at [222, 416] on button "Save & Confirm Packs" at bounding box center [214, 427] width 86 height 22
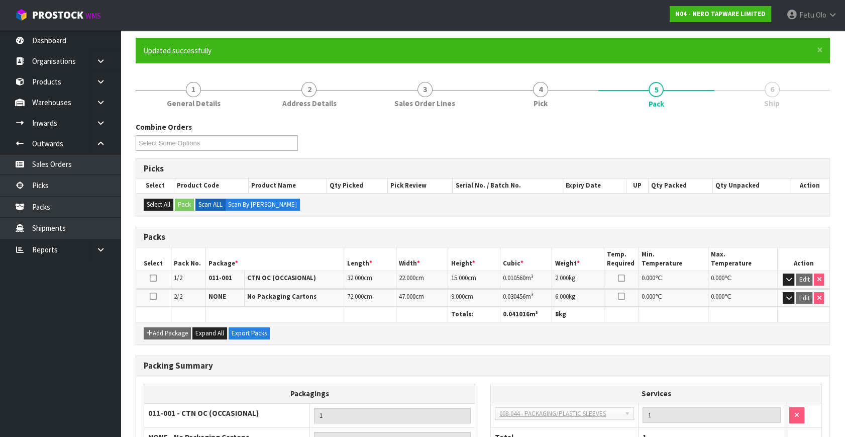
scroll to position [173, 0]
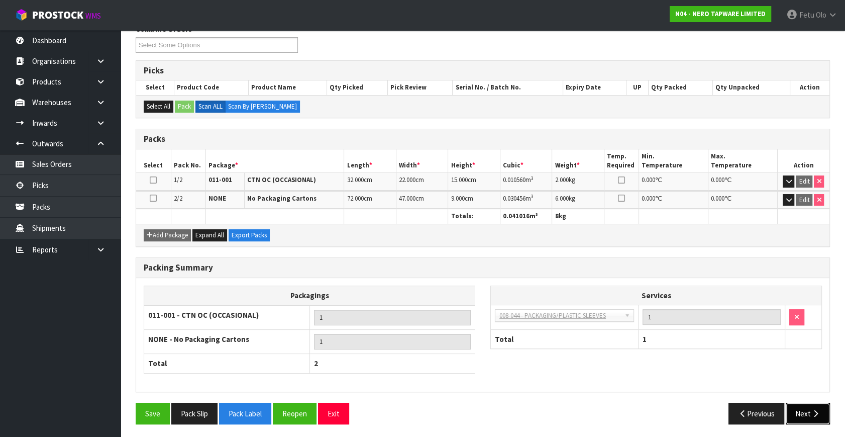
click at [811, 409] on icon "button" at bounding box center [816, 413] width 10 height 8
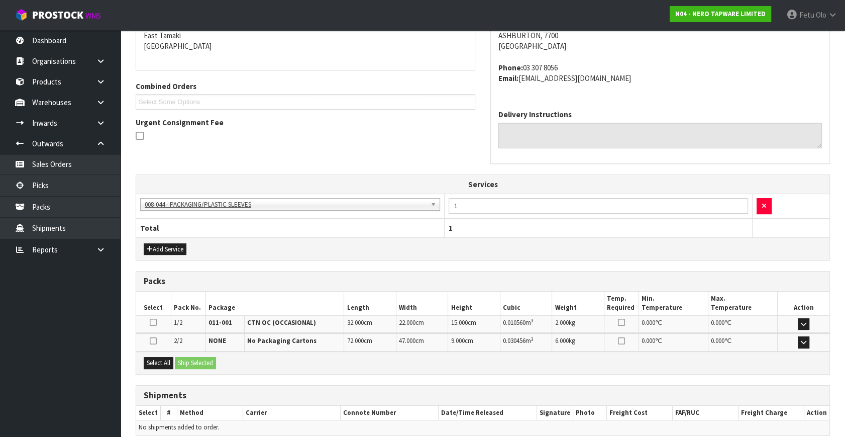
scroll to position [260, 0]
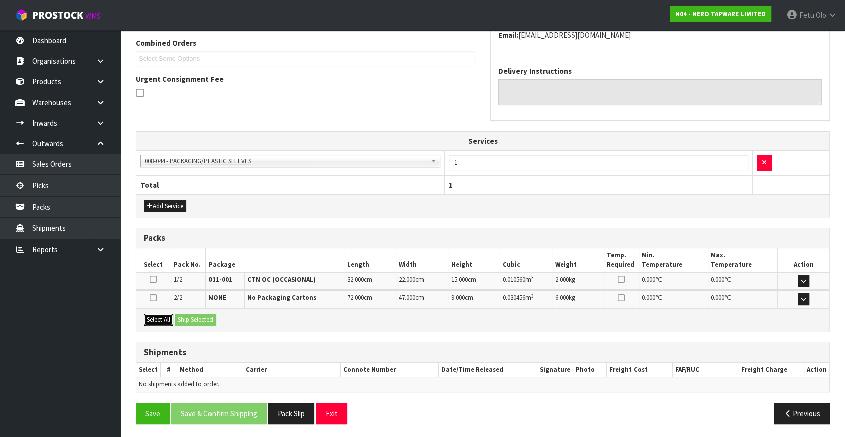
click at [162, 313] on button "Select All" at bounding box center [159, 319] width 30 height 12
click at [187, 319] on button "Ship Selected" at bounding box center [195, 319] width 41 height 12
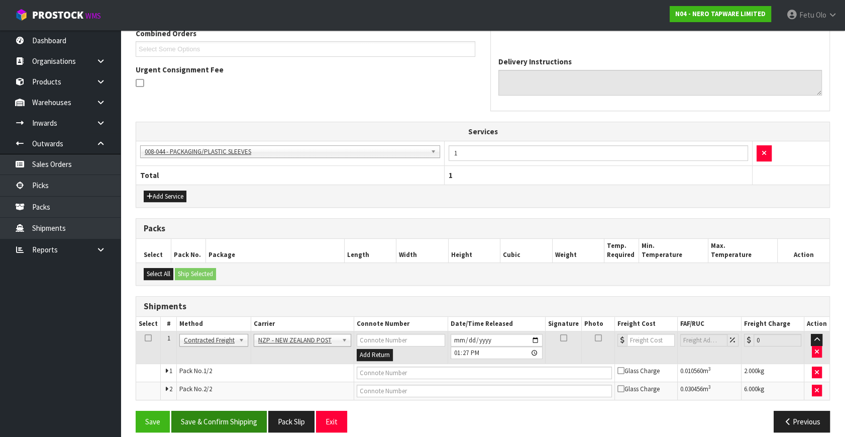
scroll to position [277, 0]
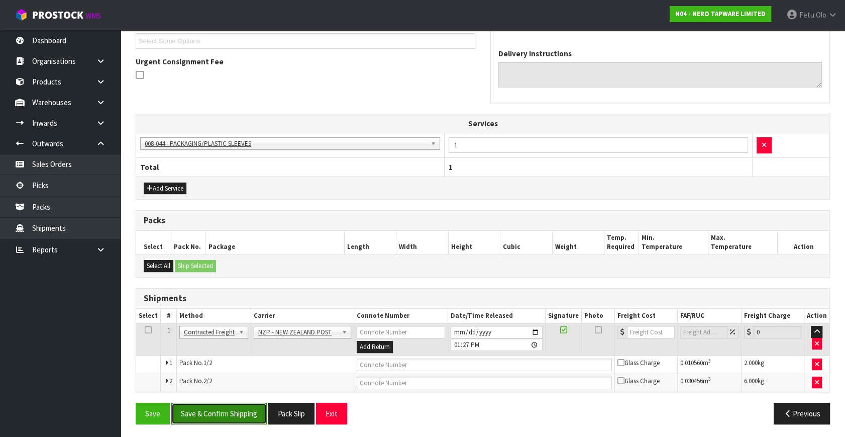
click at [228, 405] on button "Save & Confirm Shipping" at bounding box center [218, 413] width 95 height 22
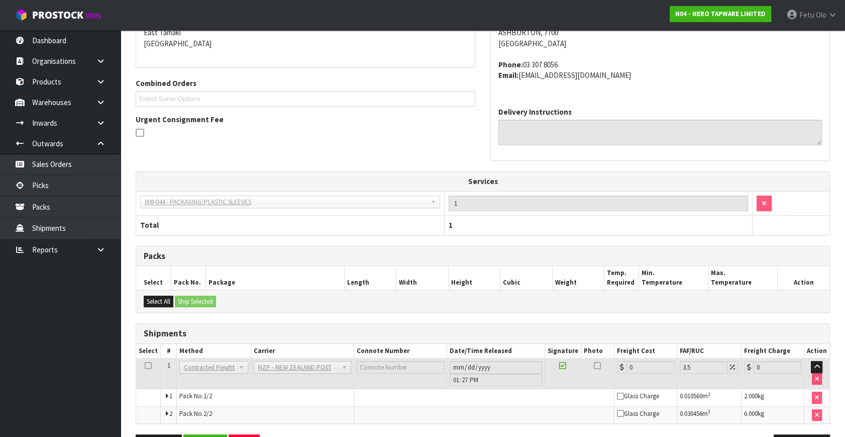
scroll to position [263, 0]
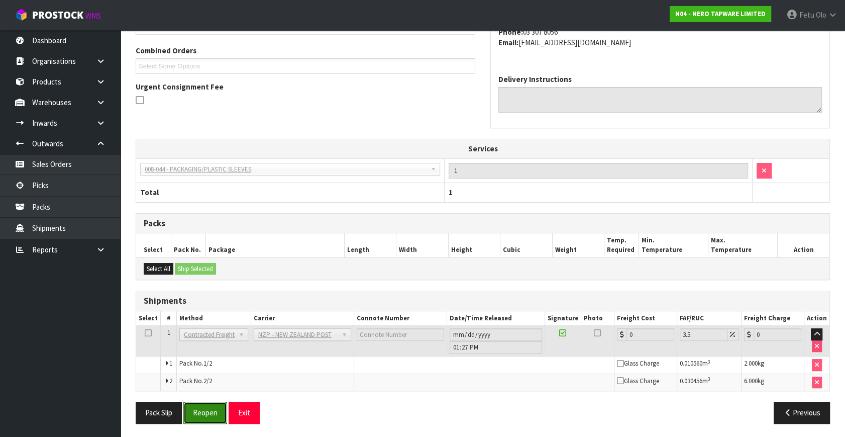
click at [212, 408] on button "Reopen" at bounding box center [205, 412] width 44 height 22
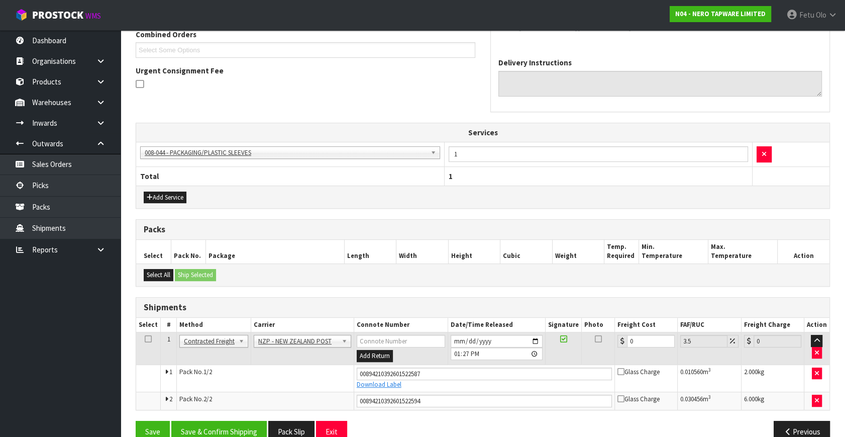
scroll to position [286, 0]
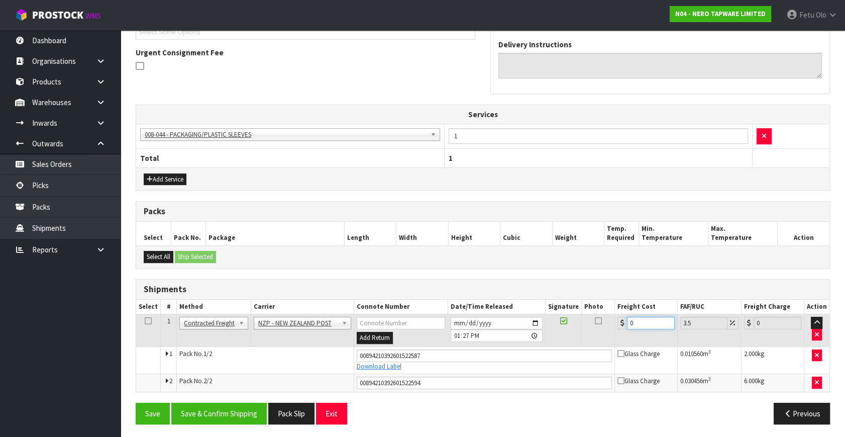
click at [483, 348] on tbody "1 Client Local Pickup Customer Local Pickup Company Freight Contracted Freight …" at bounding box center [482, 352] width 693 height 77
type input "2"
type input "2.07"
type input "23"
type input "23.8"
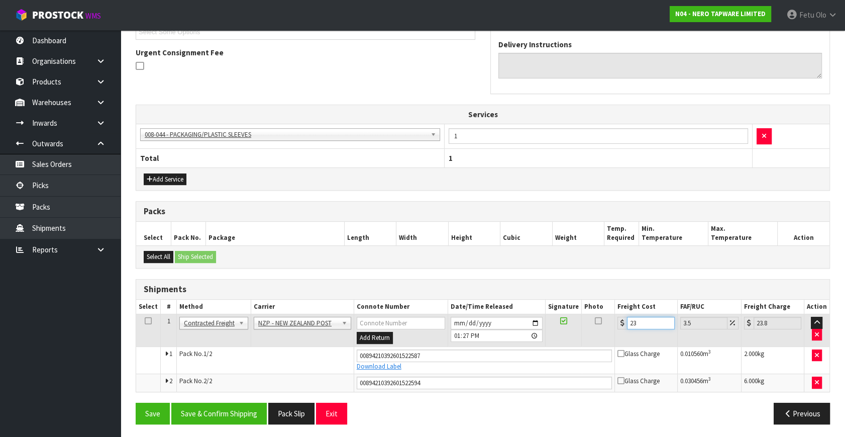
type input "23.3"
type input "24.12"
type input "23"
type input "23.8"
type input "23.2"
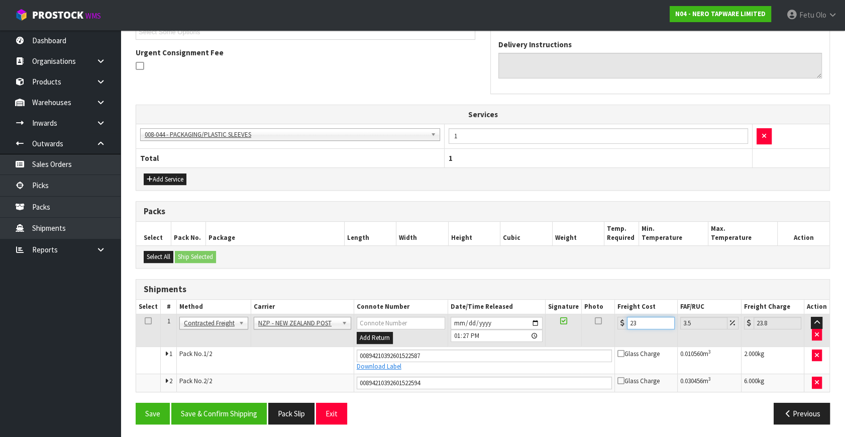
type input "24.01"
type input "23.22"
type input "24.03"
type input "23.22"
click at [240, 415] on button "Save & Confirm Shipping" at bounding box center [218, 413] width 95 height 22
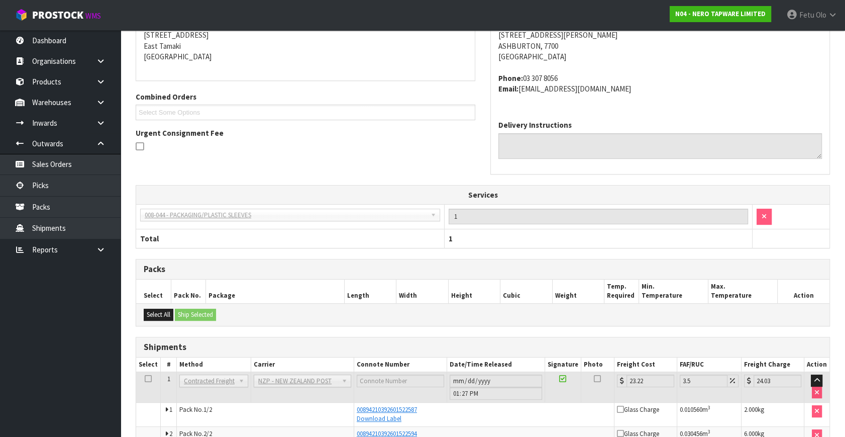
scroll to position [259, 0]
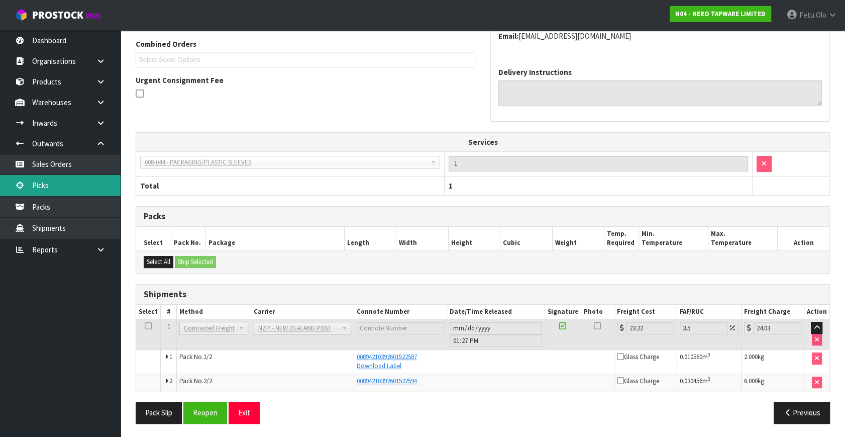
click at [63, 183] on link "Picks" at bounding box center [60, 185] width 121 height 21
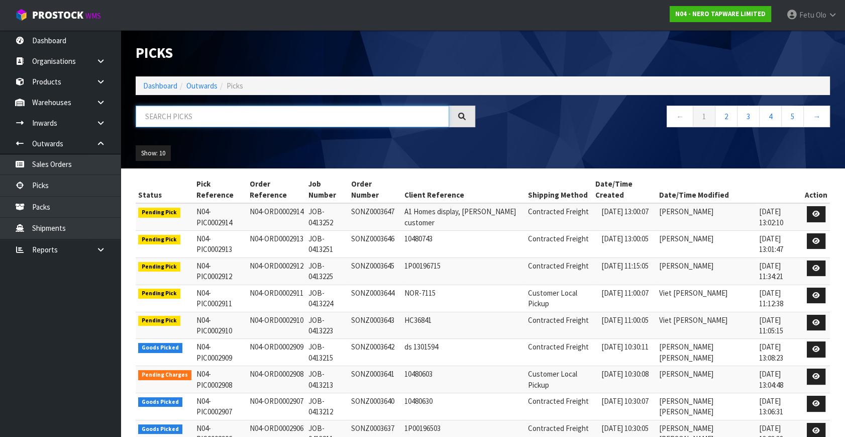
click at [266, 119] on input "text" at bounding box center [292, 116] width 313 height 22
type input "002888"
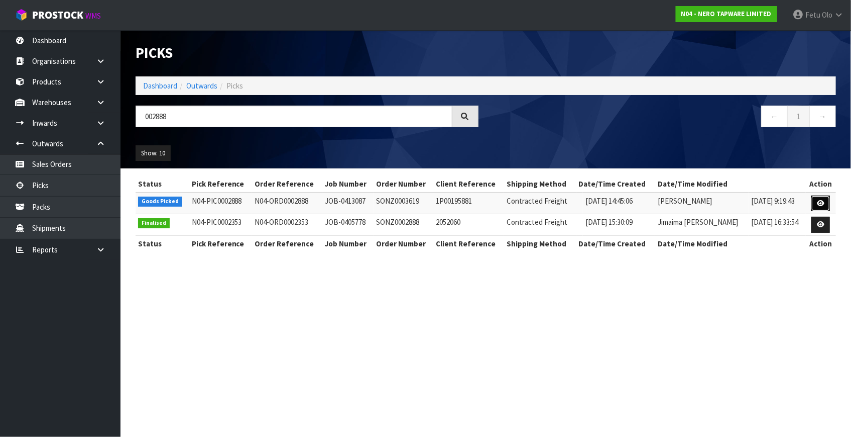
click at [813, 203] on link at bounding box center [821, 203] width 19 height 16
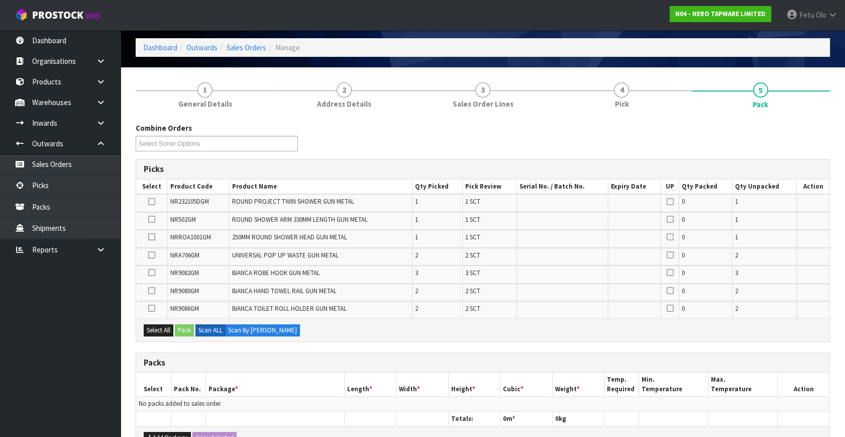
scroll to position [91, 0]
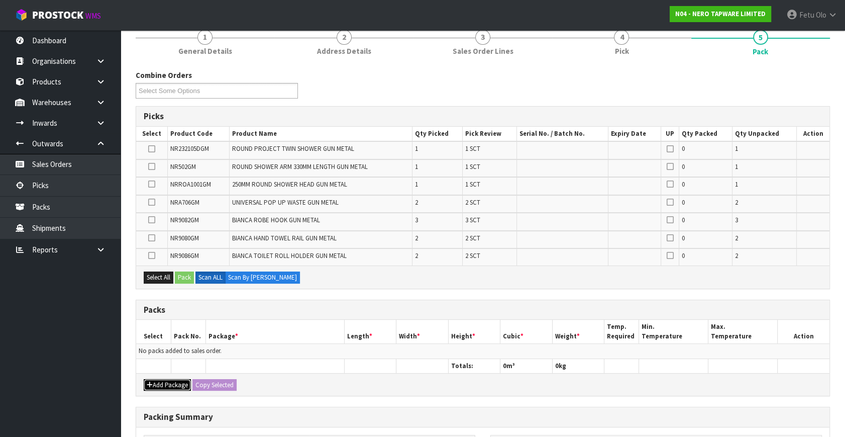
click at [161, 379] on button "Add Package" at bounding box center [167, 385] width 47 height 12
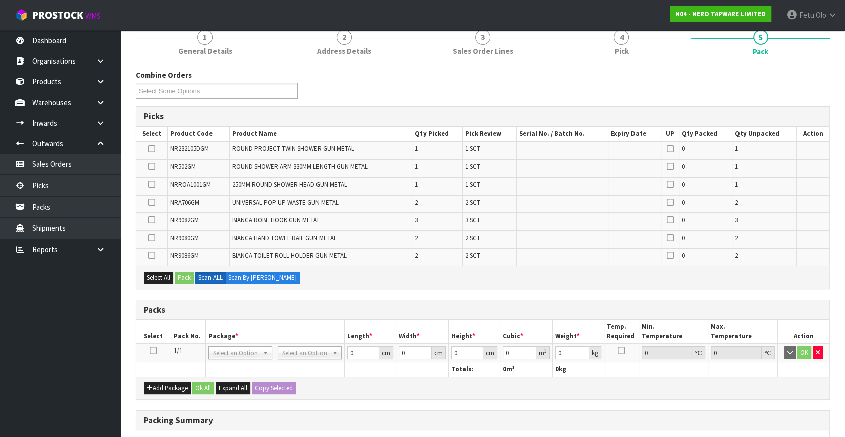
click at [156, 350] on icon at bounding box center [153, 350] width 7 height 1
click at [286, 316] on div "Packs" at bounding box center [482, 310] width 693 height 20
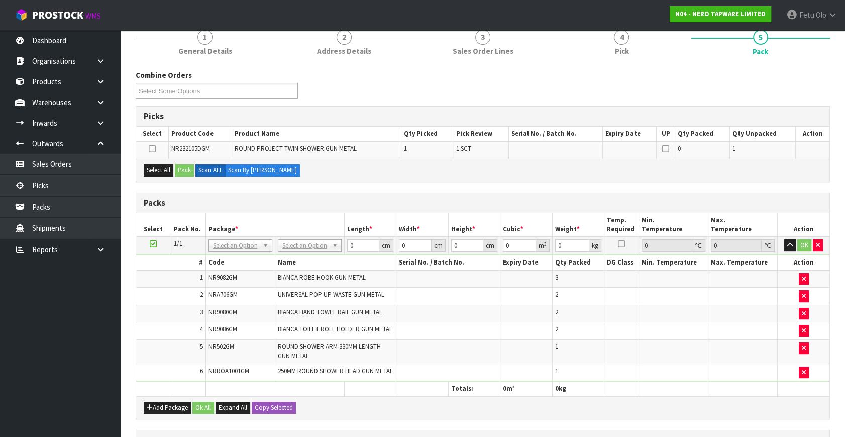
drag, startPoint x: 151, startPoint y: 241, endPoint x: 251, endPoint y: 228, distance: 100.8
click at [155, 244] on icon at bounding box center [153, 244] width 7 height 1
click at [252, 227] on th "Package *" at bounding box center [274, 225] width 139 height 24
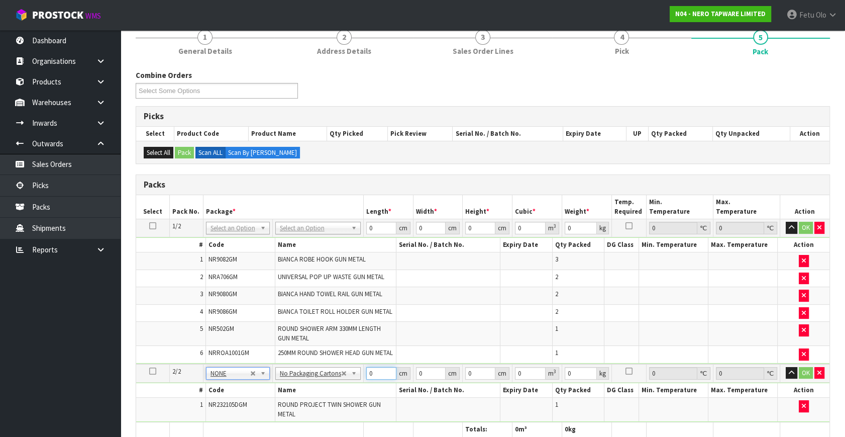
drag, startPoint x: 372, startPoint y: 372, endPoint x: 313, endPoint y: 393, distance: 62.6
click at [313, 393] on tbody "2/2 NONE 007-001 007-002 007-004 007-009 007-013 007-014 007-015 007-017 007-01…" at bounding box center [482, 393] width 693 height 58
type input "87"
type input "49"
type input "9"
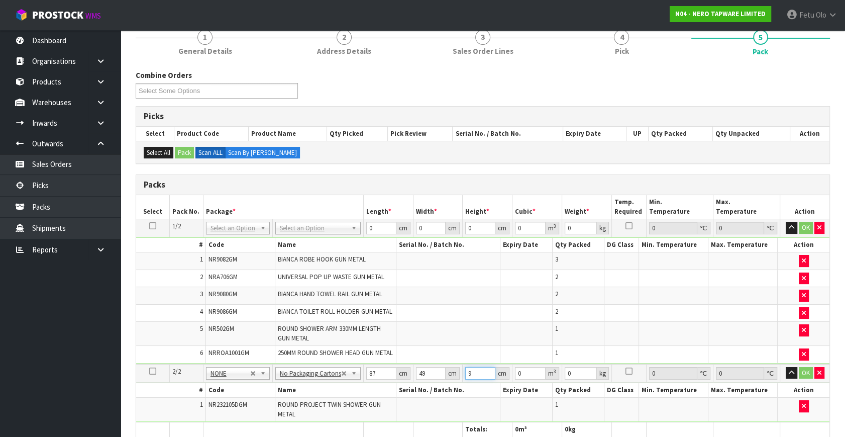
type input "0.038367"
type input "9"
type input "6"
click at [803, 372] on button "OK" at bounding box center [806, 373] width 14 height 12
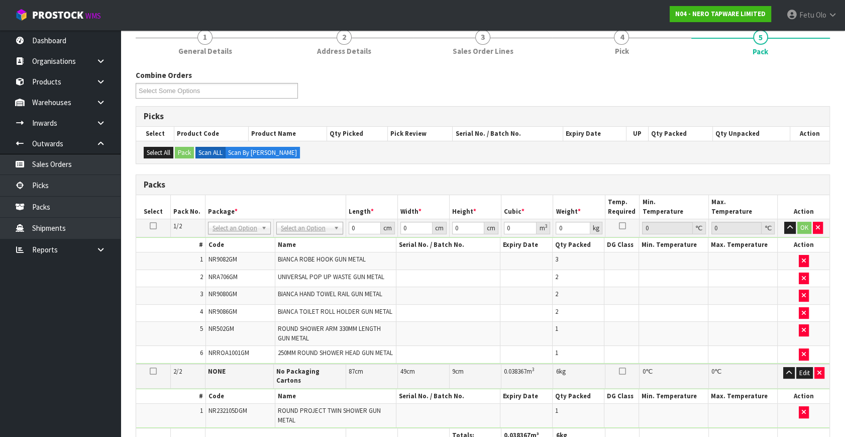
drag, startPoint x: 239, startPoint y: 226, endPoint x: 239, endPoint y: 240, distance: 13.6
click at [242, 240] on input "text" at bounding box center [239, 241] width 59 height 13
type input "011"
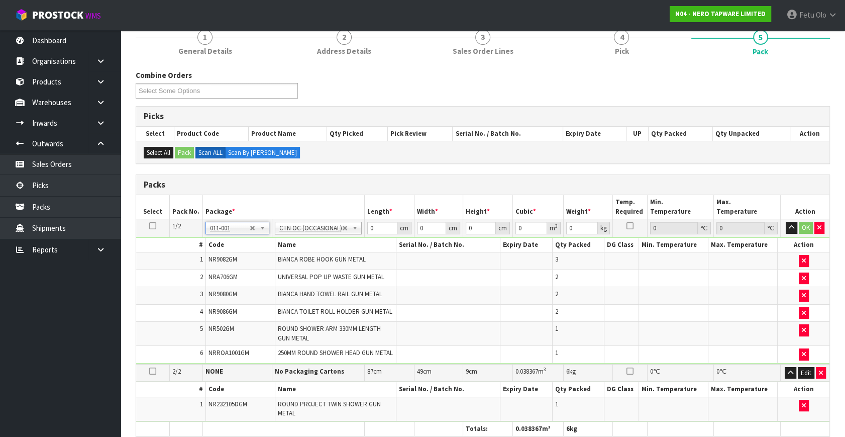
type input "4.7"
drag, startPoint x: 378, startPoint y: 228, endPoint x: 285, endPoint y: 262, distance: 98.4
click at [287, 261] on tbody "1/2 NONE 007-001 007-002 007-004 007-009 007-013 007-014 007-015 007-017 007-01…" at bounding box center [482, 291] width 693 height 145
type input "42"
type input "34"
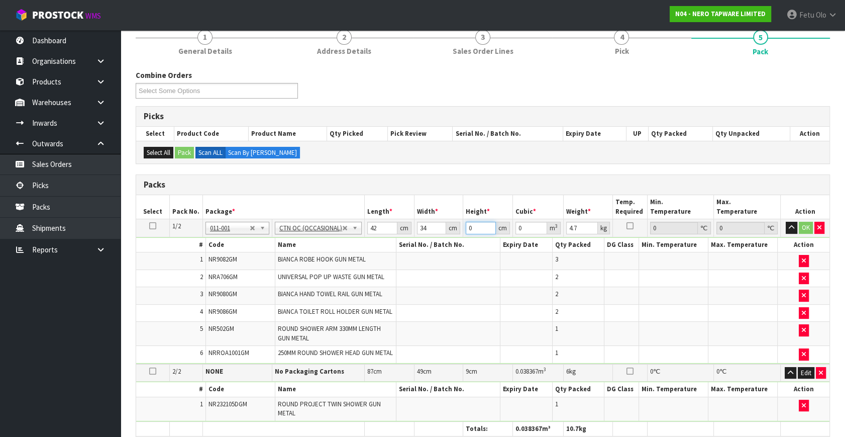
type input "2"
type input "0.002856"
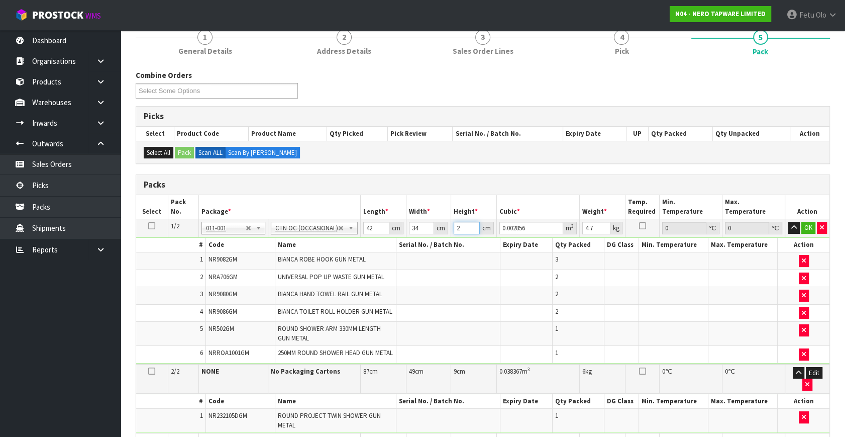
type input "20"
type input "0.02856"
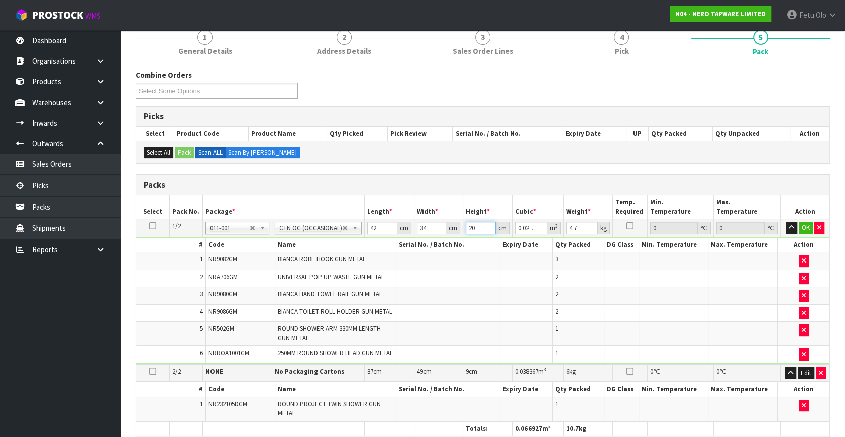
type input "20"
type input "6"
click button "OK" at bounding box center [806, 228] width 14 height 12
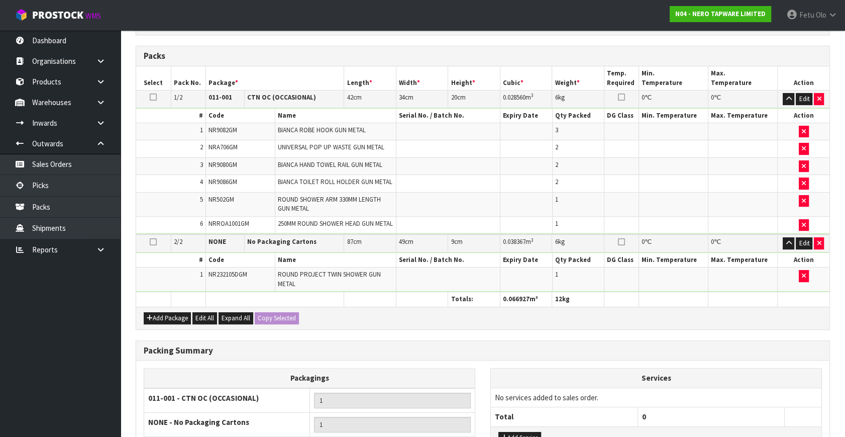
scroll to position [324, 0]
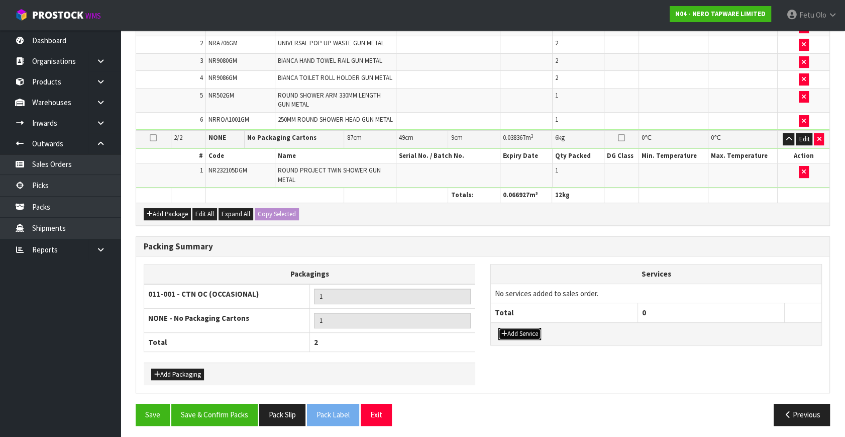
click at [522, 332] on button "Add Service" at bounding box center [519, 334] width 43 height 12
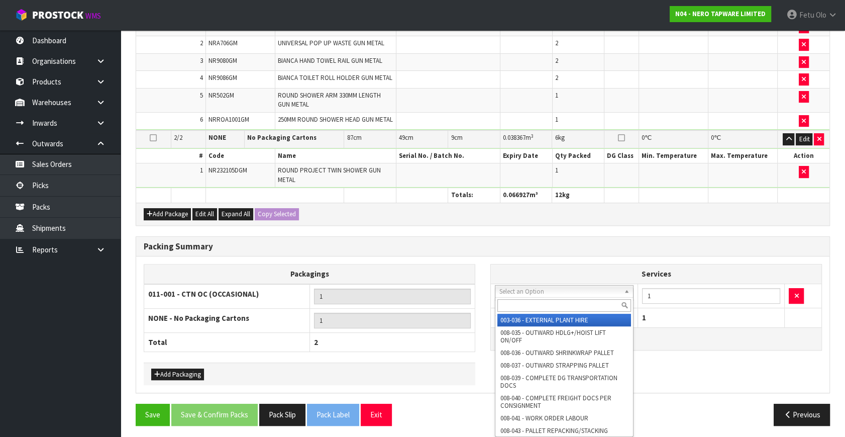
click at [526, 309] on input "text" at bounding box center [564, 305] width 134 height 13
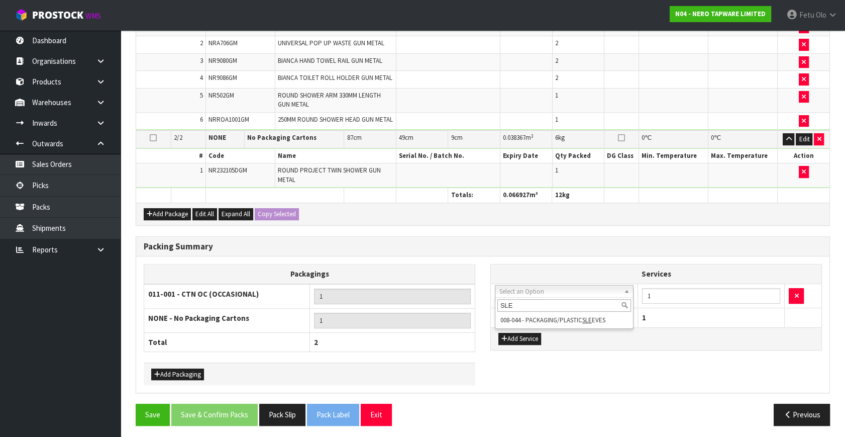
type input "SLE"
click at [554, 327] on div "SLE 008-044 - PACKAGING/PLASTIC SLE EVES" at bounding box center [564, 313] width 139 height 32
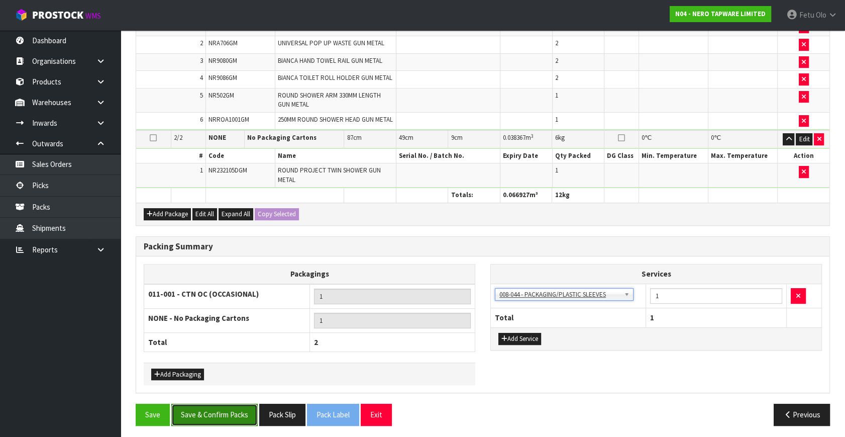
click at [196, 409] on button "Save & Confirm Packs" at bounding box center [214, 414] width 86 height 22
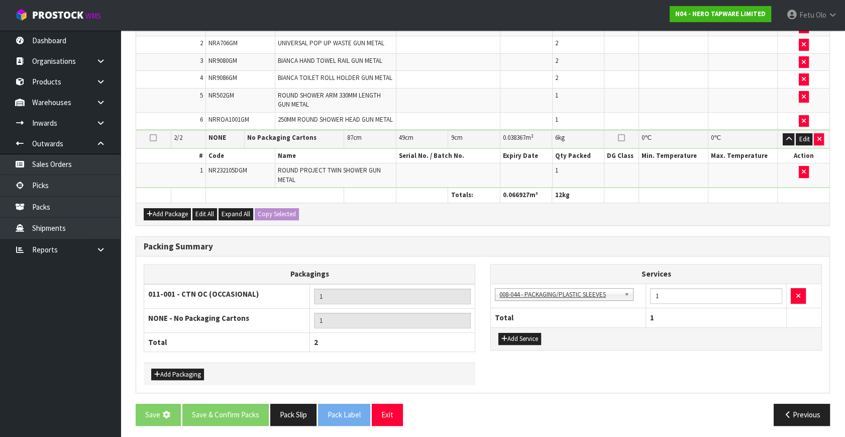
click at [644, 384] on div "Packagings 011-001 - CTN OC (OCCASIONAL) 1 NONE - No Packaging Cartons 1 Total …" at bounding box center [482, 324] width 693 height 136
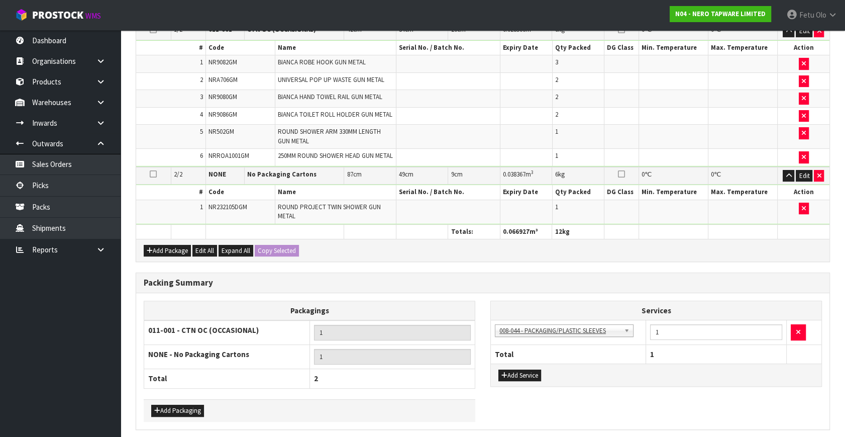
scroll to position [0, 0]
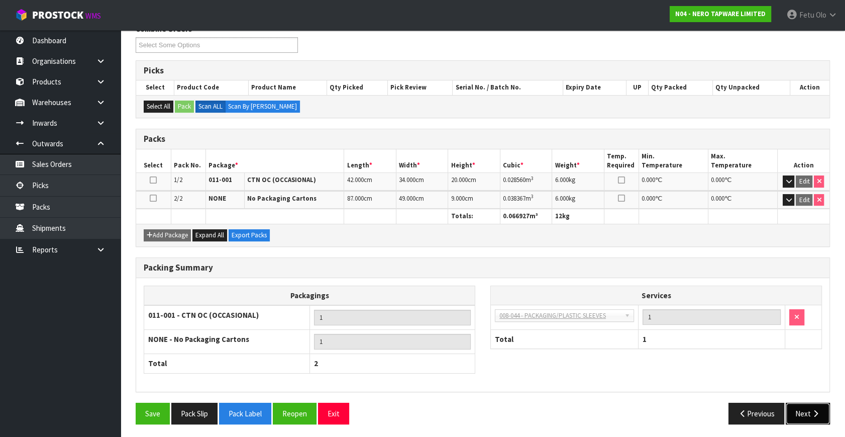
click at [812, 409] on icon "button" at bounding box center [816, 413] width 10 height 8
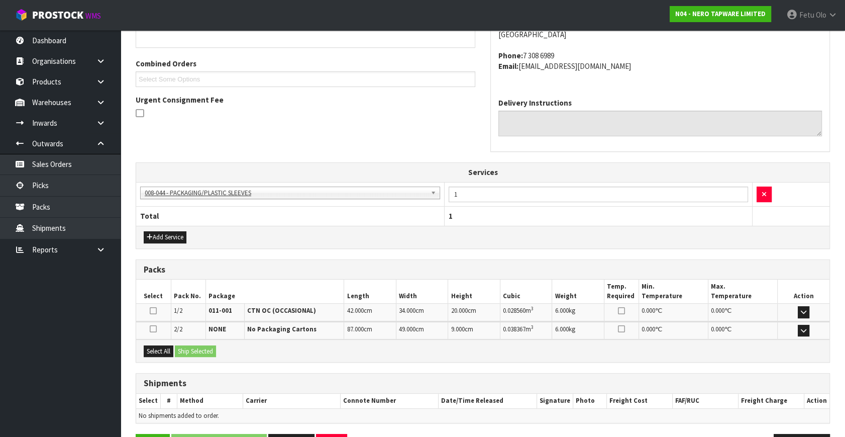
scroll to position [271, 0]
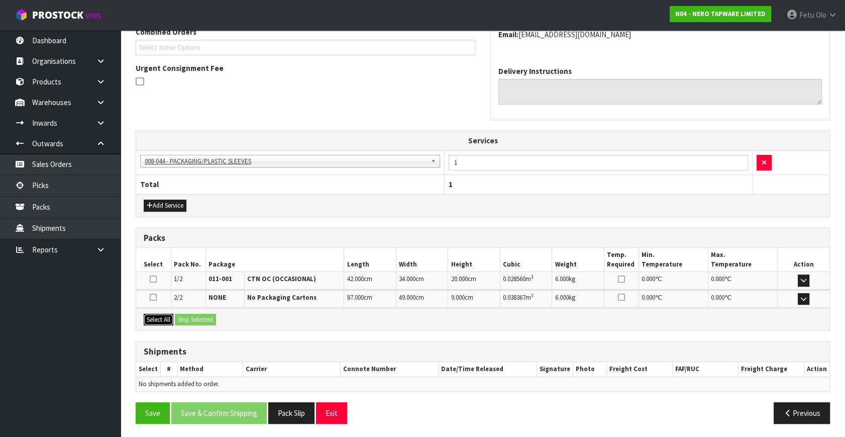
click at [156, 317] on button "Select All" at bounding box center [159, 319] width 30 height 12
click at [178, 316] on button "Ship Selected" at bounding box center [195, 319] width 41 height 12
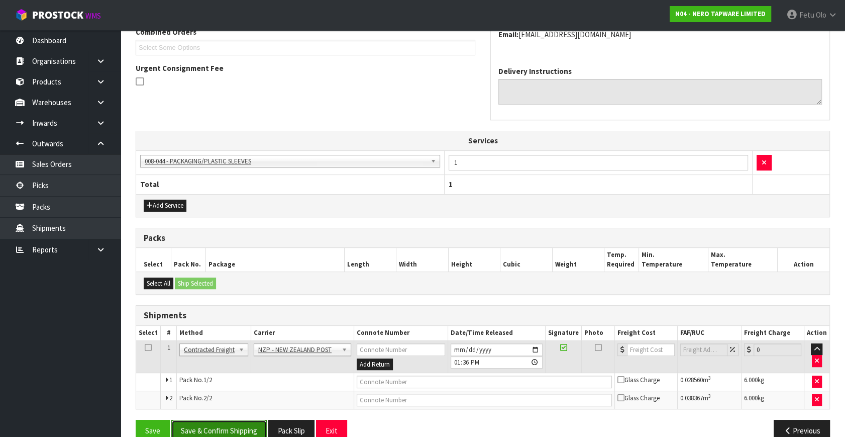
click at [227, 421] on button "Save & Confirm Shipping" at bounding box center [218, 430] width 95 height 22
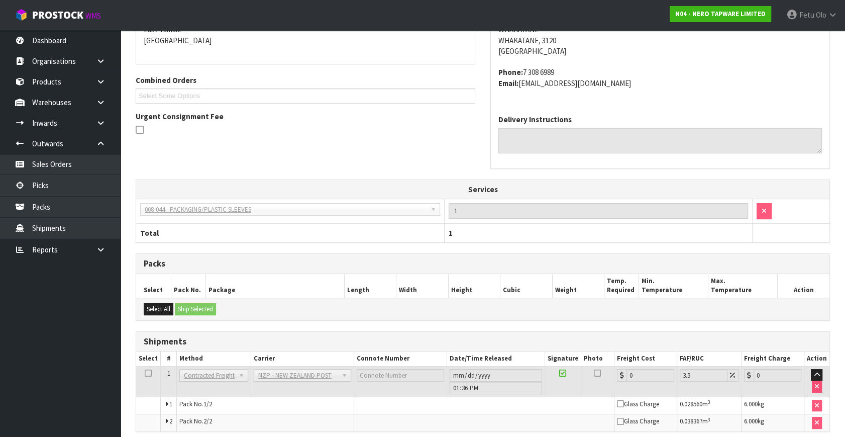
scroll to position [273, 0]
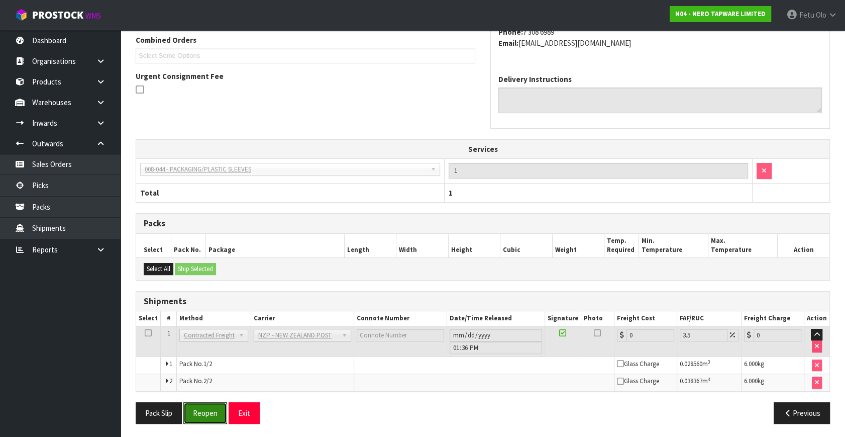
drag, startPoint x: 201, startPoint y: 410, endPoint x: 271, endPoint y: 423, distance: 71.0
click at [201, 410] on button "Reopen" at bounding box center [205, 413] width 44 height 22
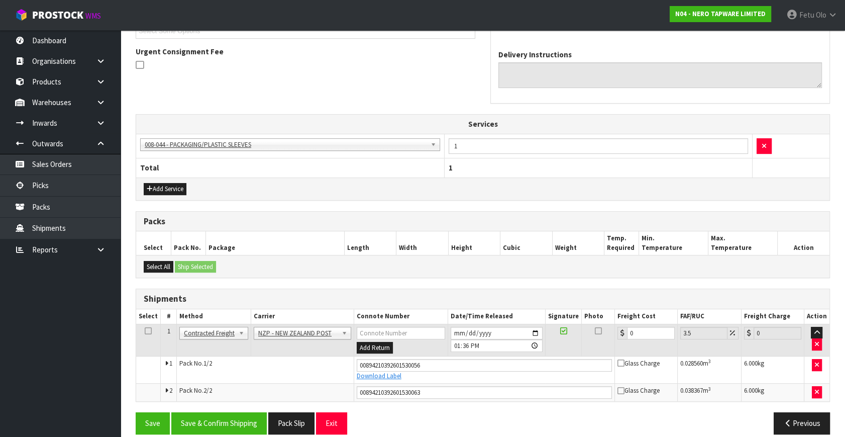
scroll to position [297, 0]
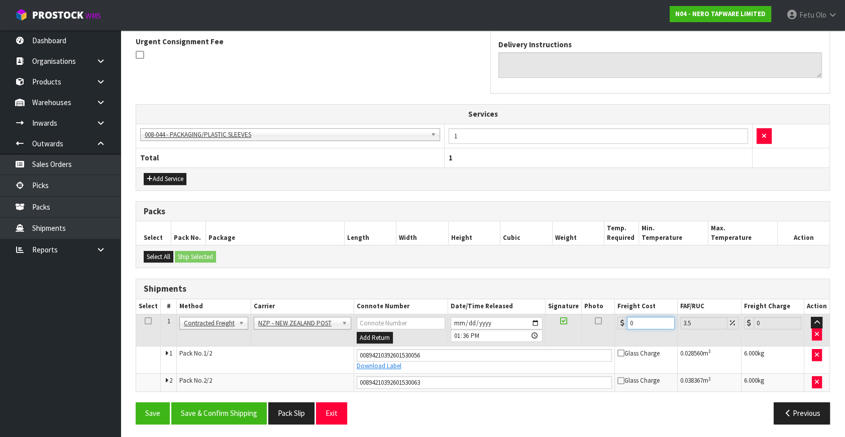
drag, startPoint x: 643, startPoint y: 325, endPoint x: 568, endPoint y: 330, distance: 75.5
click at [568, 330] on tr "1 Client Local Pickup Customer Local Pickup Company Freight Contracted Freight …" at bounding box center [482, 329] width 693 height 33
type input "1"
type input "1.03"
type input "16"
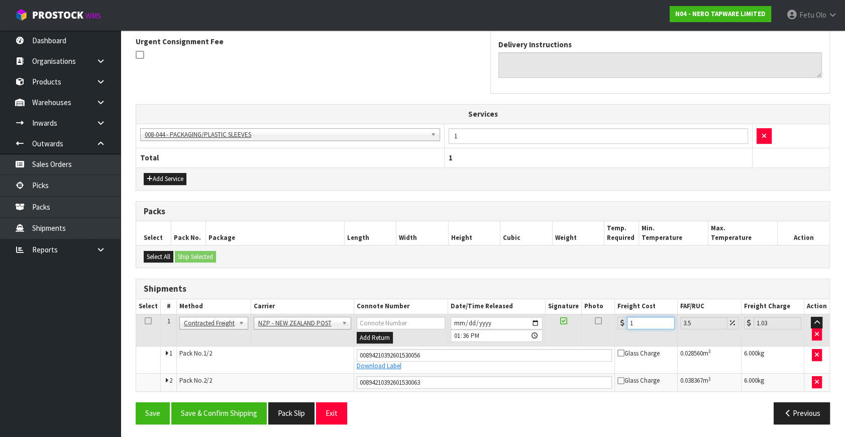
type input "16.56"
type input "16.9"
type input "17.49"
type input "16.90"
click at [214, 402] on button "Save & Confirm Shipping" at bounding box center [218, 413] width 95 height 22
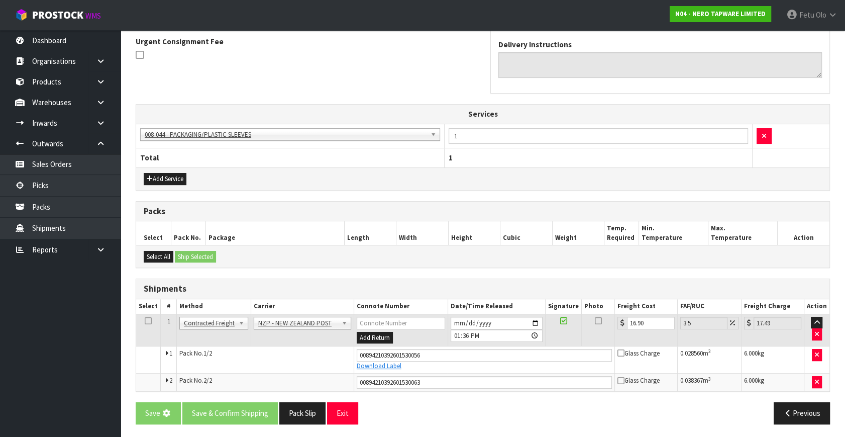
scroll to position [0, 0]
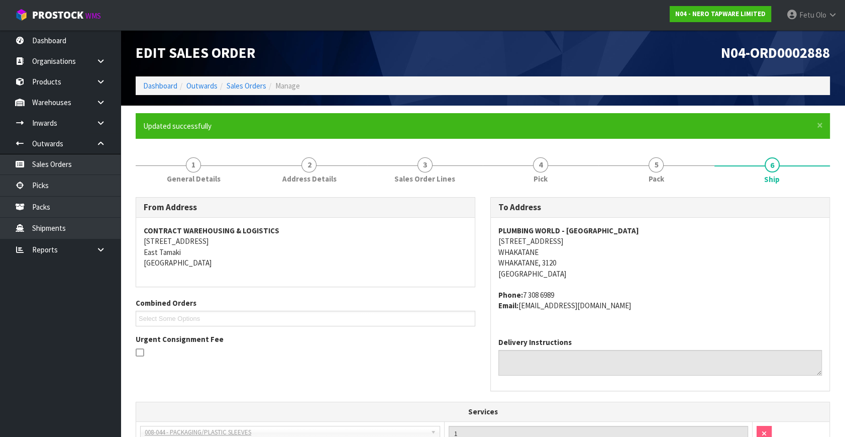
click at [374, 294] on div "From Address CONTRACT WAREHOUSING & LOGISTICS 17 Allens Road East Tamaki Auckla…" at bounding box center [305, 282] width 355 height 170
drag, startPoint x: 367, startPoint y: 292, endPoint x: 344, endPoint y: 315, distance: 32.7
click at [362, 299] on div "From Address CONTRACT WAREHOUSING & LOGISTICS 17 Allens Road East Tamaki Auckla…" at bounding box center [305, 282] width 355 height 170
click at [345, 306] on div "Combined Orders N04-ORD0002888 N04-ORD0002902 N04-ORD0002905 N04-ORD0002906 N04…" at bounding box center [305, 311] width 355 height 29
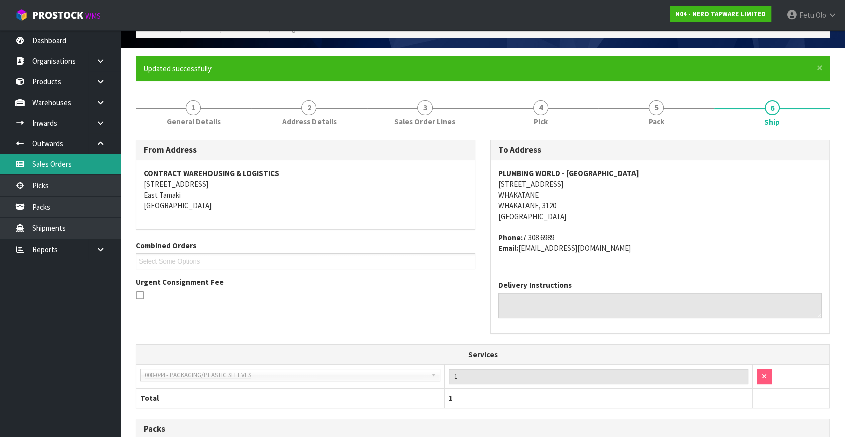
scroll to position [91, 0]
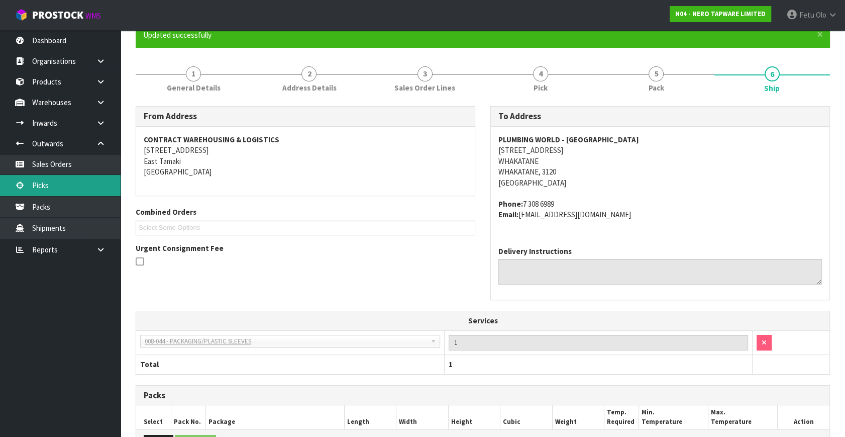
click at [42, 187] on link "Picks" at bounding box center [60, 185] width 121 height 21
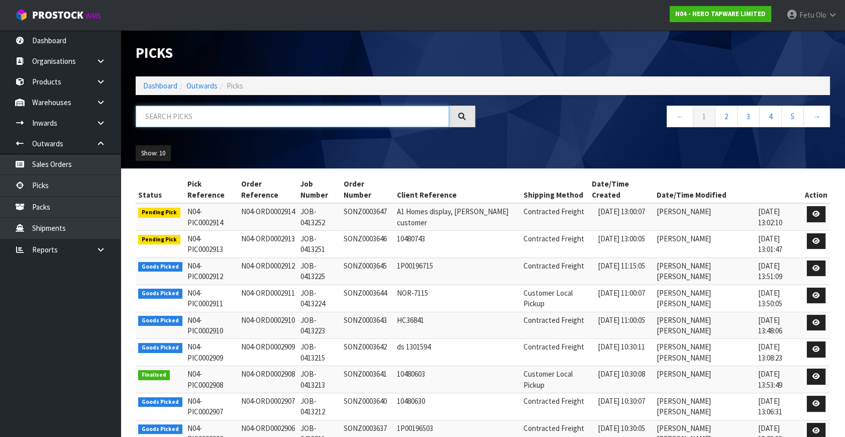
click at [238, 119] on input "text" at bounding box center [292, 116] width 313 height 22
type input "JOB-0413211"
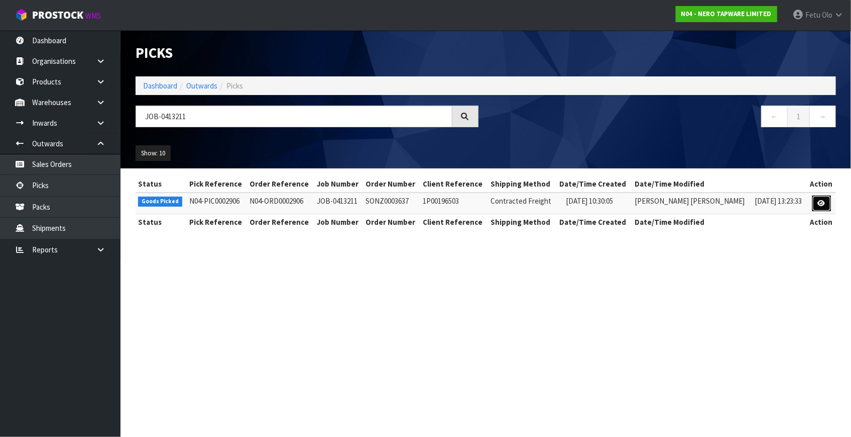
click at [818, 201] on icon at bounding box center [822, 203] width 8 height 7
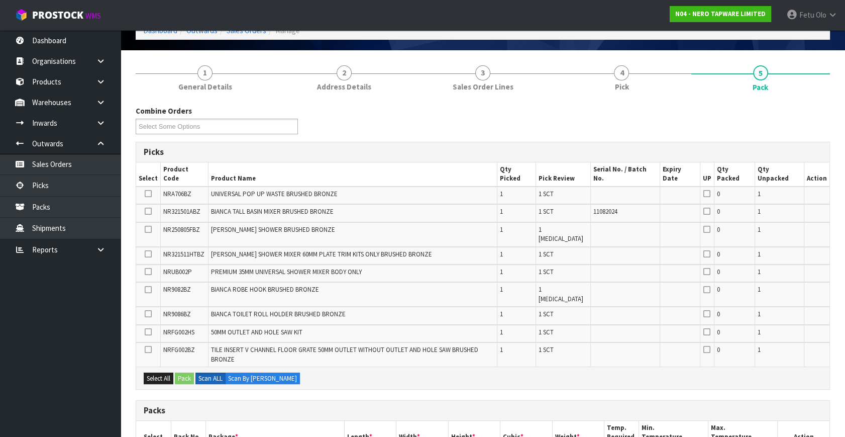
scroll to position [137, 0]
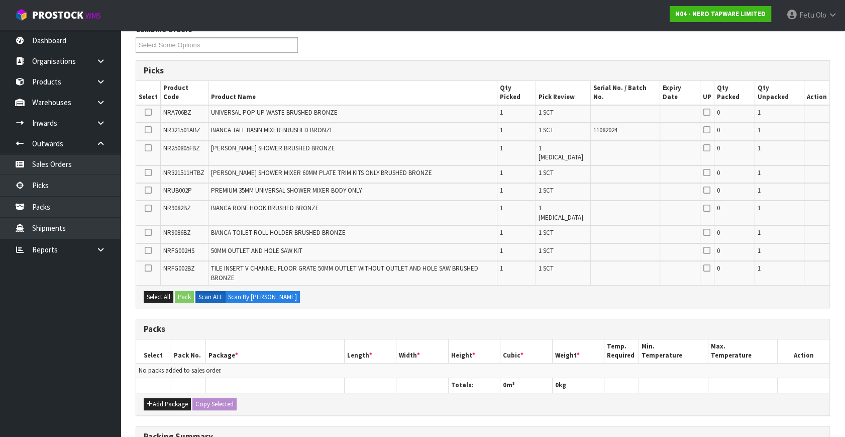
click at [237, 339] on th "Package *" at bounding box center [274, 351] width 139 height 24
click at [149, 208] on icon at bounding box center [148, 208] width 7 height 1
click at [0, 0] on input "checkbox" at bounding box center [0, 0] width 0 height 0
click at [149, 208] on icon at bounding box center [148, 208] width 7 height 1
click at [0, 0] on input "checkbox" at bounding box center [0, 0] width 0 height 0
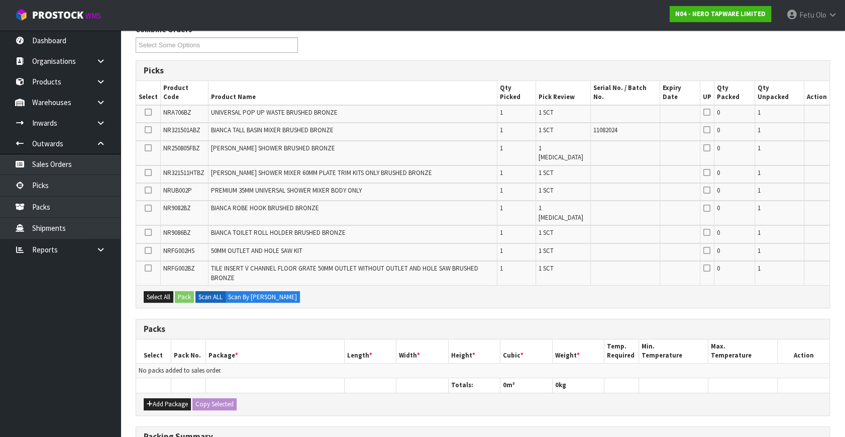
click at [147, 268] on icon at bounding box center [148, 268] width 7 height 1
click at [0, 0] on input "checkbox" at bounding box center [0, 0] width 0 height 0
click at [185, 291] on button "Pack" at bounding box center [184, 297] width 19 height 12
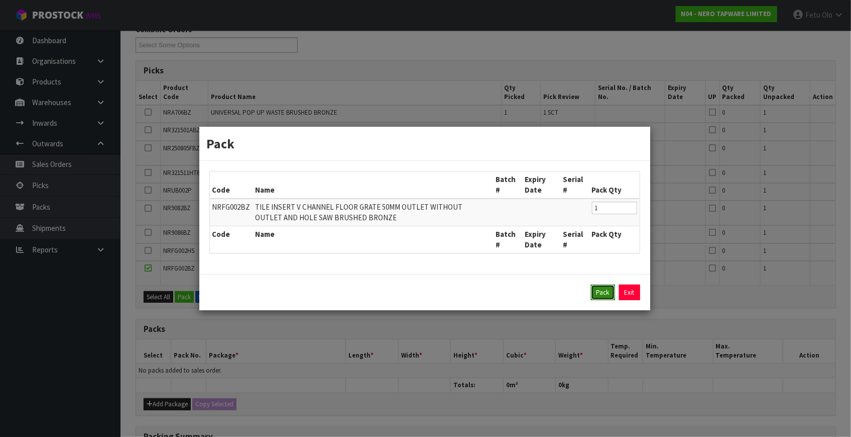
click at [602, 291] on button "Pack" at bounding box center [603, 292] width 24 height 16
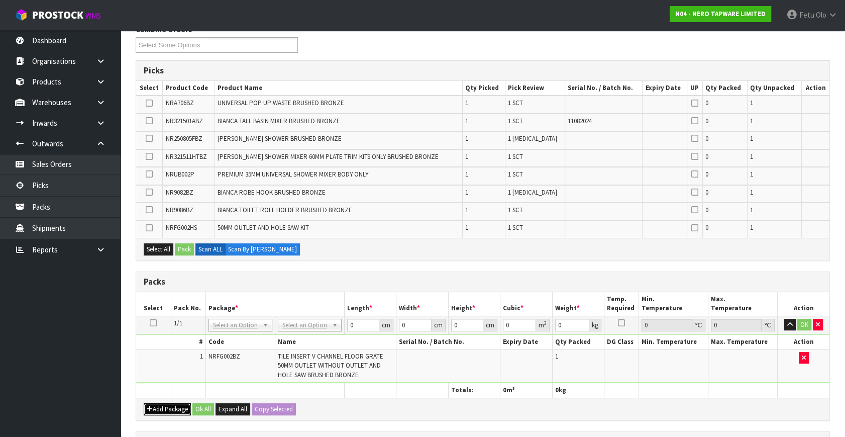
click at [163, 408] on button "Add Package" at bounding box center [167, 409] width 47 height 12
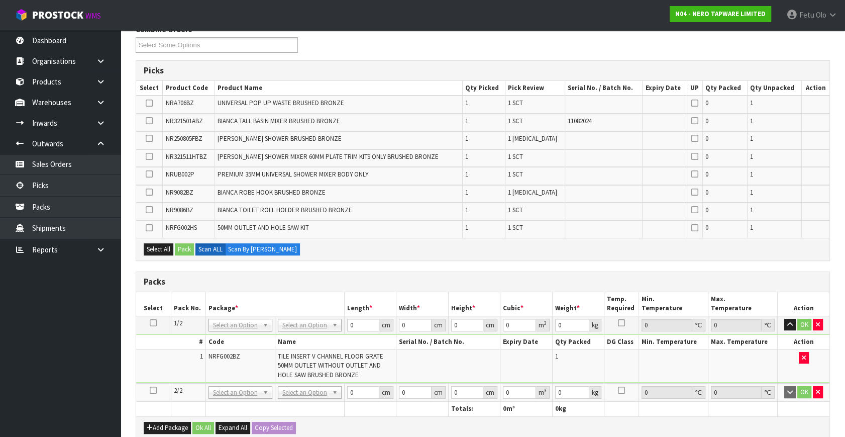
click at [151, 390] on icon at bounding box center [153, 390] width 7 height 1
click at [55, 382] on ul "Dashboard Organisations Clients Consignees Carriers Products Categories Serial …" at bounding box center [60, 233] width 121 height 406
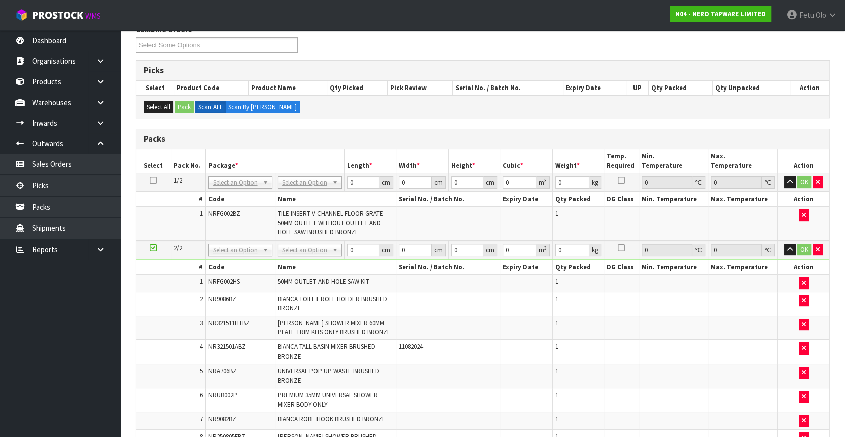
click at [232, 241] on td "NONE 007-001 007-002 007-004 007-009 007-013 007-014 007-015 007-017 007-018 00…" at bounding box center [239, 250] width 69 height 19
click at [233, 262] on th "Code" at bounding box center [239, 267] width 69 height 15
click at [231, 260] on input "text" at bounding box center [239, 262] width 59 height 13
type input "011"
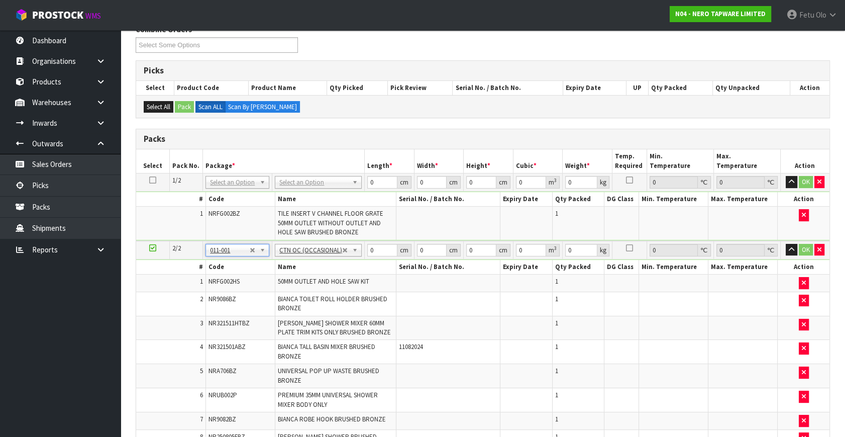
type input "6.578"
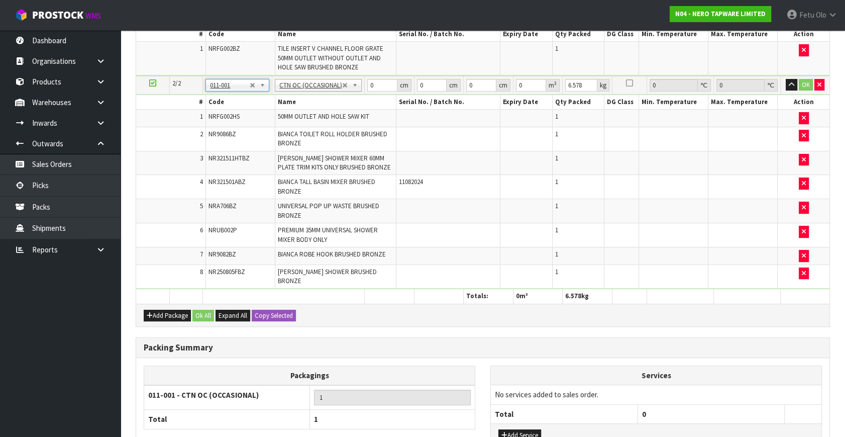
scroll to position [182, 0]
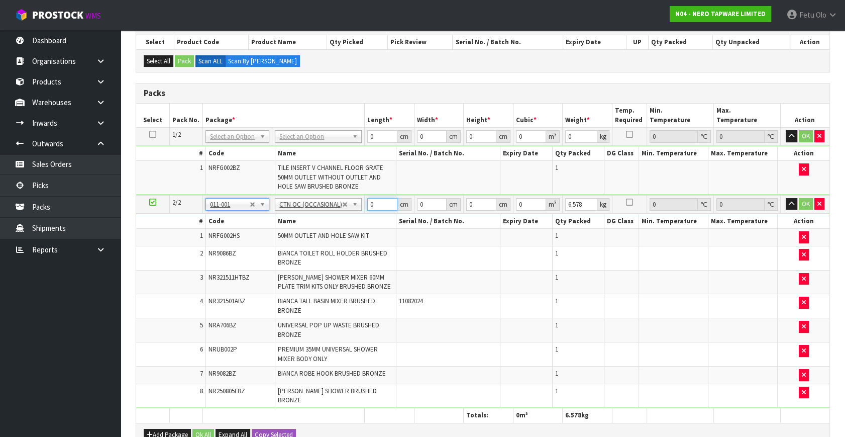
drag, startPoint x: 377, startPoint y: 204, endPoint x: 327, endPoint y: 223, distance: 53.4
click at [318, 224] on tbody "2/2 NONE 007-001 007-002 007-004 007-009 007-013 007-014 007-015 007-017 007-01…" at bounding box center [482, 301] width 693 height 213
type input "74"
click at [223, 218] on input "text" at bounding box center [237, 216] width 59 height 13
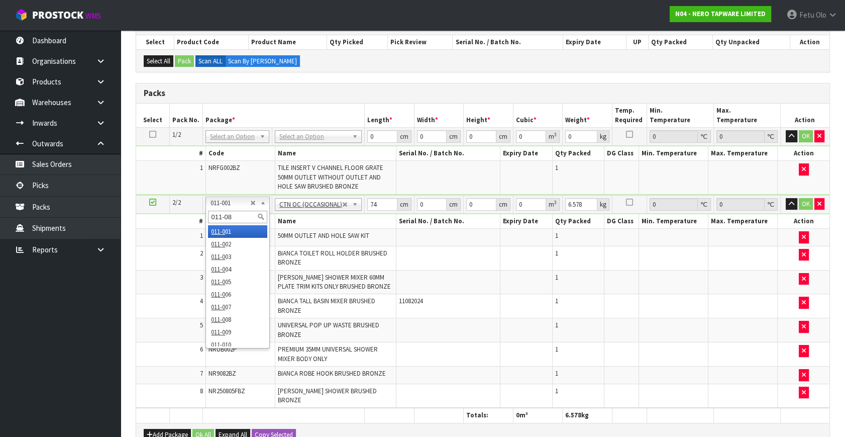
type input "011-084"
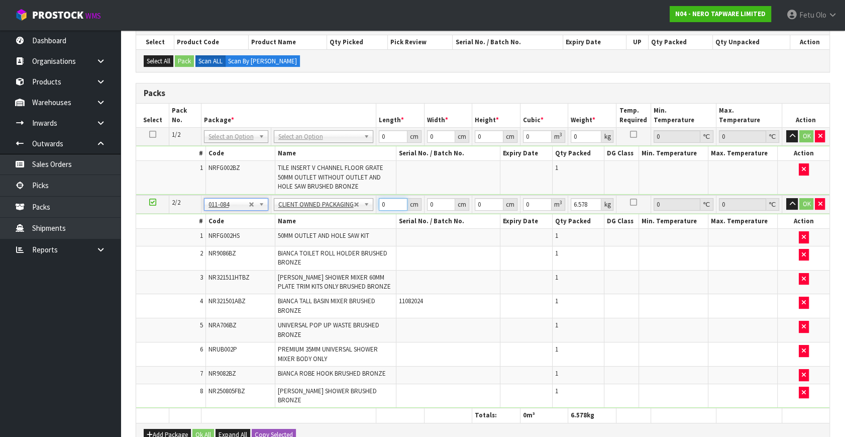
drag, startPoint x: 389, startPoint y: 203, endPoint x: 314, endPoint y: 243, distance: 84.7
click at [314, 243] on tbody "2/2 NONE 007-001 007-002 007-004 007-009 007-013 007-014 007-015 007-017 007-01…" at bounding box center [482, 301] width 693 height 213
type input "74"
type input "50"
type input "2"
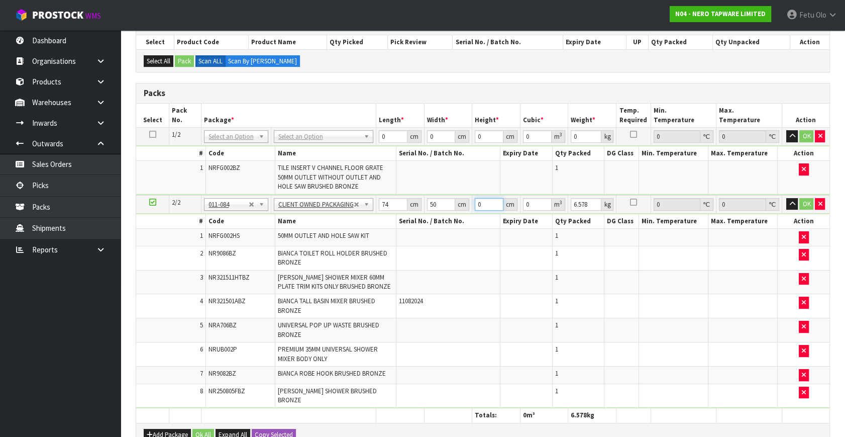
type input "0.0074"
type input "21"
type input "0.0777"
type input "21"
type input "13"
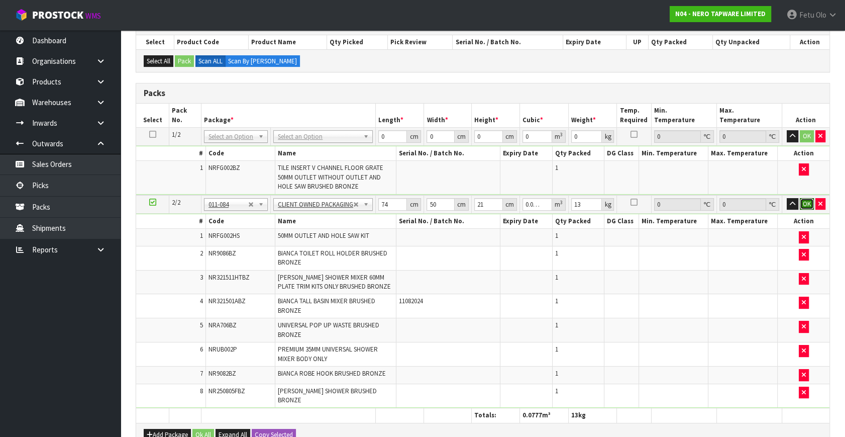
click button "OK" at bounding box center [807, 204] width 14 height 12
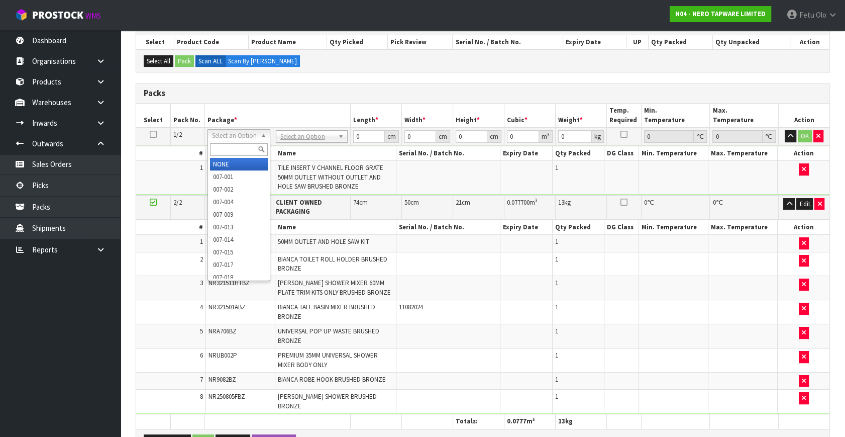
drag, startPoint x: 233, startPoint y: 168, endPoint x: 234, endPoint y: 159, distance: 8.7
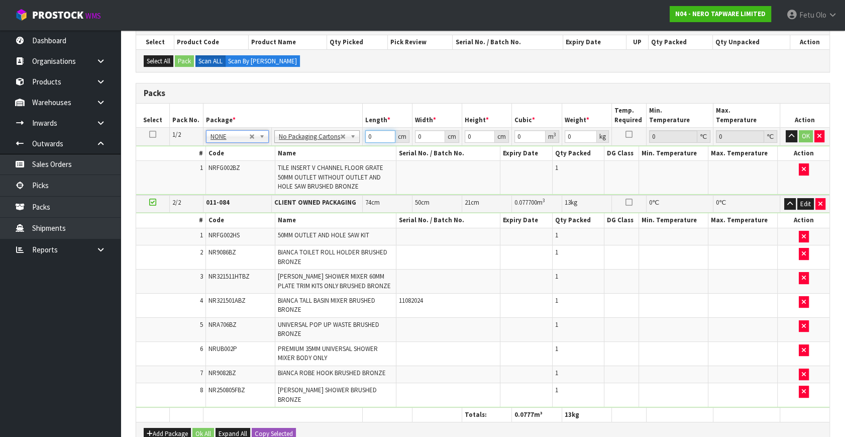
click at [370, 135] on input "0" at bounding box center [380, 136] width 30 height 13
click at [367, 136] on input "0" at bounding box center [380, 136] width 30 height 13
drag, startPoint x: 369, startPoint y: 136, endPoint x: 355, endPoint y: 144, distance: 16.2
click at [355, 144] on tbody "1/2 NONE 007-001 007-002 007-004 007-009 007-013 007-014 007-015 007-017 007-01…" at bounding box center [482, 161] width 693 height 67
type input "92"
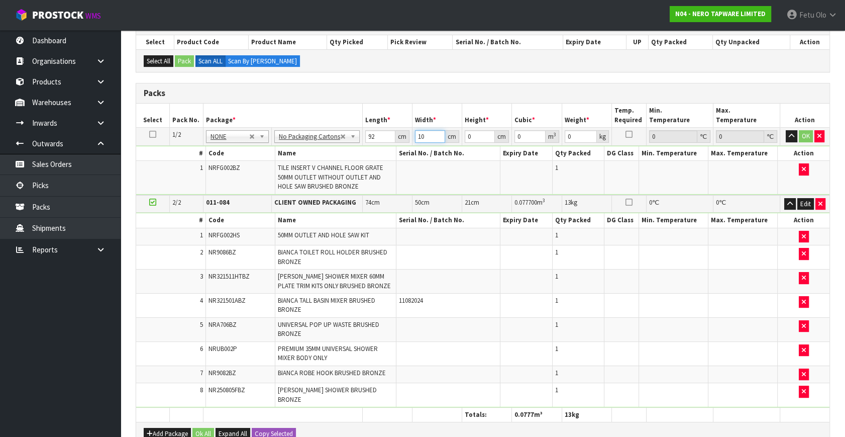
type input "10"
type input "4"
type input "0.00368"
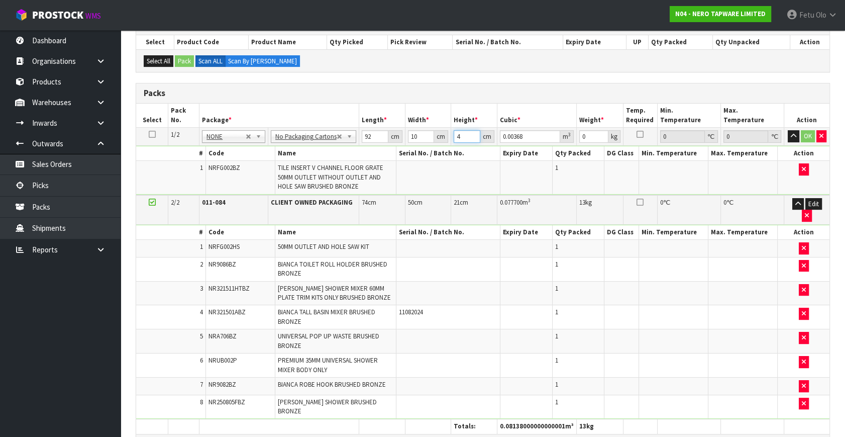
type input "4"
type input "3"
click button "OK" at bounding box center [808, 136] width 14 height 12
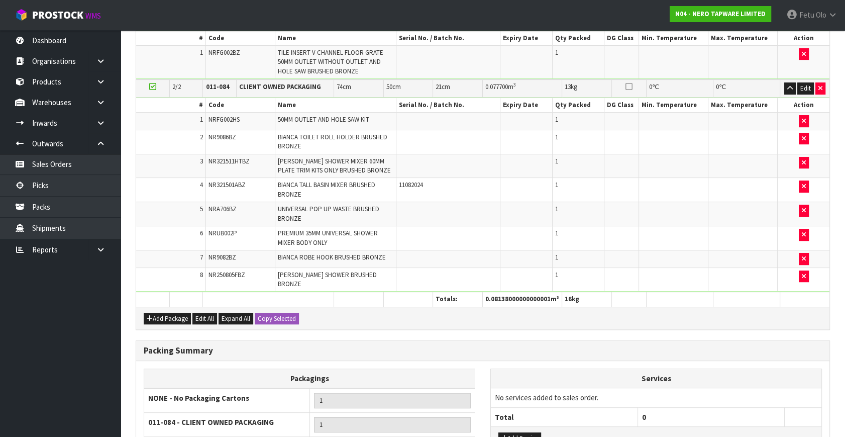
scroll to position [365, 0]
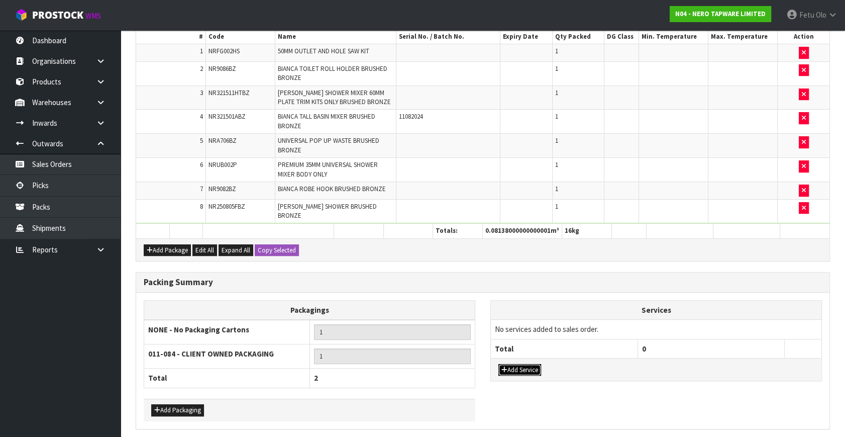
click at [518, 364] on button "Add Service" at bounding box center [519, 370] width 43 height 12
drag, startPoint x: 525, startPoint y: 341, endPoint x: 526, endPoint y: 327, distance: 13.6
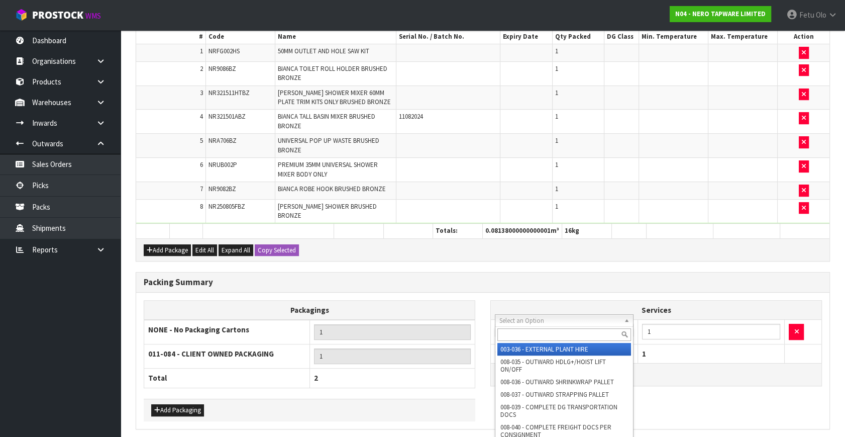
click at [526, 327] on div at bounding box center [564, 334] width 138 height 17
click at [522, 333] on input "text" at bounding box center [564, 334] width 134 height 13
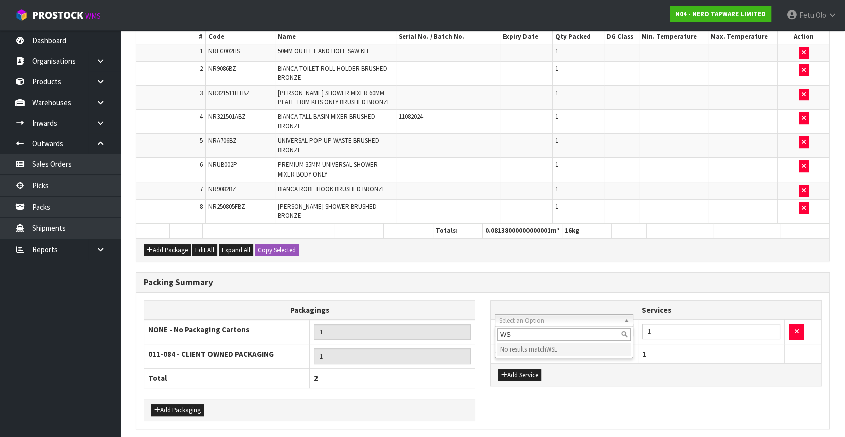
type input "W"
type input "SL"
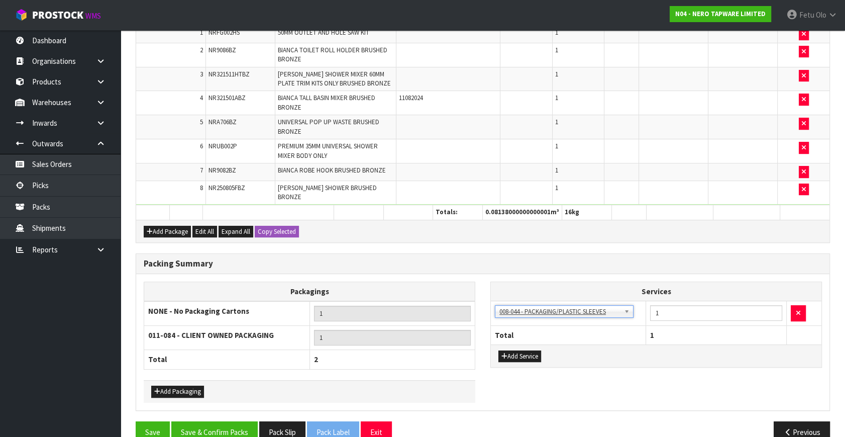
scroll to position [394, 0]
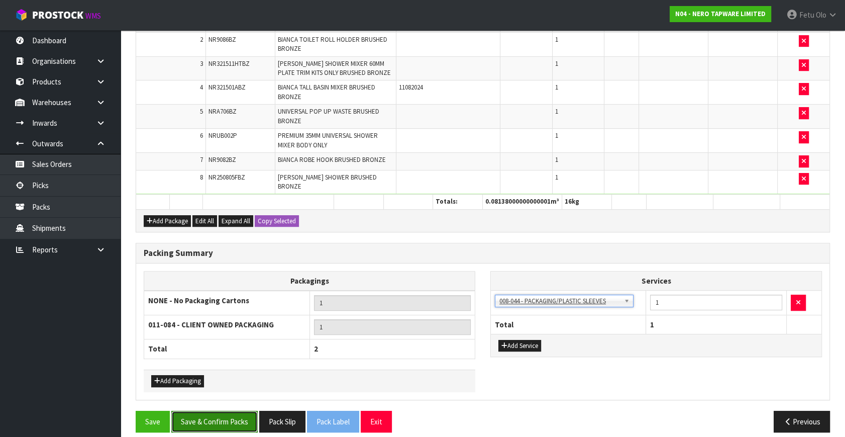
click at [218, 410] on button "Save & Confirm Packs" at bounding box center [214, 421] width 86 height 22
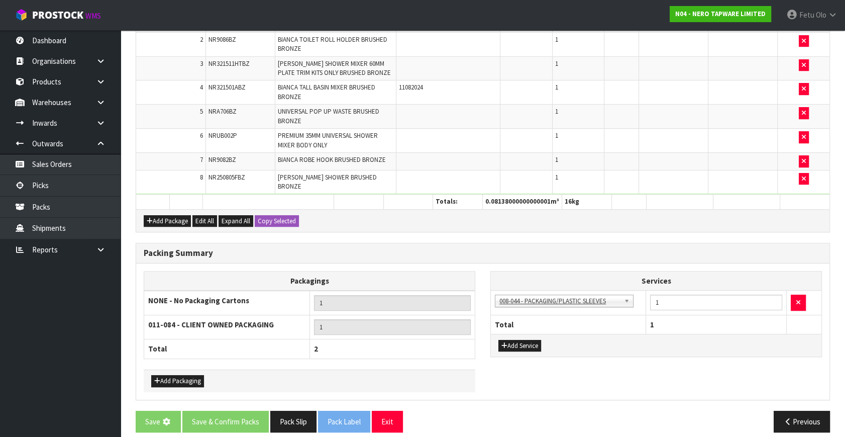
scroll to position [0, 0]
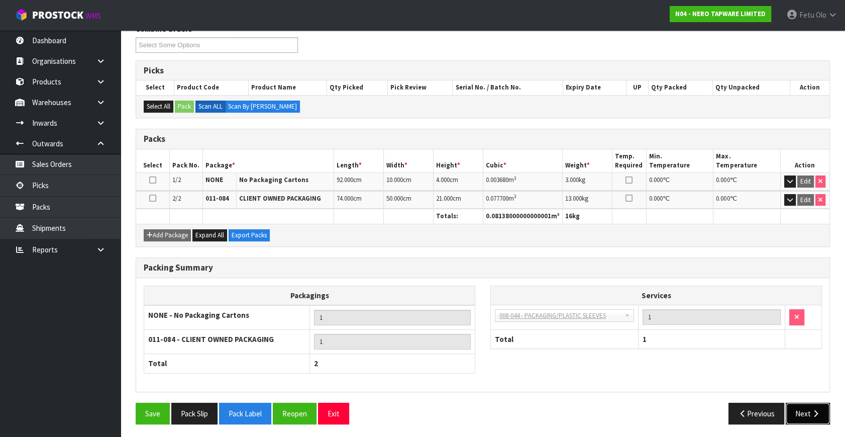
click at [808, 412] on button "Next" at bounding box center [808, 413] width 44 height 22
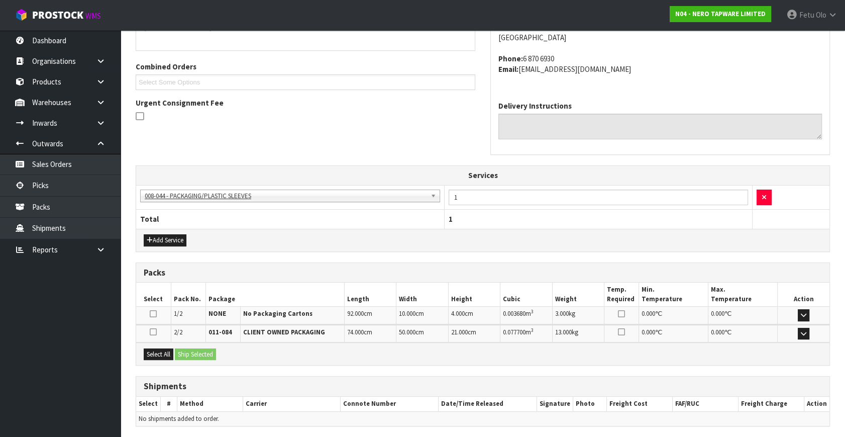
scroll to position [271, 0]
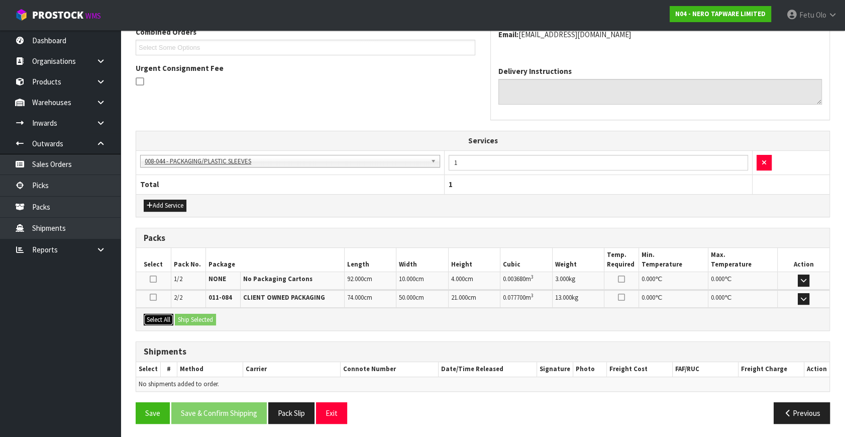
drag, startPoint x: 158, startPoint y: 317, endPoint x: 202, endPoint y: 318, distance: 43.7
click at [162, 317] on button "Select All" at bounding box center [159, 319] width 30 height 12
click at [202, 318] on button "Ship Selected" at bounding box center [195, 319] width 41 height 12
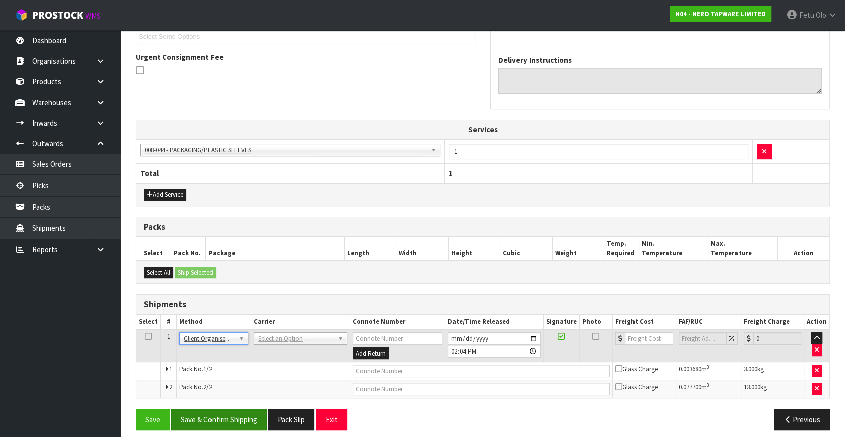
scroll to position [288, 0]
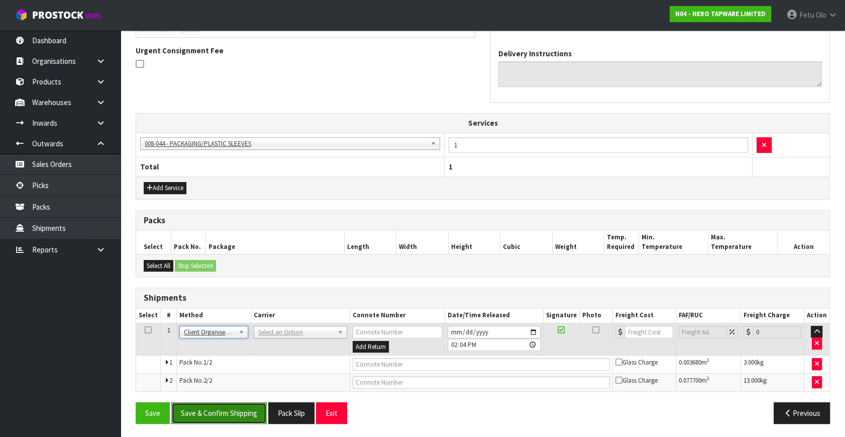
click at [239, 406] on button "Save & Confirm Shipping" at bounding box center [218, 413] width 95 height 22
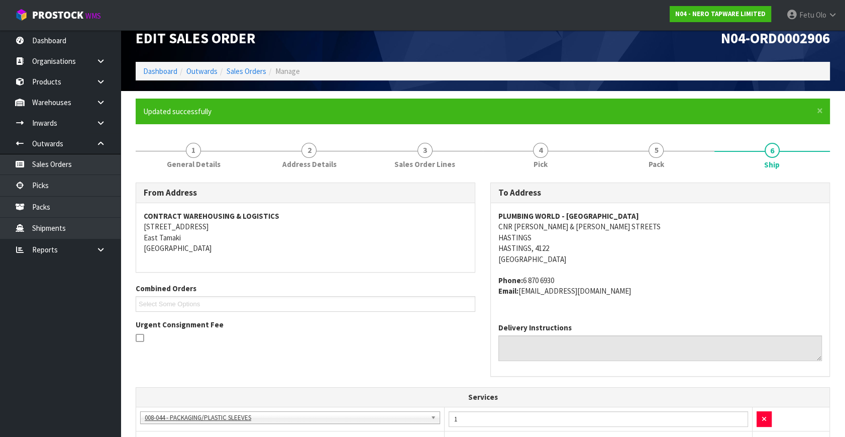
scroll to position [0, 0]
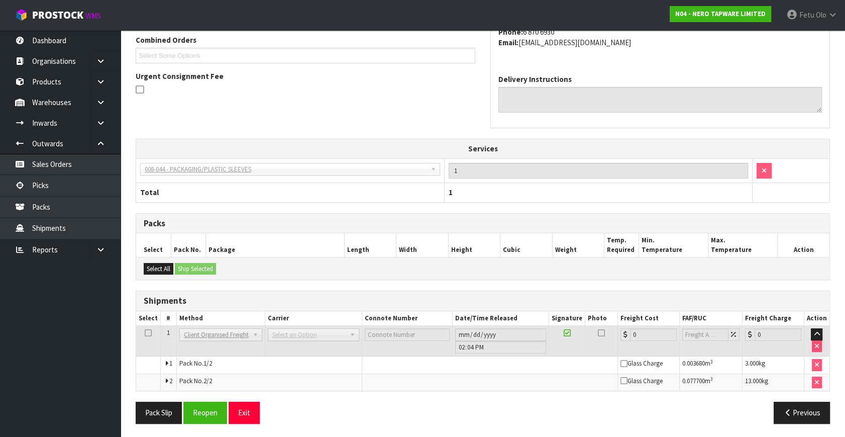
drag, startPoint x: 566, startPoint y: 230, endPoint x: 846, endPoint y: 189, distance: 283.7
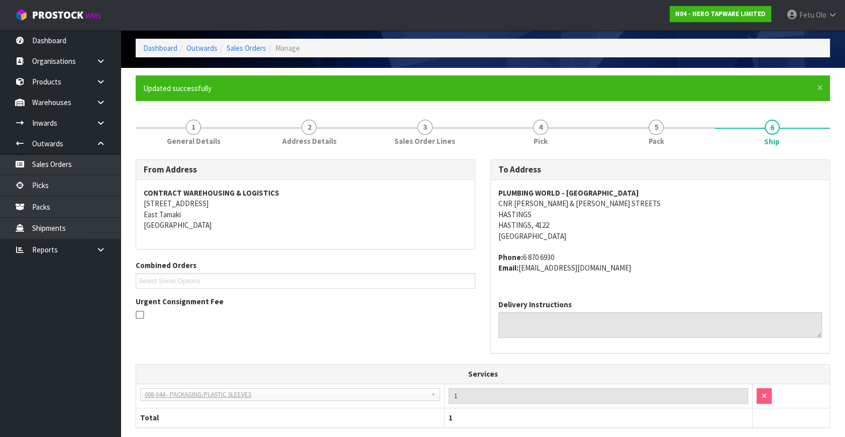
scroll to position [263, 0]
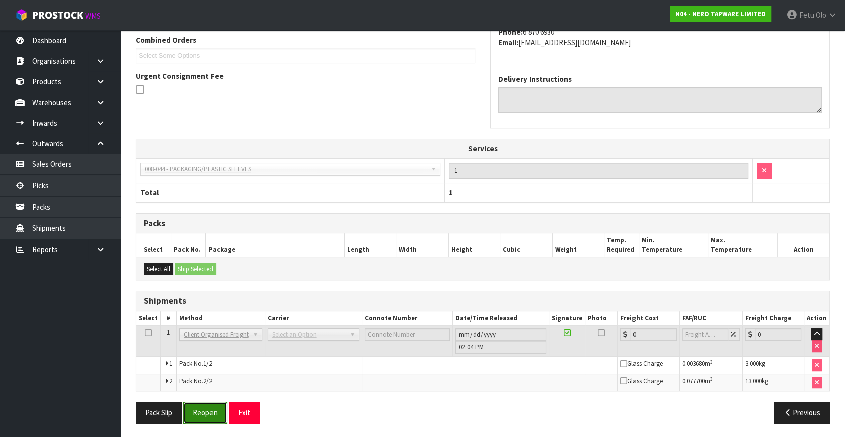
click at [202, 409] on button "Reopen" at bounding box center [205, 412] width 44 height 22
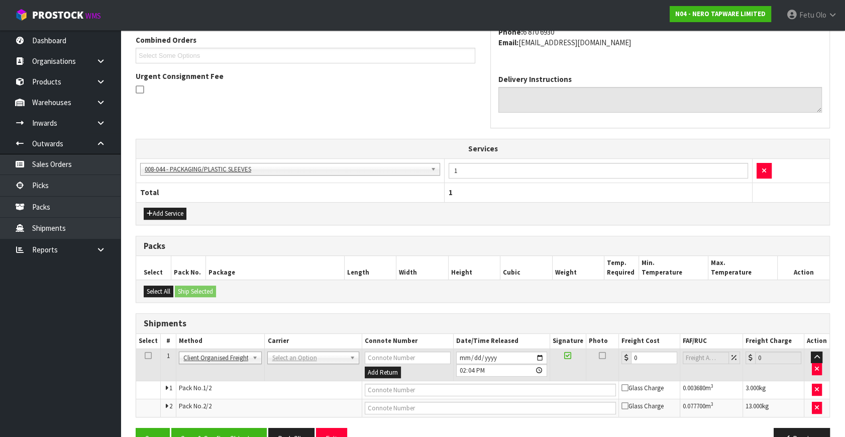
drag, startPoint x: 302, startPoint y: 349, endPoint x: 288, endPoint y: 367, distance: 22.9
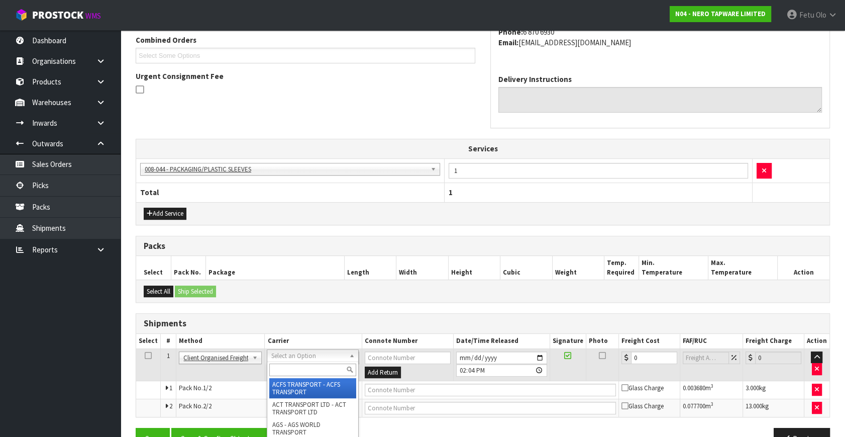
click at [288, 367] on input "text" at bounding box center [312, 369] width 87 height 13
type input "NZP"
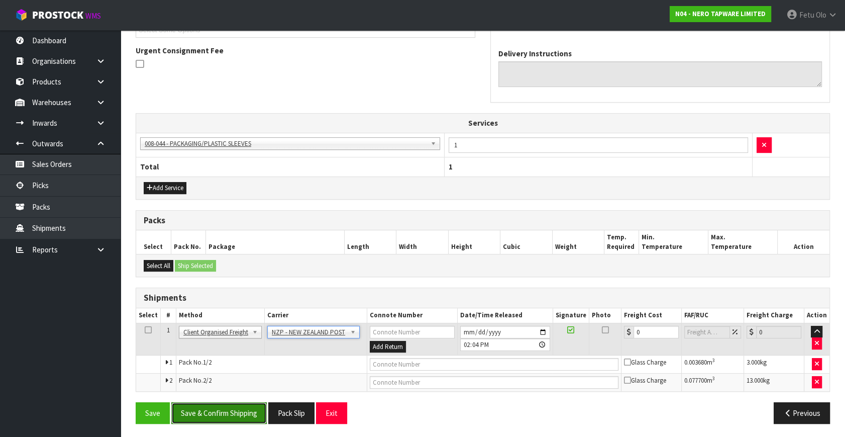
click at [246, 412] on button "Save & Confirm Shipping" at bounding box center [218, 413] width 95 height 22
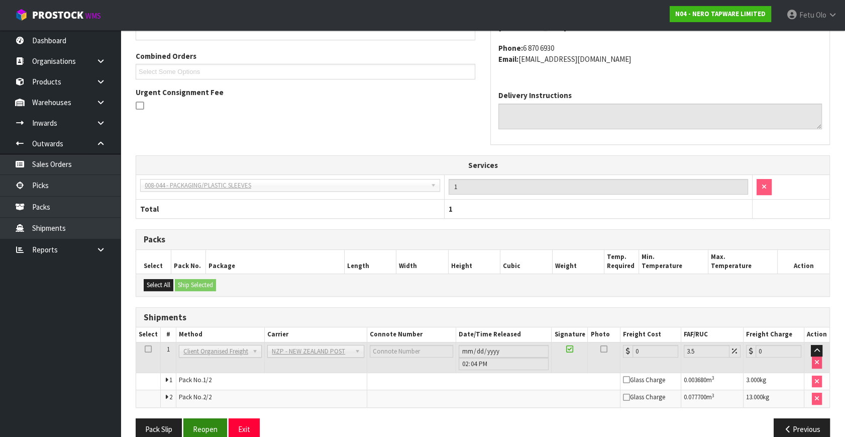
scroll to position [273, 0]
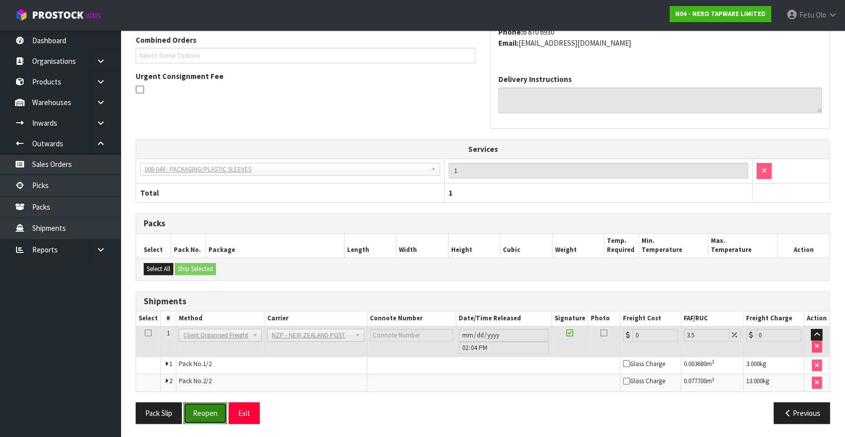
click at [203, 408] on button "Reopen" at bounding box center [205, 413] width 44 height 22
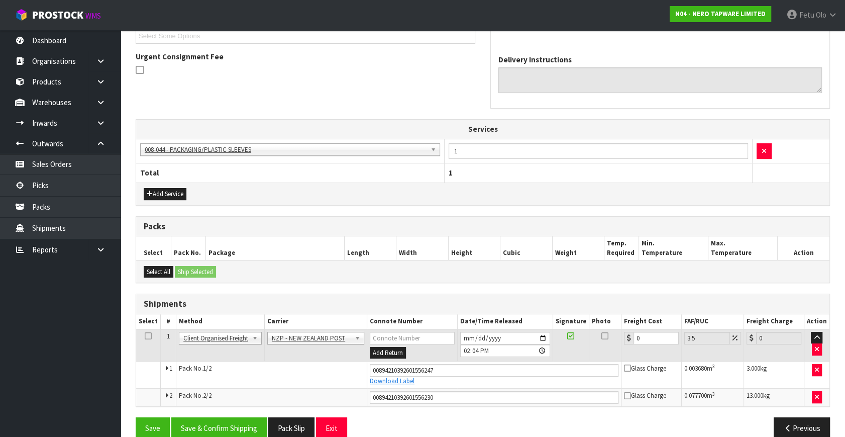
scroll to position [297, 0]
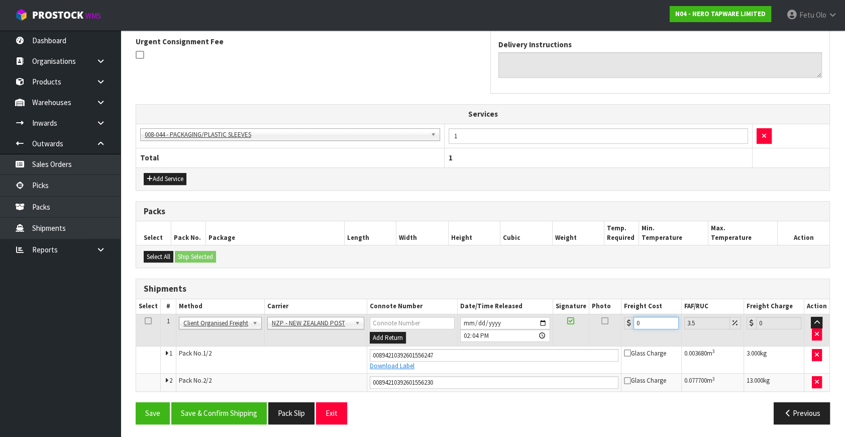
drag, startPoint x: 644, startPoint y: 319, endPoint x: 520, endPoint y: 375, distance: 136.0
click at [520, 375] on tbody "1 Client Local Pickup Customer Local Pickup Company Freight Contracted Freight …" at bounding box center [482, 351] width 693 height 77
type input "2"
type input "2.07"
type input "21"
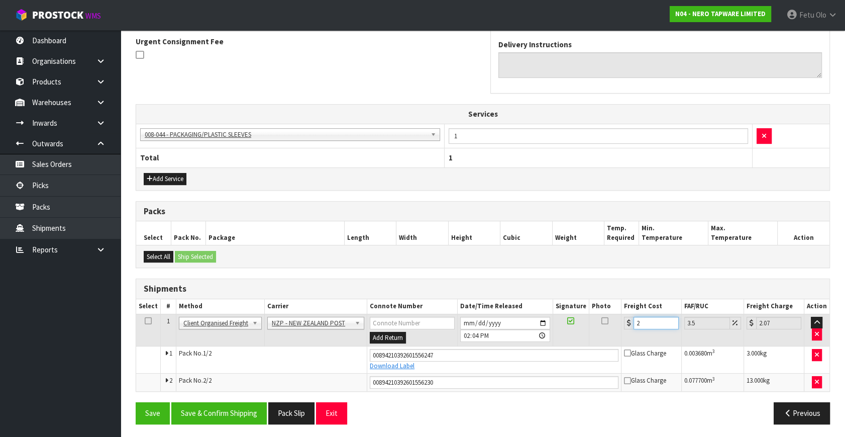
type input "21.73"
type input "21.4"
type input "22.15"
type input "21.47"
type input "22.22"
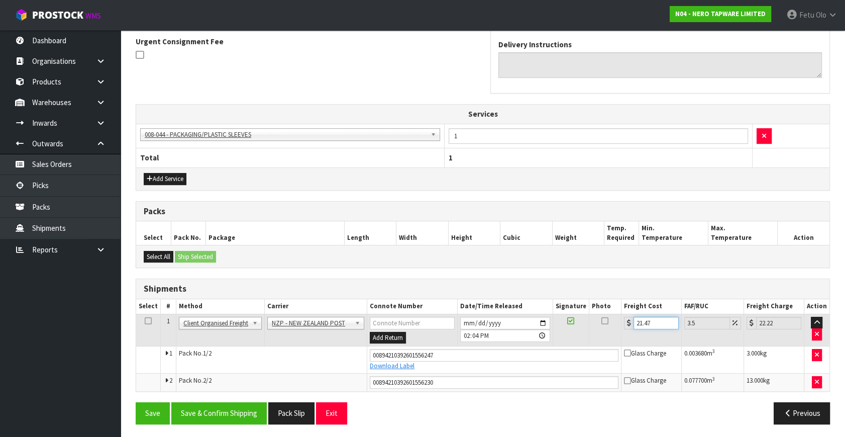
type input "21.478"
type input "22.23"
type input "21.47"
type input "22.22"
type input "21.4"
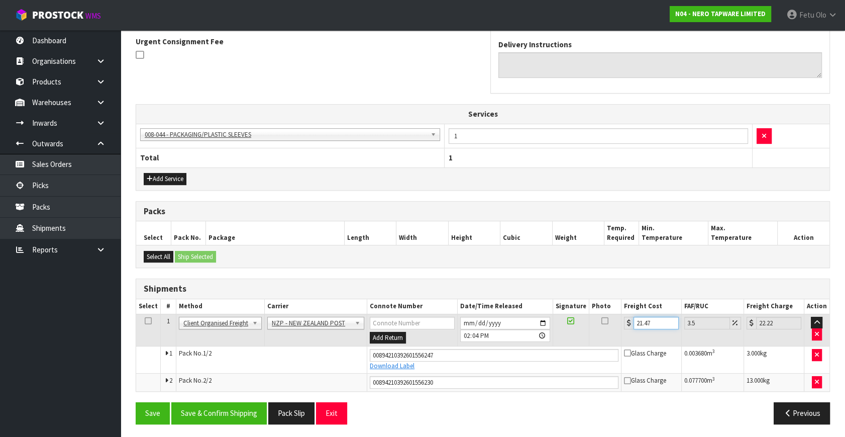
type input "22.15"
type input "21"
type input "21.73"
type input "21.7"
type input "22.46"
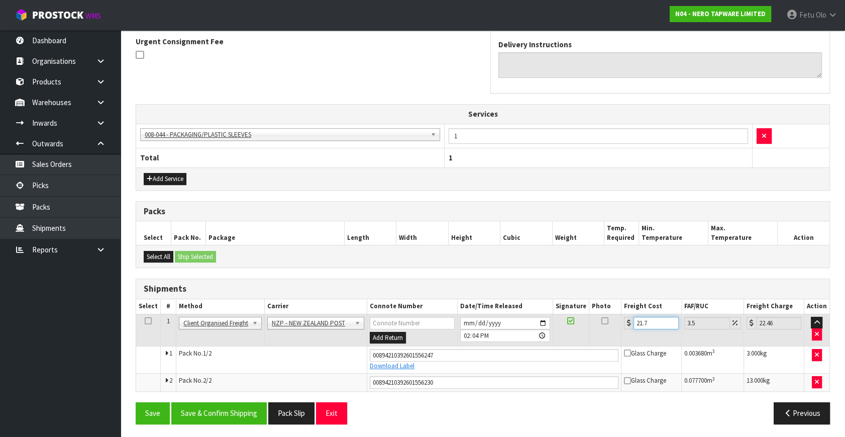
type input "21.78"
click at [229, 408] on button "Save & Confirm Shipping" at bounding box center [218, 413] width 95 height 22
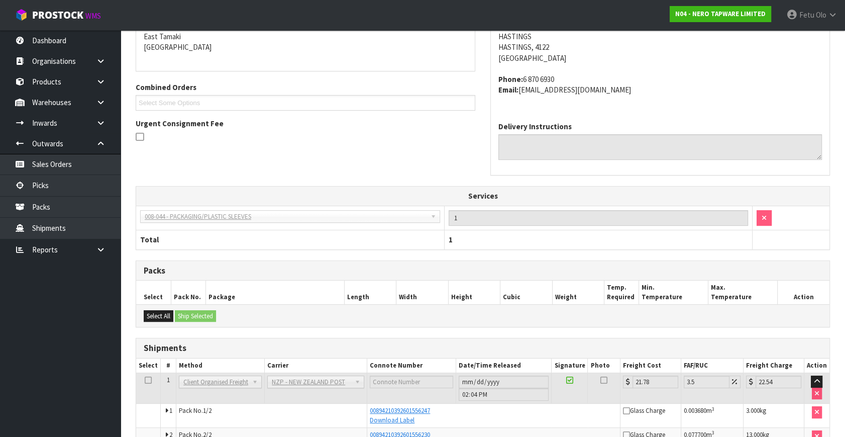
scroll to position [270, 0]
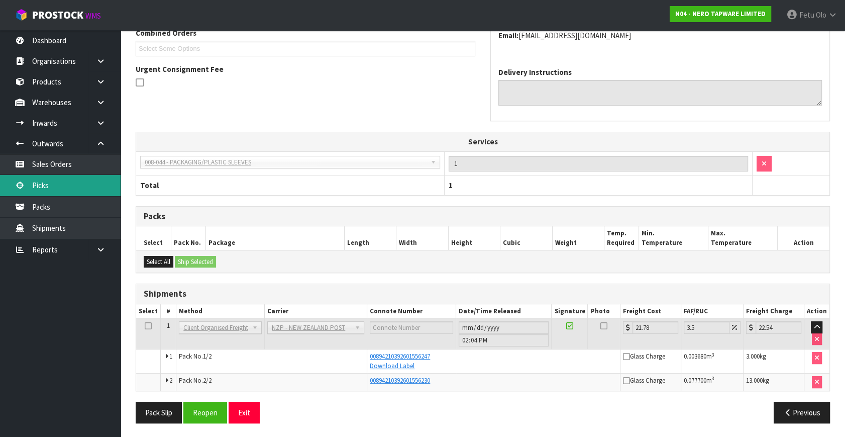
click at [53, 180] on link "Picks" at bounding box center [60, 185] width 121 height 21
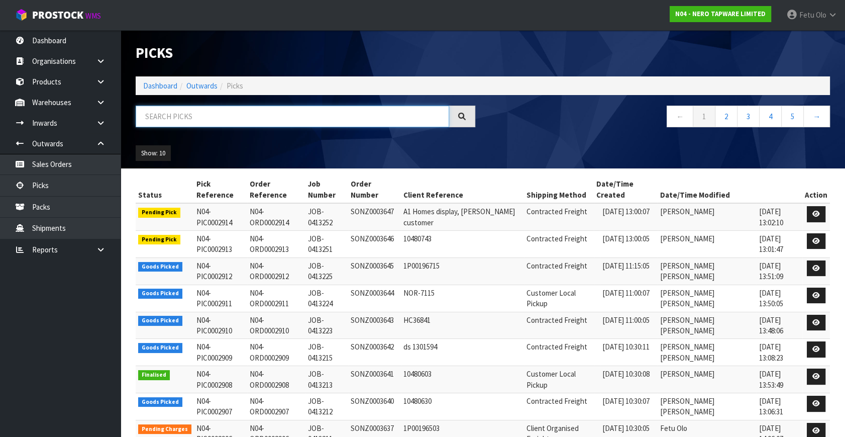
click at [218, 117] on input "text" at bounding box center [292, 116] width 313 height 22
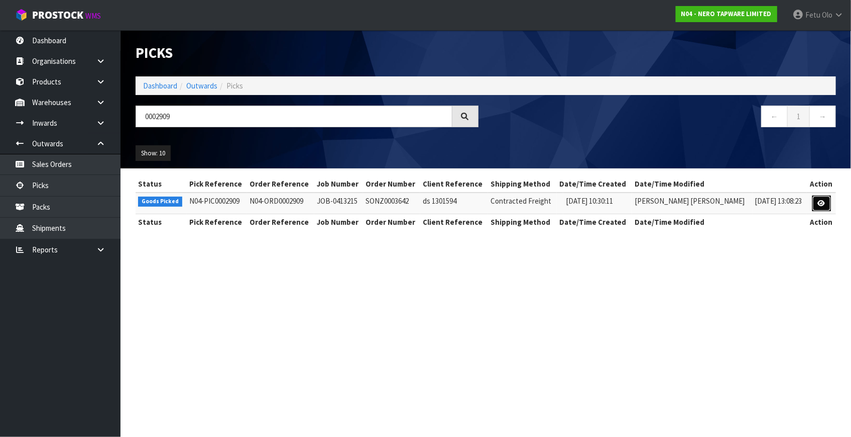
click at [824, 204] on icon at bounding box center [822, 203] width 8 height 7
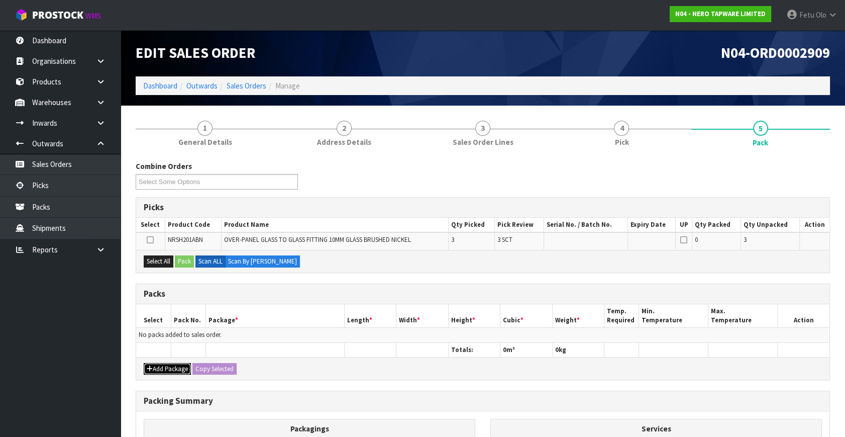
click at [160, 367] on button "Add Package" at bounding box center [167, 369] width 47 height 12
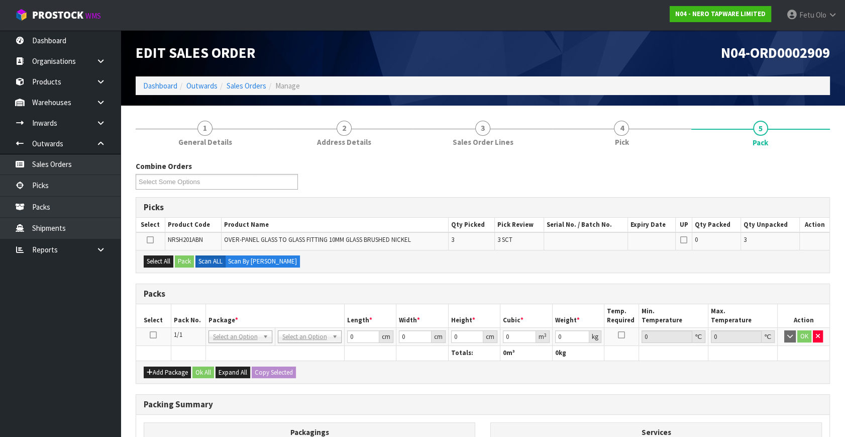
click at [153, 335] on icon at bounding box center [153, 335] width 7 height 1
click at [304, 294] on h3 "Packs" at bounding box center [483, 294] width 678 height 10
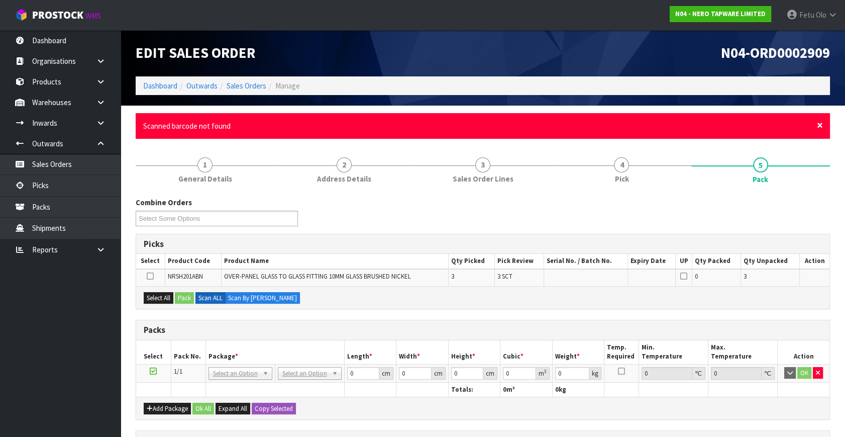
click at [822, 122] on span "×" at bounding box center [820, 125] width 6 height 14
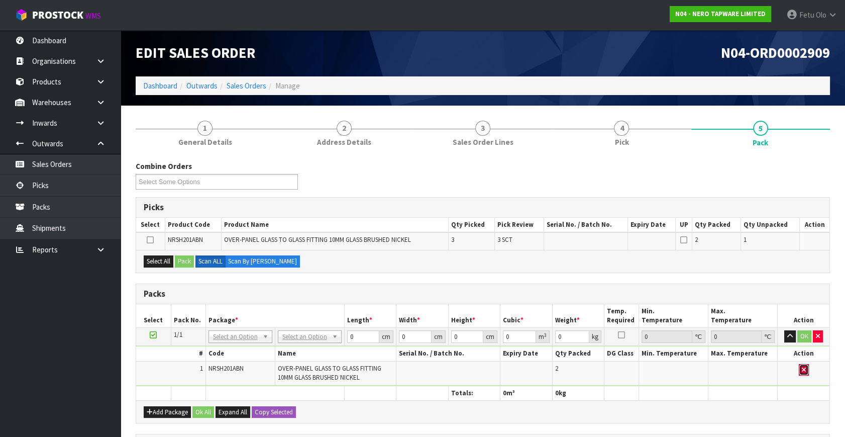
click at [804, 366] on icon "button" at bounding box center [804, 369] width 4 height 7
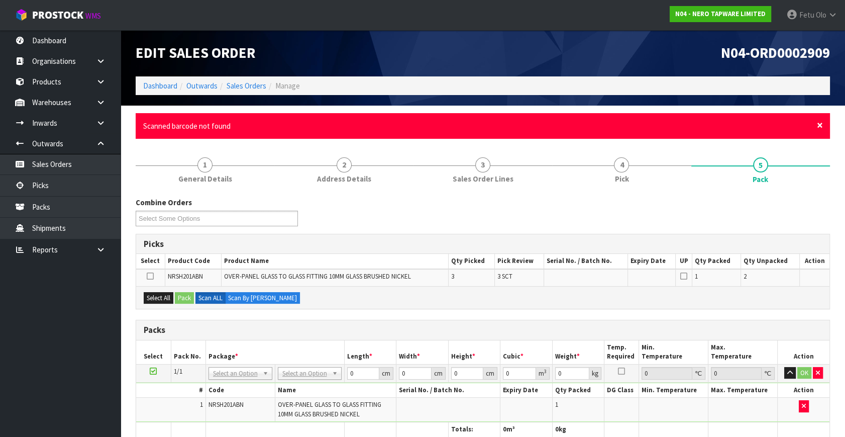
click at [822, 122] on span "×" at bounding box center [820, 125] width 6 height 14
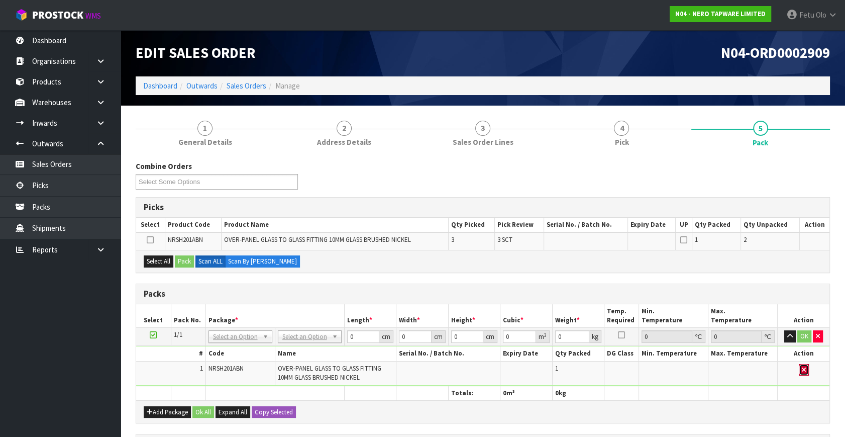
click at [805, 366] on icon "button" at bounding box center [804, 369] width 4 height 7
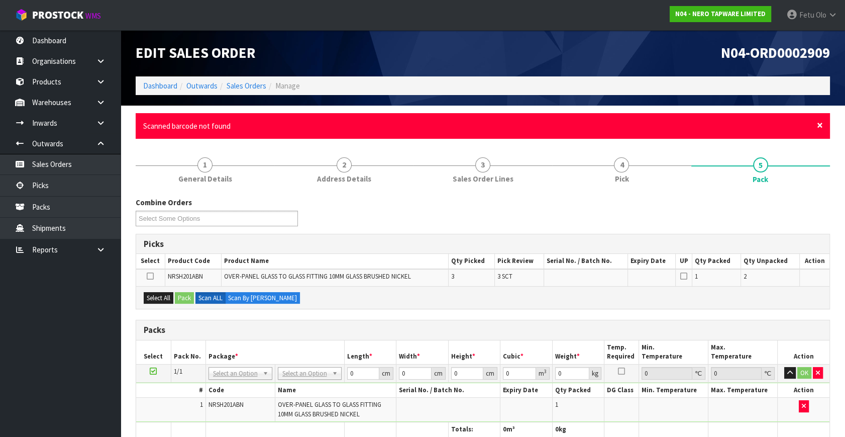
click at [818, 124] on span "×" at bounding box center [820, 125] width 6 height 14
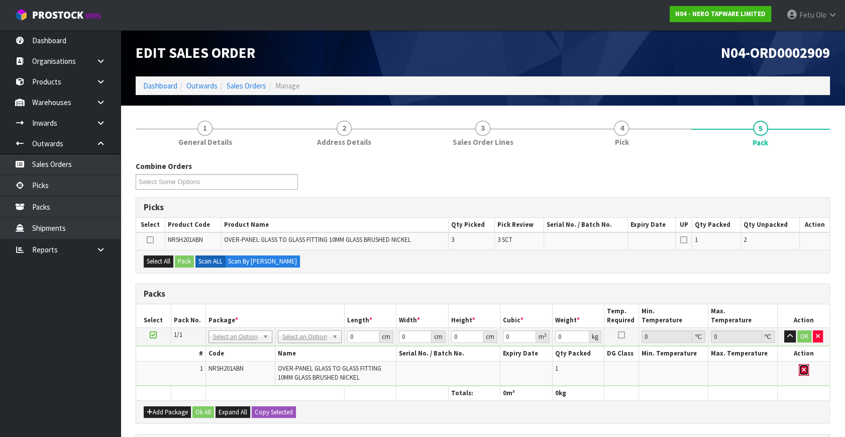
click at [802, 366] on icon "button" at bounding box center [804, 369] width 4 height 7
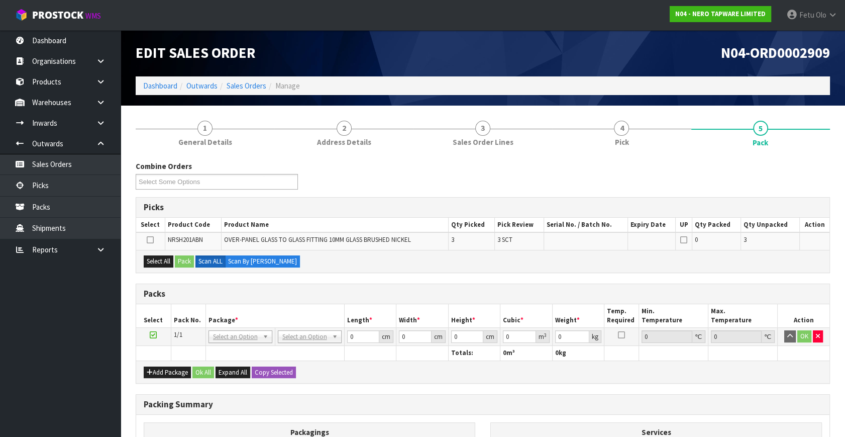
click at [275, 301] on div "Packs" at bounding box center [482, 294] width 693 height 20
click at [51, 182] on link "Picks" at bounding box center [60, 185] width 121 height 21
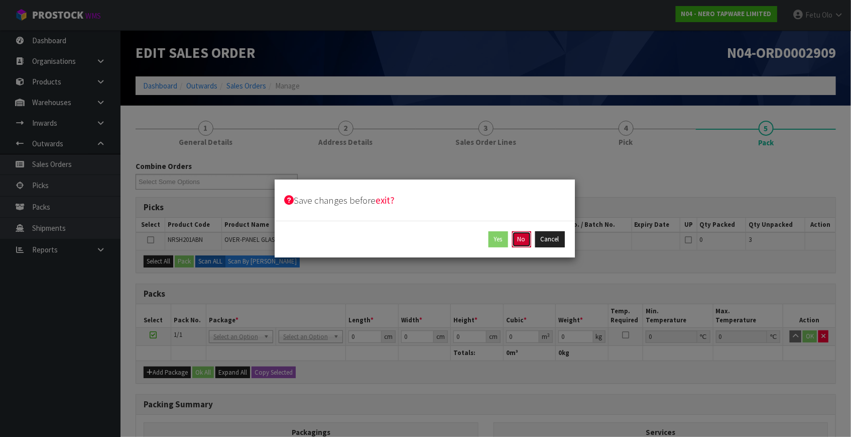
click at [524, 244] on button "No" at bounding box center [521, 239] width 19 height 16
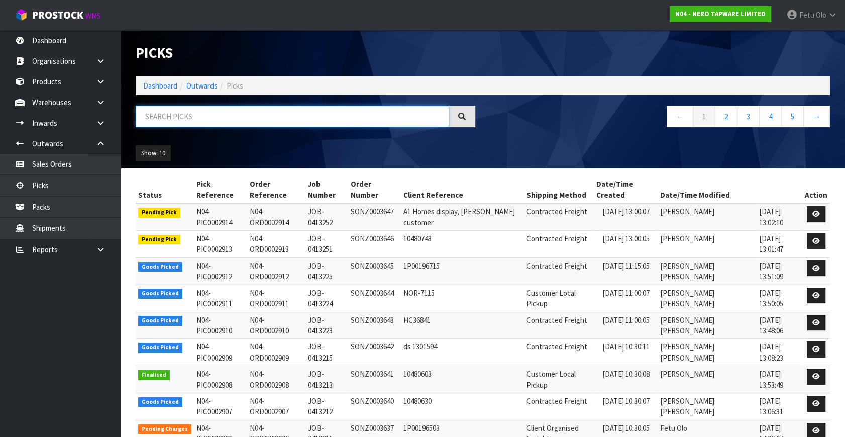
click at [167, 116] on input "text" at bounding box center [292, 116] width 313 height 22
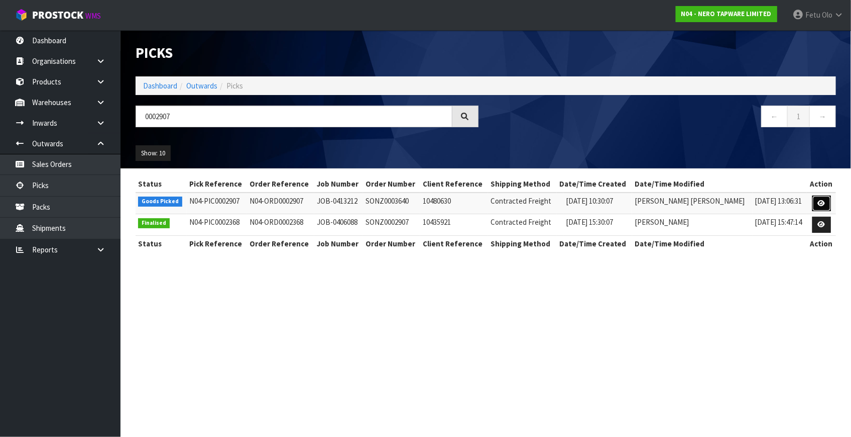
click at [828, 201] on link at bounding box center [822, 203] width 19 height 16
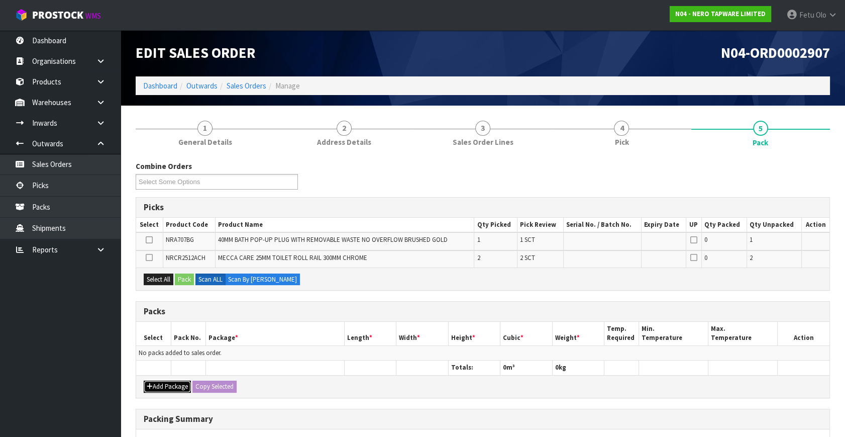
click at [156, 387] on button "Add Package" at bounding box center [167, 386] width 47 height 12
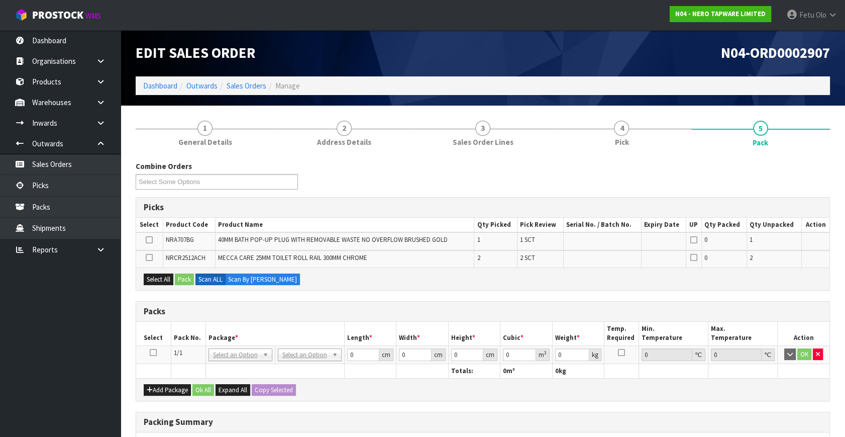
click at [153, 352] on icon at bounding box center [153, 352] width 7 height 1
click at [220, 331] on th "Package *" at bounding box center [274, 334] width 139 height 24
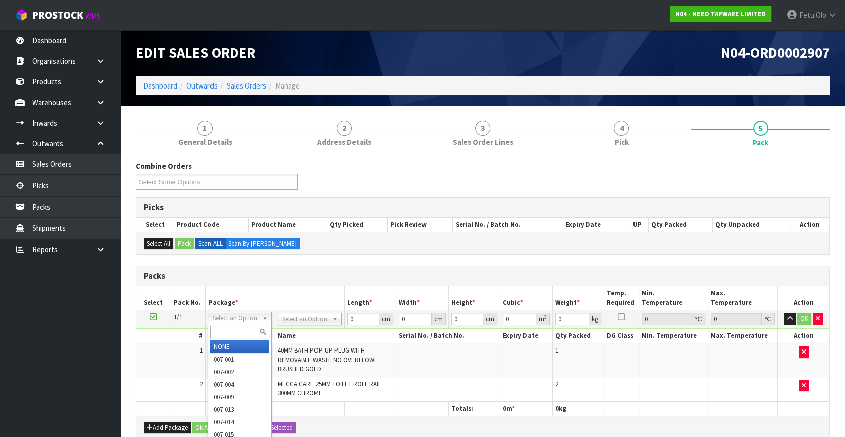
click at [238, 328] on input "text" at bounding box center [239, 332] width 59 height 13
click at [232, 326] on input "text" at bounding box center [239, 332] width 59 height 13
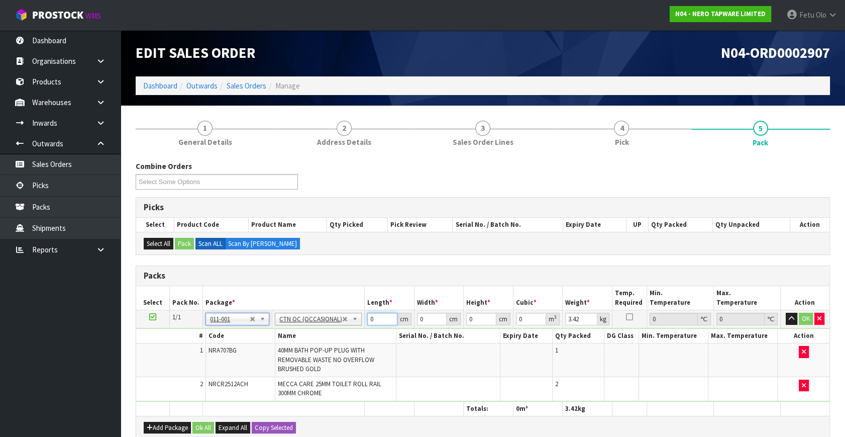
drag, startPoint x: 378, startPoint y: 318, endPoint x: 295, endPoint y: 350, distance: 88.5
click at [295, 350] on tbody "1/1 NONE 007-001 007-002 007-004 007-009 007-013 007-014 007-015 007-017 007-01…" at bounding box center [482, 355] width 693 height 91
click button "OK" at bounding box center [806, 318] width 14 height 12
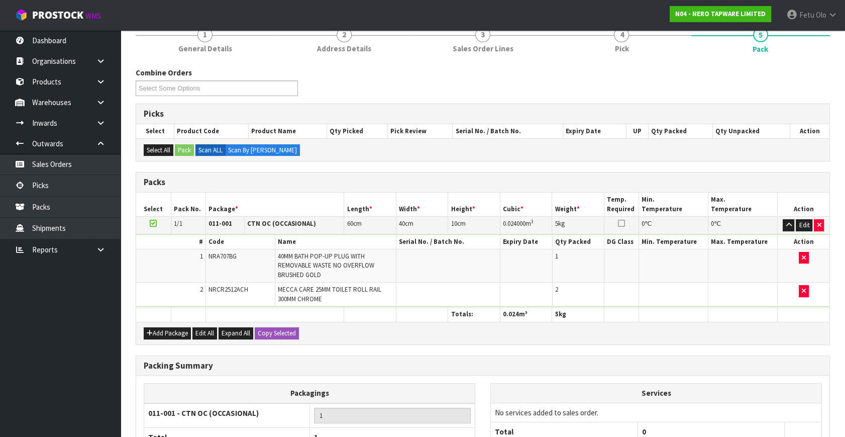
scroll to position [189, 0]
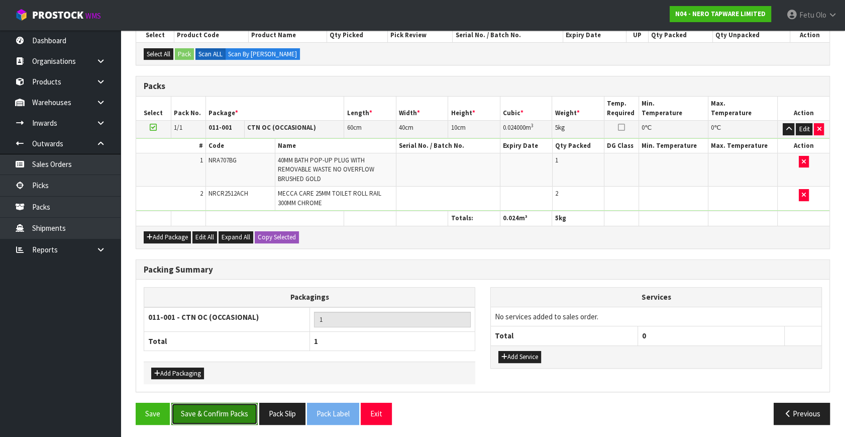
click at [236, 405] on button "Save & Confirm Packs" at bounding box center [214, 413] width 86 height 22
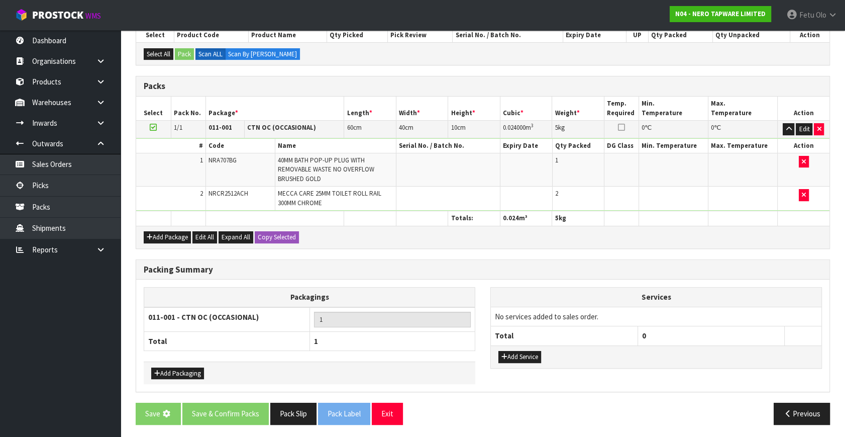
click at [726, 407] on div "Previous" at bounding box center [660, 413] width 355 height 22
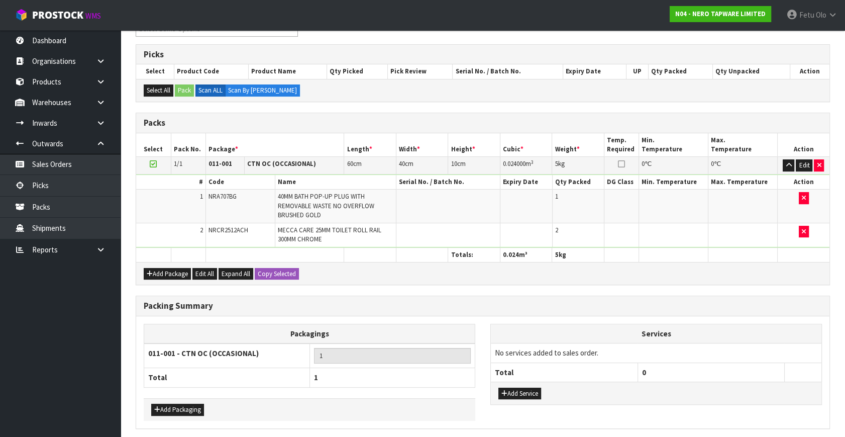
scroll to position [0, 0]
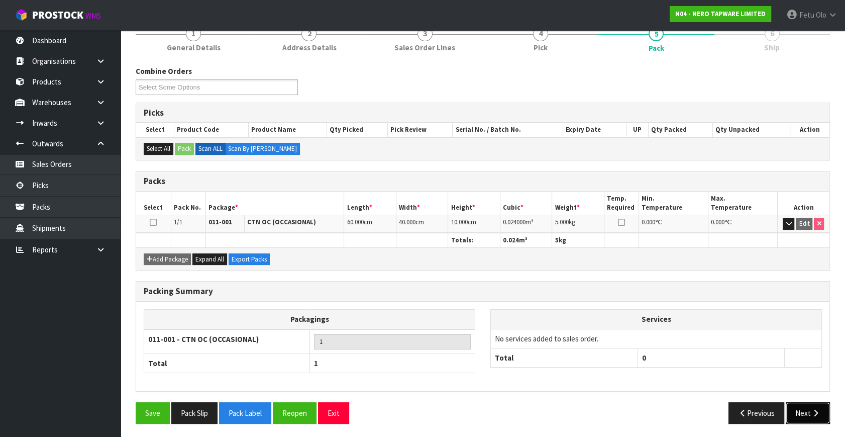
click at [797, 417] on button "Next" at bounding box center [808, 413] width 44 height 22
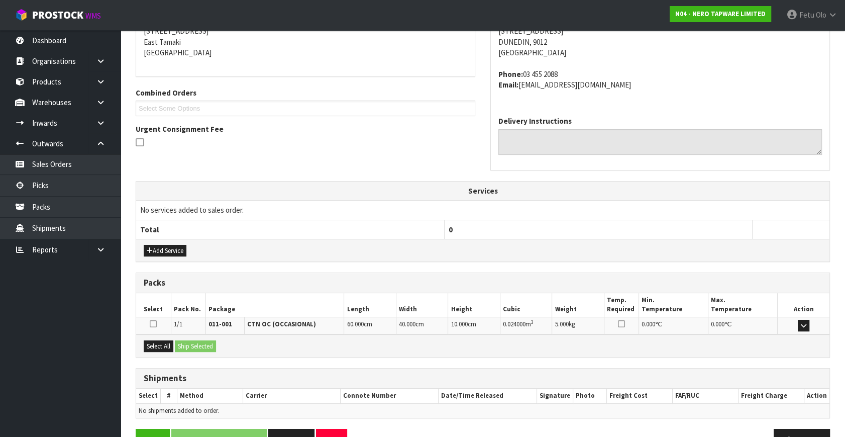
scroll to position [237, 0]
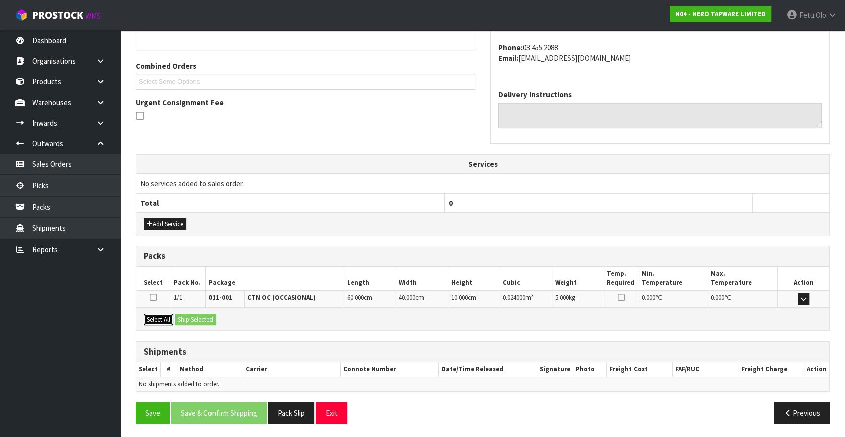
click at [160, 314] on button "Select All" at bounding box center [159, 319] width 30 height 12
click at [211, 324] on div "Select All Ship Selected" at bounding box center [482, 318] width 693 height 23
click at [209, 316] on button "Ship Selected" at bounding box center [195, 319] width 41 height 12
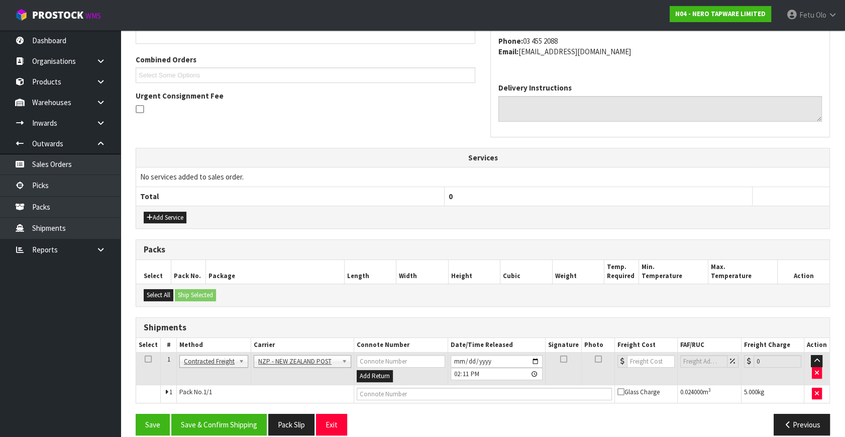
scroll to position [255, 0]
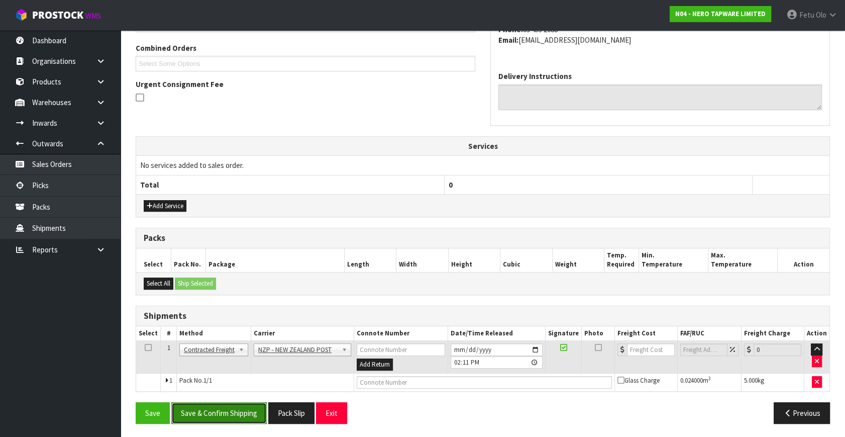
click at [249, 408] on button "Save & Confirm Shipping" at bounding box center [218, 413] width 95 height 22
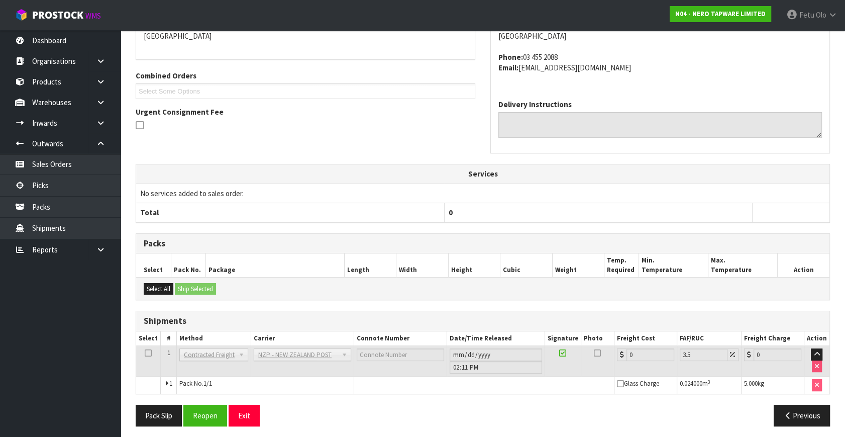
scroll to position [241, 0]
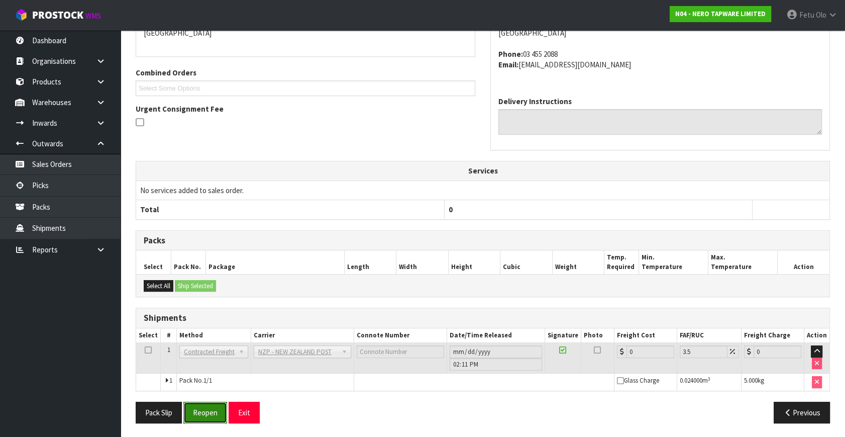
click at [219, 416] on button "Reopen" at bounding box center [205, 412] width 44 height 22
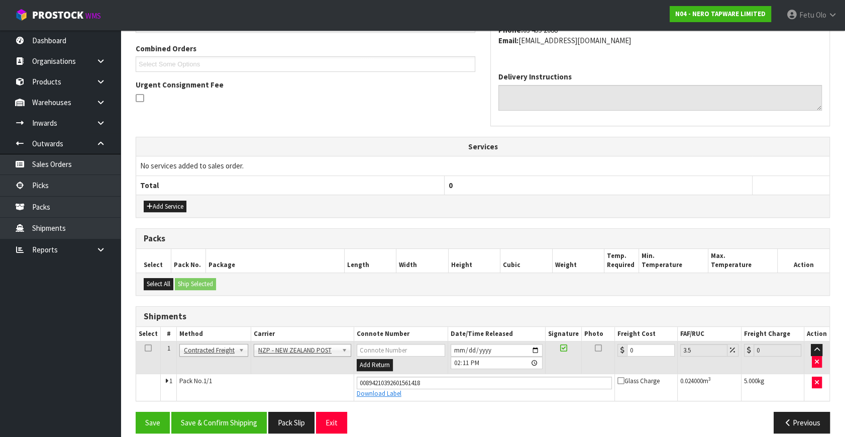
scroll to position [264, 0]
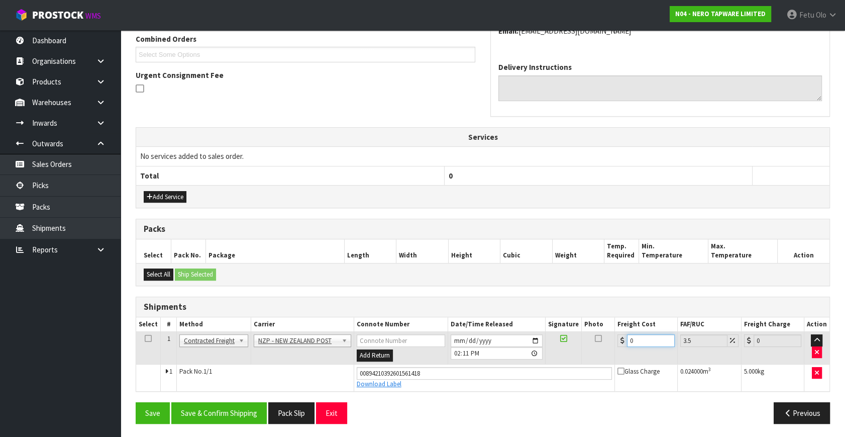
drag, startPoint x: 648, startPoint y: 334, endPoint x: 502, endPoint y: 391, distance: 156.8
click at [502, 391] on div "From Address CONTRACT WAREHOUSING & LOGISTICS 17 Allens Road East Tamaki Auckla…" at bounding box center [483, 182] width 694 height 498
click at [212, 404] on button "Save & Confirm Shipping" at bounding box center [218, 413] width 95 height 22
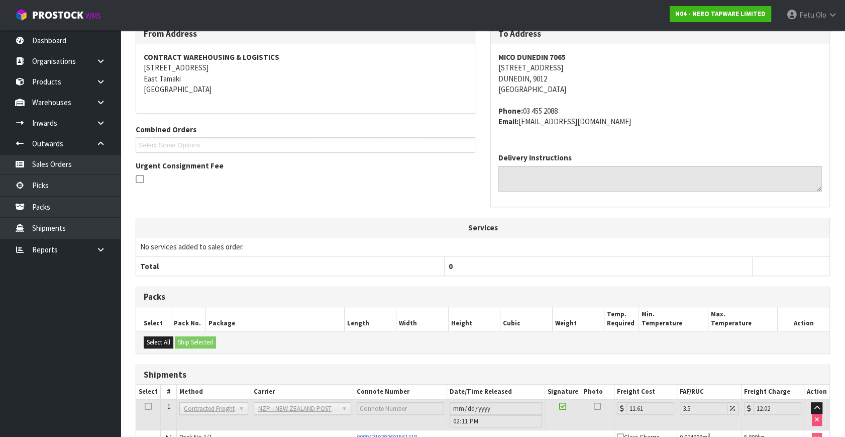
scroll to position [236, 0]
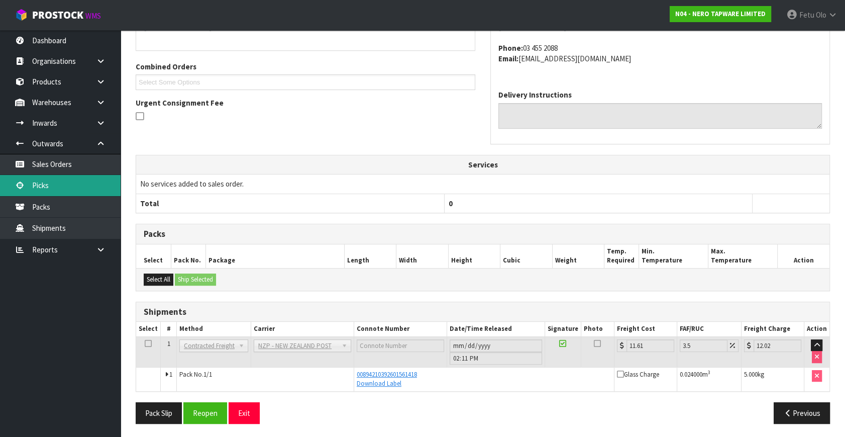
click at [45, 184] on link "Picks" at bounding box center [60, 185] width 121 height 21
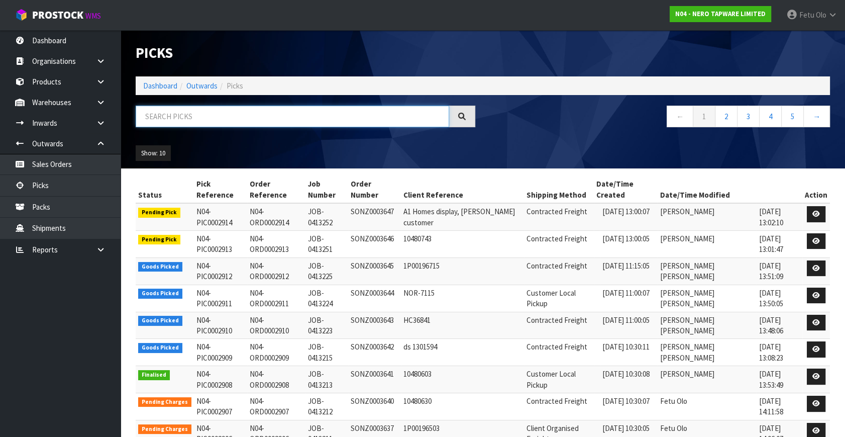
click at [179, 123] on input "text" at bounding box center [292, 116] width 313 height 22
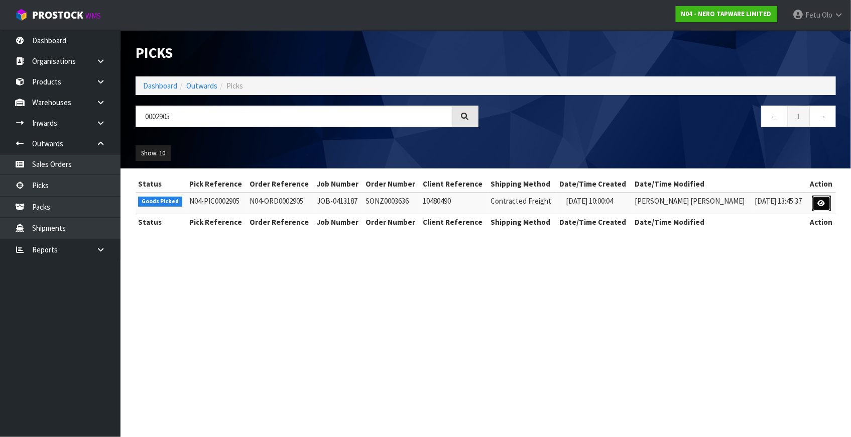
click at [818, 203] on icon at bounding box center [822, 203] width 8 height 7
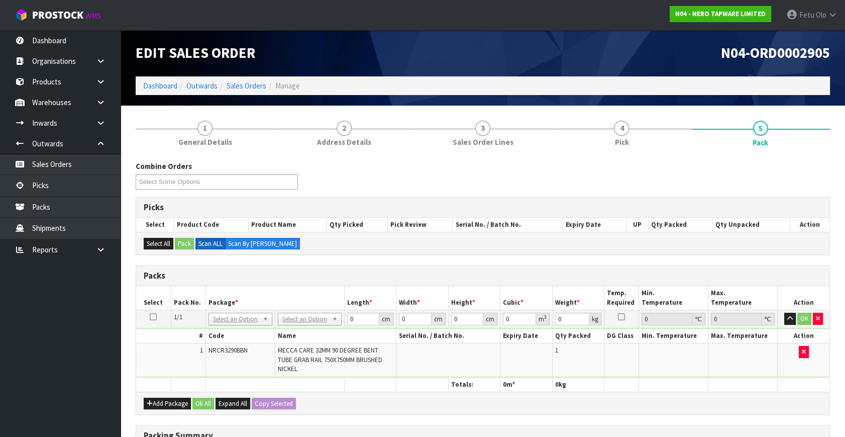
drag, startPoint x: 239, startPoint y: 317, endPoint x: 236, endPoint y: 337, distance: 19.3
drag, startPoint x: 236, startPoint y: 337, endPoint x: 341, endPoint y: 326, distance: 105.5
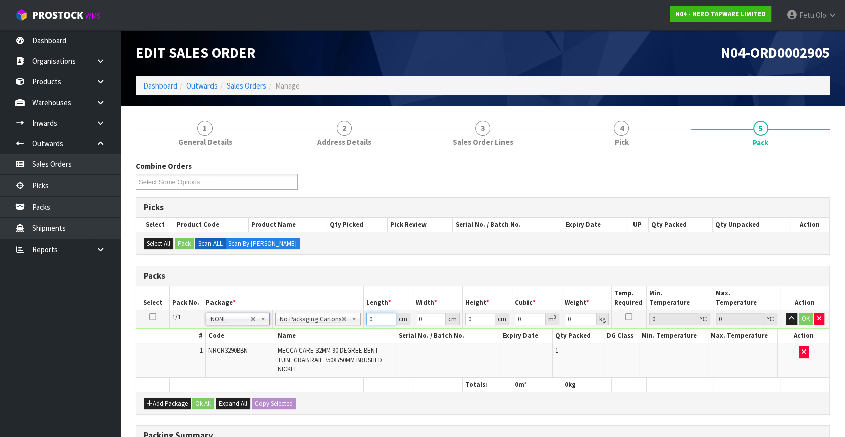
drag, startPoint x: 380, startPoint y: 315, endPoint x: 242, endPoint y: 362, distance: 145.2
click at [243, 362] on tbody "1/1 NONE 007-001 007-002 007-004 007-009 007-013 007-014 007-015 007-017 007-01…" at bounding box center [482, 343] width 693 height 67
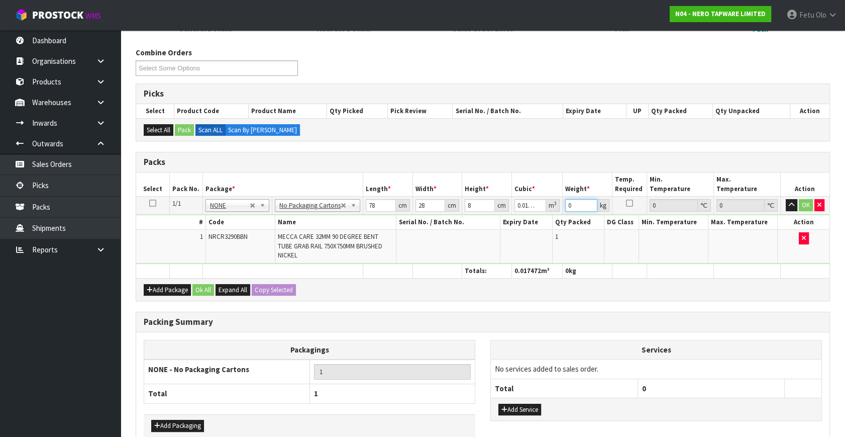
scroll to position [157, 0]
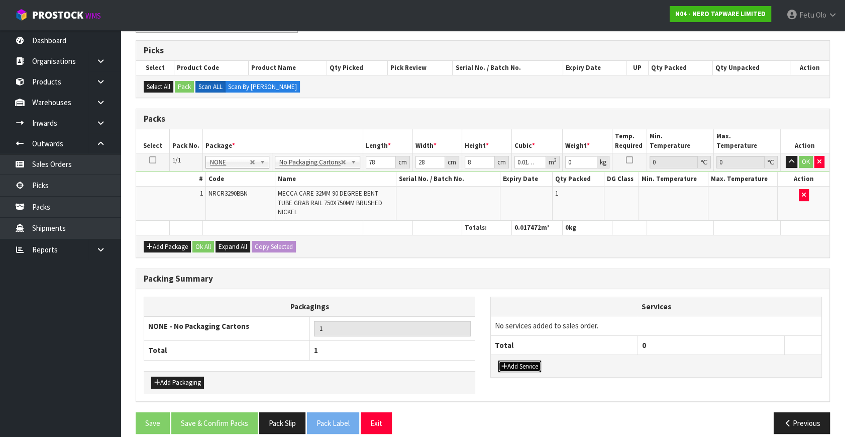
click at [529, 360] on button "Add Service" at bounding box center [519, 366] width 43 height 12
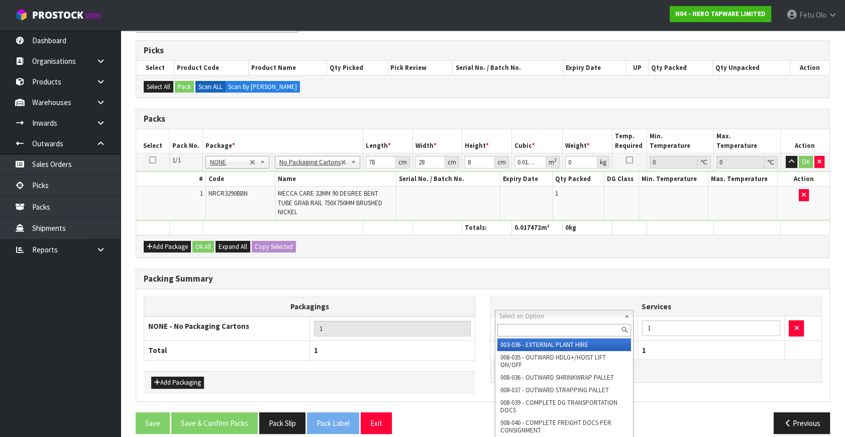
click at [526, 330] on input "text" at bounding box center [564, 330] width 134 height 13
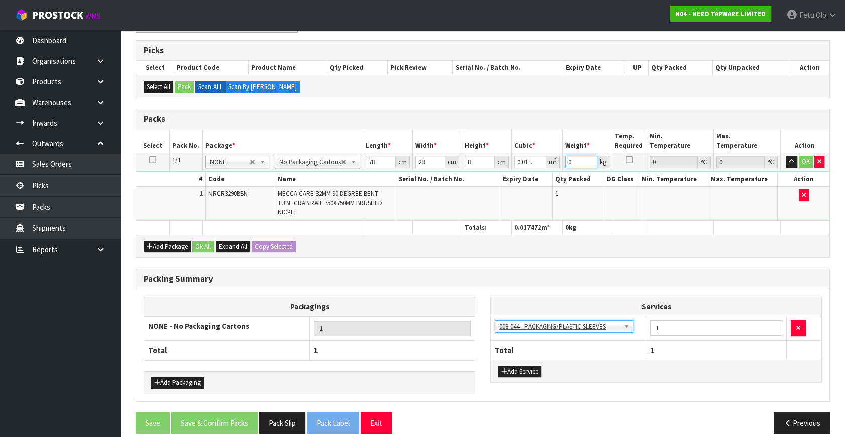
click at [531, 184] on tbody "1/1 NONE 007-001 007-002 007-004 007-009 007-013 007-014 007-015 007-017 007-01…" at bounding box center [482, 186] width 693 height 67
click button "OK" at bounding box center [806, 162] width 14 height 12
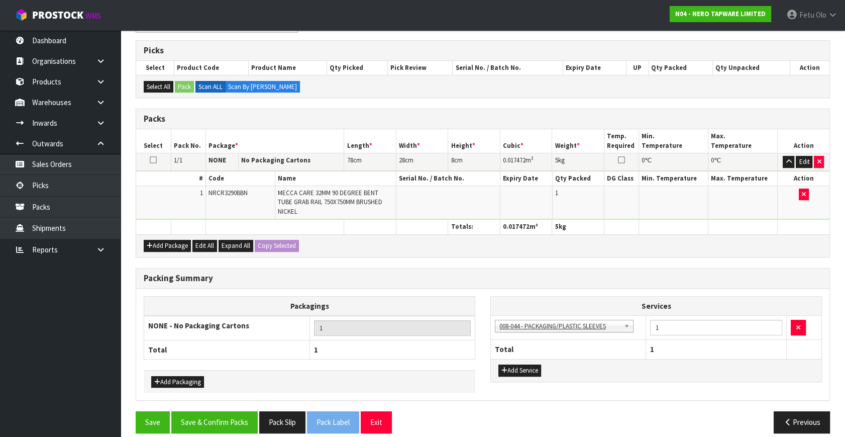
scroll to position [156, 0]
click at [226, 399] on div "Packing Summary Packagings NONE - No Packaging Cartons 1 Total 1 Add Packaging …" at bounding box center [482, 340] width 709 height 144
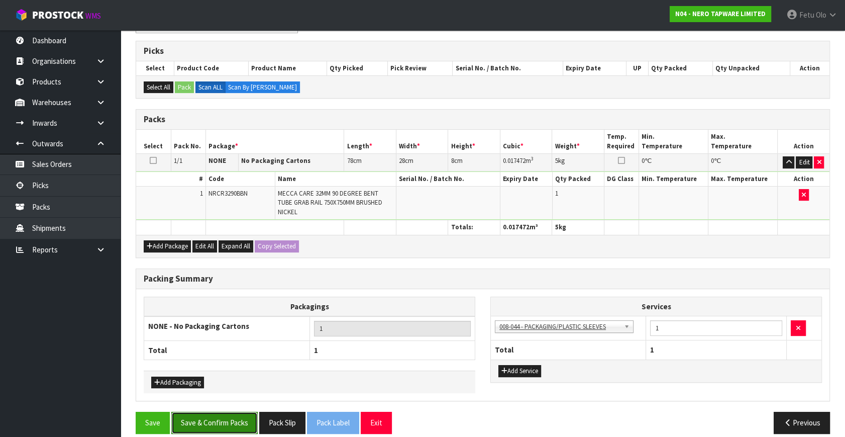
click at [226, 411] on button "Save & Confirm Packs" at bounding box center [214, 422] width 86 height 22
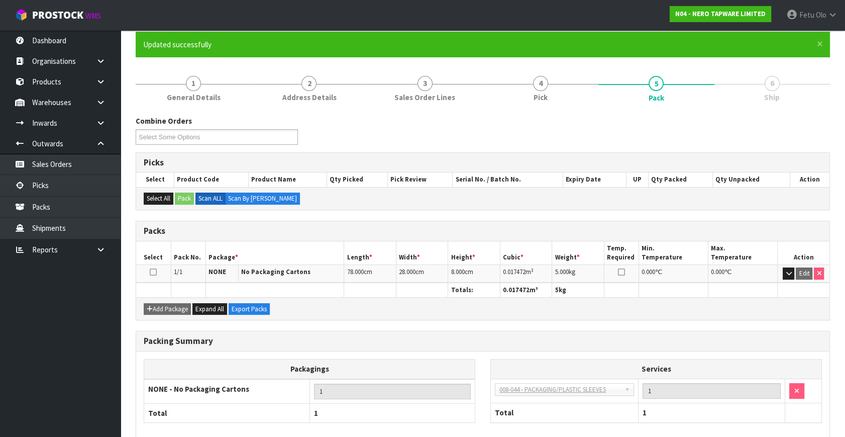
scroll to position [131, 0]
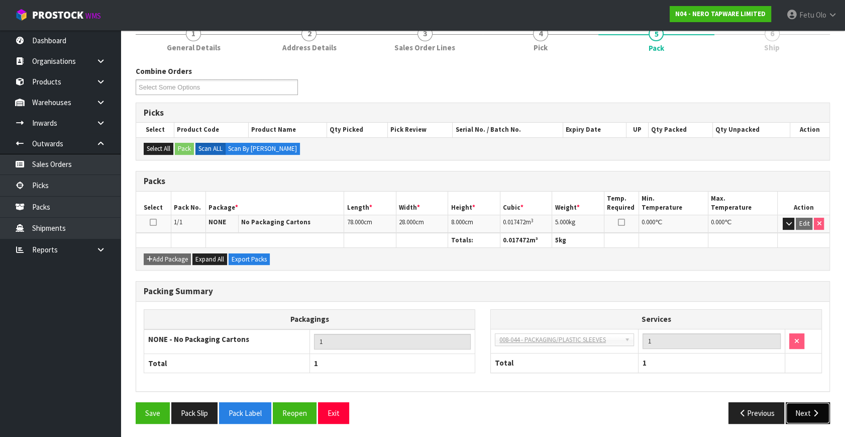
click at [816, 411] on icon "button" at bounding box center [816, 413] width 10 height 8
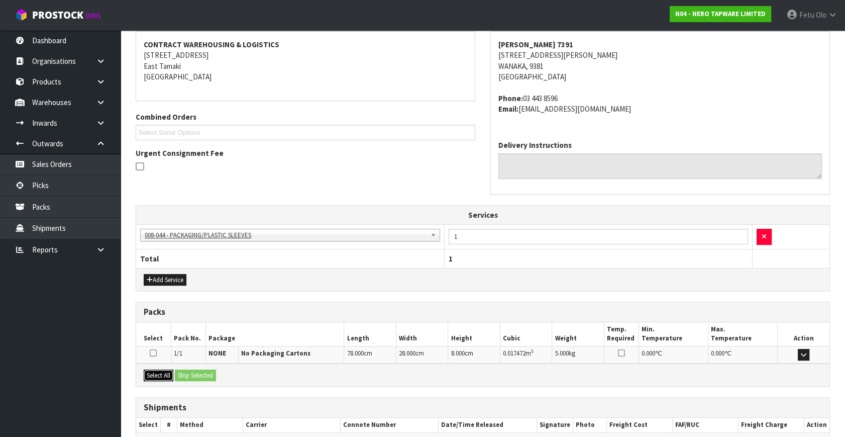
click at [162, 374] on button "Select All" at bounding box center [159, 375] width 30 height 12
click at [175, 373] on div "Select All Ship Selected" at bounding box center [482, 374] width 693 height 23
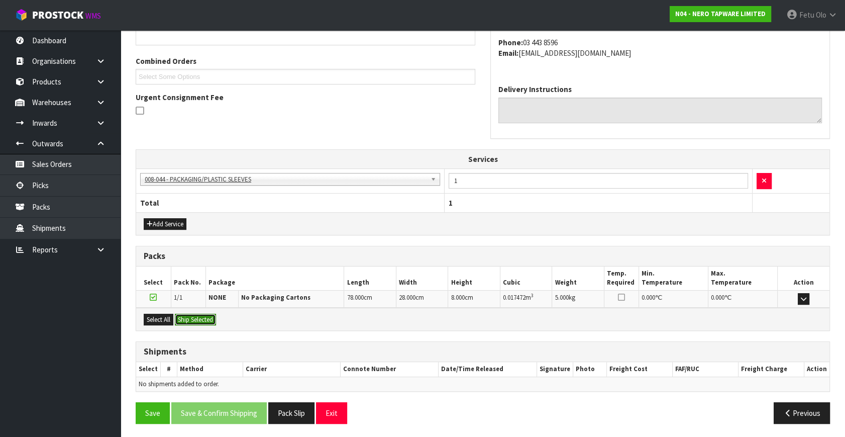
click at [211, 313] on button "Ship Selected" at bounding box center [195, 319] width 41 height 12
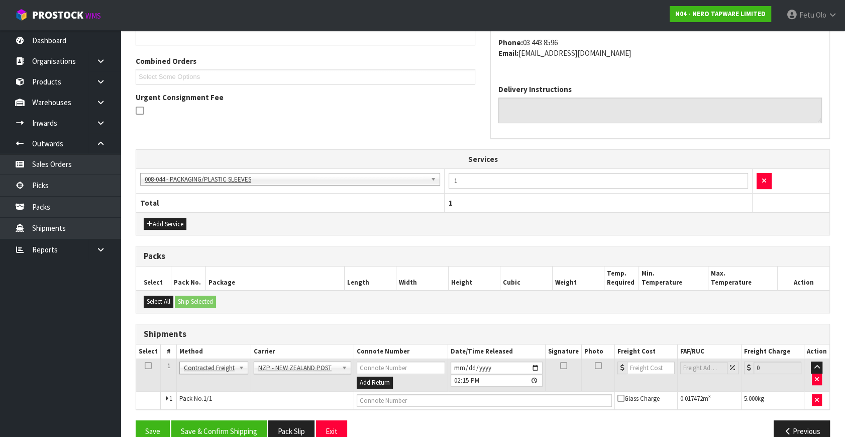
scroll to position [260, 0]
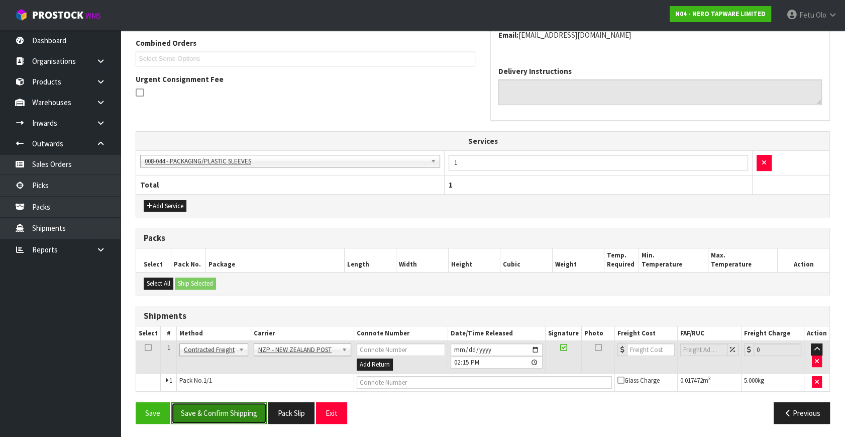
click at [244, 405] on button "Save & Confirm Shipping" at bounding box center [218, 413] width 95 height 22
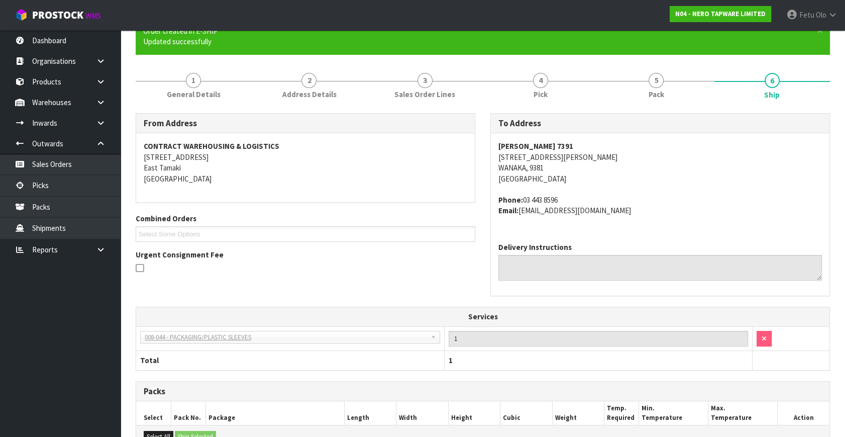
scroll to position [246, 0]
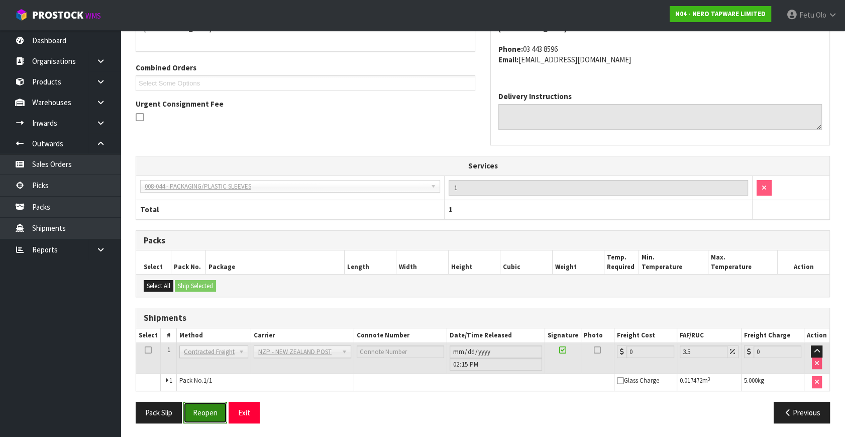
click at [217, 414] on button "Reopen" at bounding box center [205, 412] width 44 height 22
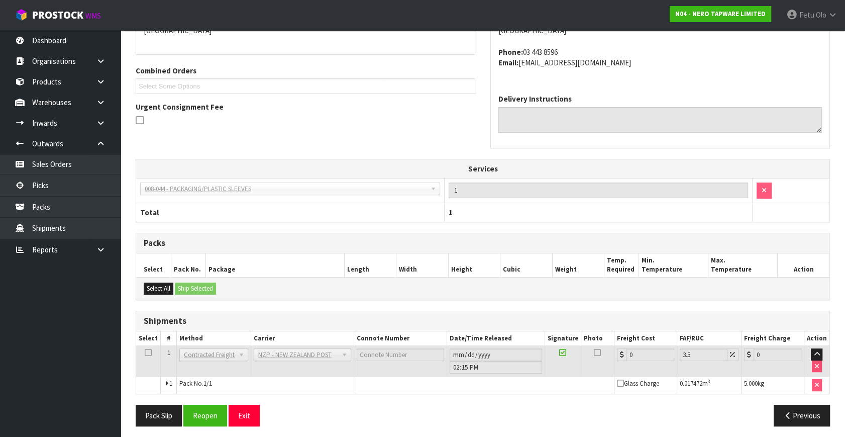
scroll to position [235, 0]
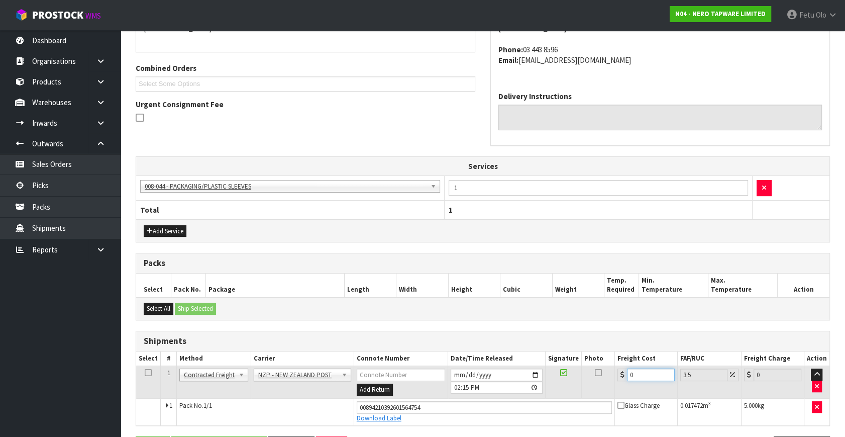
click at [546, 399] on tbody "1 Client Local Pickup Customer Local Pickup Company Freight Contracted Freight …" at bounding box center [482, 395] width 693 height 59
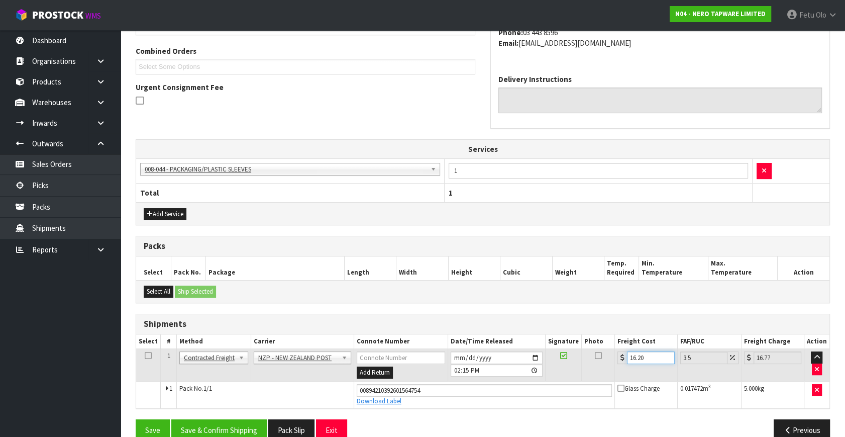
scroll to position [269, 0]
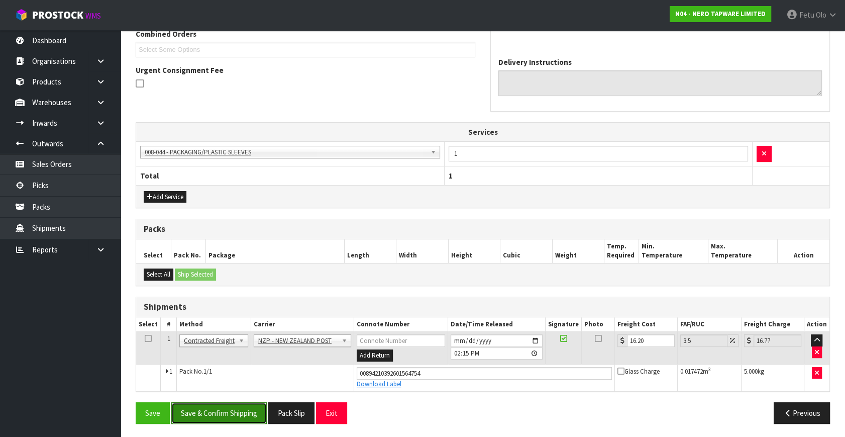
click at [224, 407] on button "Save & Confirm Shipping" at bounding box center [218, 413] width 95 height 22
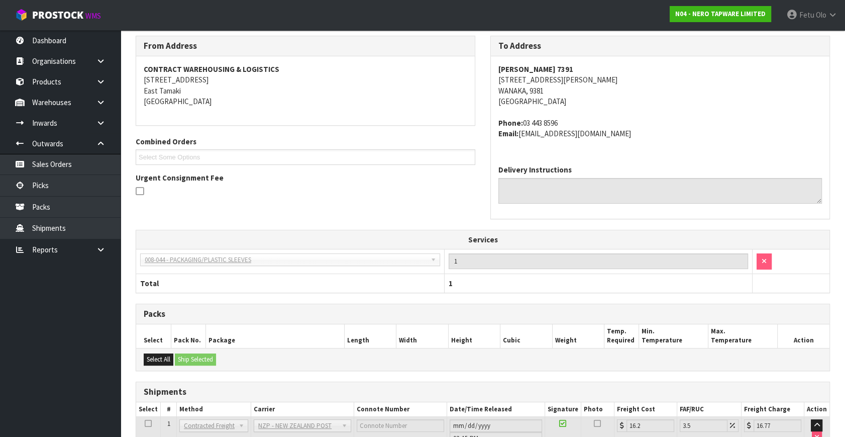
scroll to position [241, 0]
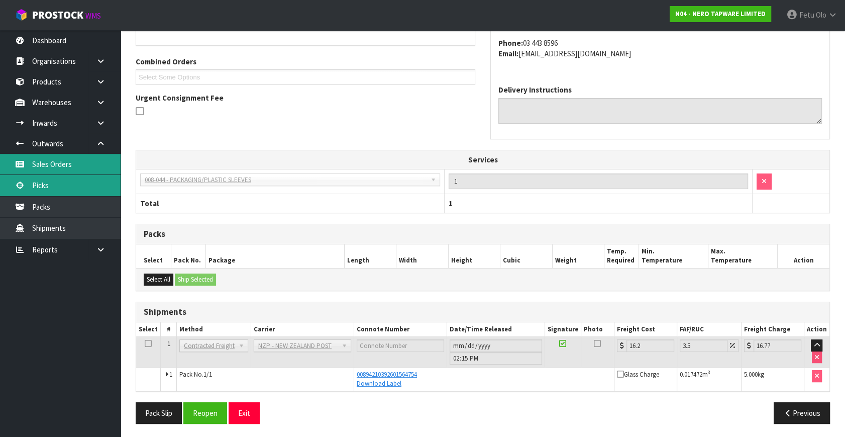
drag, startPoint x: 57, startPoint y: 187, endPoint x: 90, endPoint y: 174, distance: 36.1
click at [57, 186] on link "Picks" at bounding box center [60, 185] width 121 height 21
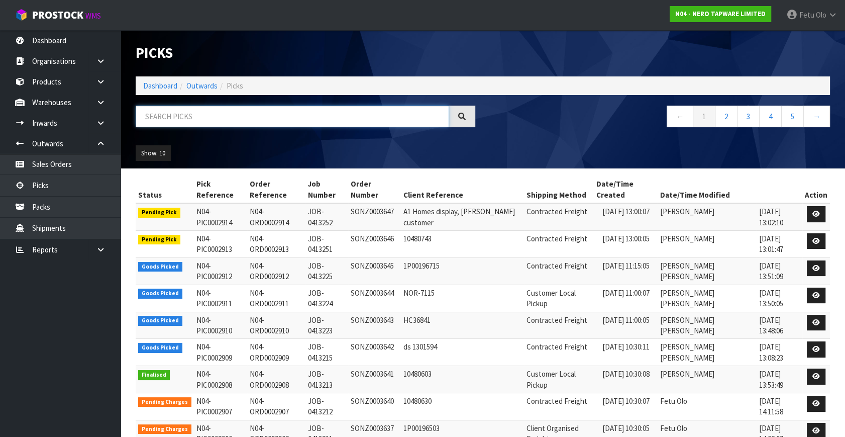
click at [194, 112] on input "text" at bounding box center [292, 116] width 313 height 22
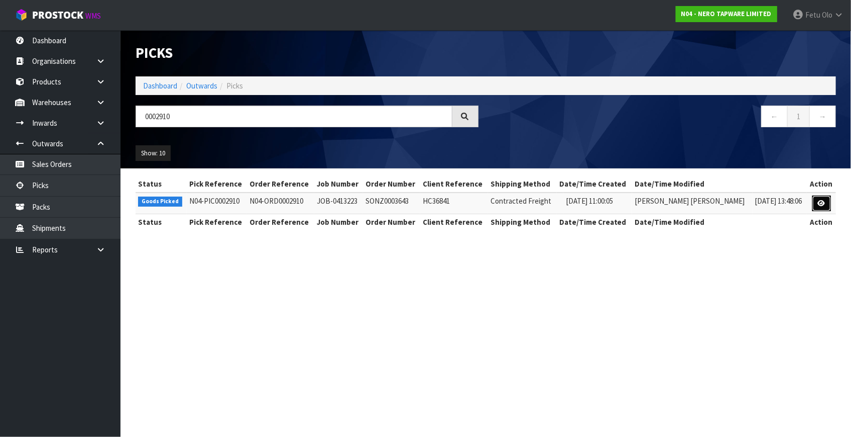
click at [821, 201] on icon at bounding box center [822, 203] width 8 height 7
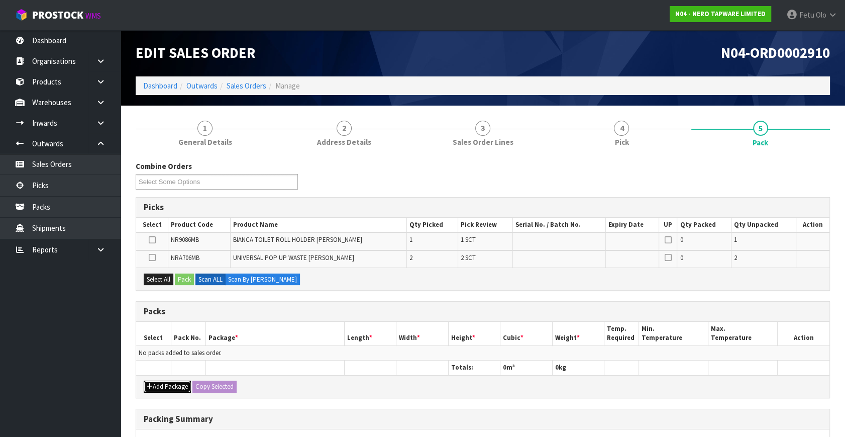
drag, startPoint x: 160, startPoint y: 379, endPoint x: 160, endPoint y: 372, distance: 6.5
click at [160, 380] on button "Add Package" at bounding box center [167, 386] width 47 height 12
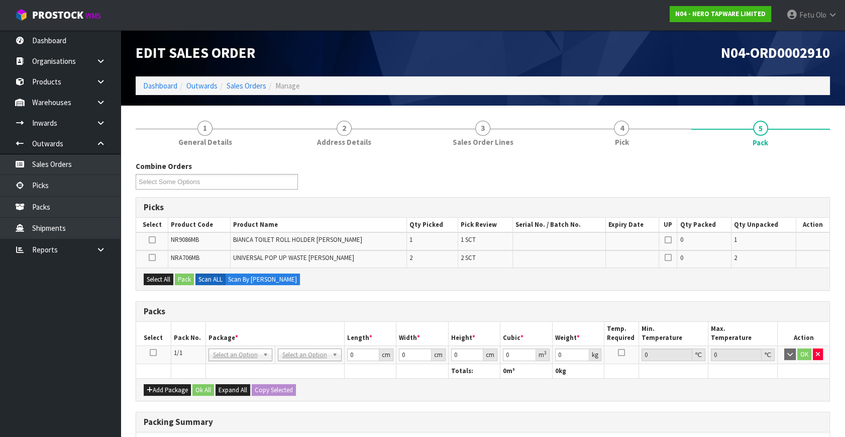
click at [153, 352] on icon at bounding box center [153, 352] width 7 height 1
click at [226, 328] on th "Package *" at bounding box center [274, 334] width 139 height 24
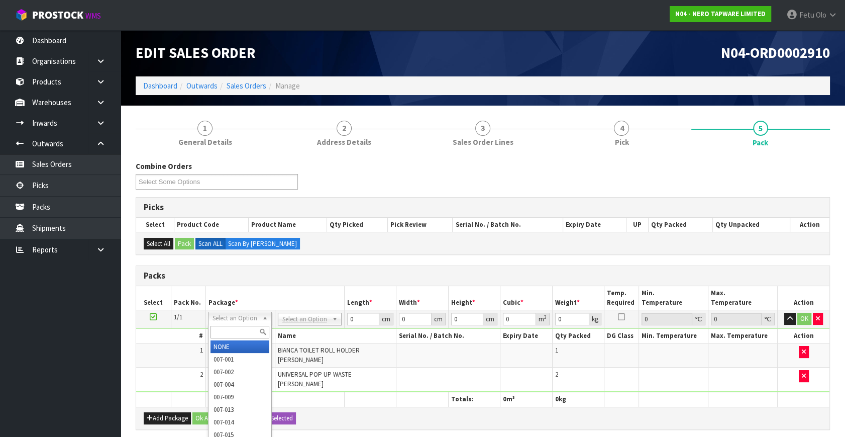
click at [225, 333] on input "text" at bounding box center [239, 332] width 59 height 13
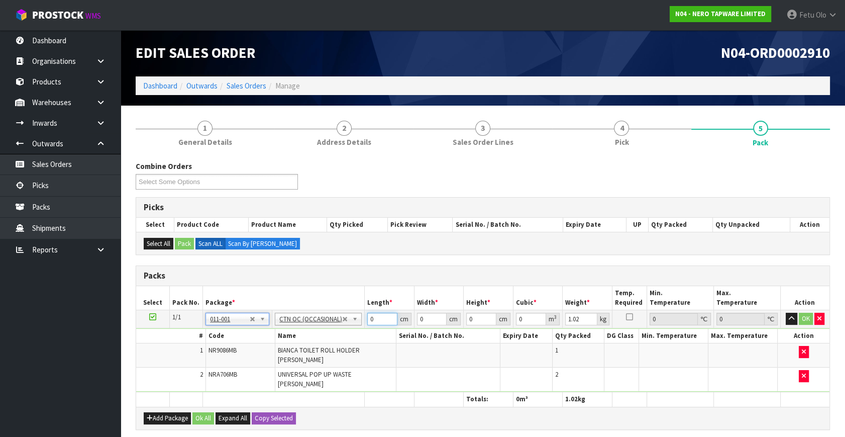
drag, startPoint x: 371, startPoint y: 319, endPoint x: 348, endPoint y: 328, distance: 24.2
click at [348, 328] on tbody "1/1 NONE 007-001 007-002 007-004 007-009 007-013 007-014 007-015 007-017 007-01…" at bounding box center [482, 351] width 693 height 82
click button "OK" at bounding box center [806, 318] width 14 height 12
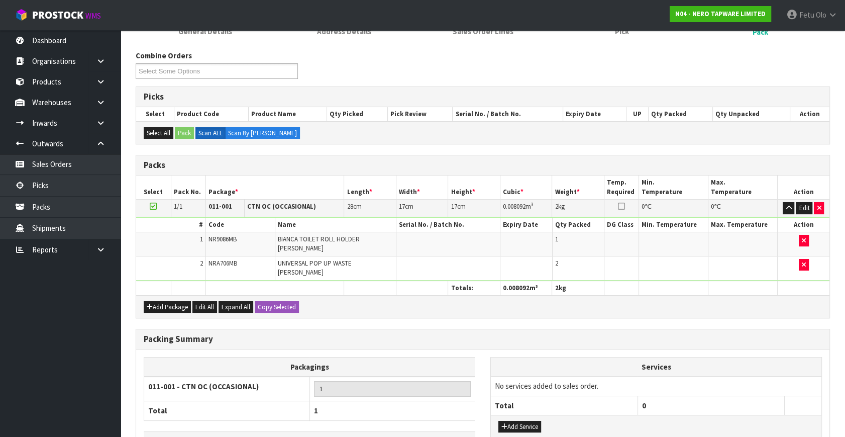
scroll to position [173, 0]
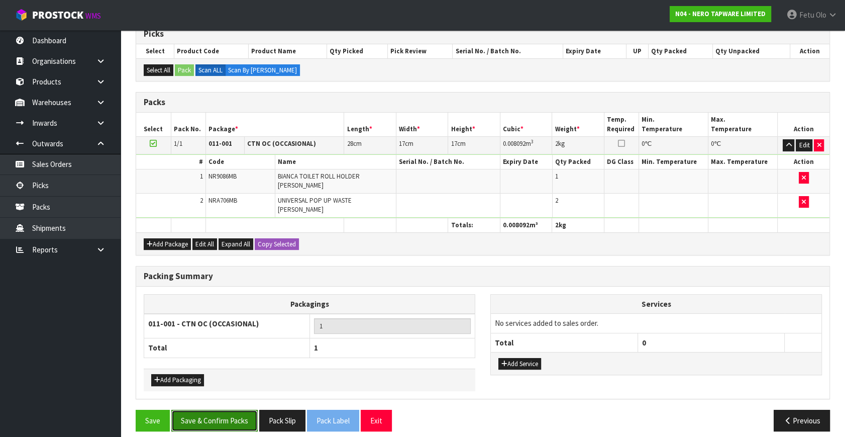
click at [232, 411] on button "Save & Confirm Packs" at bounding box center [214, 420] width 86 height 22
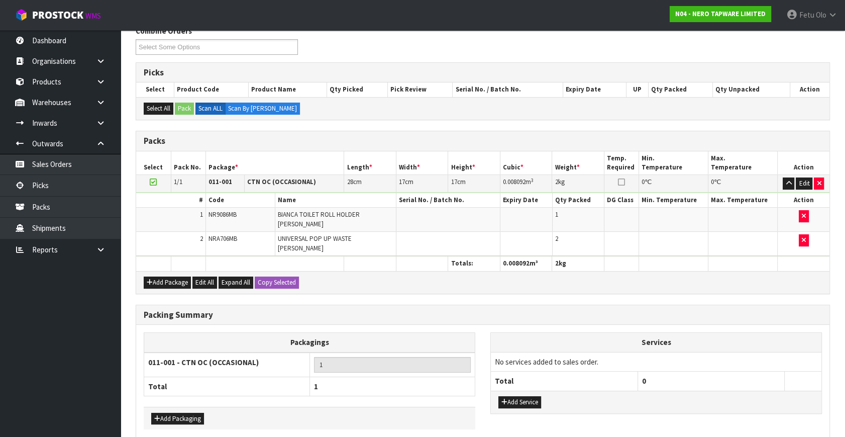
scroll to position [0, 0]
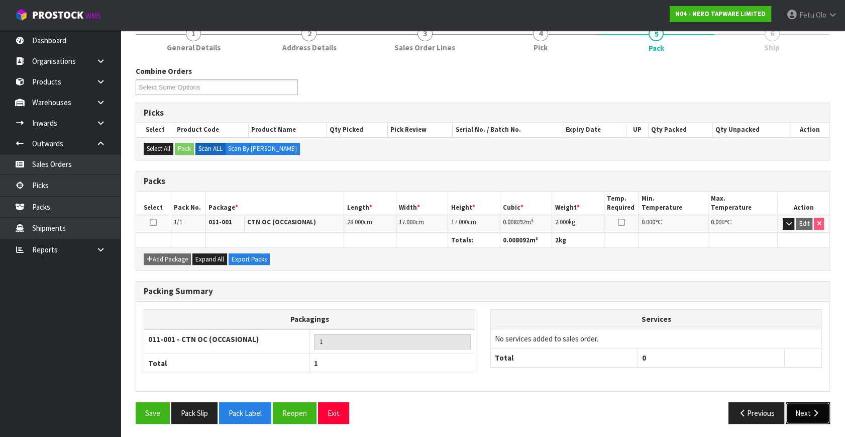
click at [815, 403] on button "Next" at bounding box center [808, 413] width 44 height 22
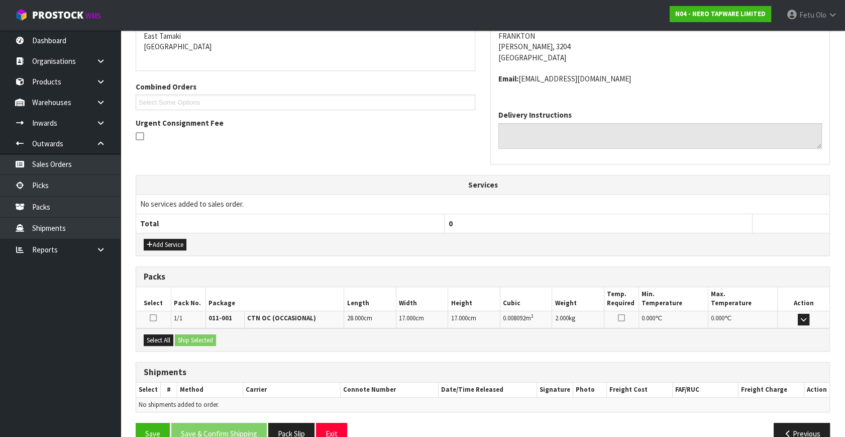
scroll to position [237, 0]
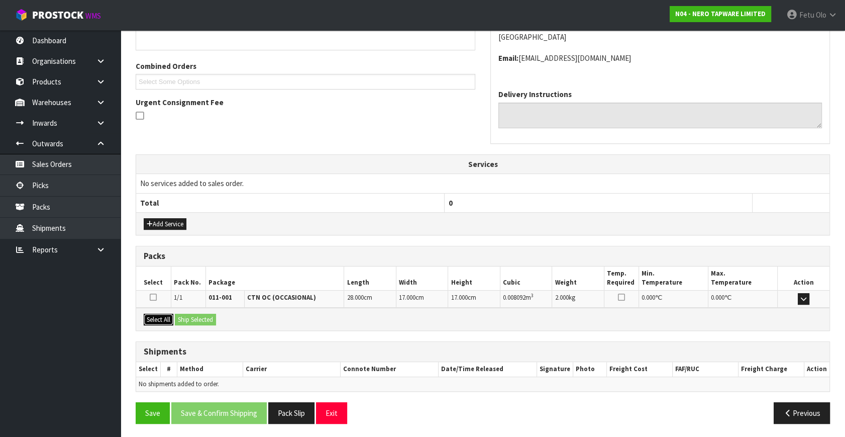
click at [165, 320] on button "Select All" at bounding box center [159, 319] width 30 height 12
click at [185, 314] on button "Ship Selected" at bounding box center [195, 319] width 41 height 12
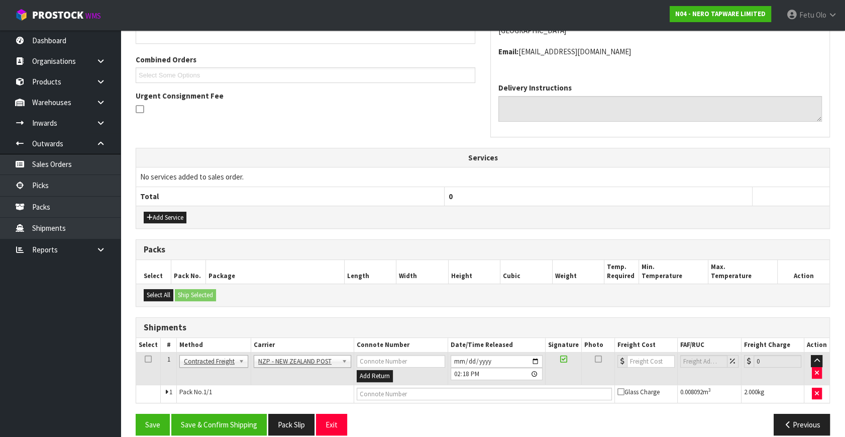
scroll to position [255, 0]
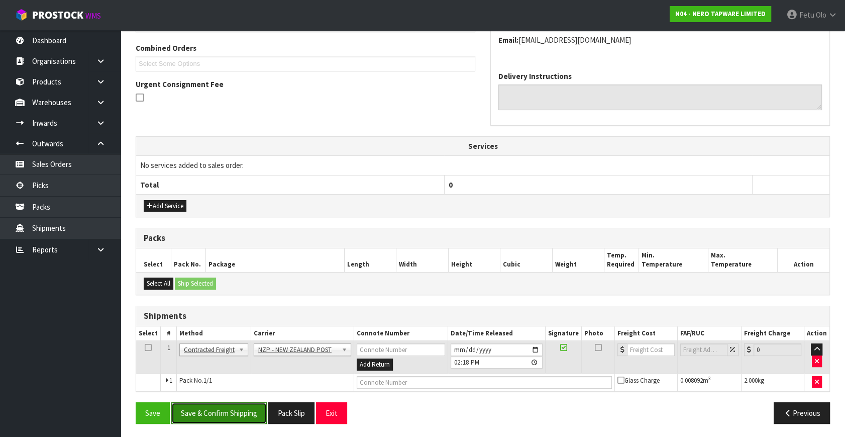
click at [238, 411] on button "Save & Confirm Shipping" at bounding box center [218, 413] width 95 height 22
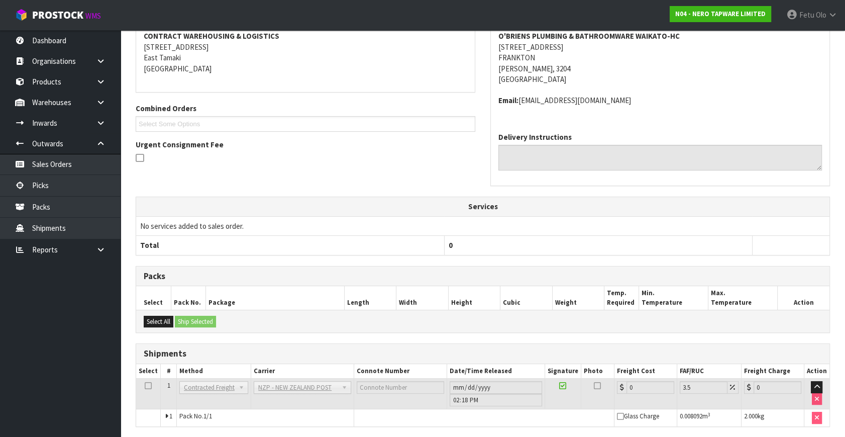
scroll to position [241, 0]
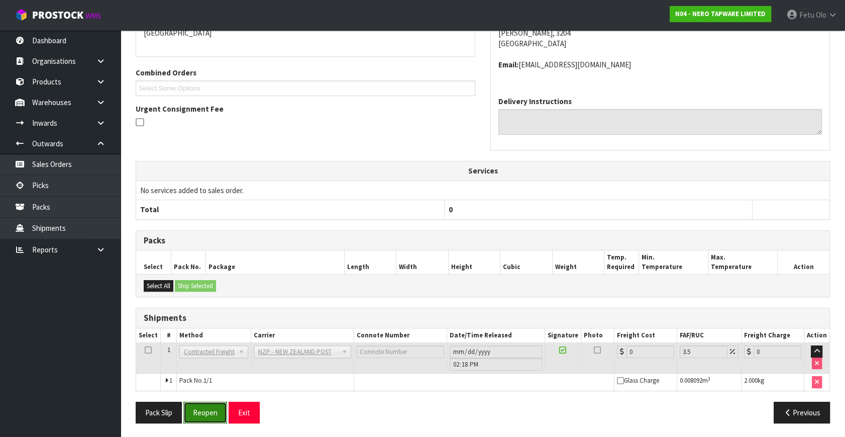
click at [212, 409] on button "Reopen" at bounding box center [205, 412] width 44 height 22
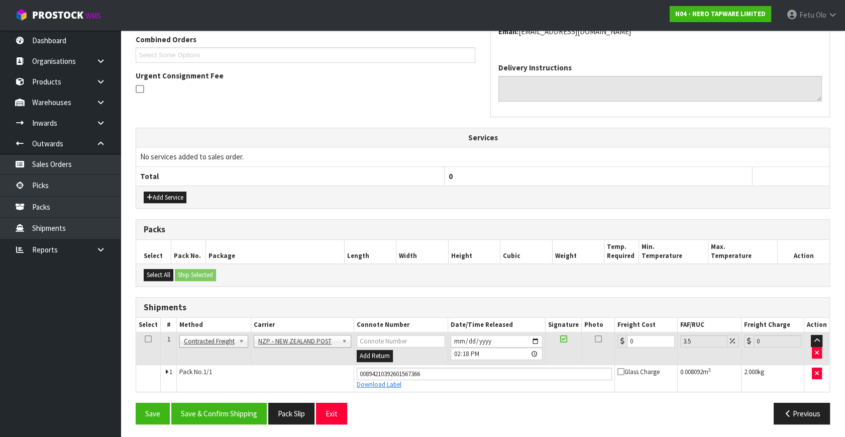
scroll to position [264, 0]
drag, startPoint x: 595, startPoint y: 353, endPoint x: 457, endPoint y: 387, distance: 142.8
click at [457, 387] on tbody "1 Client Local Pickup Customer Local Pickup Company Freight Contracted Freight …" at bounding box center [482, 361] width 693 height 59
click at [248, 414] on button "Save & Confirm Shipping" at bounding box center [218, 413] width 95 height 22
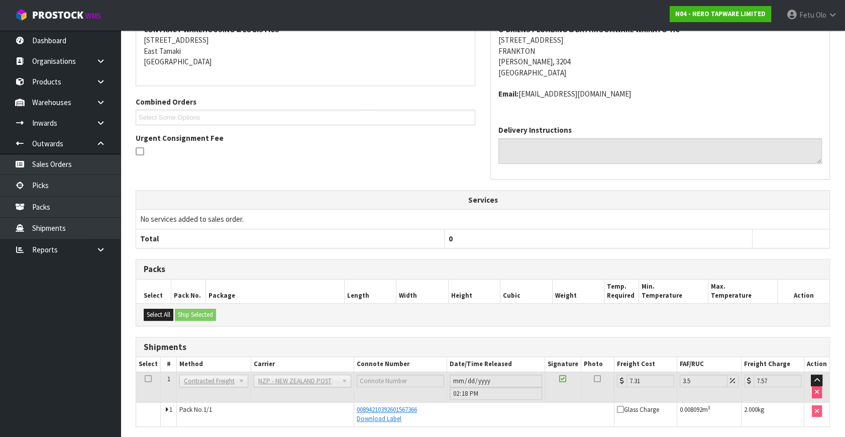
scroll to position [236, 0]
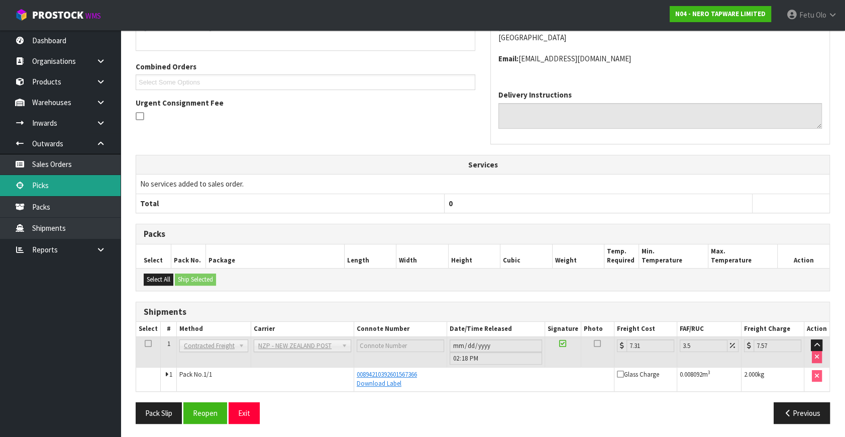
click at [50, 177] on link "Picks" at bounding box center [60, 185] width 121 height 21
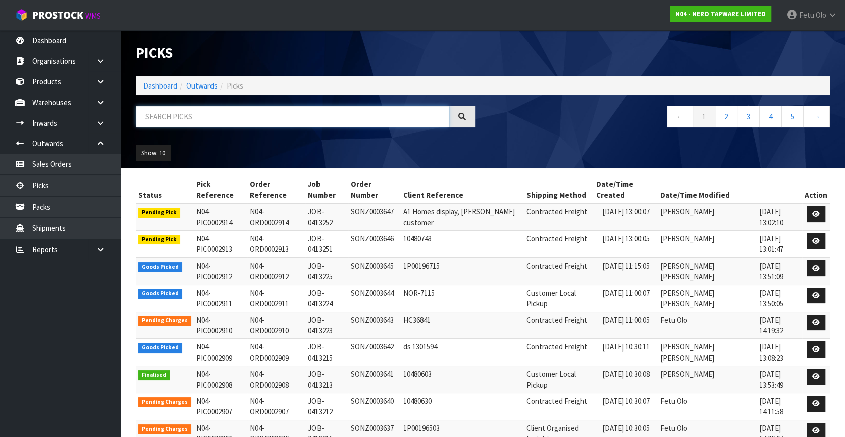
click at [161, 120] on input "text" at bounding box center [292, 116] width 313 height 22
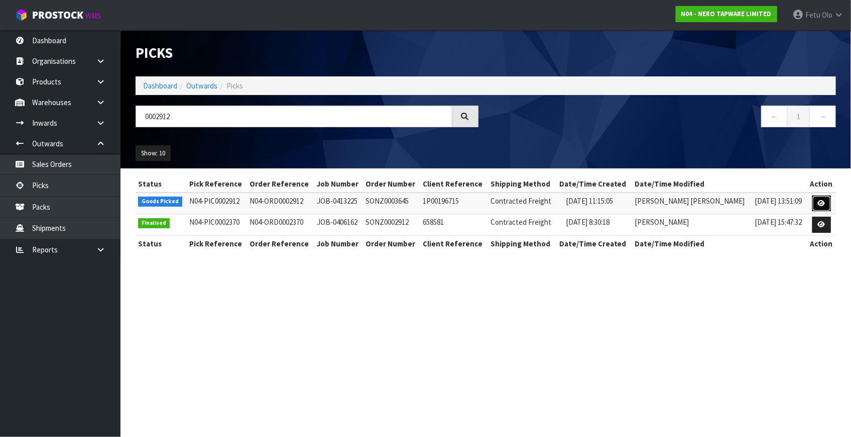
click at [823, 200] on icon at bounding box center [822, 203] width 8 height 7
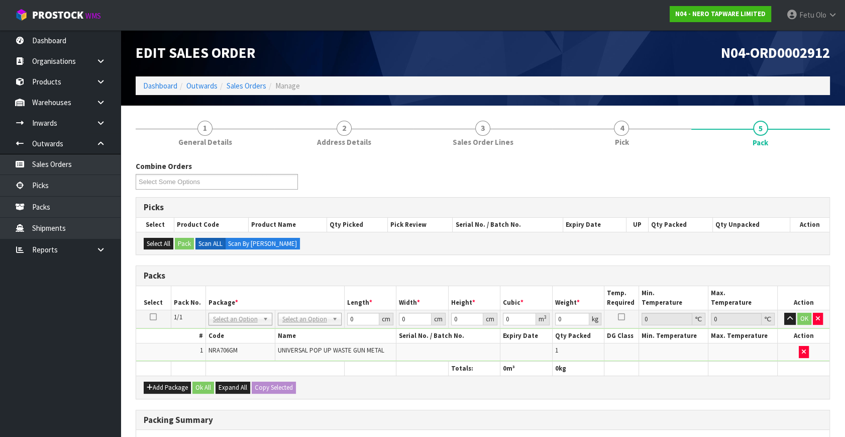
click at [332, 288] on th "Package *" at bounding box center [274, 298] width 139 height 24
click at [338, 304] on th "Package *" at bounding box center [274, 298] width 139 height 24
click at [313, 325] on td "No Packaging Cartons PLT GEN120 (1200 X 1000) PLT ONE WAY SKID CHEP HIRE PALLET…" at bounding box center [309, 319] width 69 height 18
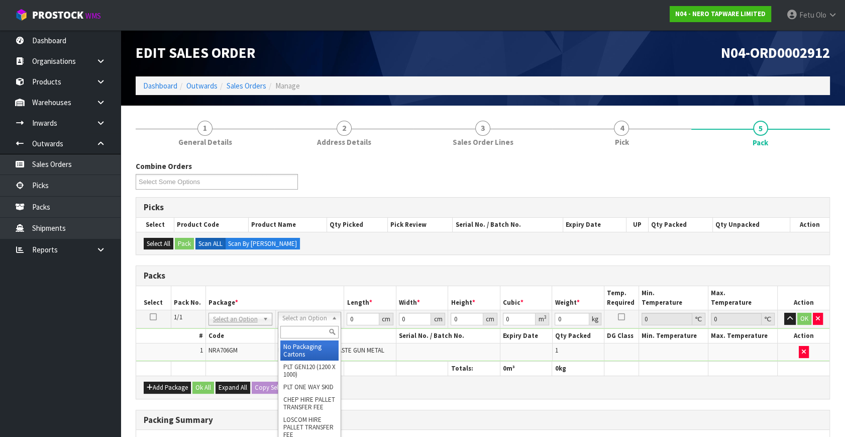
drag, startPoint x: 309, startPoint y: 322, endPoint x: 308, endPoint y: 335, distance: 13.6
click at [308, 335] on input "text" at bounding box center [309, 332] width 58 height 13
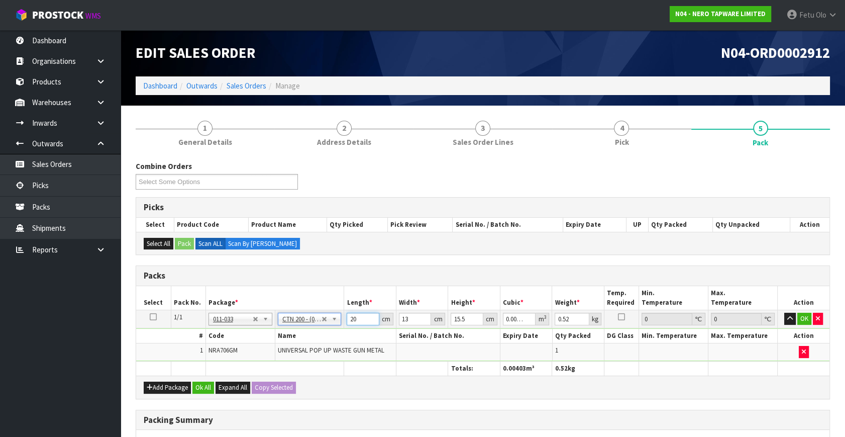
drag, startPoint x: 362, startPoint y: 319, endPoint x: 298, endPoint y: 339, distance: 66.7
click at [298, 339] on tbody "1/1 NONE 007-001 007-002 007-004 007-009 007-013 007-014 007-015 007-017 007-01…" at bounding box center [482, 335] width 693 height 51
click button "OK" at bounding box center [804, 318] width 14 height 12
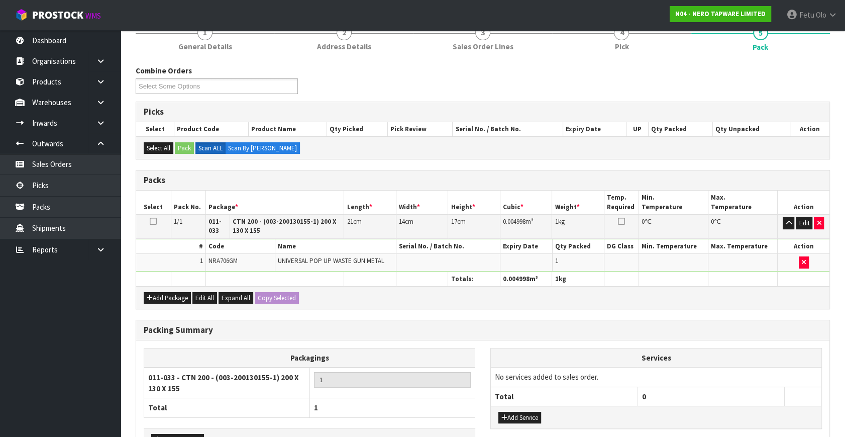
scroll to position [162, 0]
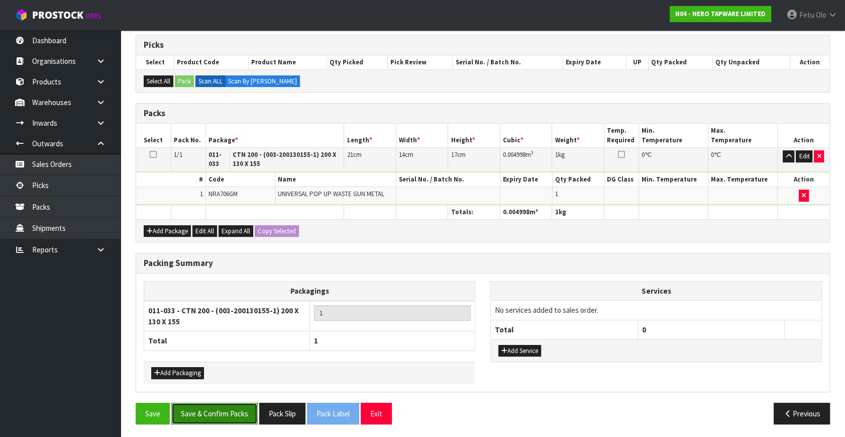
click at [208, 407] on button "Save & Confirm Packs" at bounding box center [214, 413] width 86 height 22
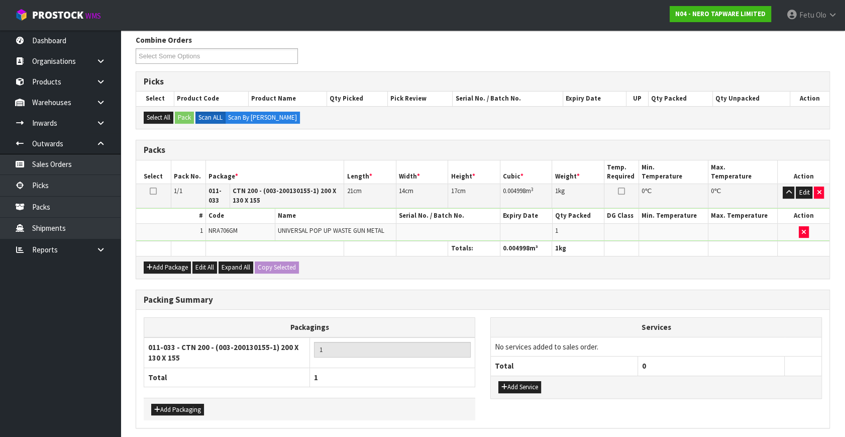
scroll to position [0, 0]
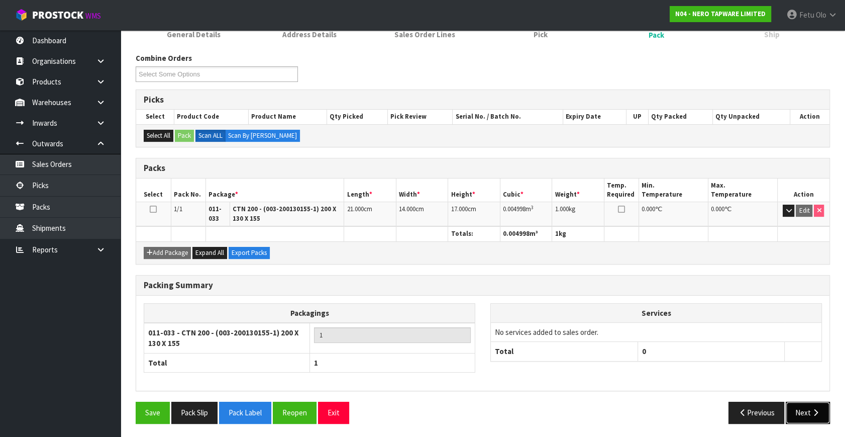
click at [811, 409] on icon "button" at bounding box center [816, 412] width 10 height 8
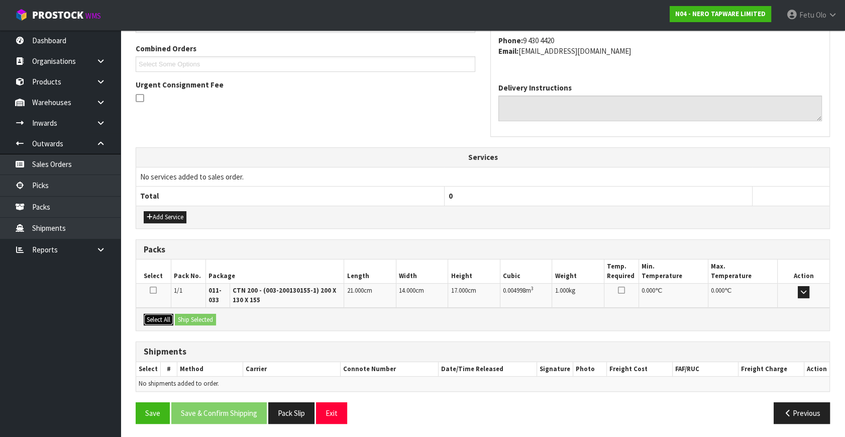
click at [155, 313] on button "Select All" at bounding box center [159, 319] width 30 height 12
click at [194, 317] on button "Ship Selected" at bounding box center [195, 319] width 41 height 12
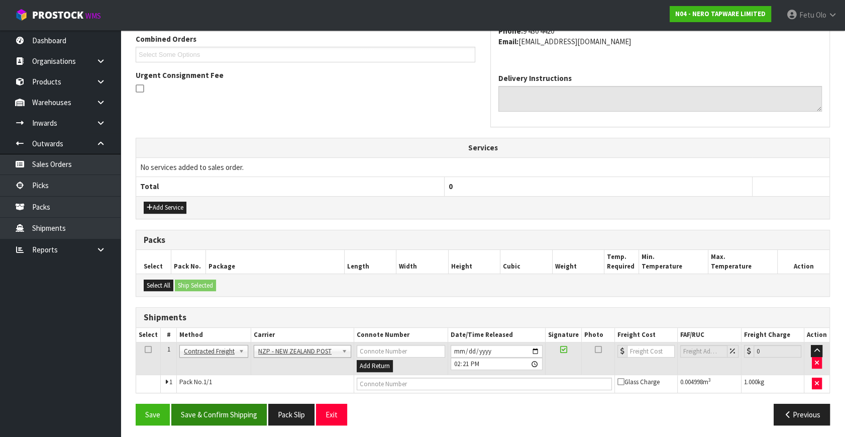
scroll to position [265, 0]
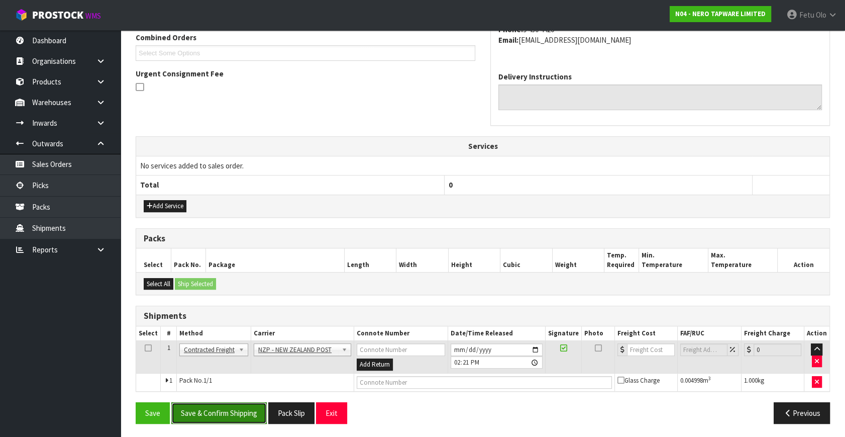
click at [231, 408] on button "Save & Confirm Shipping" at bounding box center [218, 413] width 95 height 22
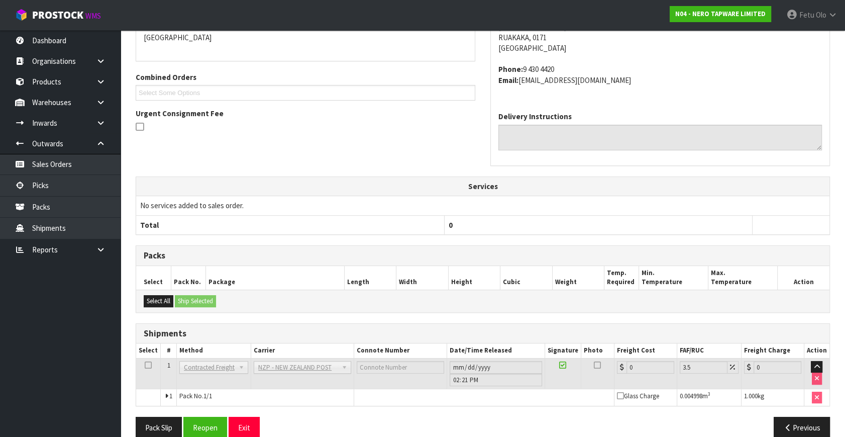
scroll to position [251, 0]
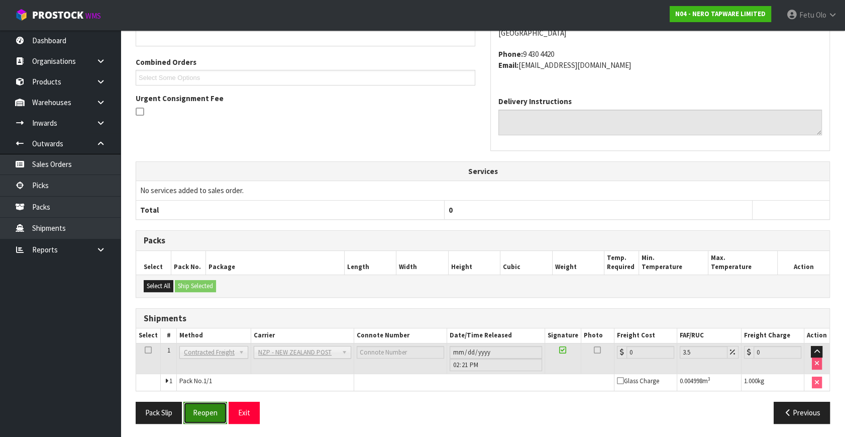
click at [201, 409] on button "Reopen" at bounding box center [205, 412] width 44 height 22
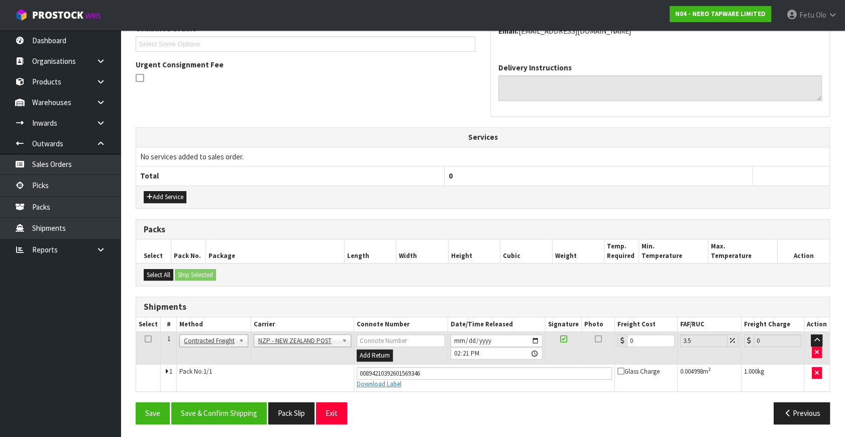
scroll to position [275, 0]
drag, startPoint x: 544, startPoint y: 365, endPoint x: 494, endPoint y: 380, distance: 51.8
click at [494, 380] on tbody "1 Client Local Pickup Customer Local Pickup Company Freight Contracted Freight …" at bounding box center [482, 360] width 693 height 59
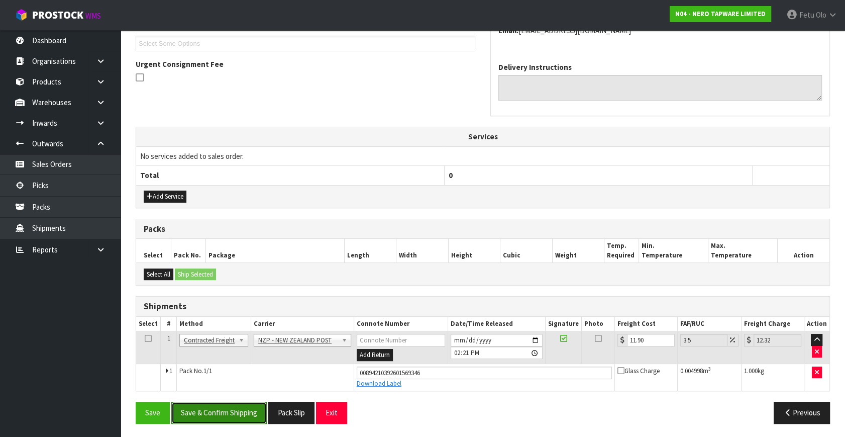
click at [255, 405] on button "Save & Confirm Shipping" at bounding box center [218, 412] width 95 height 22
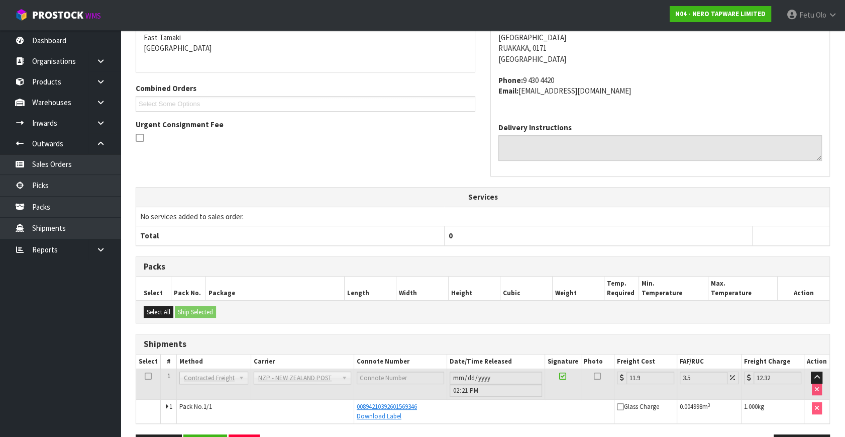
scroll to position [247, 0]
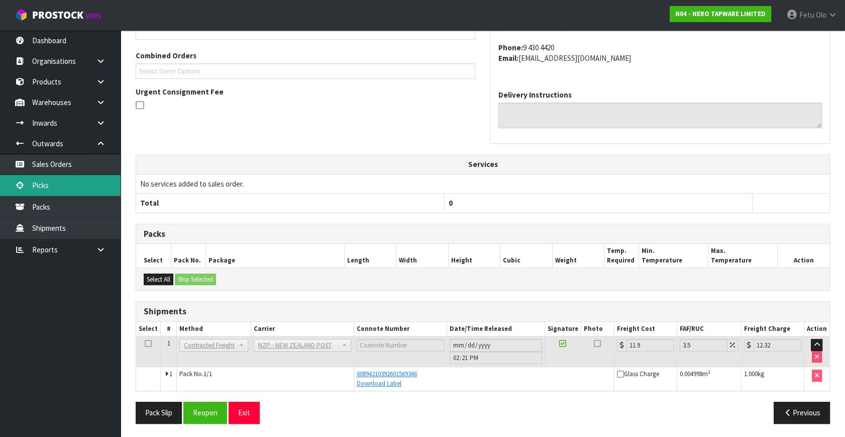
click at [65, 191] on link "Picks" at bounding box center [60, 185] width 121 height 21
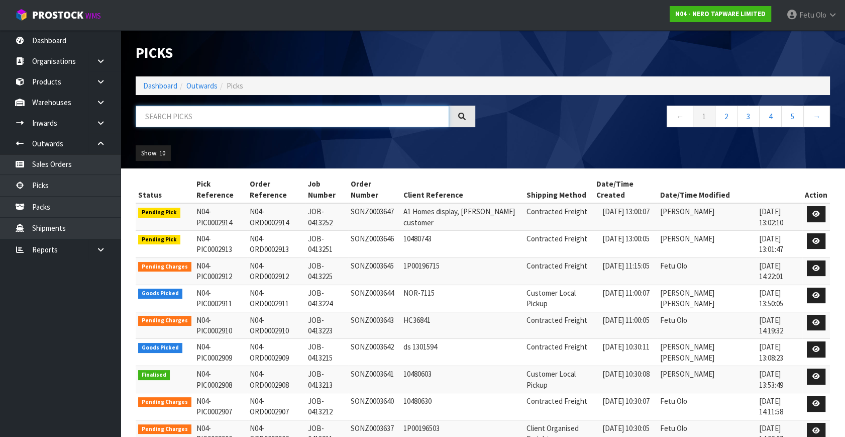
click at [236, 118] on input "text" at bounding box center [292, 116] width 313 height 22
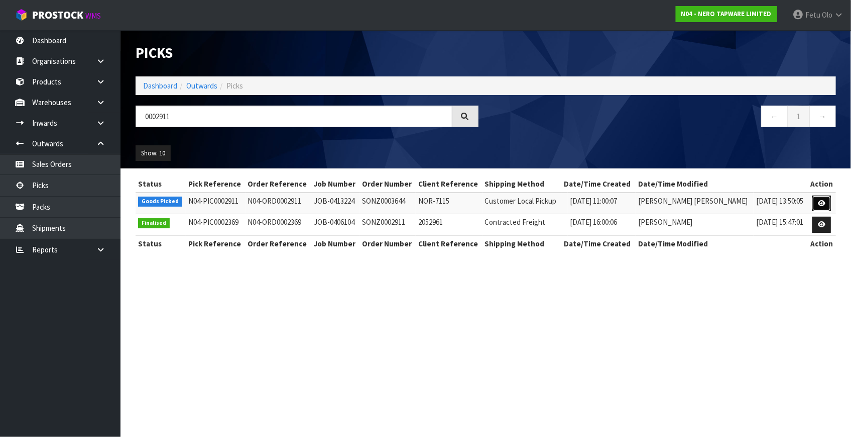
click at [824, 201] on icon at bounding box center [822, 203] width 8 height 7
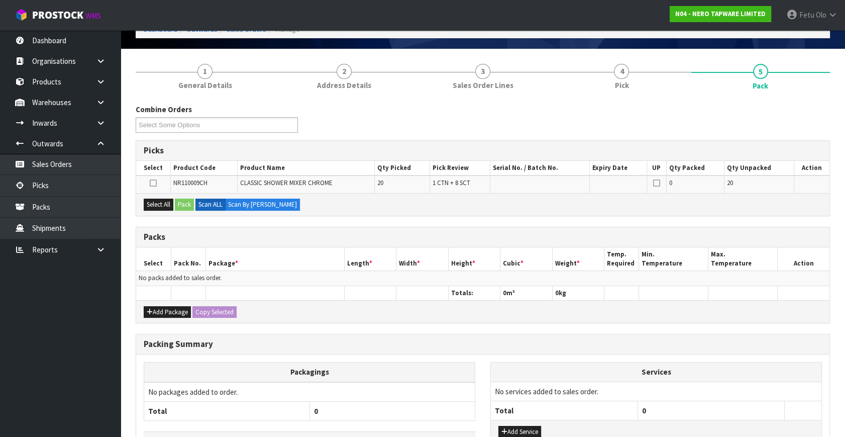
scroll to position [90, 0]
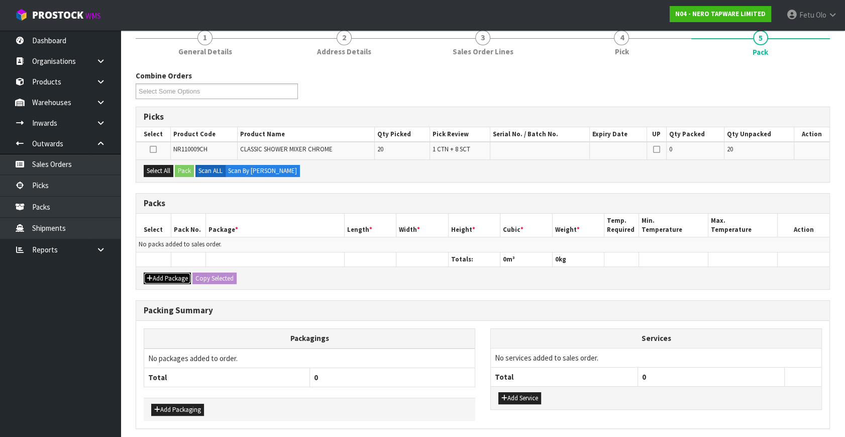
click at [162, 272] on button "Add Package" at bounding box center [167, 278] width 47 height 12
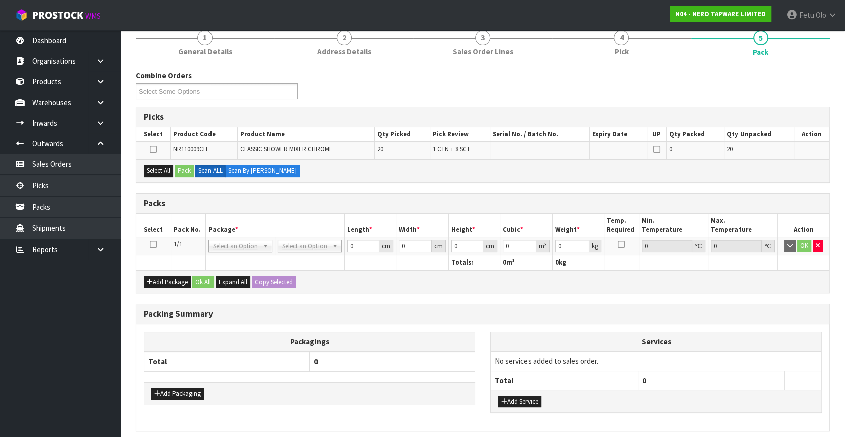
click at [152, 244] on icon at bounding box center [153, 244] width 7 height 1
click at [289, 221] on th "Package *" at bounding box center [274, 225] width 139 height 24
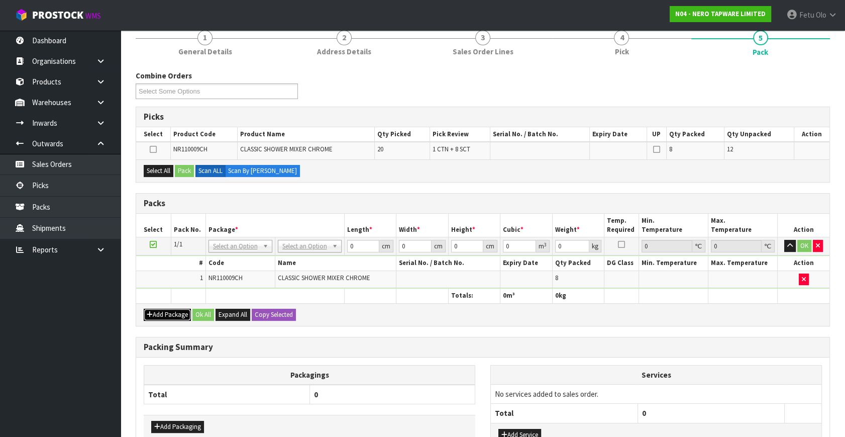
click at [151, 311] on icon "button" at bounding box center [150, 314] width 6 height 7
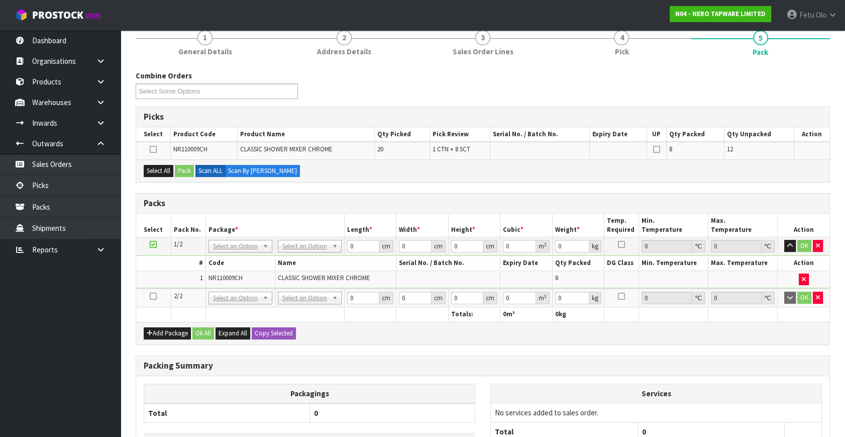
click at [156, 298] on td at bounding box center [153, 297] width 35 height 19
click at [156, 296] on icon at bounding box center [153, 296] width 7 height 1
click at [41, 327] on ul "Dashboard Organisations Clients Consignees Carriers Products Categories Serial …" at bounding box center [60, 233] width 121 height 406
click at [181, 298] on td "2/2" at bounding box center [188, 297] width 35 height 19
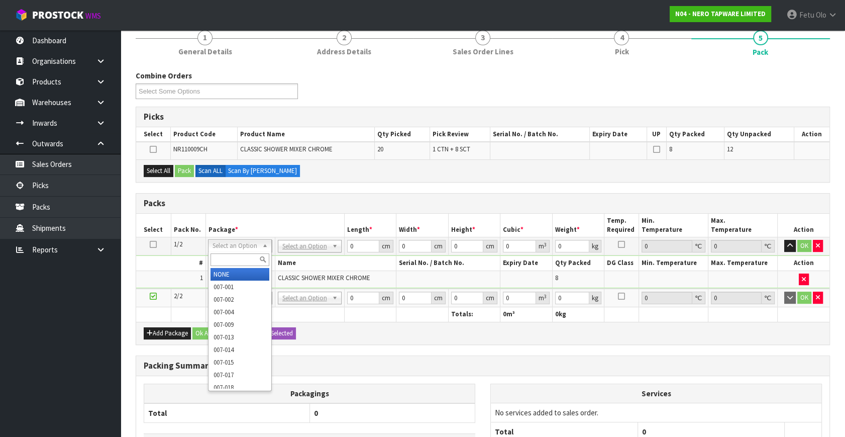
click at [226, 258] on input "text" at bounding box center [239, 259] width 59 height 13
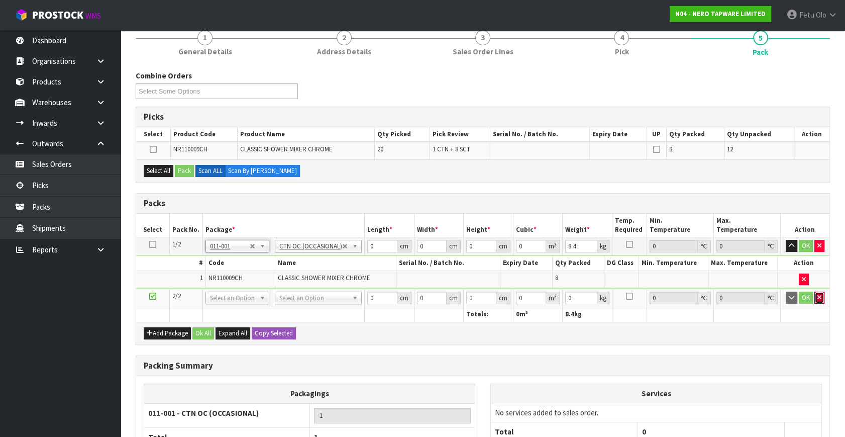
drag, startPoint x: 822, startPoint y: 298, endPoint x: 783, endPoint y: 299, distance: 39.2
click at [822, 298] on button "button" at bounding box center [819, 297] width 10 height 12
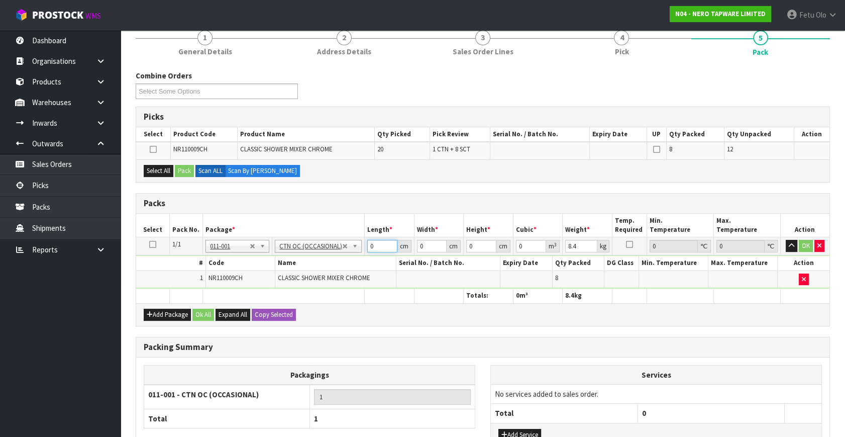
drag, startPoint x: 376, startPoint y: 243, endPoint x: 328, endPoint y: 257, distance: 49.8
click at [328, 257] on tbody "1/1 NONE 007-001 007-002 007-004 007-009 007-013 007-014 007-015 007-017 007-01…" at bounding box center [482, 262] width 693 height 51
click button "OK" at bounding box center [806, 246] width 14 height 12
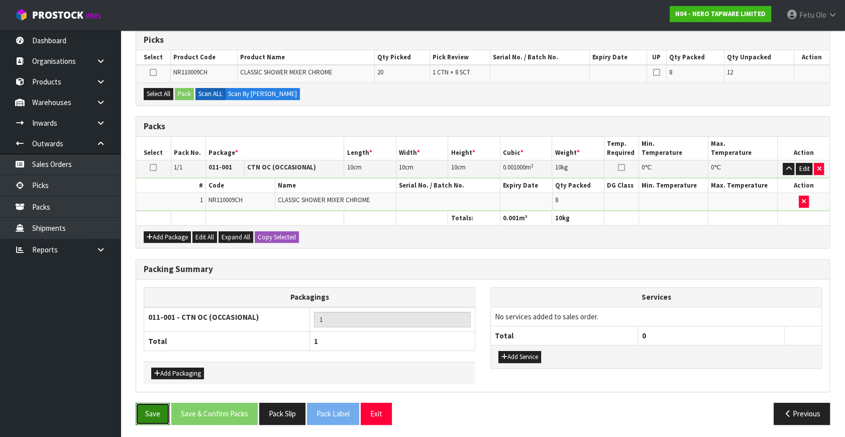
drag, startPoint x: 137, startPoint y: 414, endPoint x: 163, endPoint y: 403, distance: 28.2
click at [140, 412] on button "Save" at bounding box center [153, 413] width 34 height 22
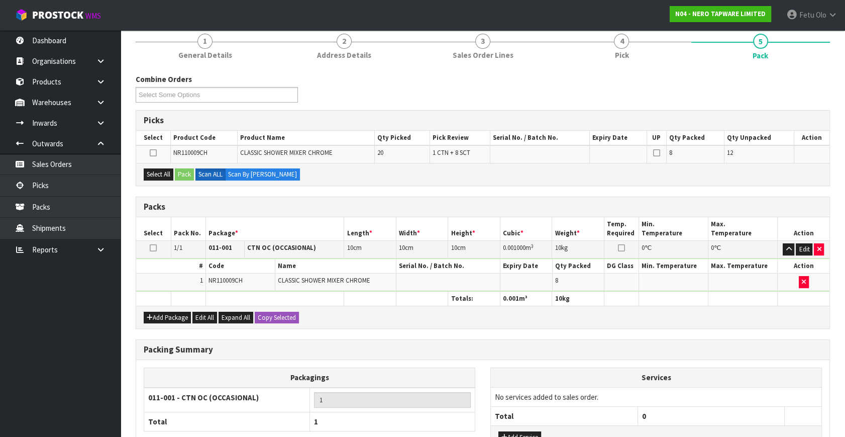
scroll to position [0, 0]
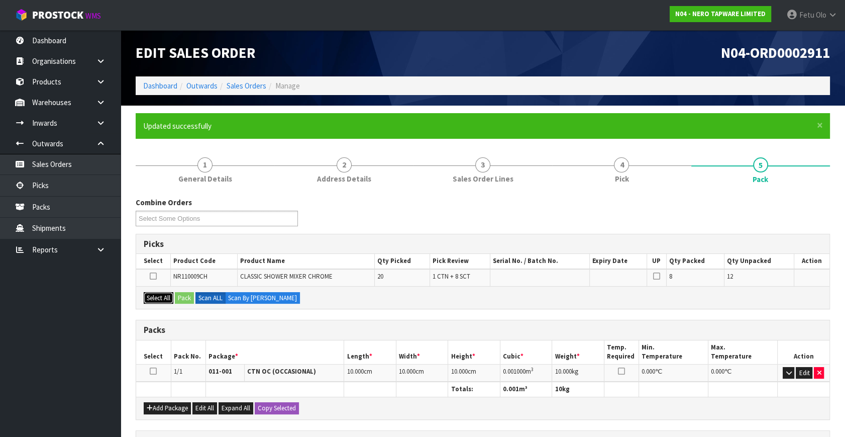
click at [167, 300] on button "Select All" at bounding box center [159, 298] width 30 height 12
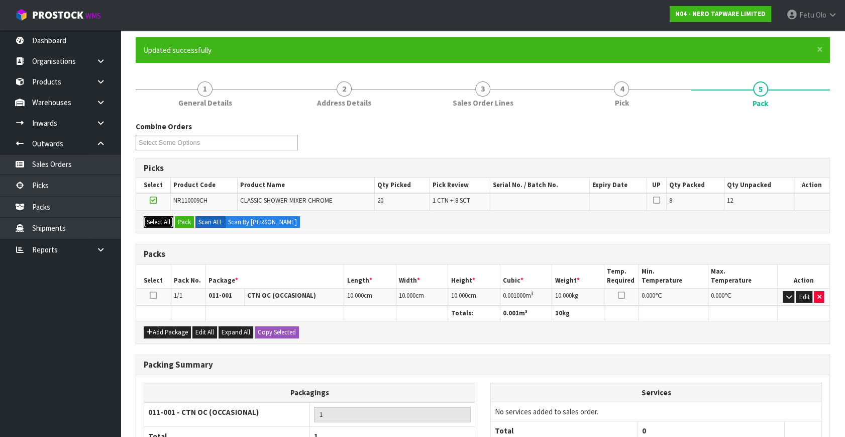
scroll to position [171, 0]
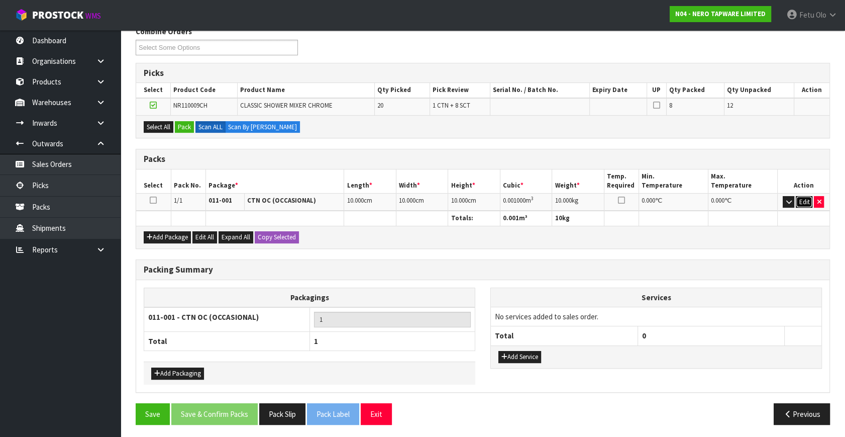
click at [802, 199] on button "Edit" at bounding box center [804, 202] width 17 height 12
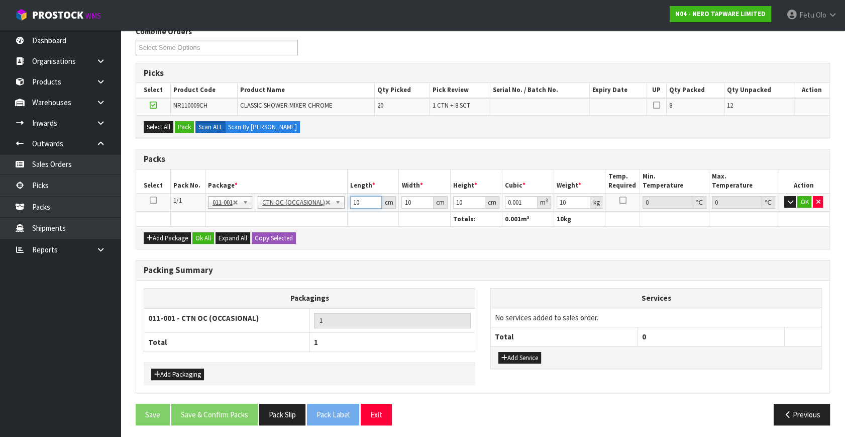
drag, startPoint x: 365, startPoint y: 201, endPoint x: 272, endPoint y: 225, distance: 96.4
click at [272, 225] on div "Packs Select Pack No. Package * Length * Width * Height * Cubic * Weight * Temp…" at bounding box center [483, 199] width 694 height 100
click button "OK" at bounding box center [804, 202] width 14 height 12
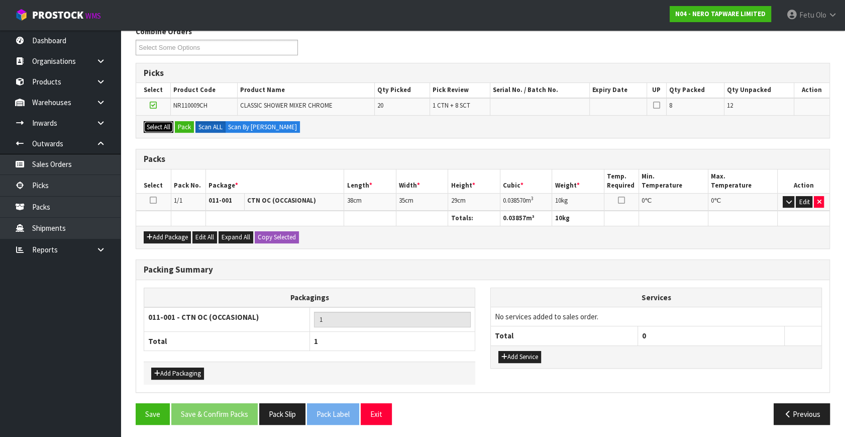
drag, startPoint x: 151, startPoint y: 126, endPoint x: 184, endPoint y: 132, distance: 33.2
click at [169, 130] on button "Select All" at bounding box center [159, 127] width 30 height 12
click at [184, 131] on button "Pack" at bounding box center [184, 127] width 19 height 12
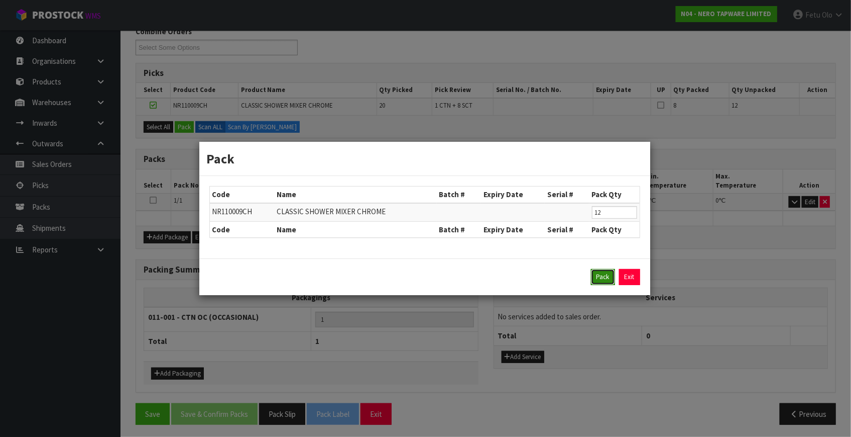
click at [608, 277] on button "Pack" at bounding box center [603, 277] width 24 height 16
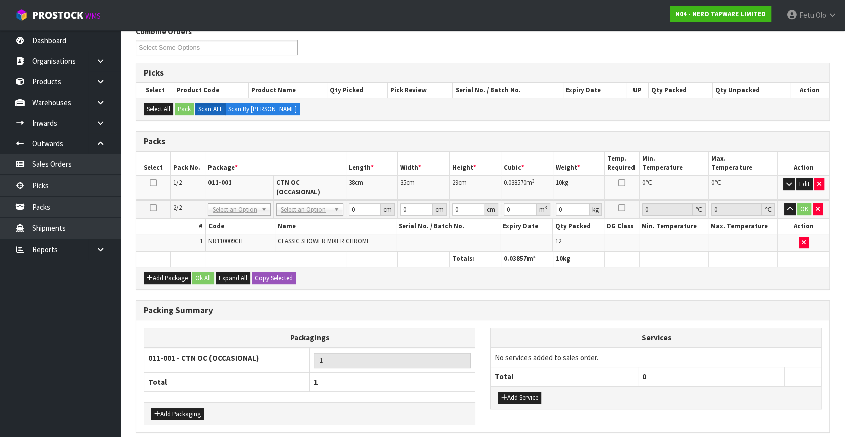
drag, startPoint x: 244, startPoint y: 201, endPoint x: 240, endPoint y: 222, distance: 21.5
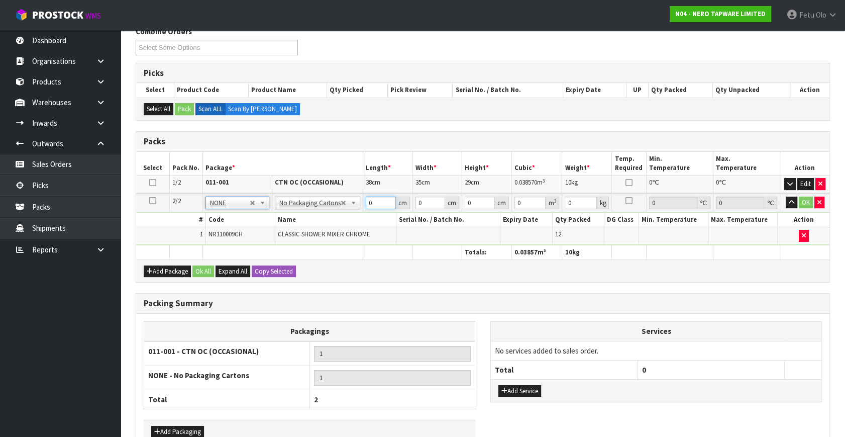
drag, startPoint x: 374, startPoint y: 200, endPoint x: 298, endPoint y: 244, distance: 88.0
click at [299, 244] on table "Select Pack No. Package * Length * Width * Height * Cubic * Weight * Temp. Requ…" at bounding box center [482, 206] width 693 height 108
click button "OK" at bounding box center [806, 202] width 14 height 12
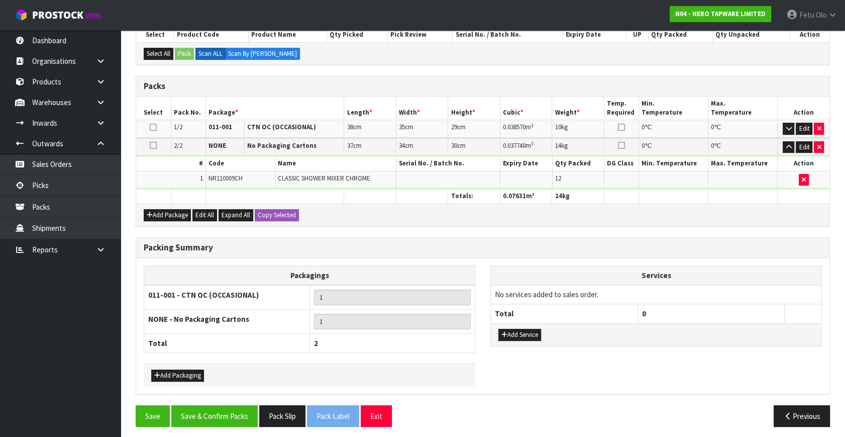
scroll to position [228, 0]
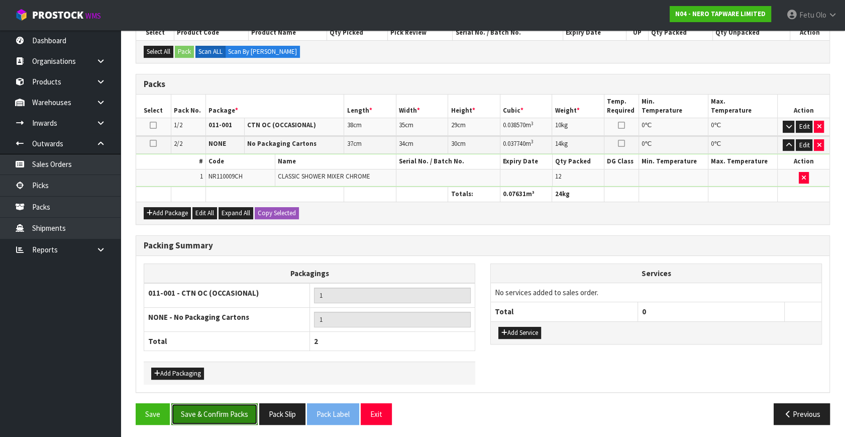
click at [232, 414] on button "Save & Confirm Packs" at bounding box center [214, 414] width 86 height 22
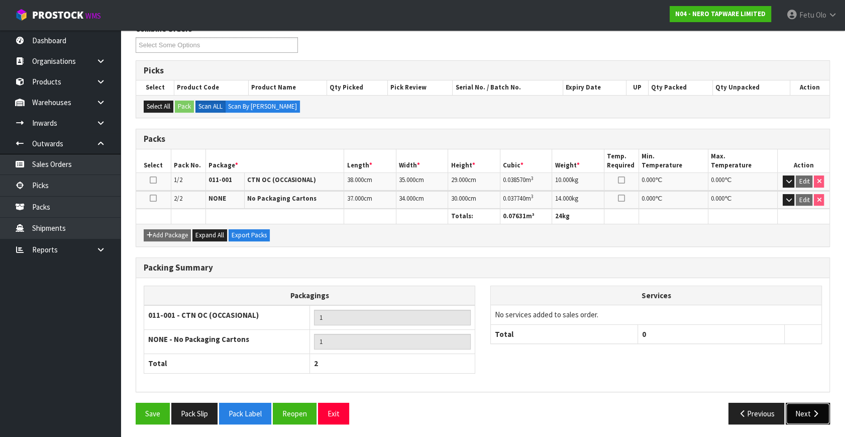
click at [816, 410] on icon "button" at bounding box center [816, 413] width 10 height 8
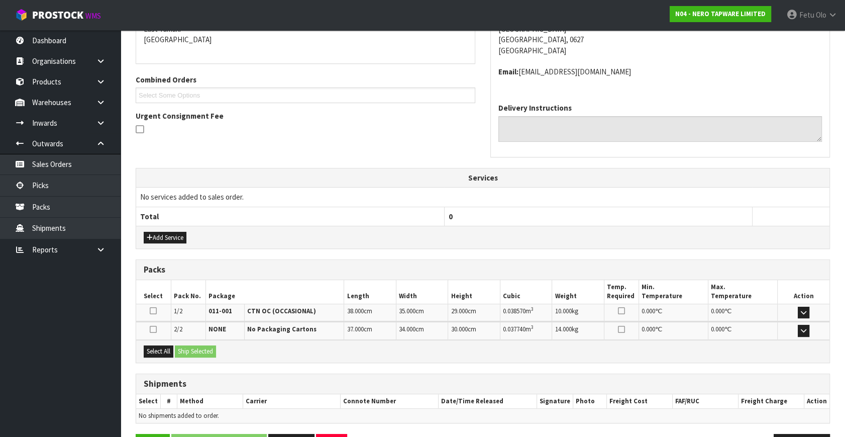
scroll to position [255, 0]
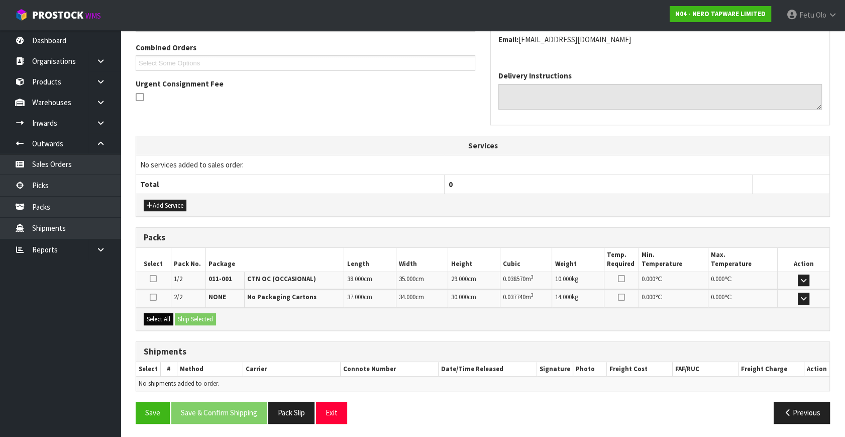
drag, startPoint x: 162, startPoint y: 323, endPoint x: 171, endPoint y: 321, distance: 9.3
click at [166, 322] on div "Select All Ship Selected" at bounding box center [482, 318] width 693 height 23
click at [170, 316] on button "Select All" at bounding box center [159, 319] width 30 height 12
click at [194, 316] on button "Ship Selected" at bounding box center [195, 319] width 41 height 12
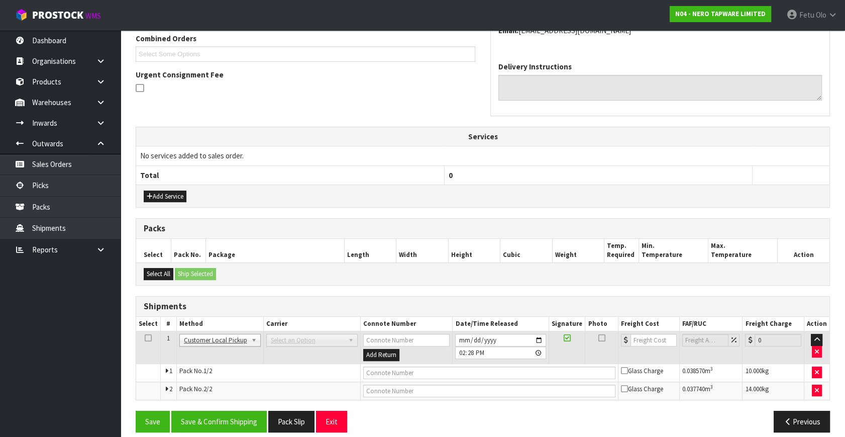
scroll to position [272, 0]
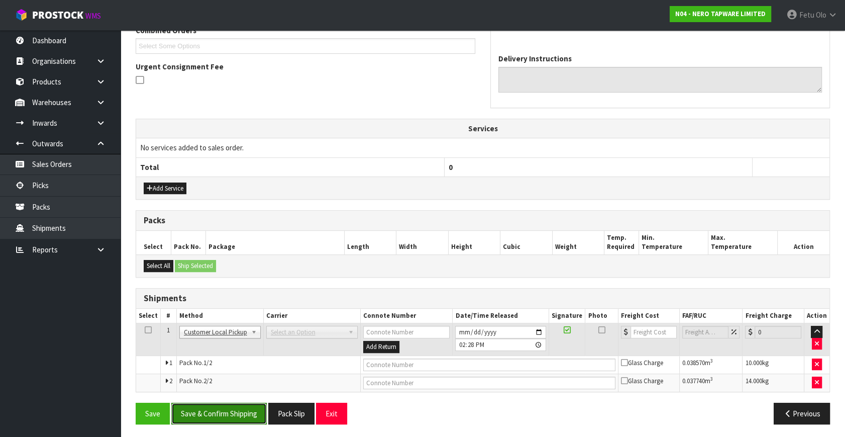
click at [232, 412] on button "Save & Confirm Shipping" at bounding box center [218, 413] width 95 height 22
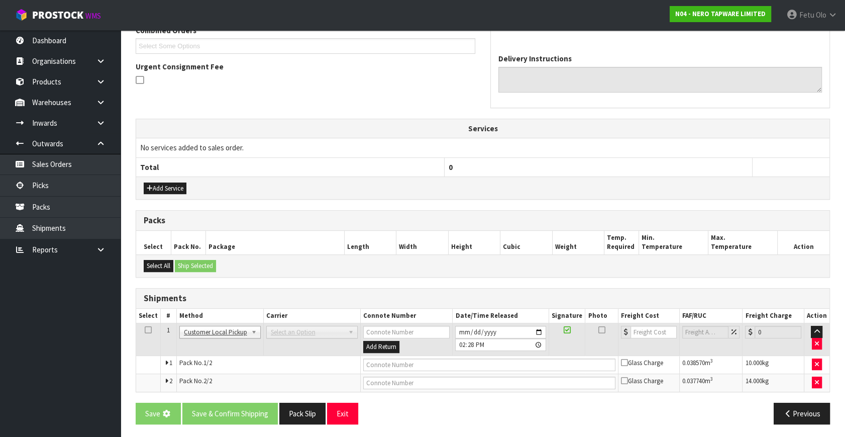
click at [292, 331] on span "Select an Option" at bounding box center [307, 332] width 73 height 12
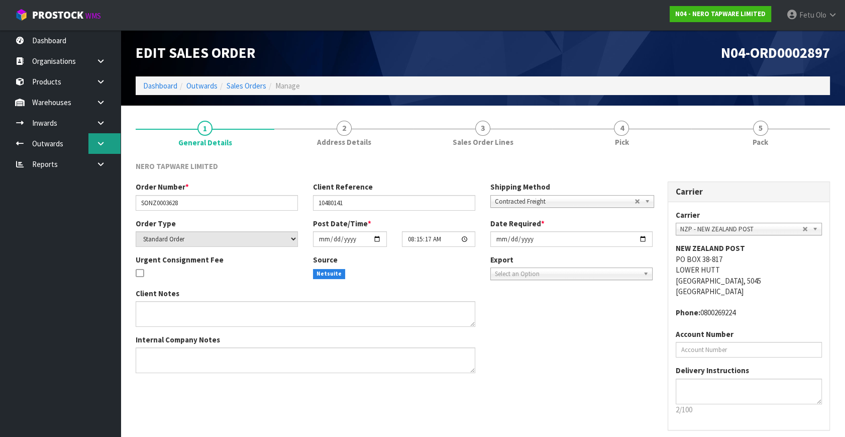
click at [100, 141] on icon at bounding box center [101, 144] width 10 height 8
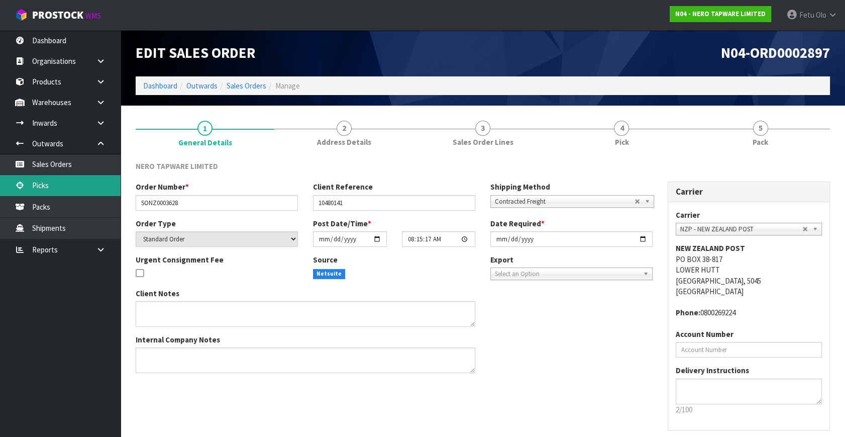
click at [73, 184] on link "Picks" at bounding box center [60, 185] width 121 height 21
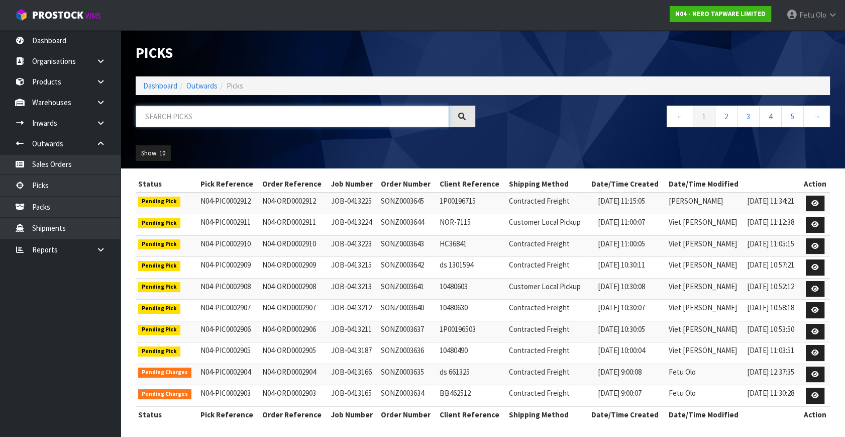
click at [281, 114] on input "text" at bounding box center [292, 116] width 313 height 22
type input "3641"
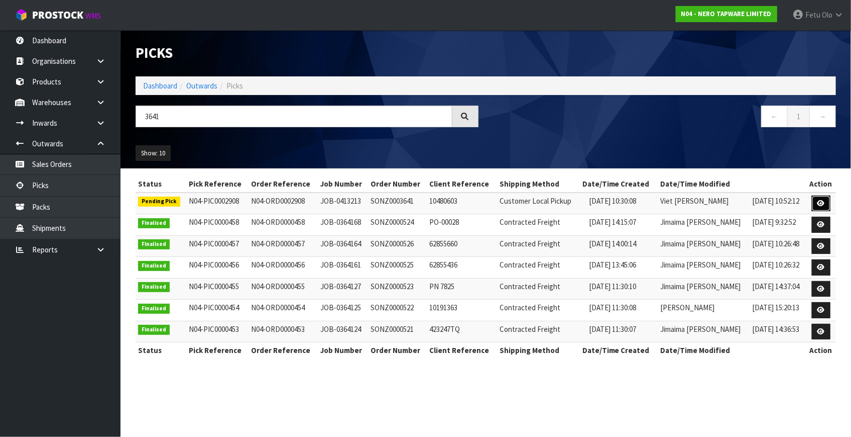
click at [820, 201] on icon at bounding box center [822, 203] width 8 height 7
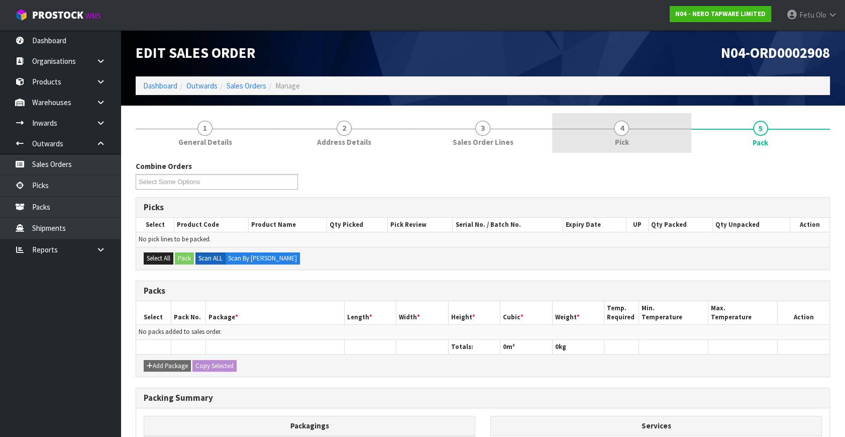
click at [629, 118] on link "4 Pick" at bounding box center [621, 133] width 139 height 40
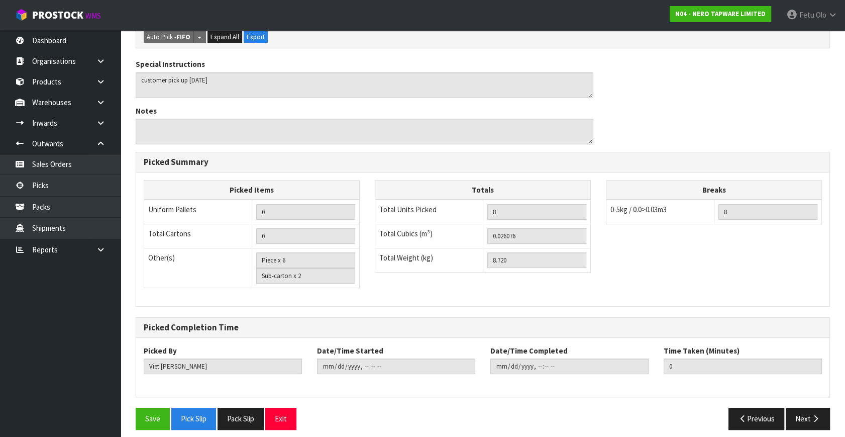
scroll to position [319, 0]
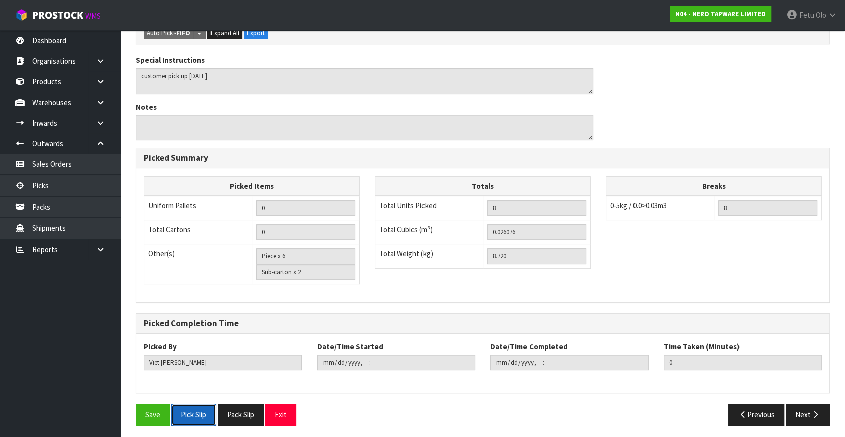
click at [197, 415] on button "Pick Slip" at bounding box center [193, 414] width 45 height 22
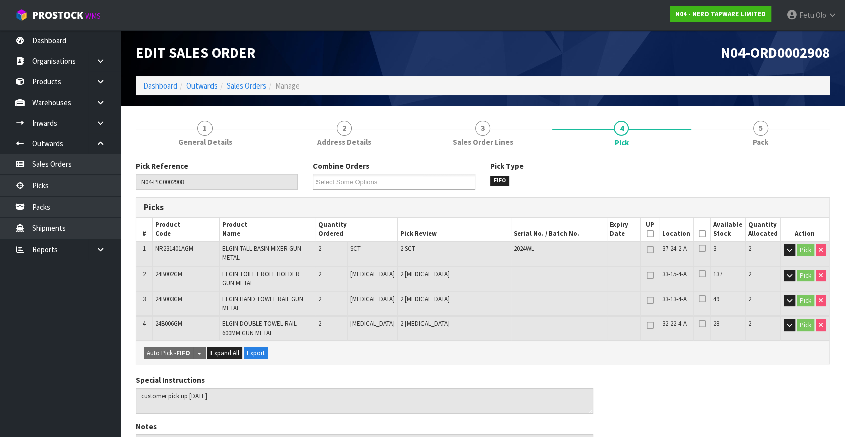
scroll to position [0, 0]
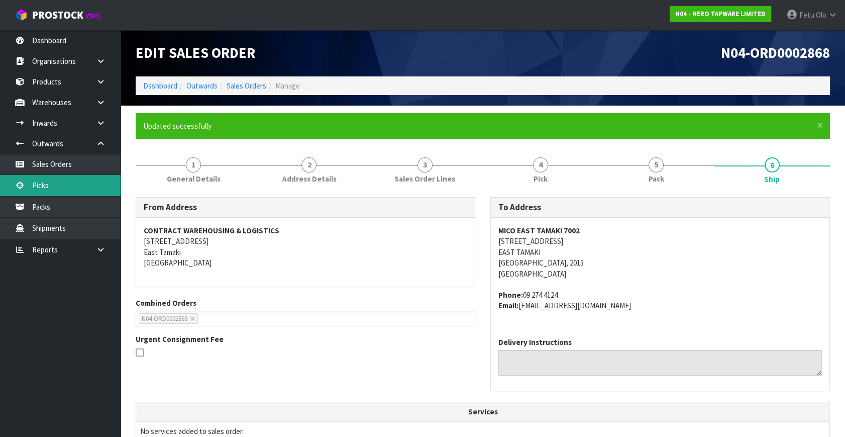
click at [47, 185] on link "Picks" at bounding box center [60, 185] width 121 height 21
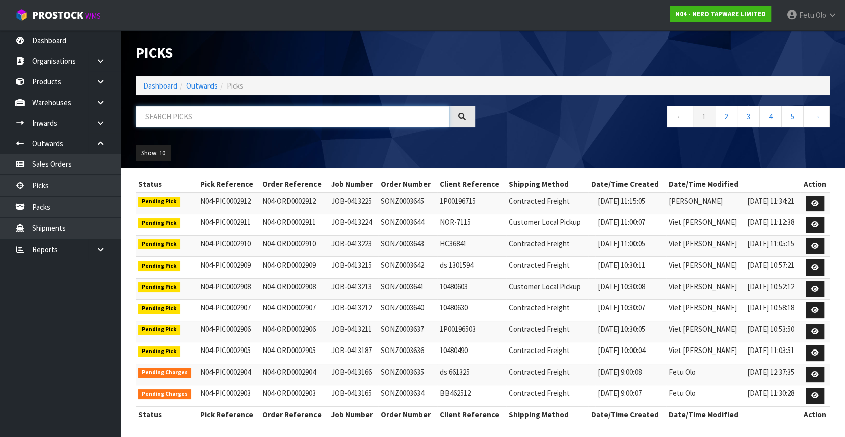
click at [187, 125] on input "text" at bounding box center [292, 116] width 313 height 22
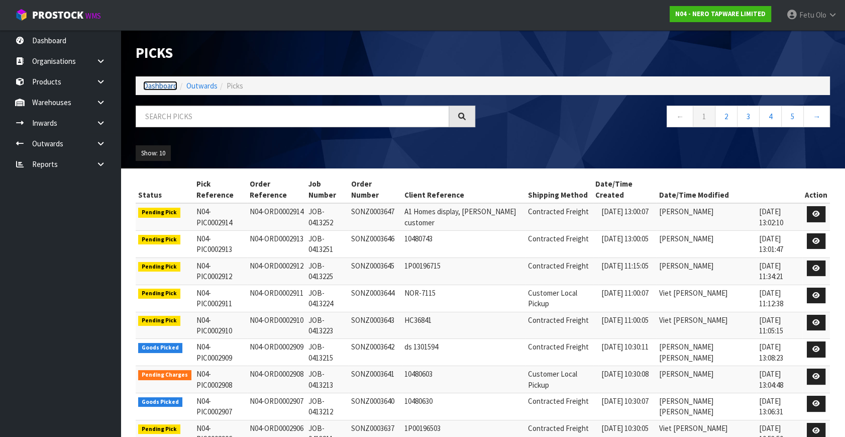
click at [166, 85] on link "Dashboard" at bounding box center [160, 86] width 34 height 10
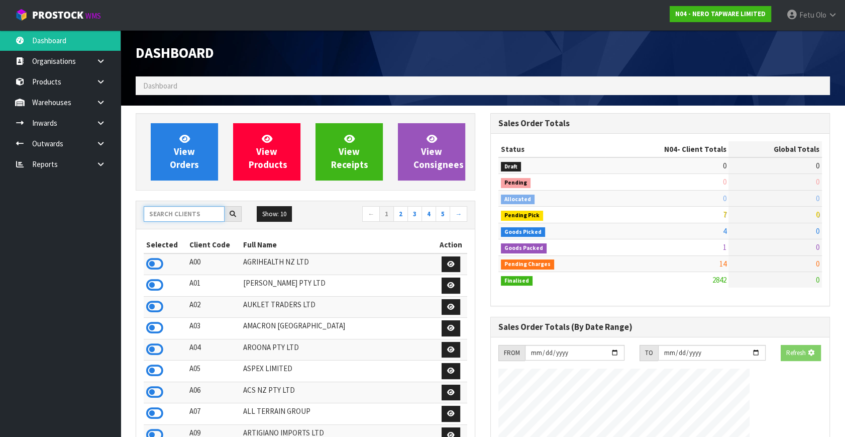
click at [192, 215] on input "text" at bounding box center [184, 214] width 81 height 16
type input "K01"
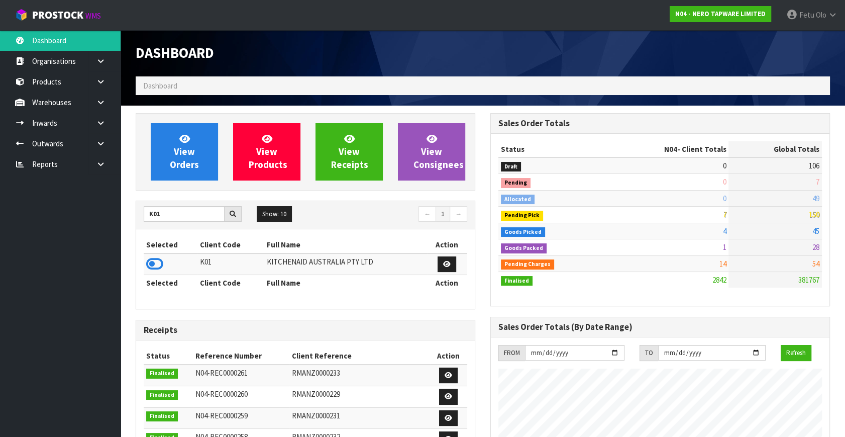
click at [151, 265] on icon at bounding box center [154, 263] width 17 height 15
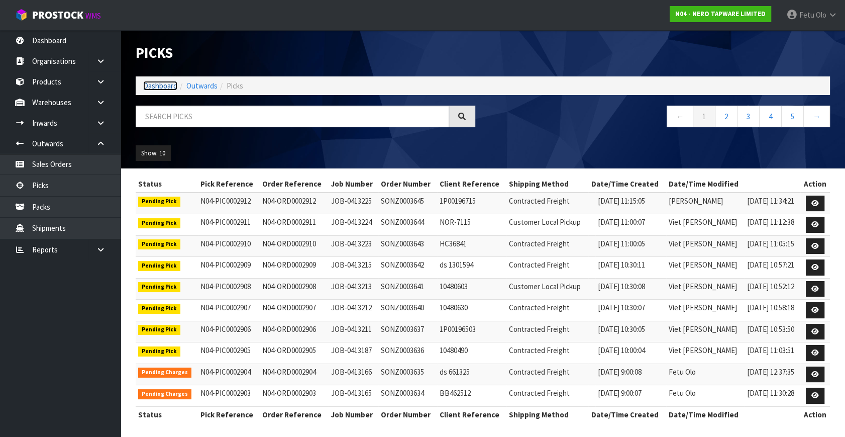
click at [158, 84] on link "Dashboard" at bounding box center [160, 86] width 34 height 10
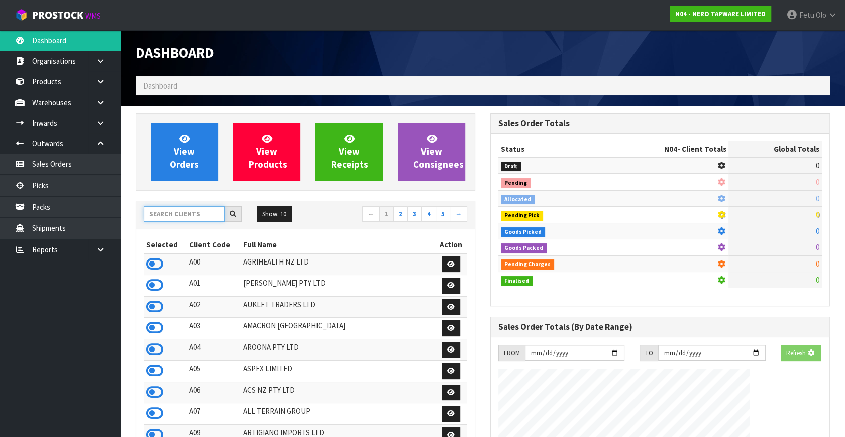
click at [180, 211] on input "text" at bounding box center [184, 214] width 81 height 16
type input "K01"
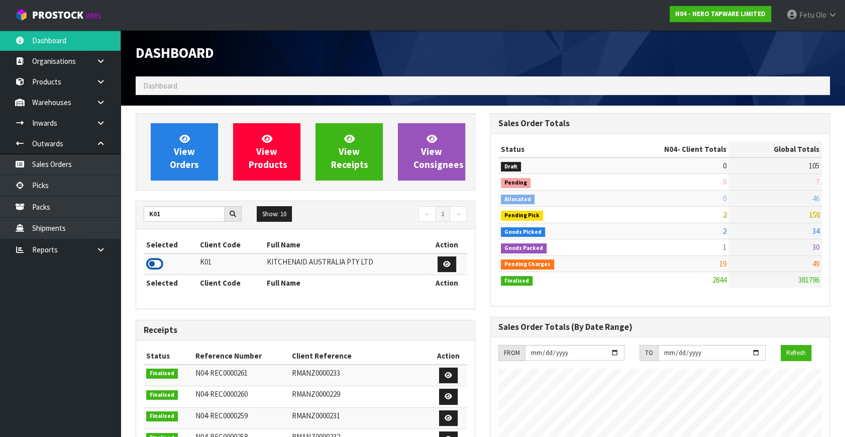
click at [155, 261] on icon at bounding box center [154, 263] width 17 height 15
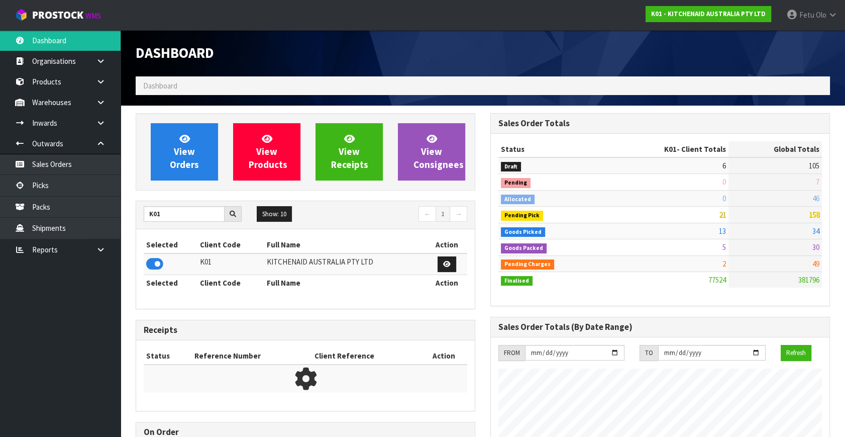
scroll to position [760, 354]
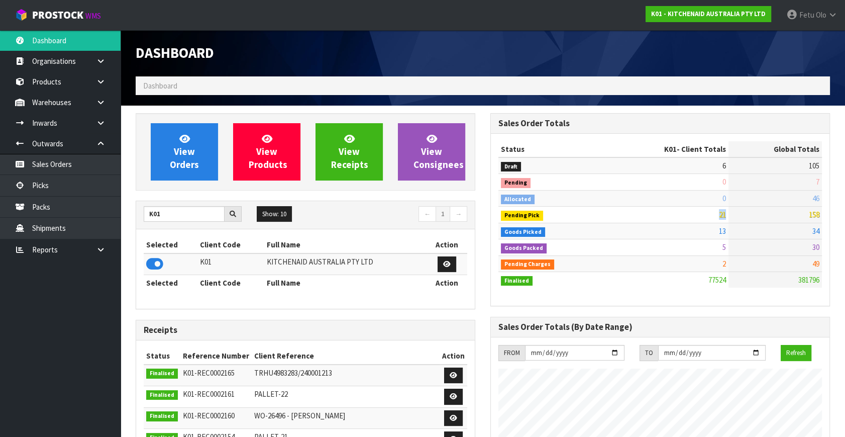
drag, startPoint x: 725, startPoint y: 218, endPoint x: 697, endPoint y: 219, distance: 28.1
click at [697, 219] on td "21" at bounding box center [666, 214] width 123 height 16
click at [722, 214] on span "21" at bounding box center [722, 214] width 7 height 10
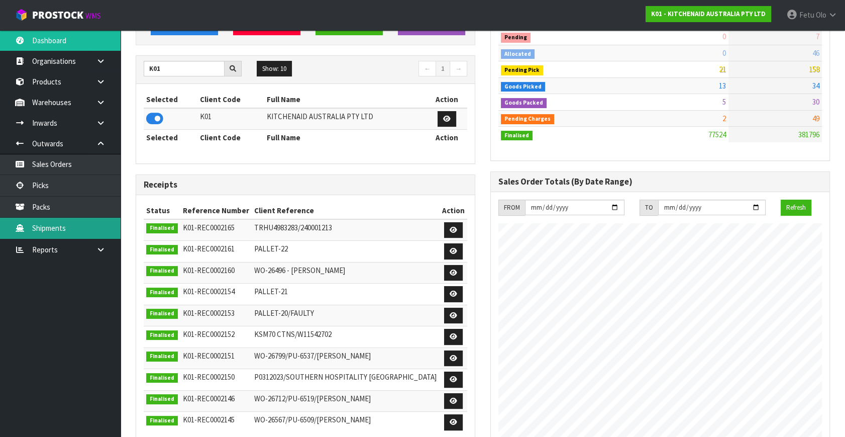
scroll to position [45, 0]
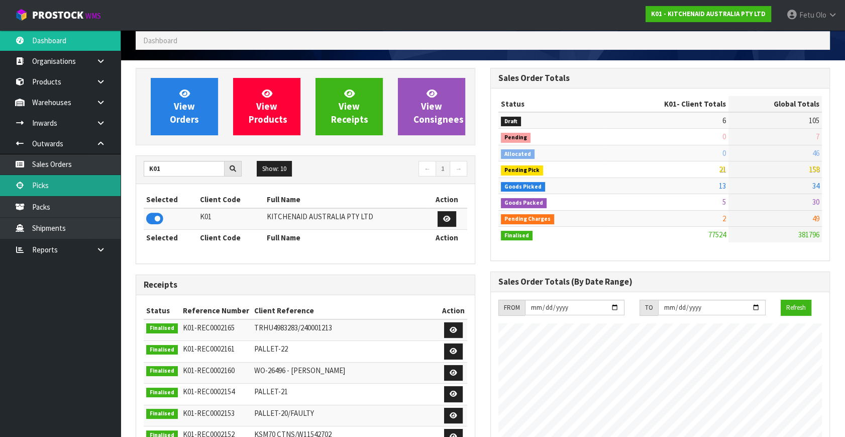
click at [48, 185] on link "Picks" at bounding box center [60, 185] width 121 height 21
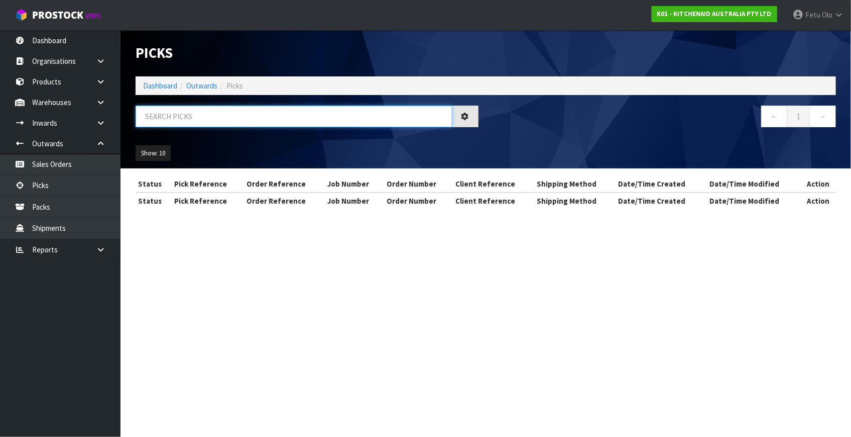
click at [299, 120] on input "text" at bounding box center [294, 116] width 317 height 22
type input "79315"
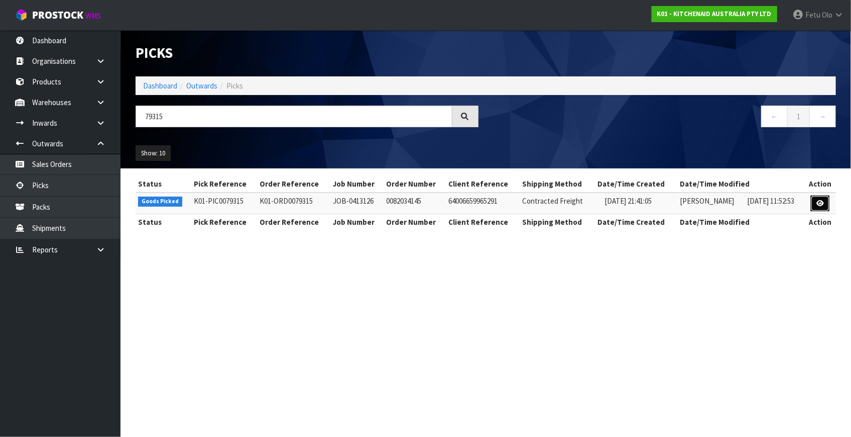
click at [812, 203] on link at bounding box center [820, 203] width 19 height 16
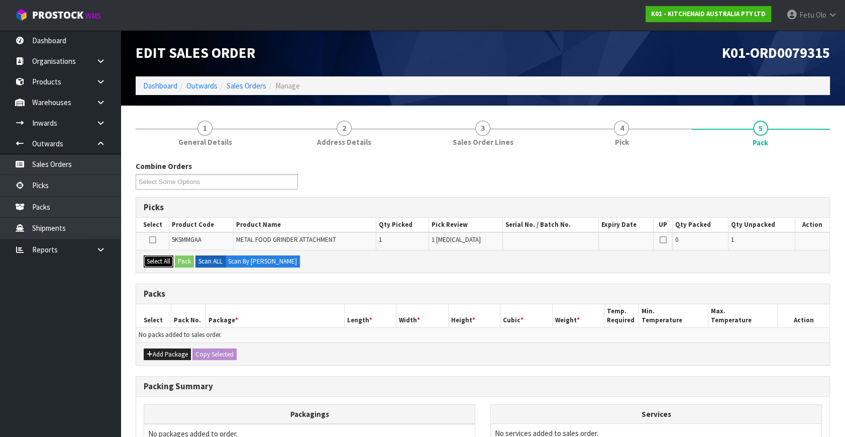
click at [158, 259] on button "Select All" at bounding box center [159, 261] width 30 height 12
drag, startPoint x: 182, startPoint y: 258, endPoint x: 519, endPoint y: 339, distance: 346.3
click at [185, 259] on button "Pack" at bounding box center [184, 261] width 19 height 12
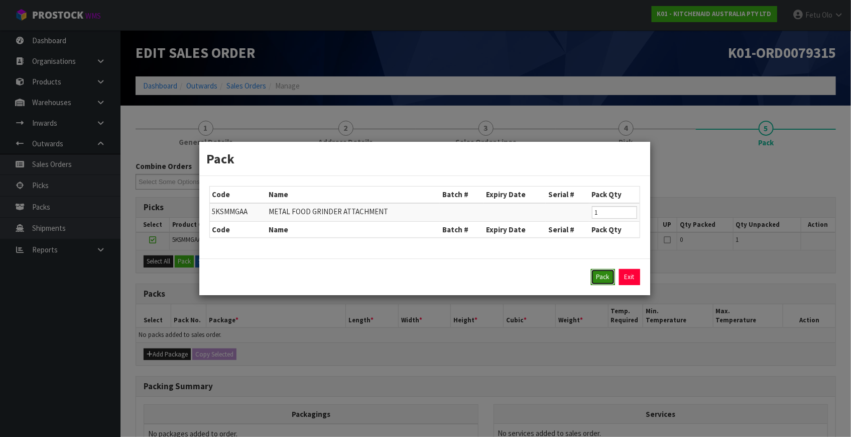
click at [596, 282] on button "Pack" at bounding box center [603, 277] width 24 height 16
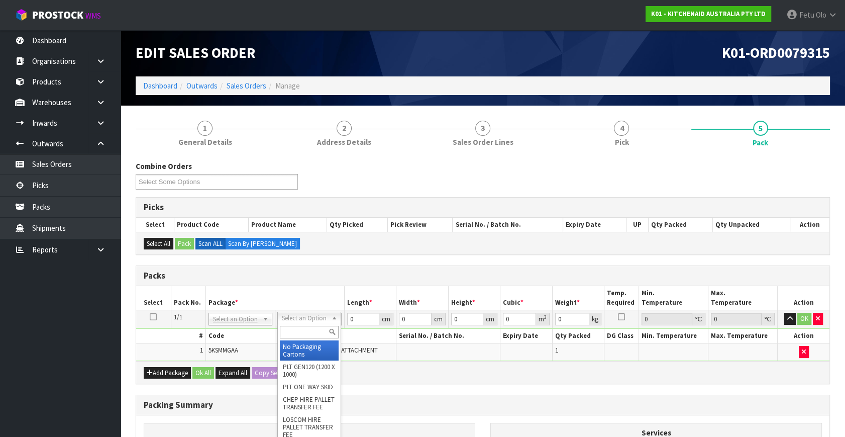
drag, startPoint x: 240, startPoint y: 318, endPoint x: 230, endPoint y: 337, distance: 21.1
drag, startPoint x: 230, startPoint y: 334, endPoint x: 201, endPoint y: 317, distance: 33.1
click at [202, 317] on body "Toggle navigation ProStock WMS K01 - KITCHENAID AUSTRALIA PTY LTD Fetu Olo Logo…" at bounding box center [422, 218] width 845 height 437
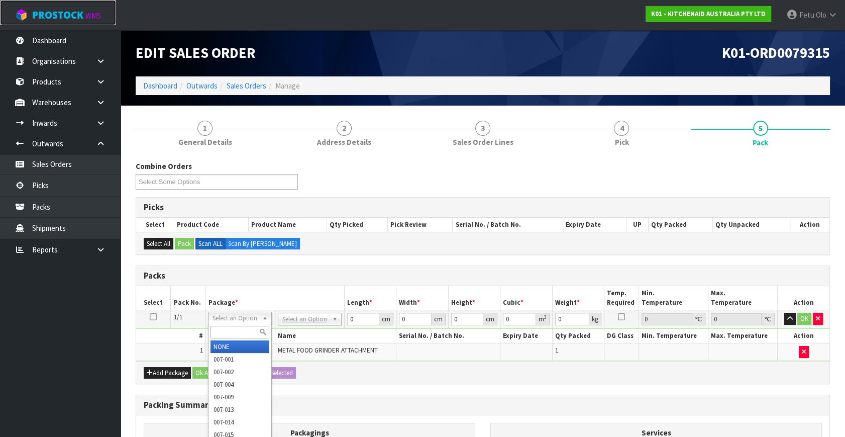
drag, startPoint x: 253, startPoint y: 322, endPoint x: 241, endPoint y: 333, distance: 16.7
drag, startPoint x: 241, startPoint y: 333, endPoint x: 227, endPoint y: 332, distance: 14.1
click at [228, 332] on input "text" at bounding box center [239, 332] width 59 height 13
type input "011"
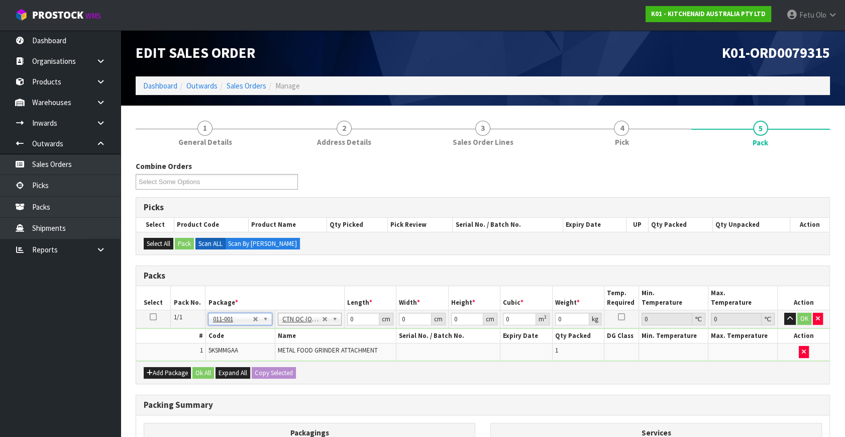
type input "2.3"
drag, startPoint x: 294, startPoint y: 340, endPoint x: 259, endPoint y: 350, distance: 36.4
click at [260, 350] on tbody "1/1 NONE 007-001 007-002 007-004 007-009 007-013 007-014 007-015 007-017 007-01…" at bounding box center [482, 335] width 693 height 51
type input "42"
type input "29"
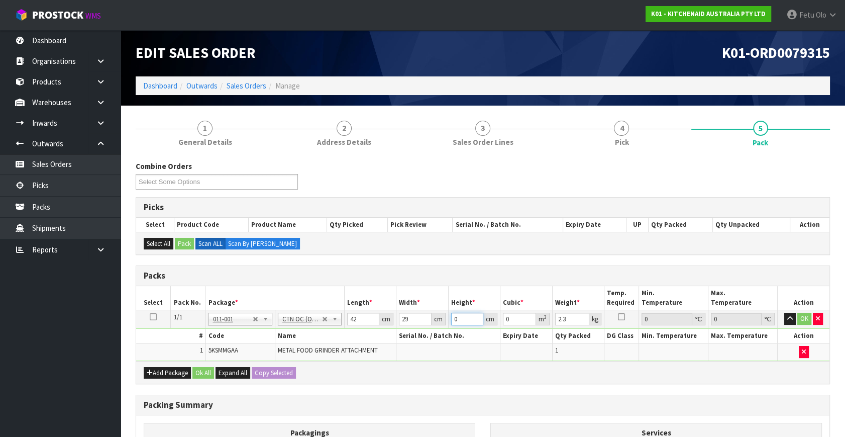
type input "2"
type input "0.002436"
type input "20"
type input "0.02436"
type input "20"
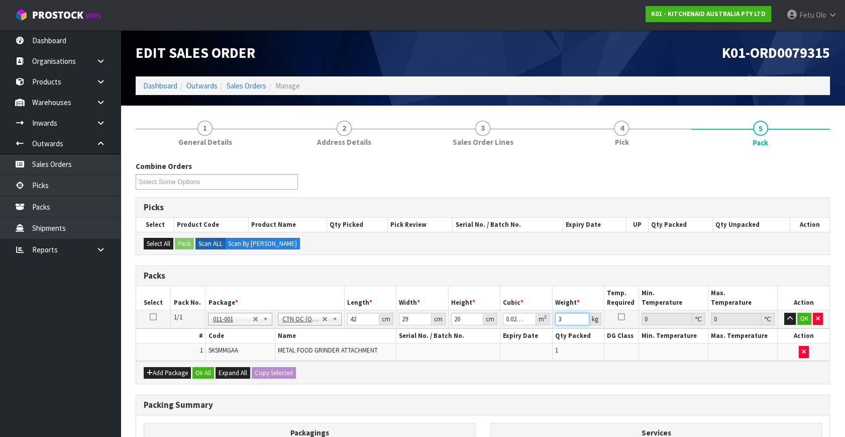
type input "3"
click button "OK" at bounding box center [804, 318] width 14 height 12
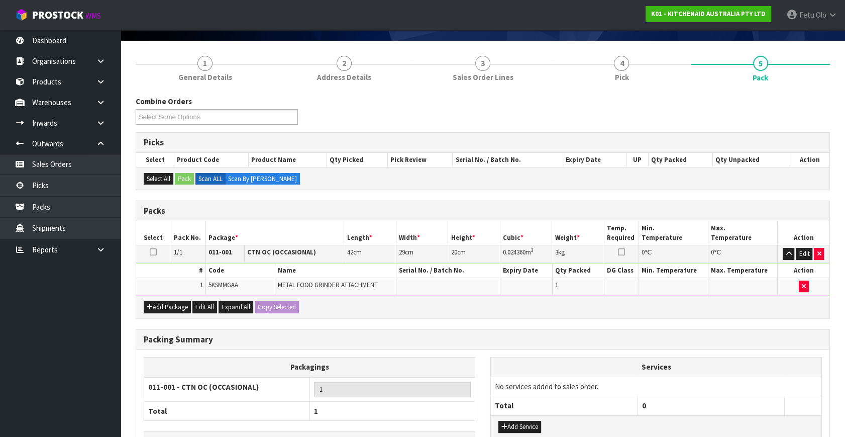
scroll to position [135, 0]
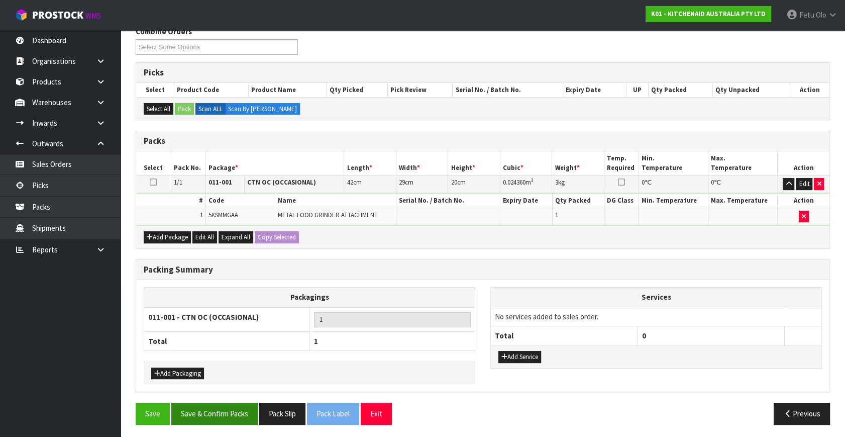
drag, startPoint x: 253, startPoint y: 402, endPoint x: 231, endPoint y: 407, distance: 23.3
click at [252, 403] on div "Combine Orders K01-ORD0079204 K01-ORD0079205 K01-ORD0079206 K01-ORD0079207 K01-…" at bounding box center [483, 229] width 694 height 406
click at [231, 407] on button "Save & Confirm Packs" at bounding box center [214, 413] width 86 height 22
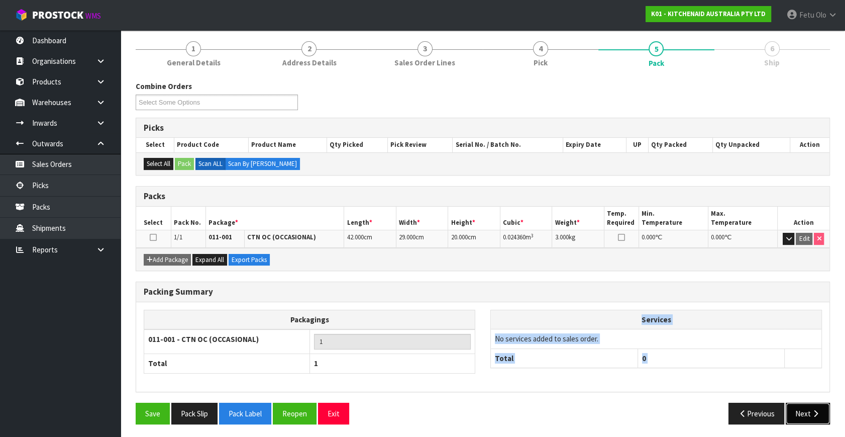
click at [816, 409] on icon "button" at bounding box center [816, 413] width 10 height 8
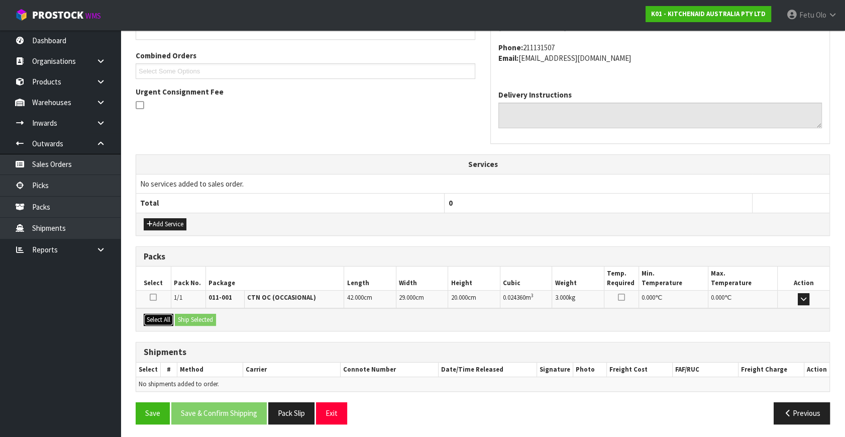
click at [156, 315] on button "Select All" at bounding box center [159, 319] width 30 height 12
click at [194, 314] on button "Ship Selected" at bounding box center [195, 319] width 41 height 12
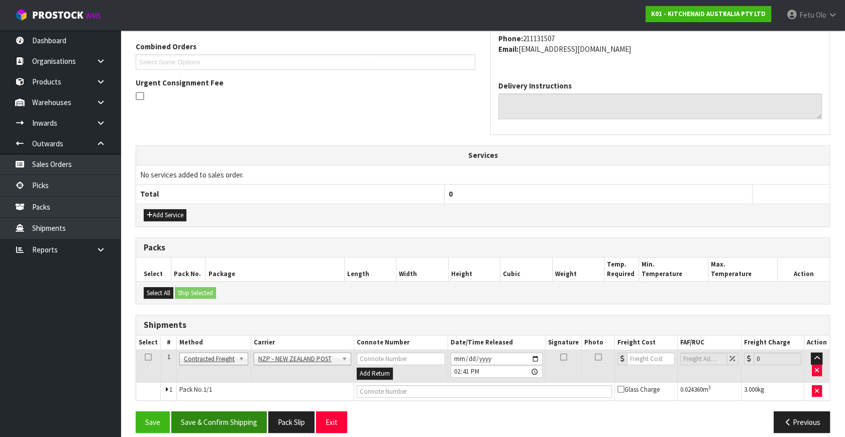
scroll to position [265, 0]
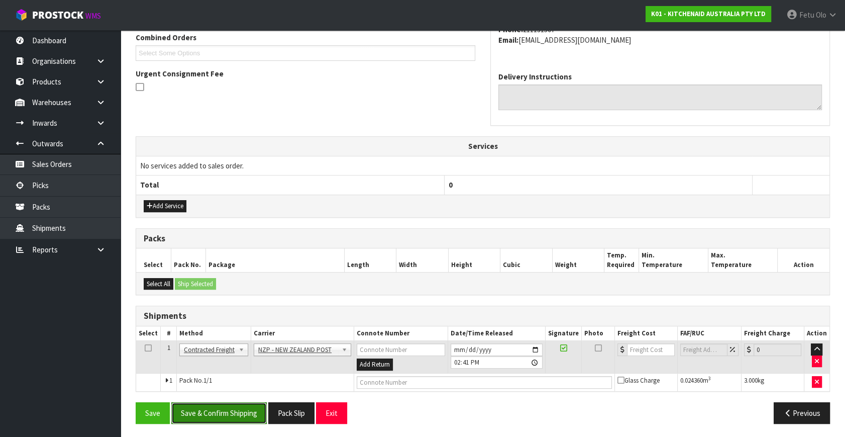
click at [220, 409] on button "Save & Confirm Shipping" at bounding box center [218, 413] width 95 height 22
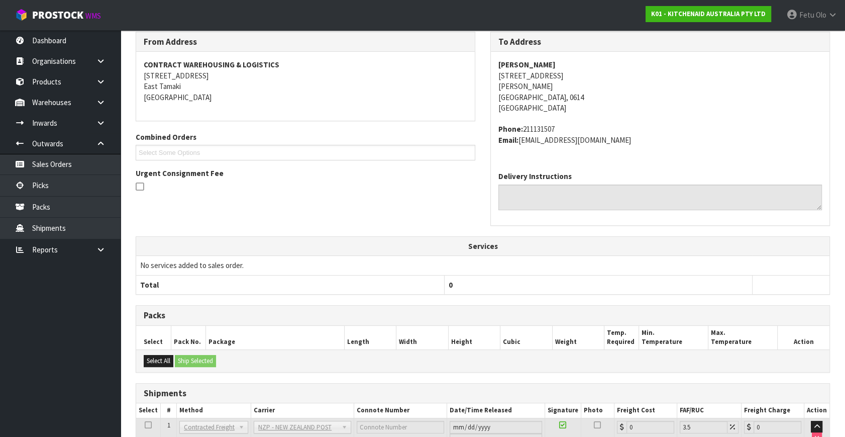
scroll to position [251, 0]
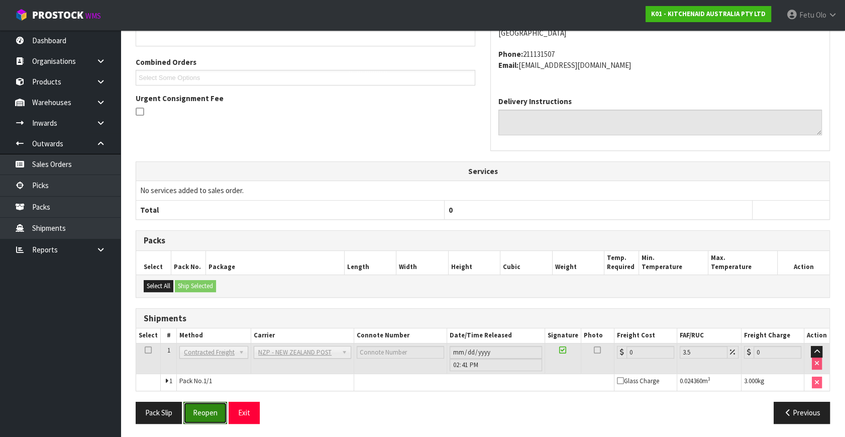
drag, startPoint x: 204, startPoint y: 409, endPoint x: 212, endPoint y: 430, distance: 21.6
click at [204, 409] on button "Reopen" at bounding box center [205, 412] width 44 height 22
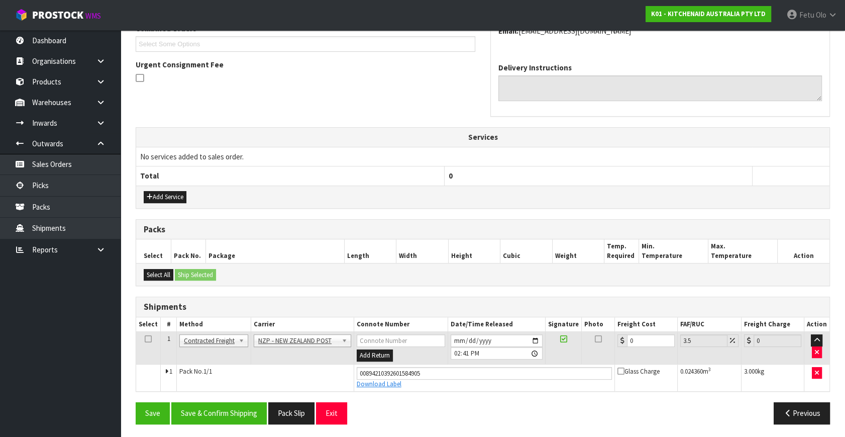
scroll to position [275, 0]
drag, startPoint x: 643, startPoint y: 337, endPoint x: 375, endPoint y: 429, distance: 283.4
click at [375, 429] on div "From Address CONTRACT WAREHOUSING & LOGISTICS [STREET_ADDRESS] Combined Orders …" at bounding box center [483, 176] width 694 height 509
type input "4"
type input "4.14"
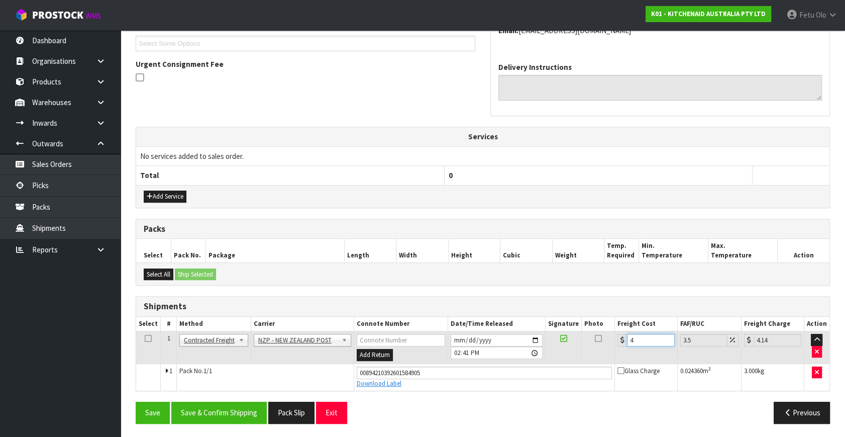
type input "4.3"
type input "4.45"
type input "4.33"
type input "4.48"
type input "4.33"
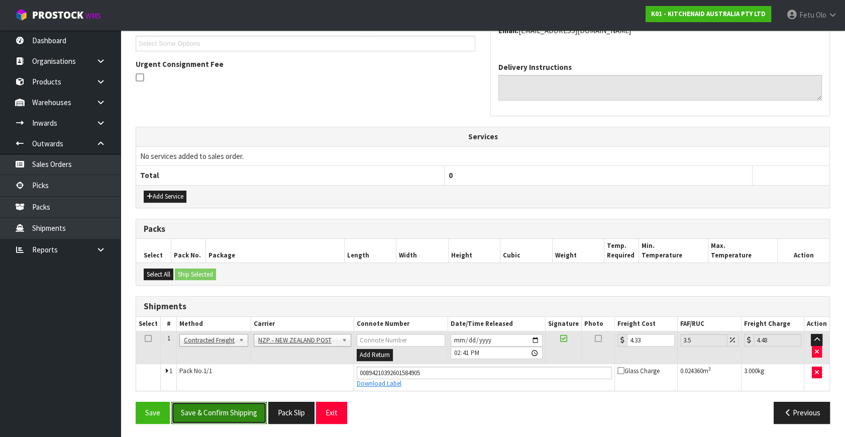
click at [235, 407] on button "Save & Confirm Shipping" at bounding box center [218, 412] width 95 height 22
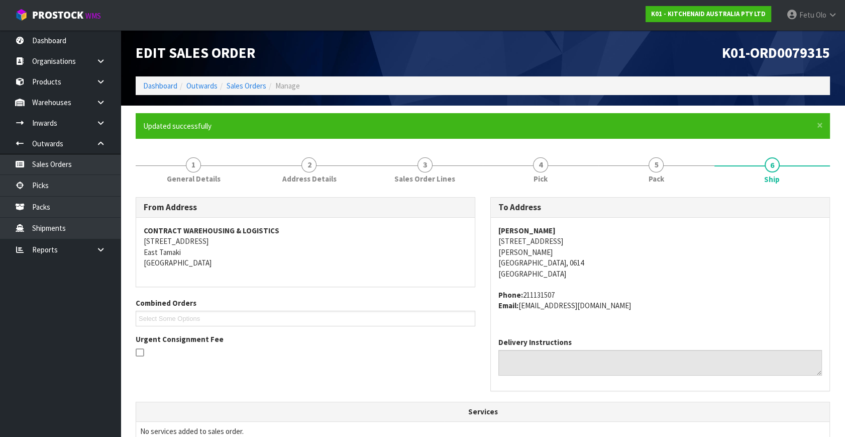
scroll to position [247, 0]
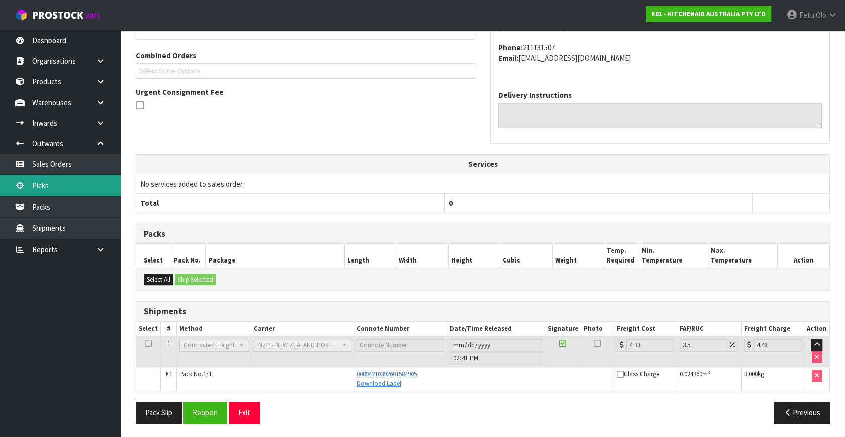
click at [62, 184] on link "Picks" at bounding box center [60, 185] width 121 height 21
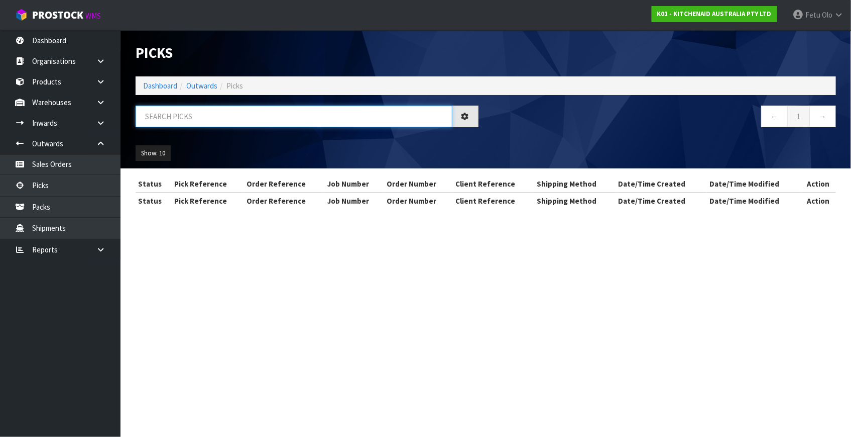
click at [196, 121] on input "text" at bounding box center [294, 116] width 317 height 22
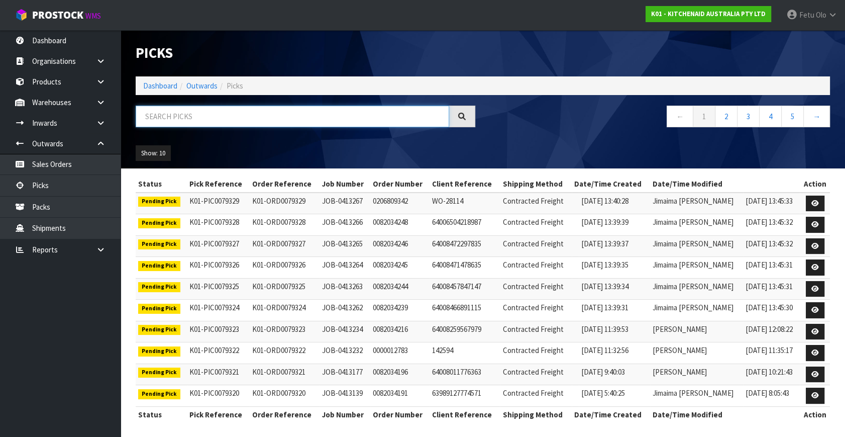
click at [202, 123] on input "text" at bounding box center [292, 116] width 313 height 22
type input "79300"
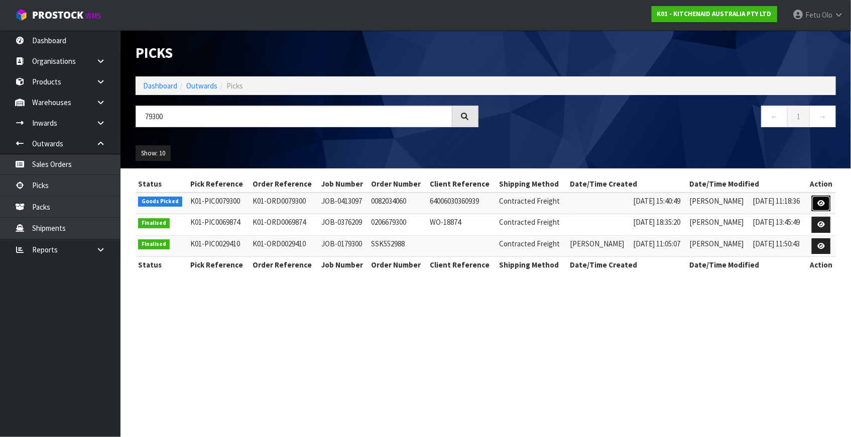
click at [830, 204] on link at bounding box center [821, 203] width 19 height 16
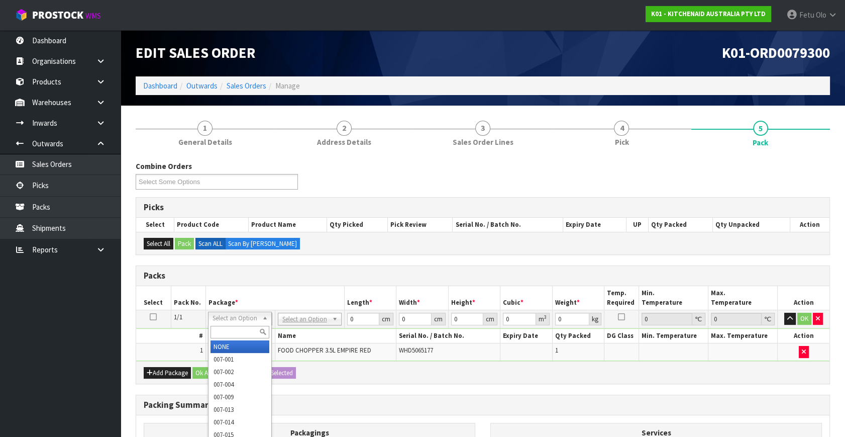
click at [236, 331] on input "text" at bounding box center [239, 332] width 59 height 13
type input "011-084"
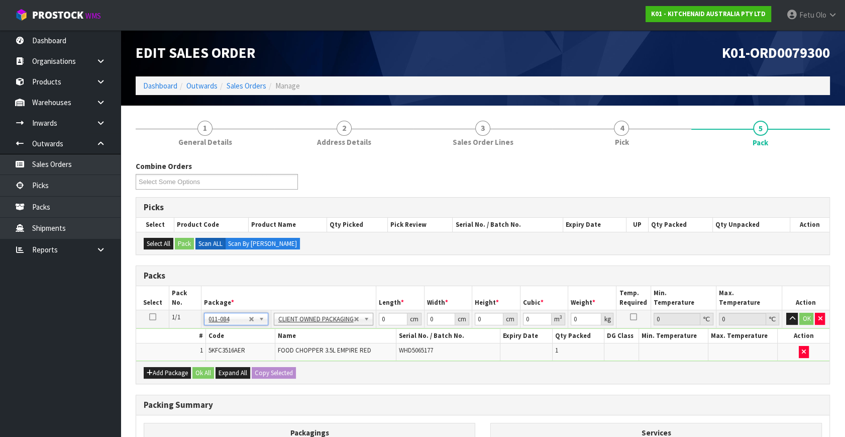
type input "1.75"
drag, startPoint x: 393, startPoint y: 316, endPoint x: 346, endPoint y: 334, distance: 50.4
click at [346, 334] on tbody "1/1 NONE 007-001 007-002 007-004 007-009 007-013 007-014 007-015 007-017 007-01…" at bounding box center [482, 335] width 693 height 51
type input "30"
type input "26"
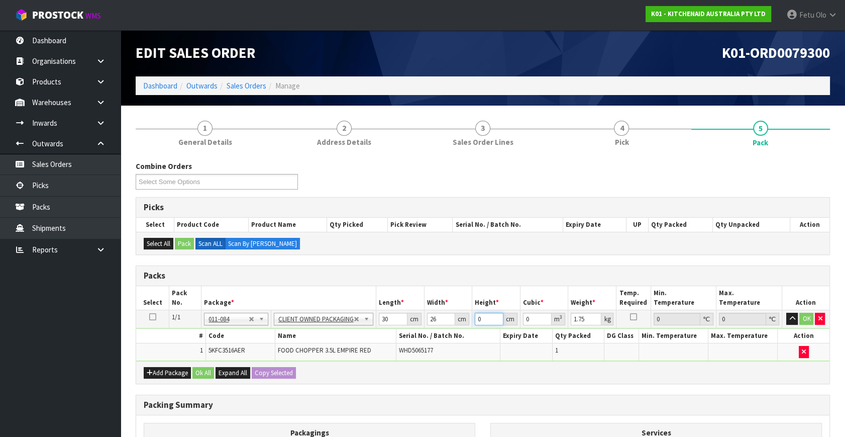
type input "2"
type input "0.00156"
type input "22"
type input "0.01716"
type input "22"
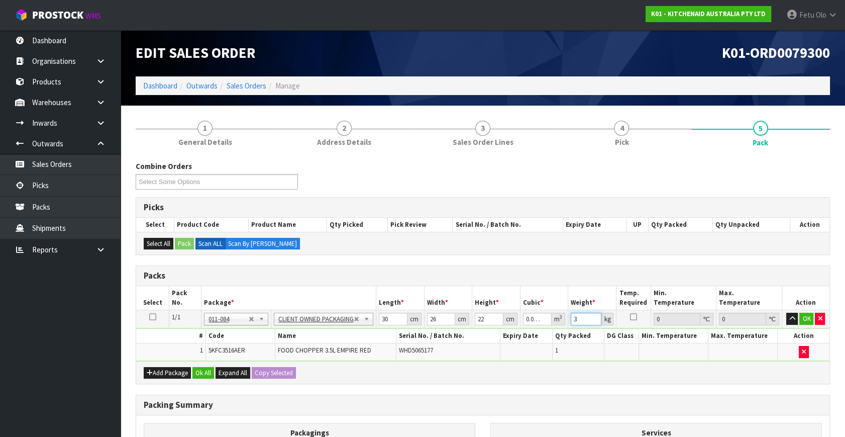
type input "3"
click button "OK" at bounding box center [806, 318] width 14 height 12
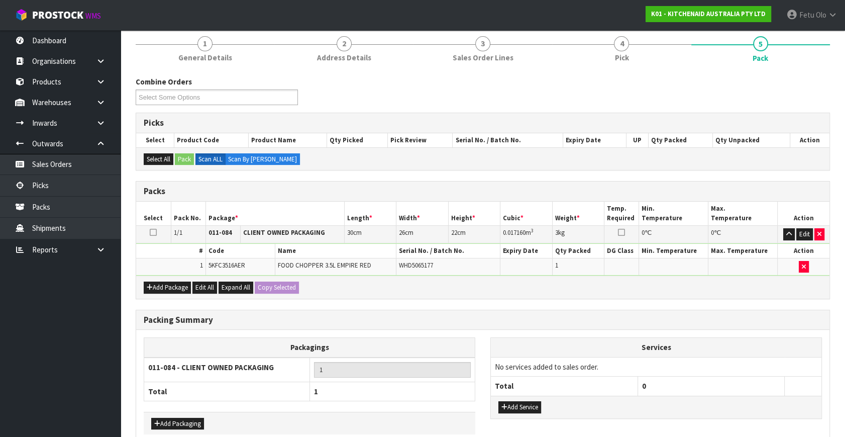
scroll to position [135, 0]
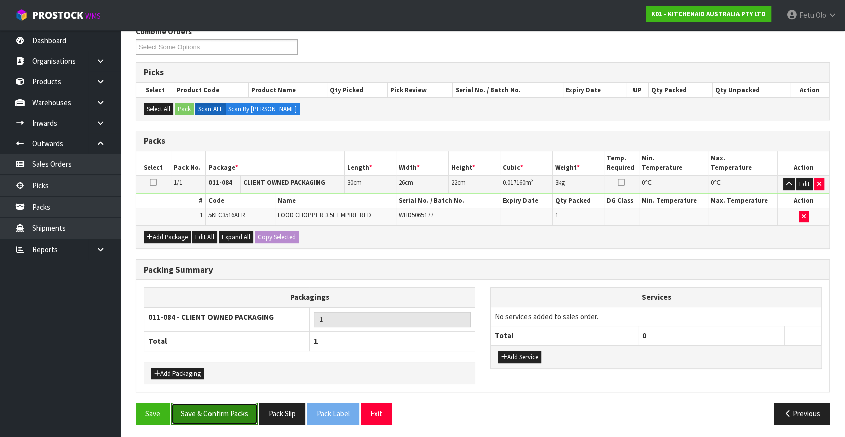
click at [211, 409] on button "Save & Confirm Packs" at bounding box center [214, 413] width 86 height 22
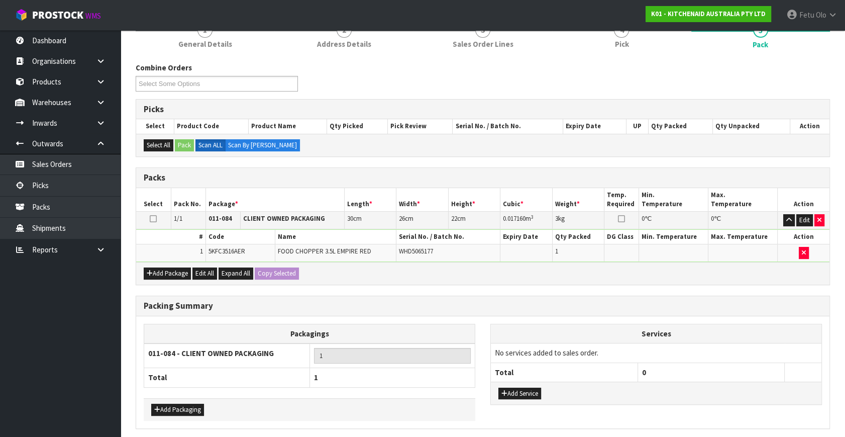
scroll to position [0, 0]
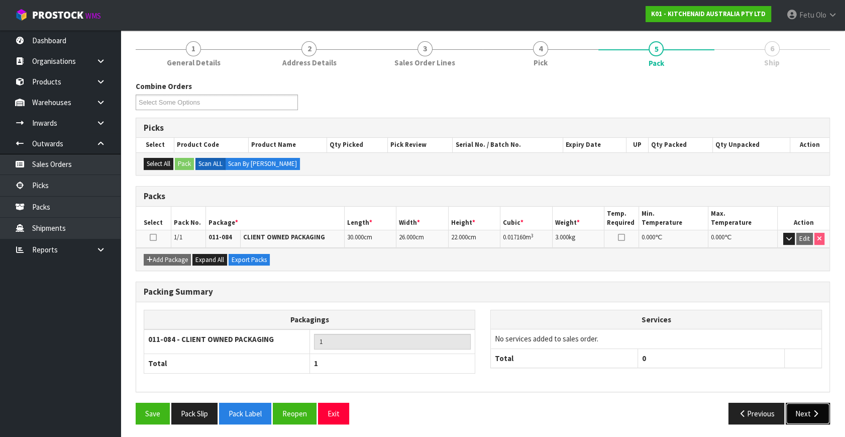
drag, startPoint x: 835, startPoint y: 407, endPoint x: 810, endPoint y: 402, distance: 26.1
click at [810, 402] on button "Next" at bounding box center [808, 413] width 44 height 22
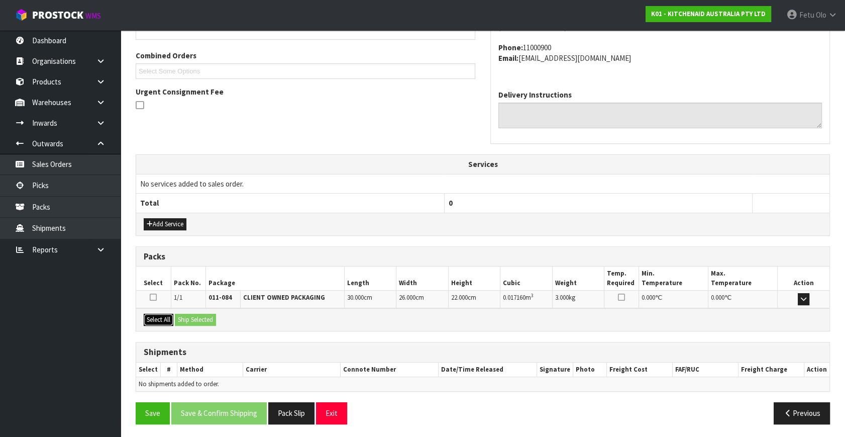
click at [162, 318] on button "Select All" at bounding box center [159, 319] width 30 height 12
click at [198, 316] on button "Ship Selected" at bounding box center [195, 319] width 41 height 12
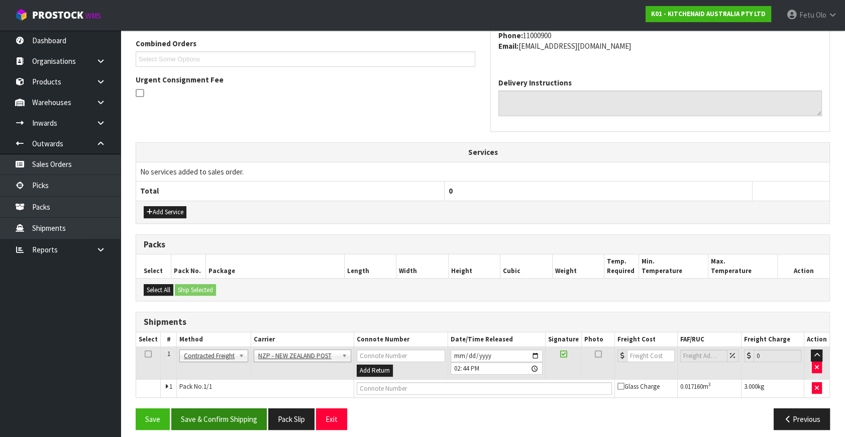
scroll to position [265, 0]
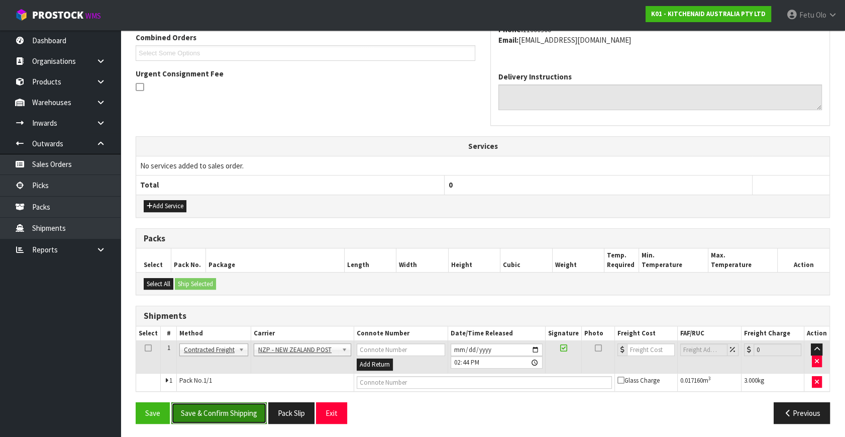
click at [222, 410] on button "Save & Confirm Shipping" at bounding box center [218, 413] width 95 height 22
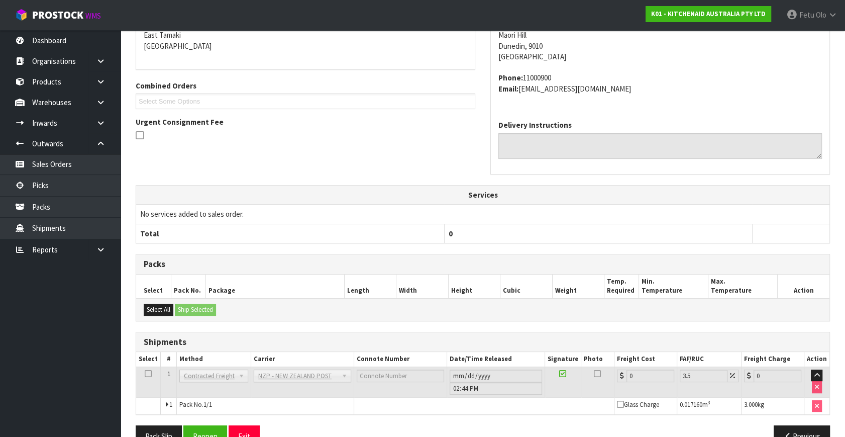
scroll to position [251, 0]
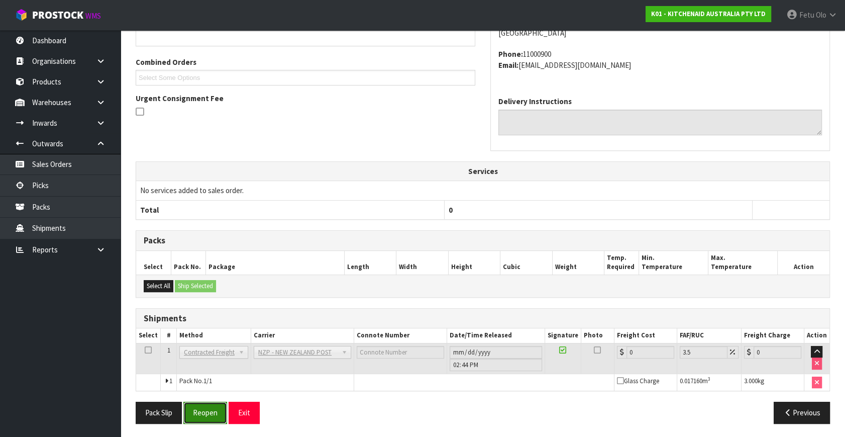
click at [216, 407] on button "Reopen" at bounding box center [205, 412] width 44 height 22
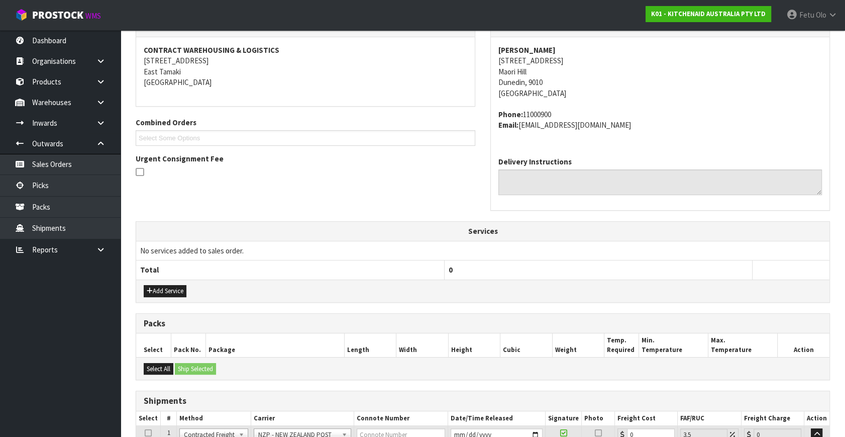
scroll to position [275, 0]
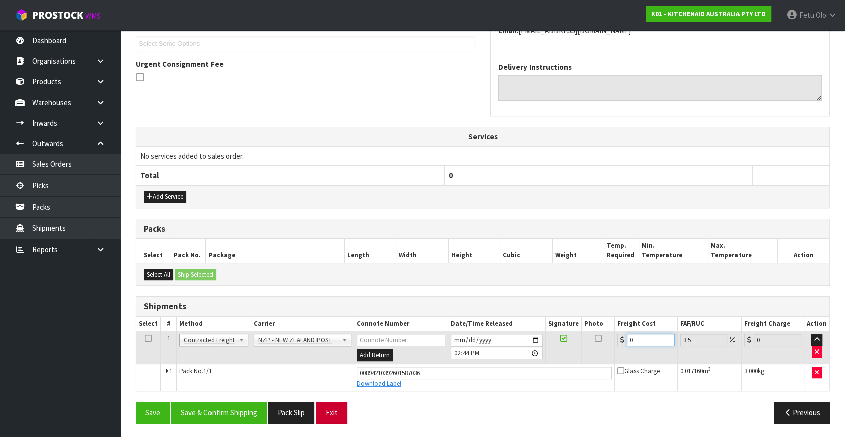
drag, startPoint x: 642, startPoint y: 341, endPoint x: 345, endPoint y: 420, distance: 307.3
click at [345, 420] on div "From Address CONTRACT WAREHOUSING & LOGISTICS [STREET_ADDRESS] Combined Orders …" at bounding box center [483, 176] width 694 height 509
type input "1"
type input "1.03"
type input "11"
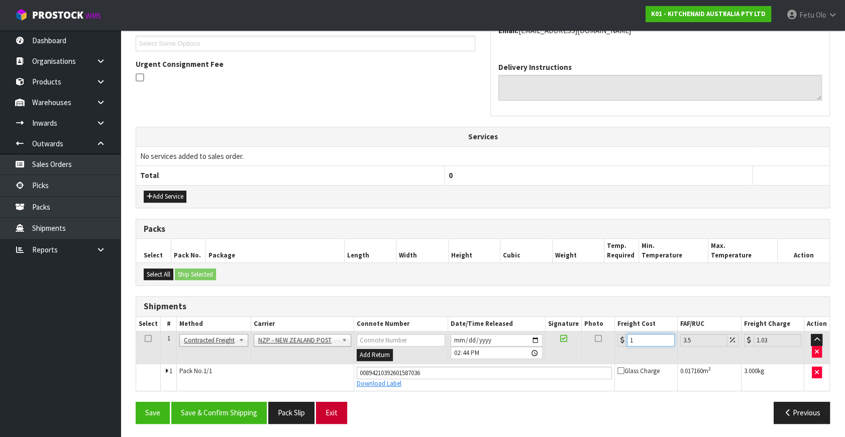
type input "11.38"
type input "11.6"
type input "12.01"
type input "11.61"
type input "12.02"
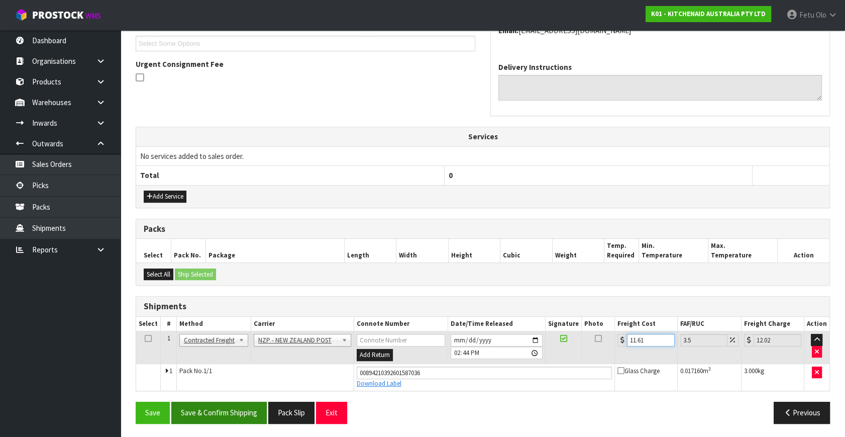
type input "11.61"
click at [214, 406] on button "Save & Confirm Shipping" at bounding box center [218, 412] width 95 height 22
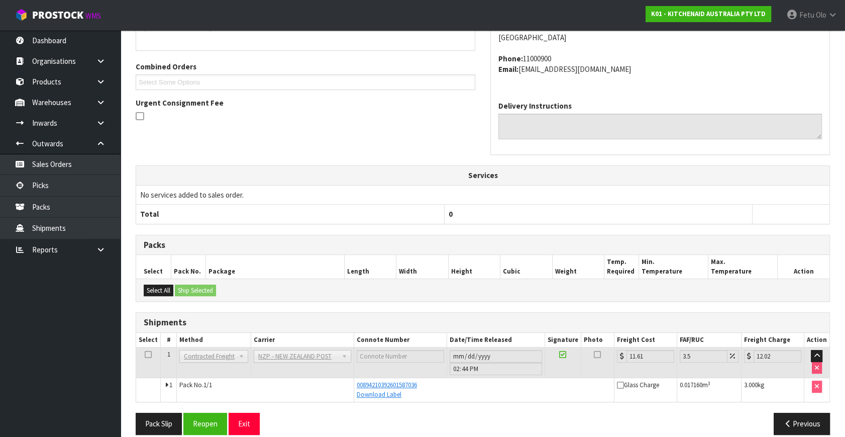
scroll to position [247, 0]
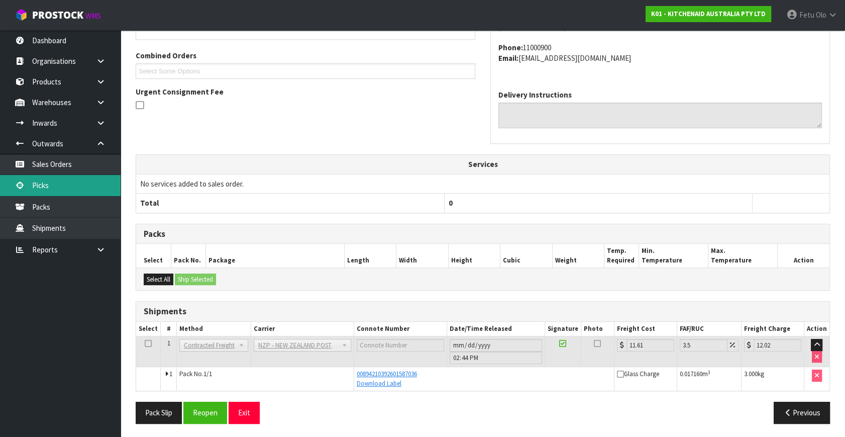
click at [38, 186] on link "Picks" at bounding box center [60, 185] width 121 height 21
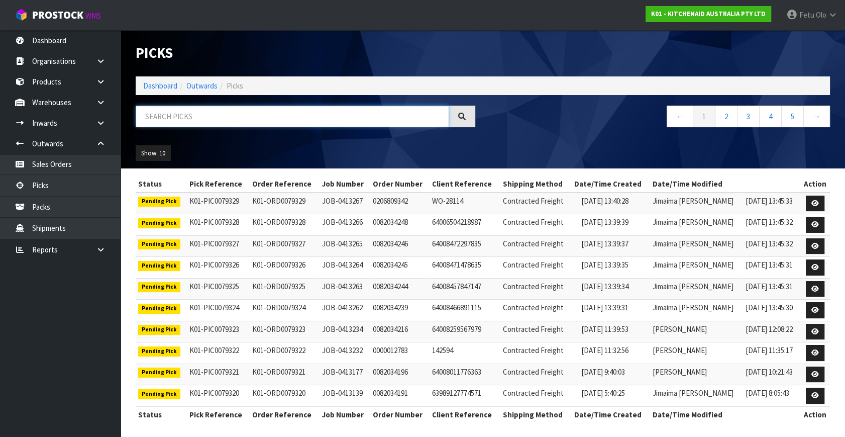
click at [172, 116] on input "text" at bounding box center [292, 116] width 313 height 22
type input "79302"
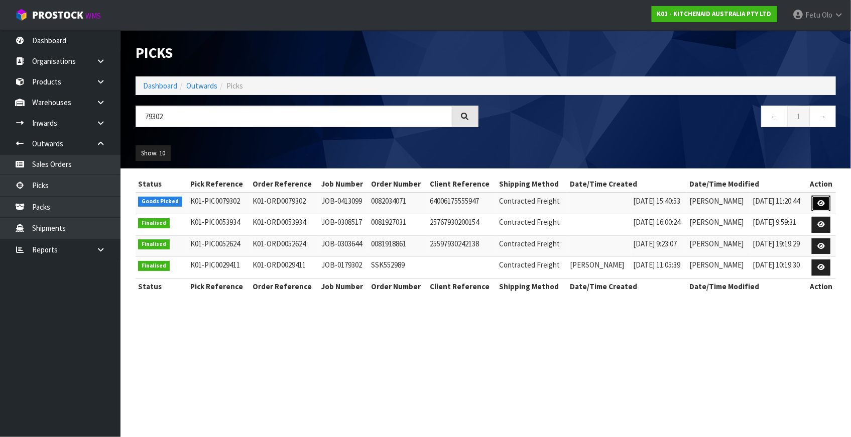
click at [819, 203] on icon at bounding box center [822, 203] width 8 height 7
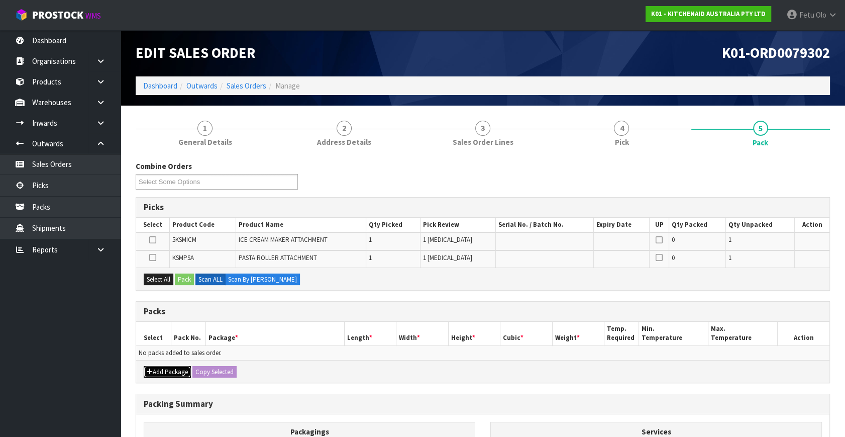
click at [160, 370] on button "Add Package" at bounding box center [167, 372] width 47 height 12
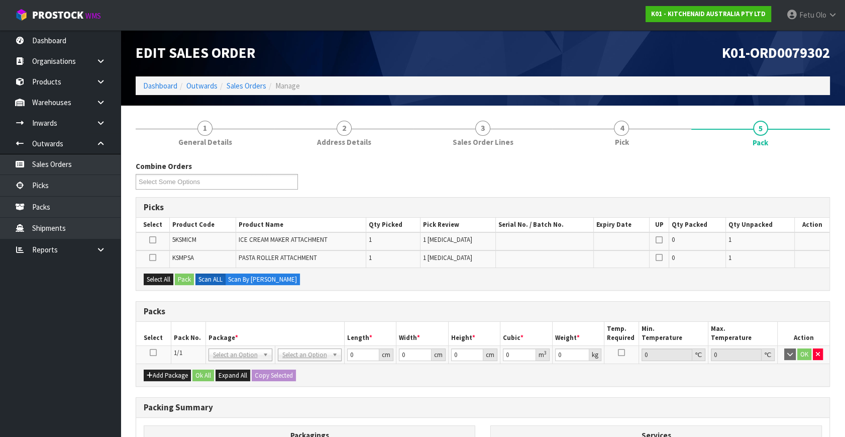
click at [156, 350] on td at bounding box center [153, 354] width 35 height 18
click at [156, 352] on icon at bounding box center [153, 352] width 7 height 1
drag, startPoint x: 200, startPoint y: 330, endPoint x: 199, endPoint y: 324, distance: 6.2
click at [200, 330] on th "Pack No." at bounding box center [188, 334] width 35 height 24
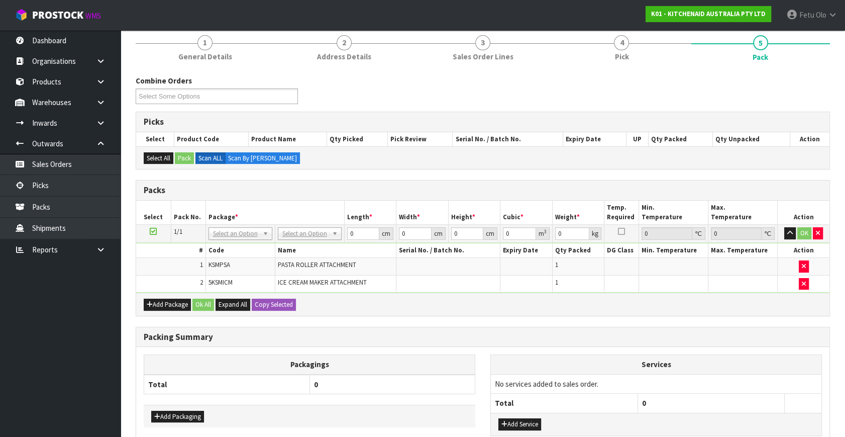
scroll to position [147, 0]
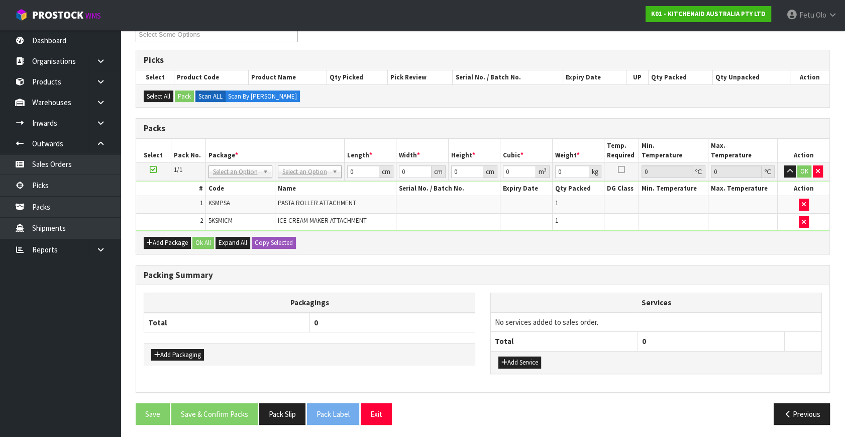
click at [434, 300] on th "Packagings" at bounding box center [309, 303] width 331 height 20
click at [242, 183] on input "text" at bounding box center [239, 184] width 59 height 13
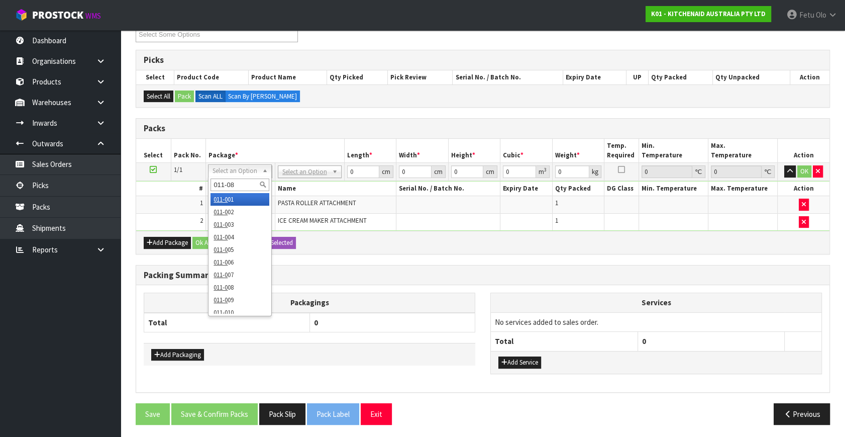
type input "011-084"
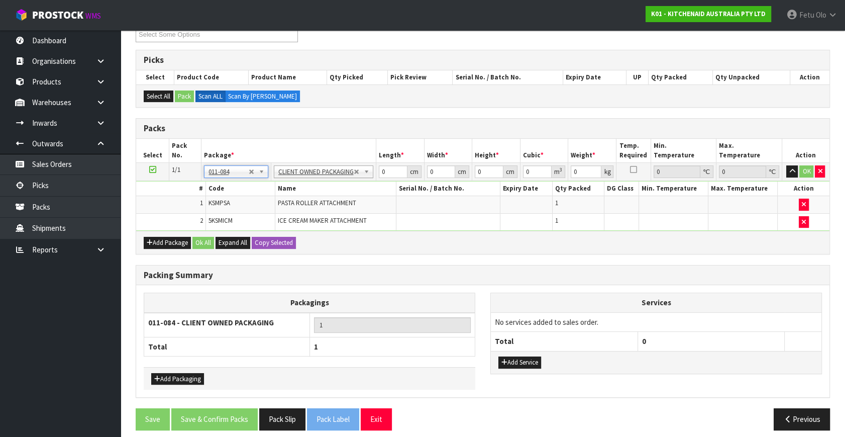
type input "4.7"
click at [373, 177] on tr "1/1 NONE 007-001 007-002 007-004 007-009 007-013 007-014 007-015 007-017 007-01…" at bounding box center [482, 172] width 693 height 18
type input "40"
type input "28"
type input "3"
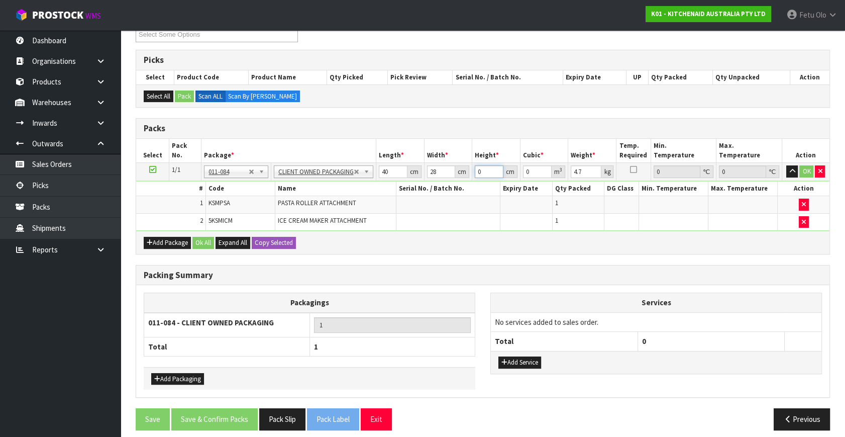
type input "0.00336"
type input "32"
type input "0.03584"
type input "32"
type input "6"
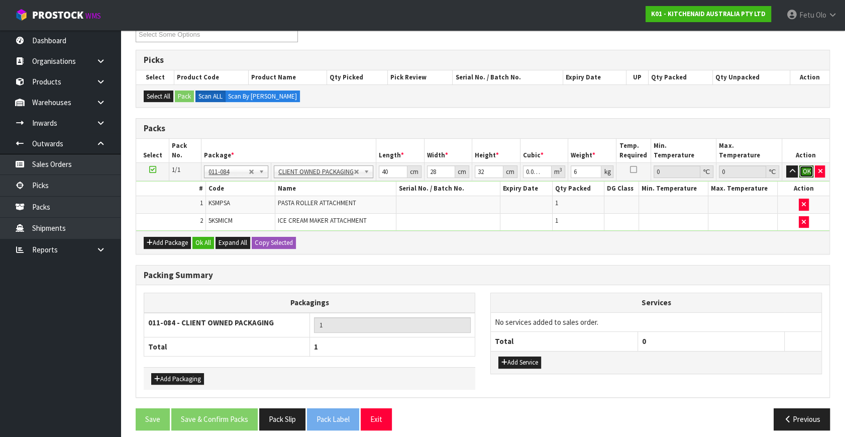
click button "OK" at bounding box center [806, 171] width 14 height 12
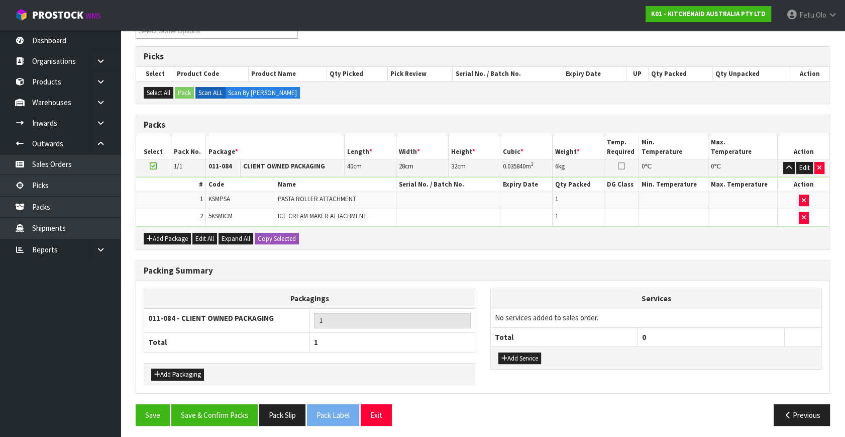
scroll to position [152, 0]
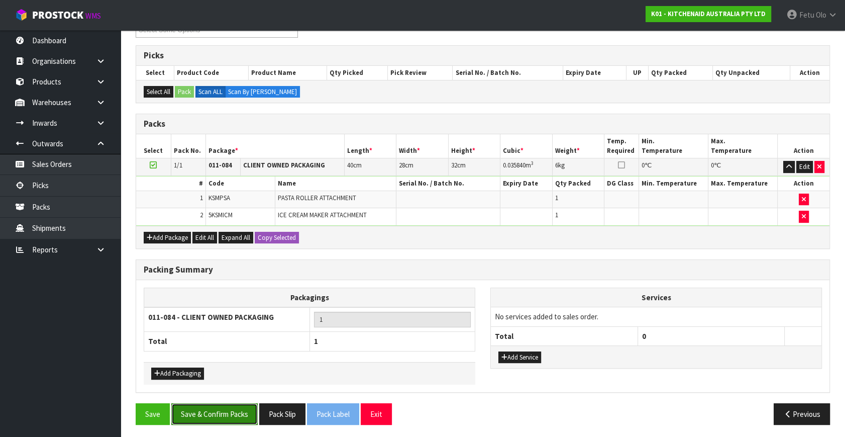
click at [220, 416] on button "Save & Confirm Packs" at bounding box center [214, 414] width 86 height 22
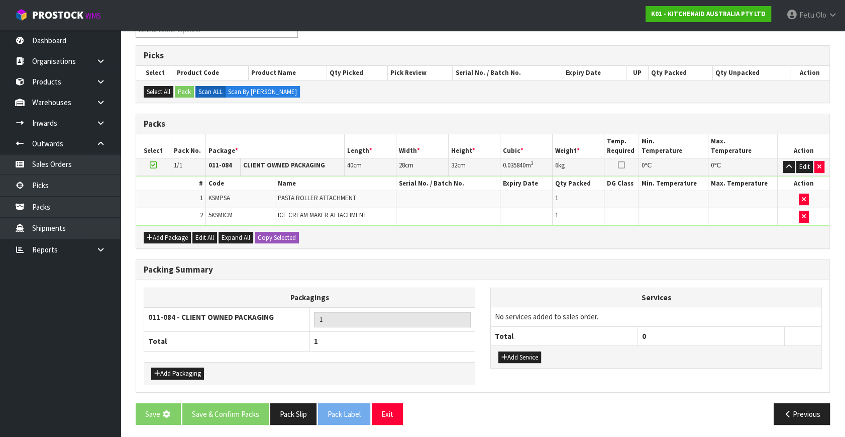
scroll to position [0, 0]
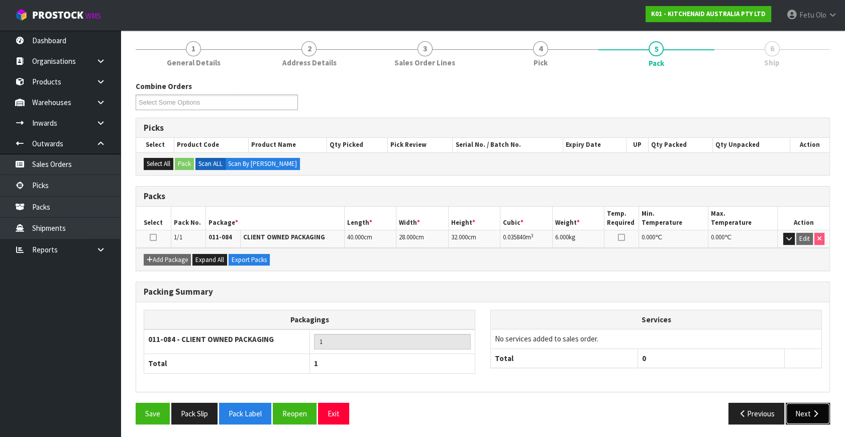
click at [794, 409] on button "Next" at bounding box center [808, 413] width 44 height 22
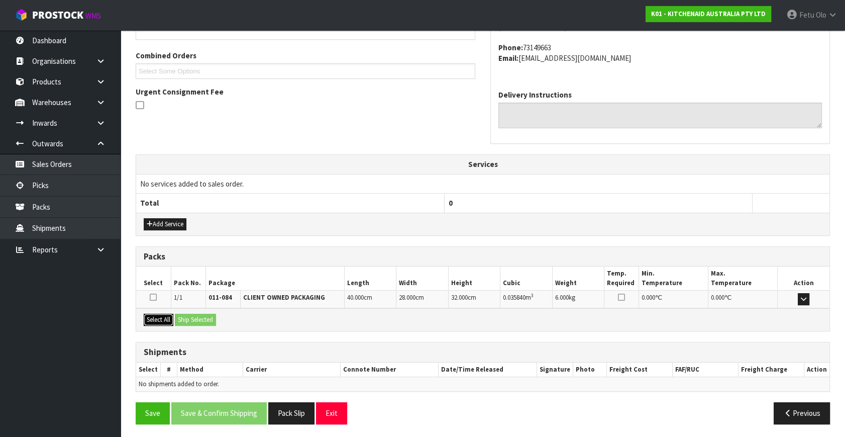
drag, startPoint x: 148, startPoint y: 319, endPoint x: 177, endPoint y: 315, distance: 29.4
click at [154, 317] on button "Select All" at bounding box center [159, 319] width 30 height 12
click at [179, 314] on button "Ship Selected" at bounding box center [195, 319] width 41 height 12
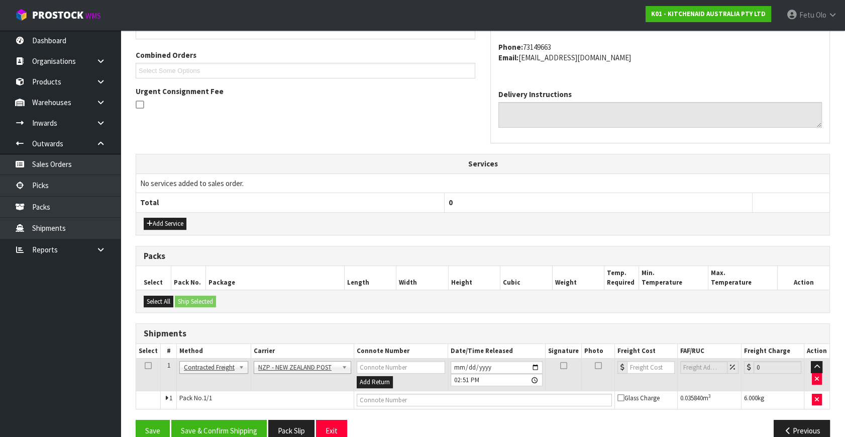
scroll to position [265, 0]
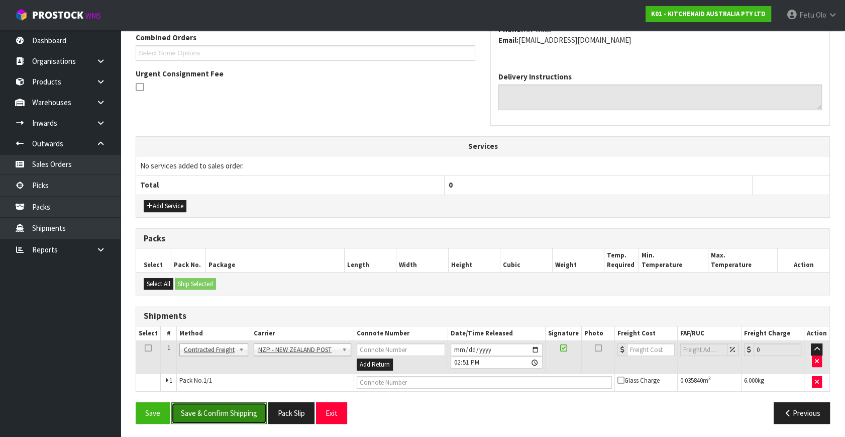
click at [246, 407] on button "Save & Confirm Shipping" at bounding box center [218, 413] width 95 height 22
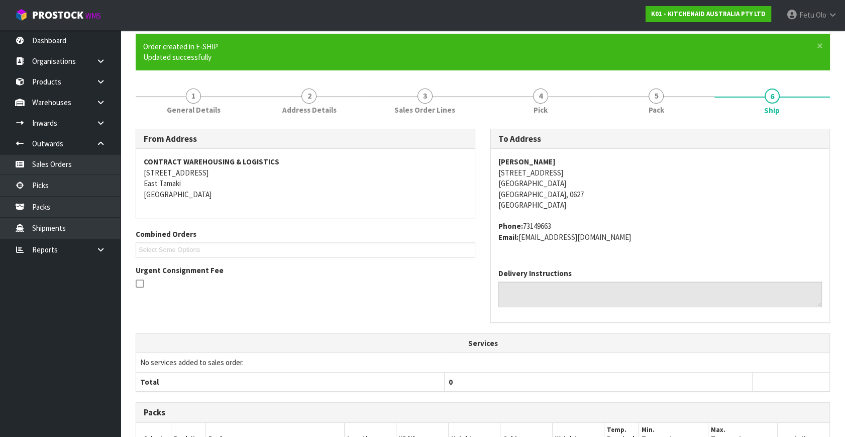
scroll to position [251, 0]
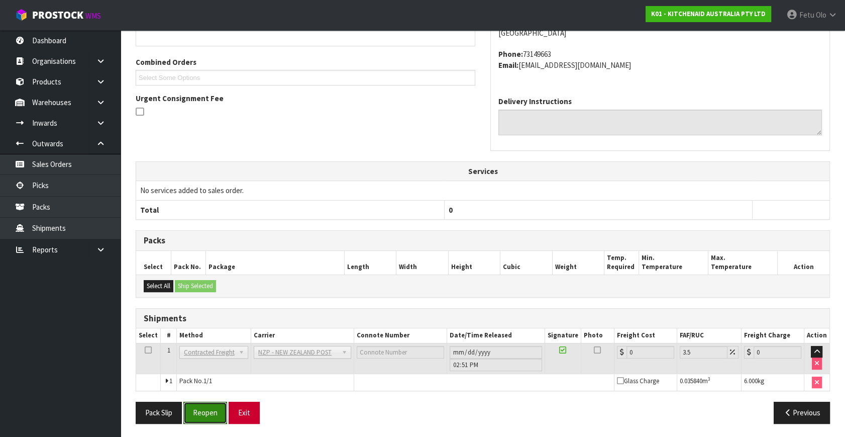
drag, startPoint x: 220, startPoint y: 407, endPoint x: 253, endPoint y: 400, distance: 33.4
click at [220, 407] on button "Reopen" at bounding box center [205, 412] width 44 height 22
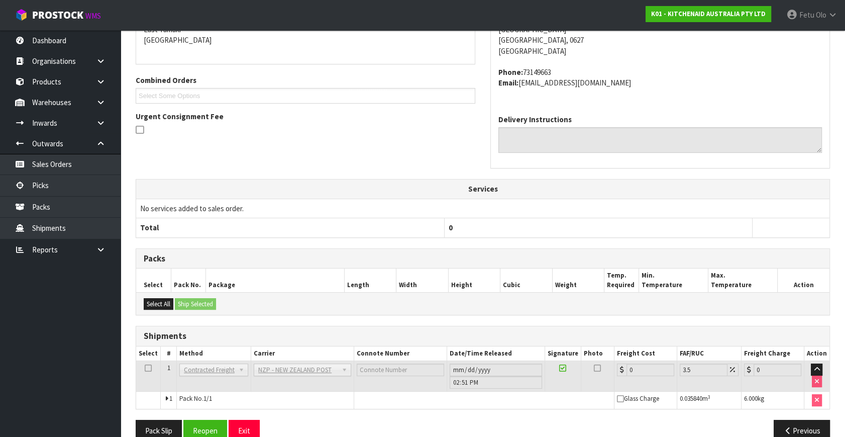
scroll to position [241, 0]
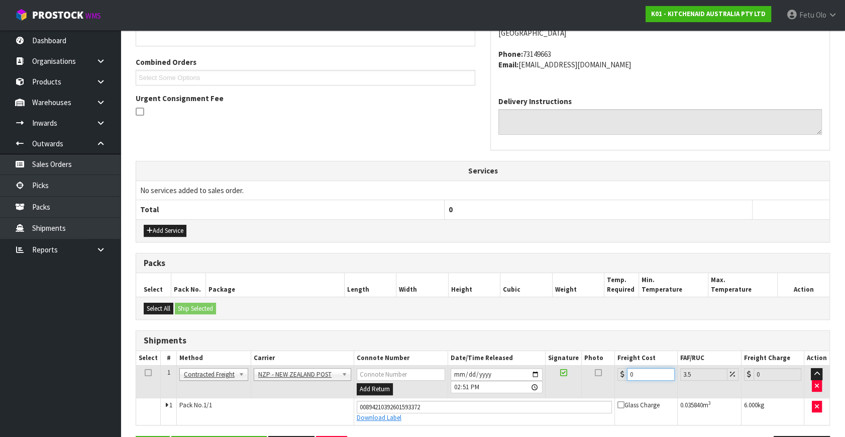
drag, startPoint x: 639, startPoint y: 373, endPoint x: 499, endPoint y: 408, distance: 144.1
click at [499, 408] on tbody "1 Client Local Pickup Customer Local Pickup Company Freight Contracted Freight …" at bounding box center [482, 394] width 693 height 59
type input "4"
type input "4.14"
type input "4.3"
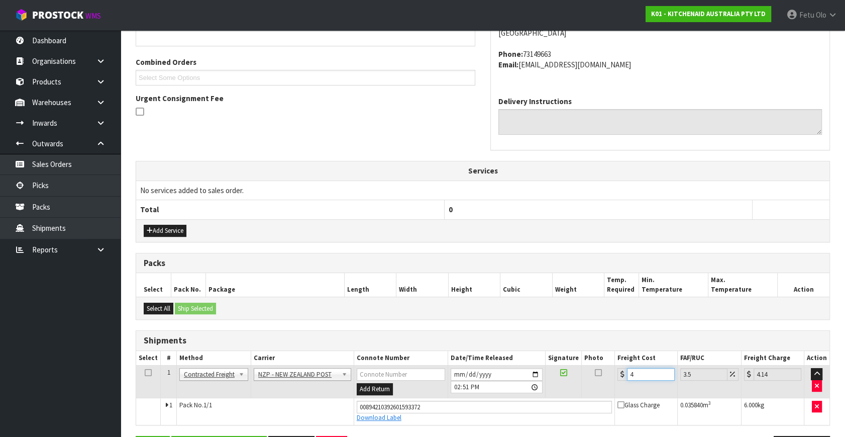
type input "4.45"
type input "4.33"
type input "4.48"
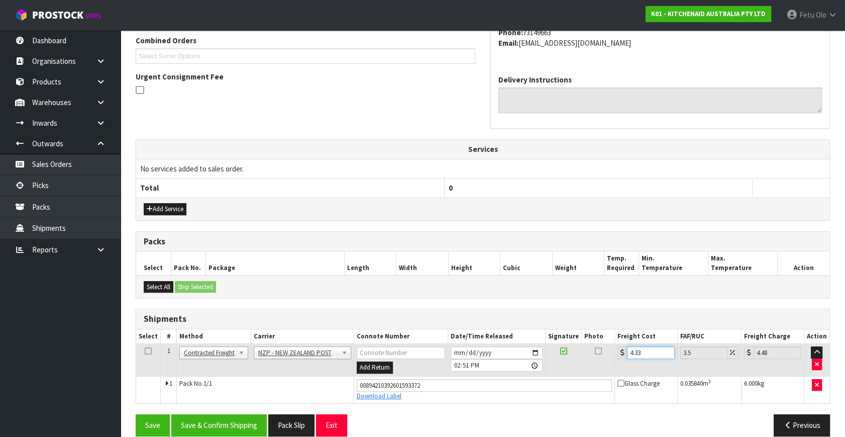
scroll to position [275, 0]
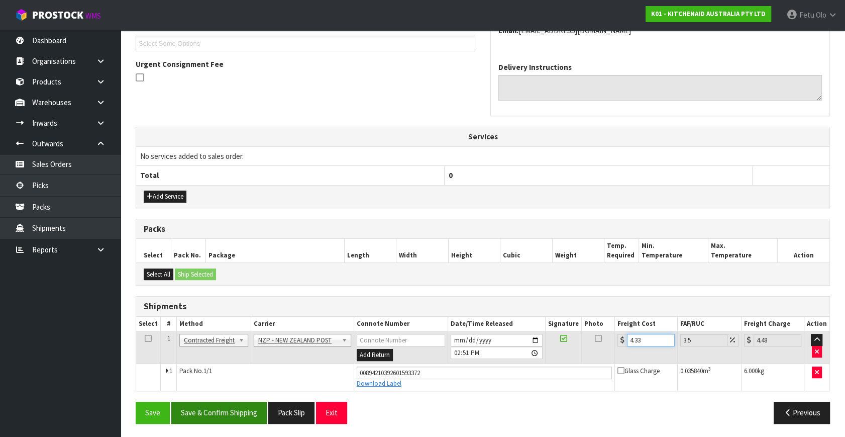
type input "4.33"
click at [227, 408] on button "Save & Confirm Shipping" at bounding box center [218, 412] width 95 height 22
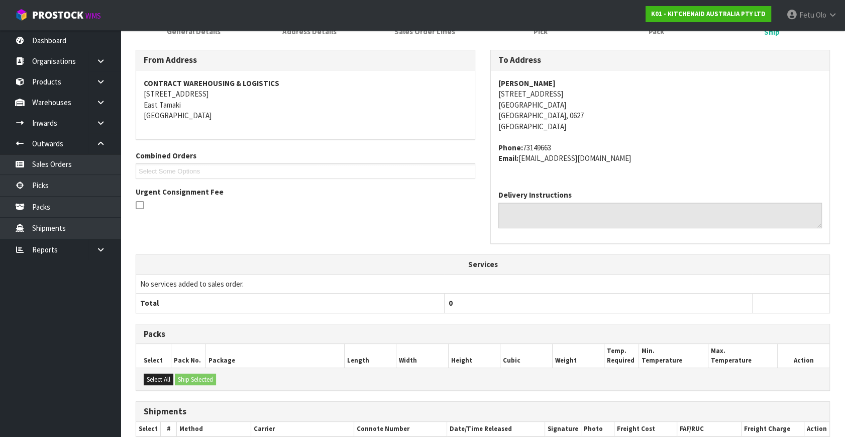
scroll to position [19, 0]
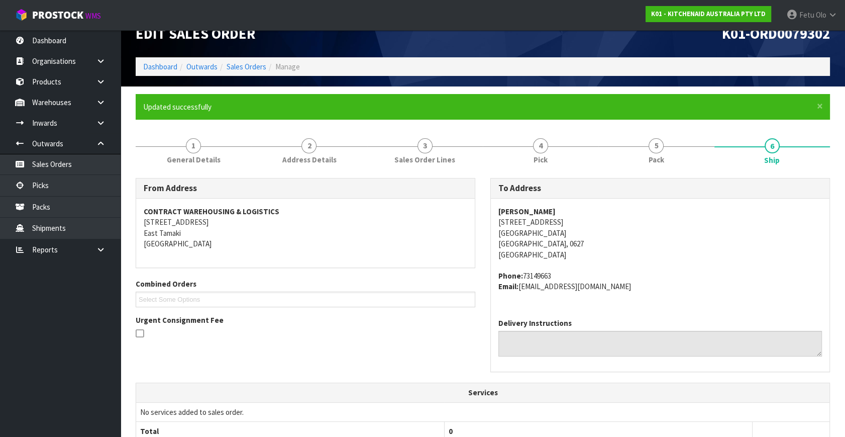
click at [724, 282] on address "Phone: 73149663 Email: [EMAIL_ADDRESS][DOMAIN_NAME]" at bounding box center [660, 281] width 324 height 22
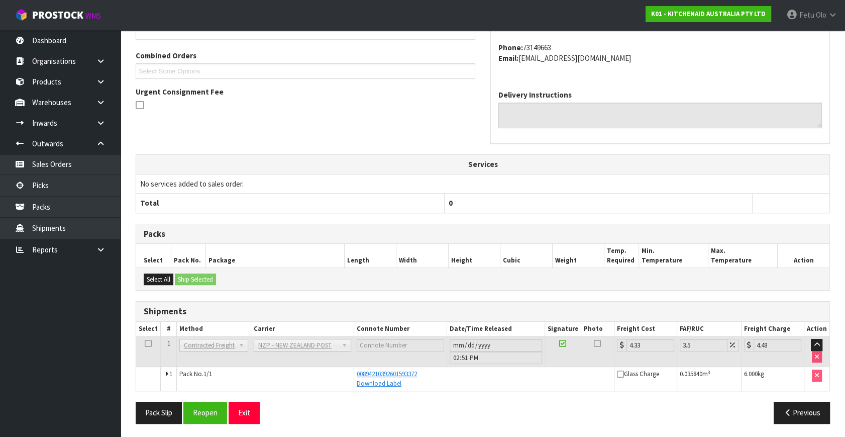
scroll to position [0, 0]
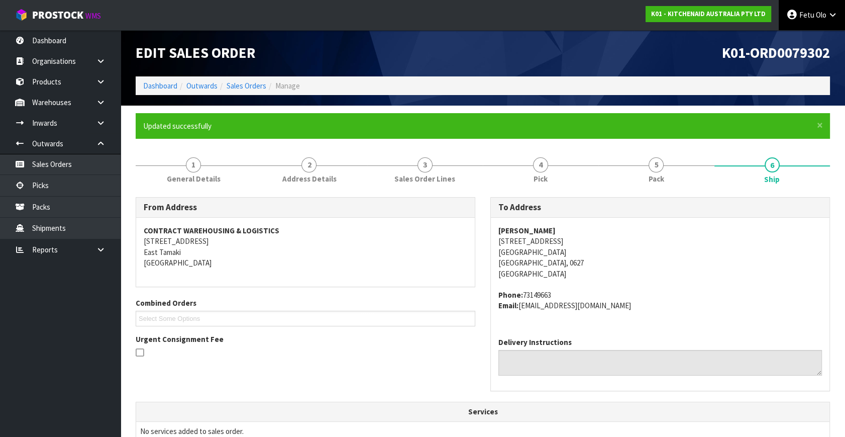
click at [819, 11] on span "Olo" at bounding box center [821, 15] width 11 height 10
drag, startPoint x: 794, startPoint y: 41, endPoint x: 803, endPoint y: 52, distance: 14.0
click at [794, 41] on link "Logout" at bounding box center [804, 40] width 79 height 14
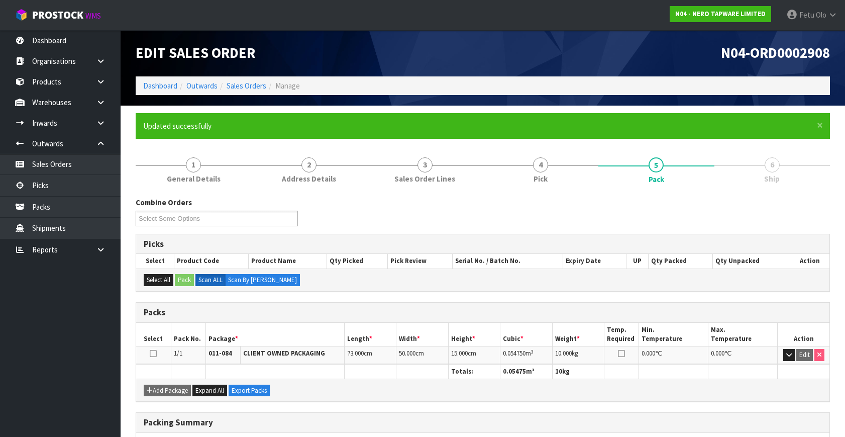
scroll to position [131, 0]
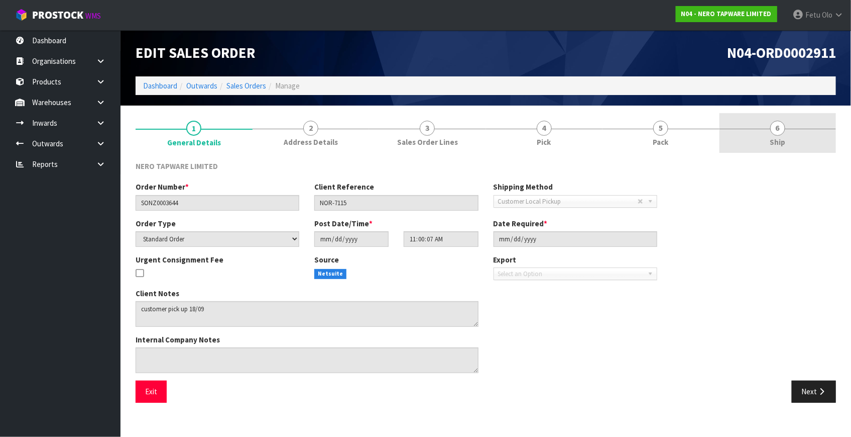
drag, startPoint x: 752, startPoint y: 131, endPoint x: 772, endPoint y: 135, distance: 21.0
click at [755, 133] on link "6 Ship" at bounding box center [778, 133] width 117 height 40
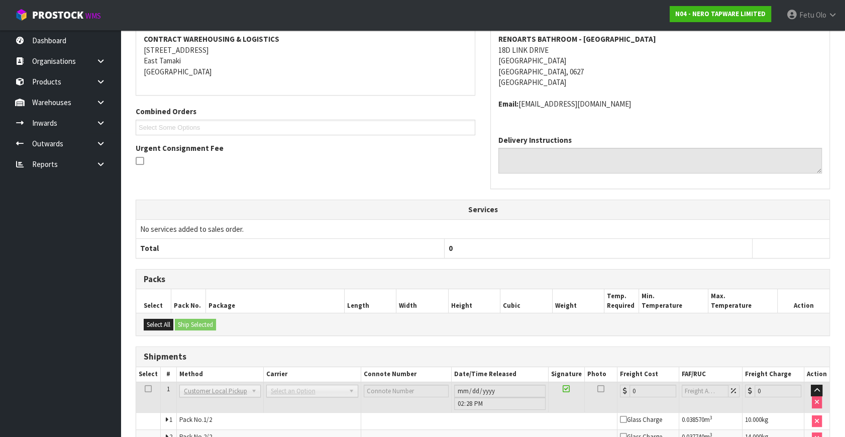
scroll to position [211, 0]
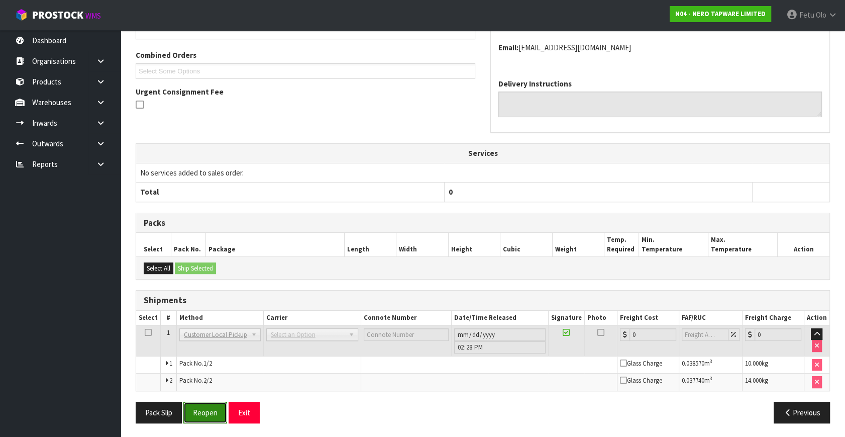
click at [203, 404] on button "Reopen" at bounding box center [205, 412] width 44 height 22
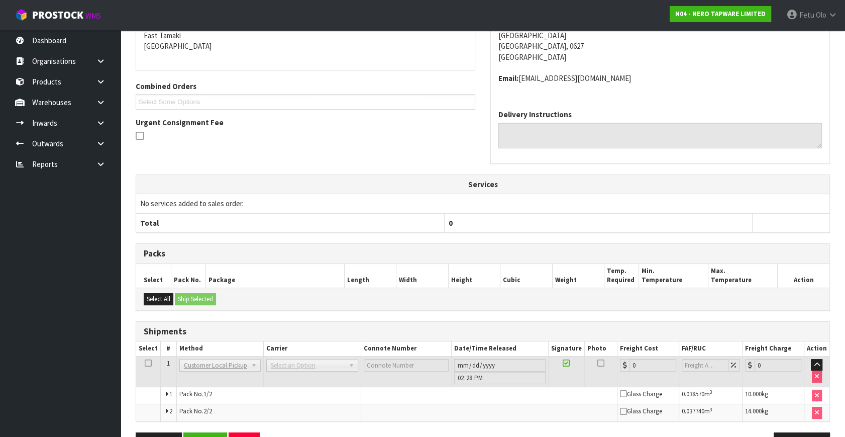
scroll to position [247, 0]
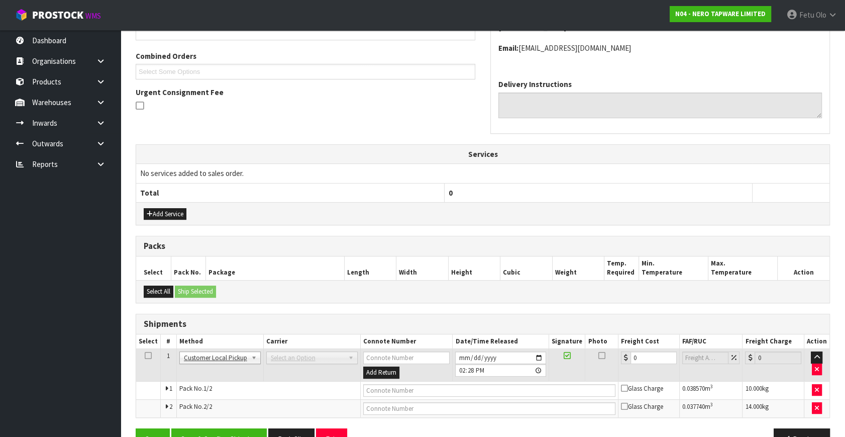
click at [318, 355] on span "Select an Option" at bounding box center [307, 358] width 73 height 12
click at [296, 367] on td "Select an Option" at bounding box center [311, 365] width 97 height 33
click at [296, 355] on span "Select an Option" at bounding box center [307, 358] width 73 height 12
click at [291, 357] on span "Select an Option" at bounding box center [307, 358] width 73 height 12
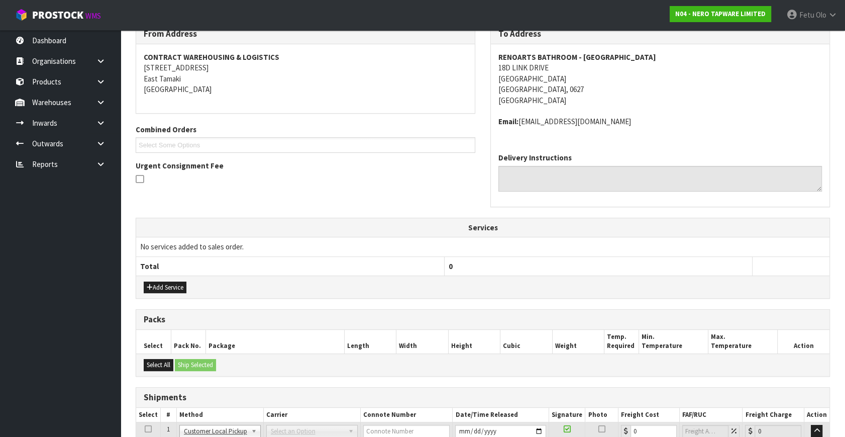
scroll to position [90, 0]
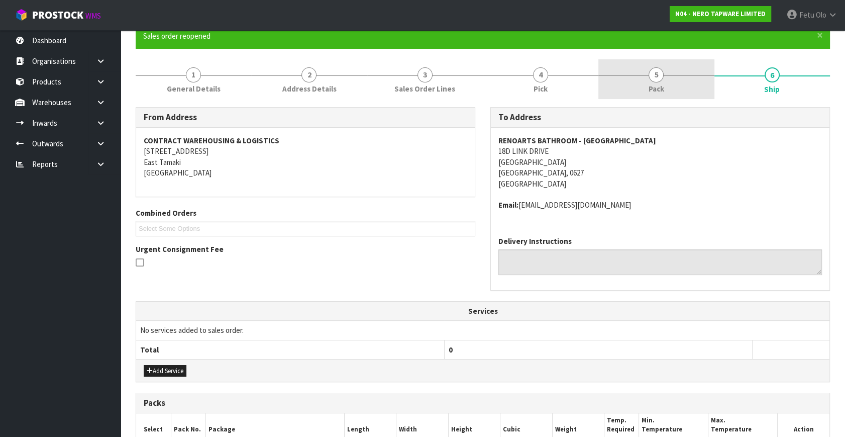
click at [666, 66] on link "5 Pack" at bounding box center [656, 79] width 116 height 40
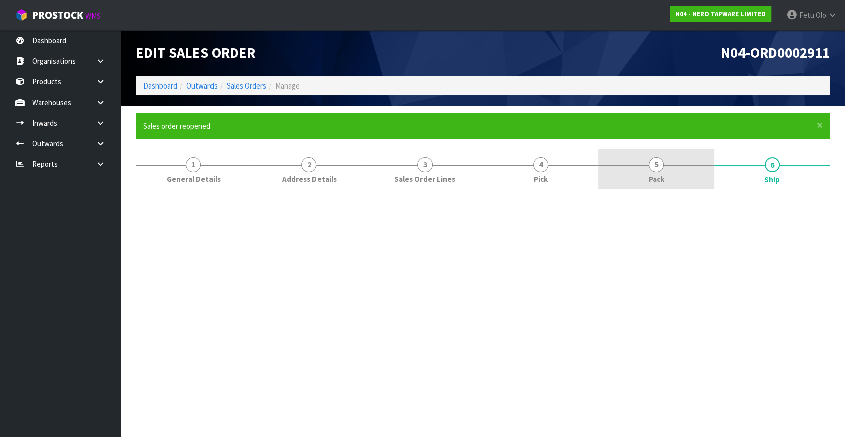
scroll to position [0, 0]
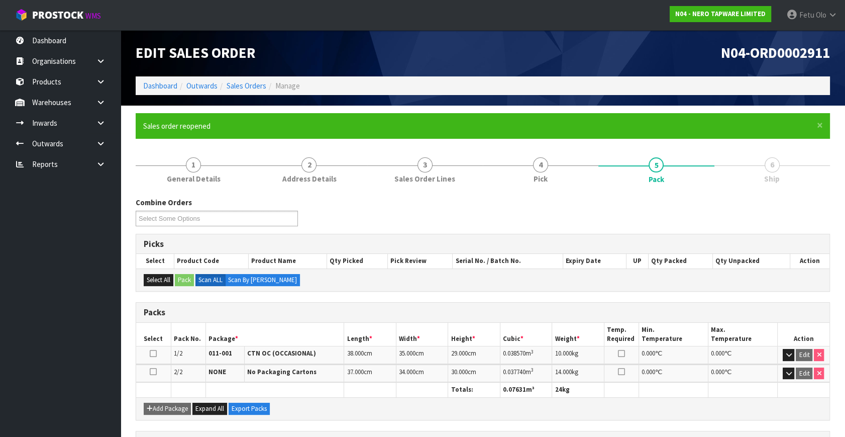
click at [774, 168] on span "6" at bounding box center [772, 164] width 15 height 15
click at [660, 163] on span "5" at bounding box center [656, 164] width 15 height 15
click at [766, 173] on span "Ship" at bounding box center [772, 178] width 16 height 11
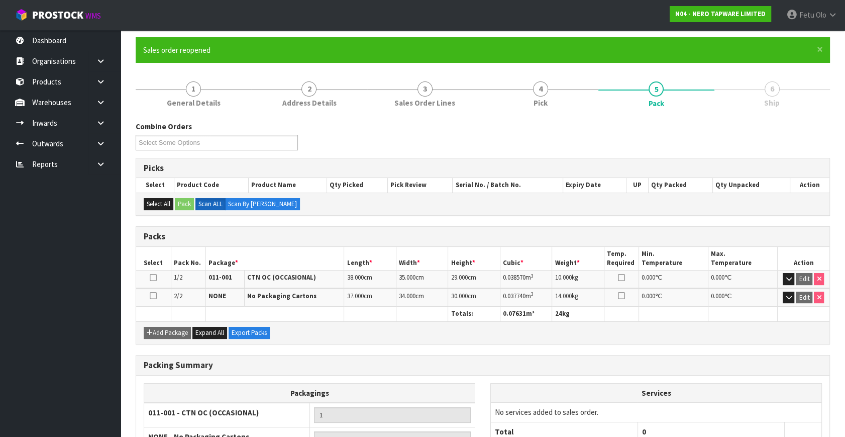
scroll to position [173, 0]
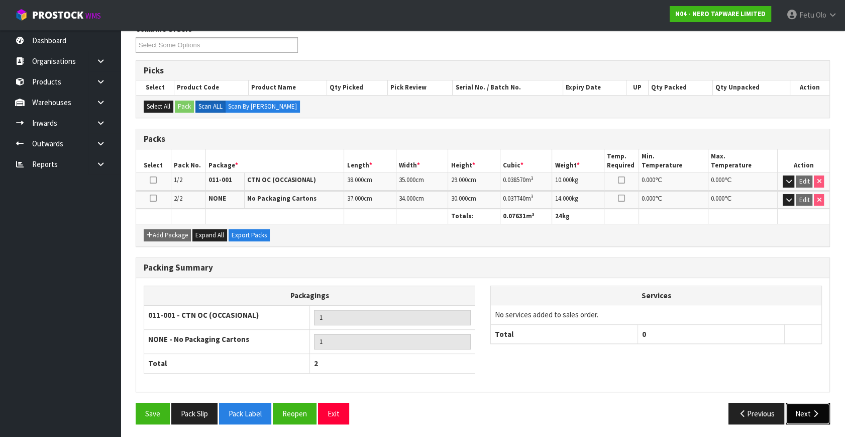
click at [799, 407] on button "Next" at bounding box center [808, 413] width 44 height 22
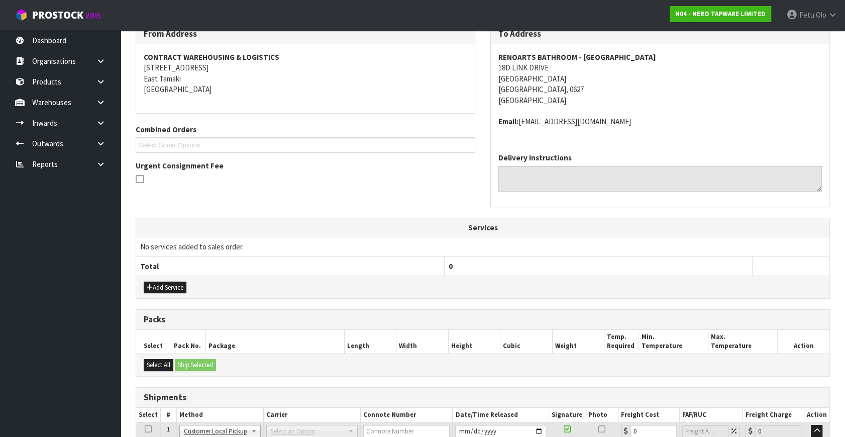
scroll to position [0, 0]
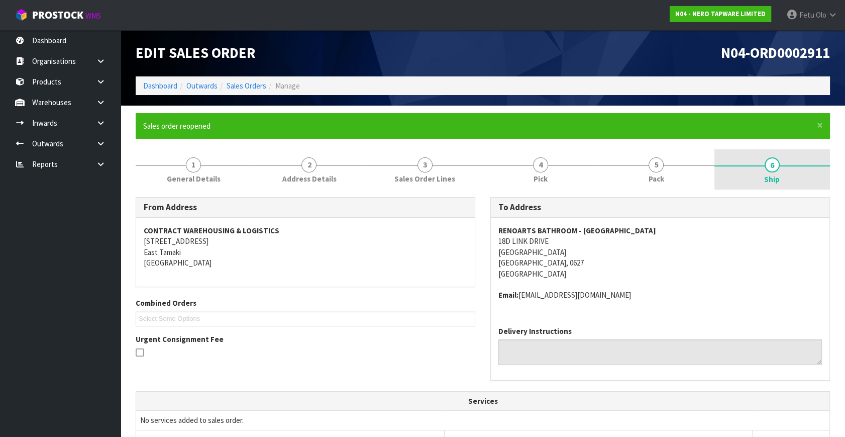
click at [777, 170] on link "6 Ship" at bounding box center [772, 169] width 116 height 40
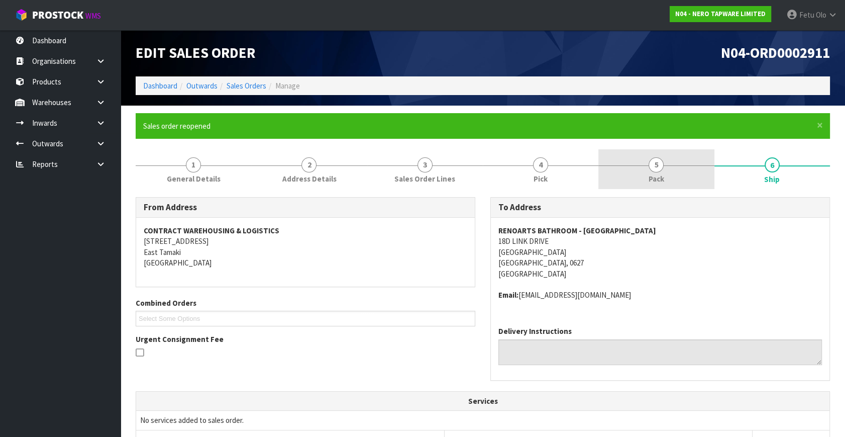
click at [673, 162] on link "5 Pack" at bounding box center [656, 169] width 116 height 40
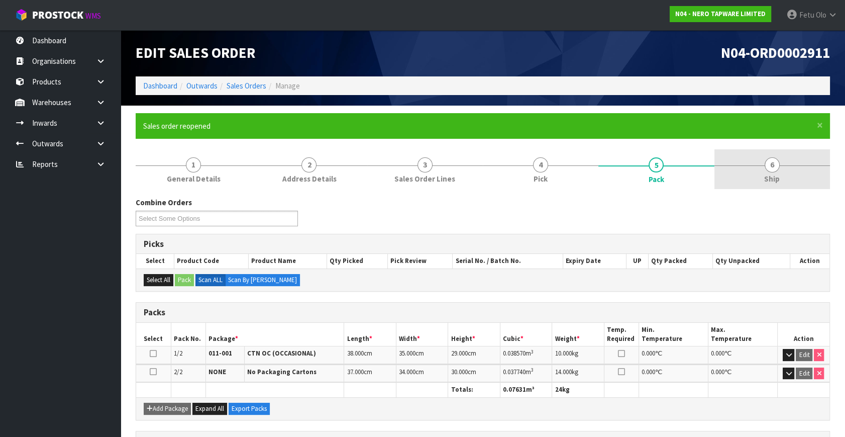
click at [782, 168] on link "6 Ship" at bounding box center [772, 169] width 116 height 40
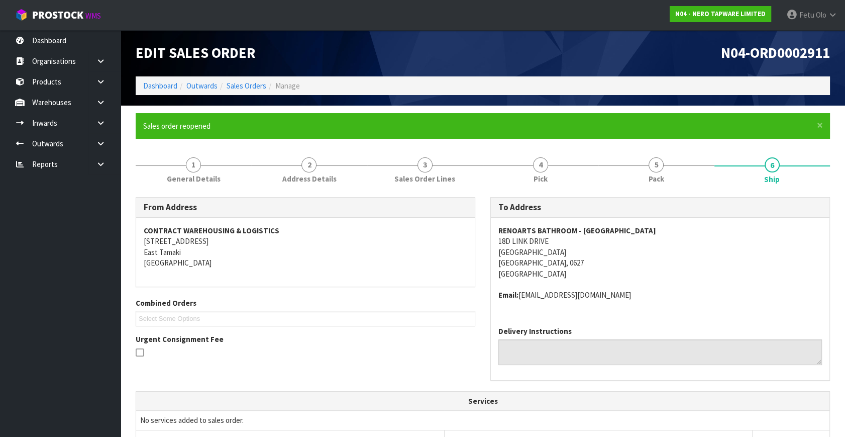
click at [707, 252] on address "RENOARTS BATHROOM - [GEOGRAPHIC_DATA] [STREET_ADDRESS]" at bounding box center [660, 252] width 324 height 54
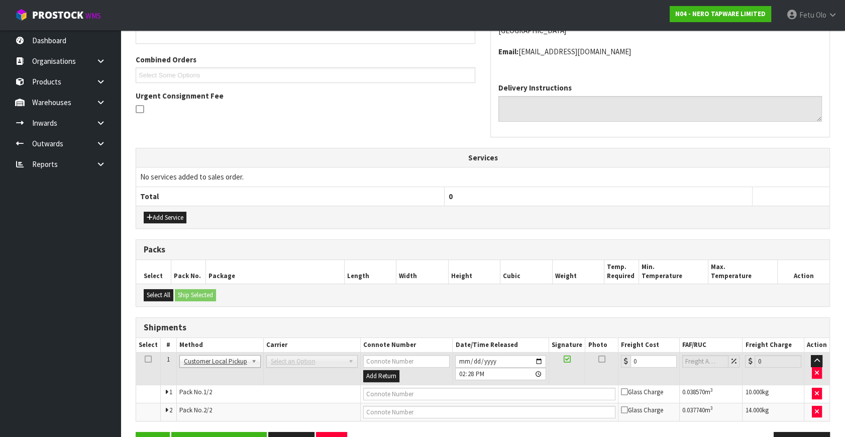
scroll to position [272, 0]
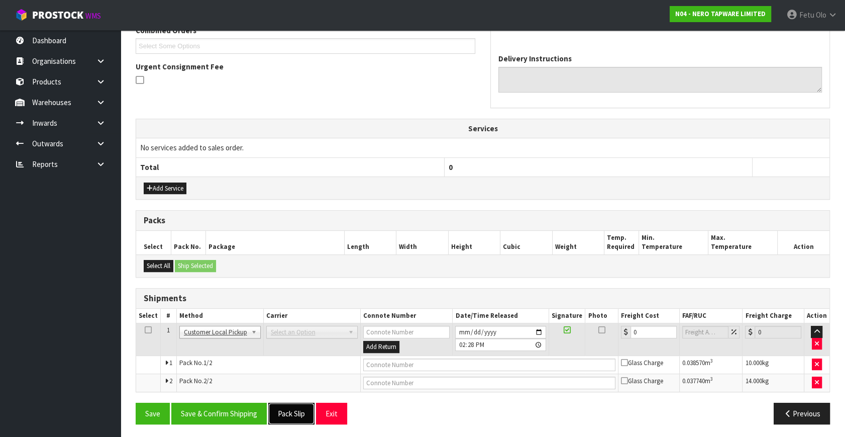
drag, startPoint x: 303, startPoint y: 410, endPoint x: 297, endPoint y: 416, distance: 8.2
click at [303, 410] on button "Pack Slip" at bounding box center [291, 413] width 46 height 22
click at [789, 413] on icon "button" at bounding box center [788, 413] width 10 height 8
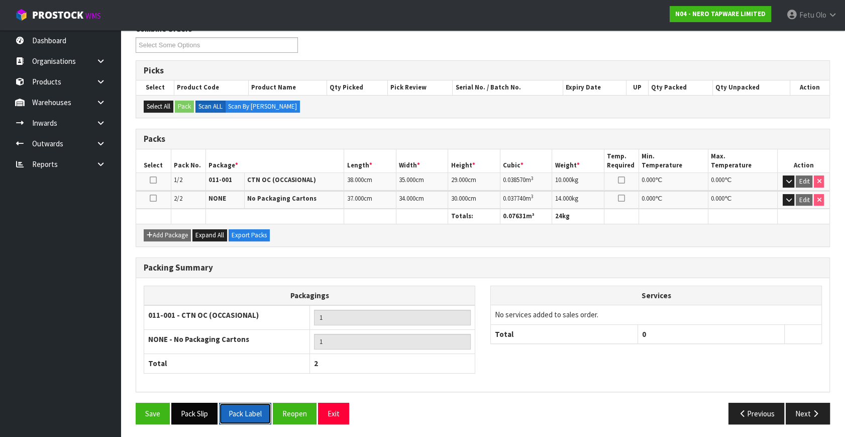
click at [239, 409] on button "Pack Label" at bounding box center [245, 413] width 52 height 22
click at [98, 145] on icon at bounding box center [101, 144] width 10 height 8
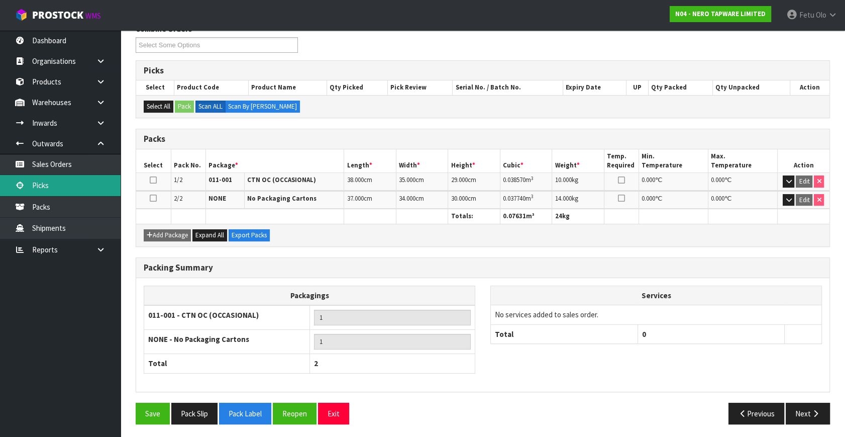
click at [24, 181] on icon at bounding box center [20, 185] width 10 height 8
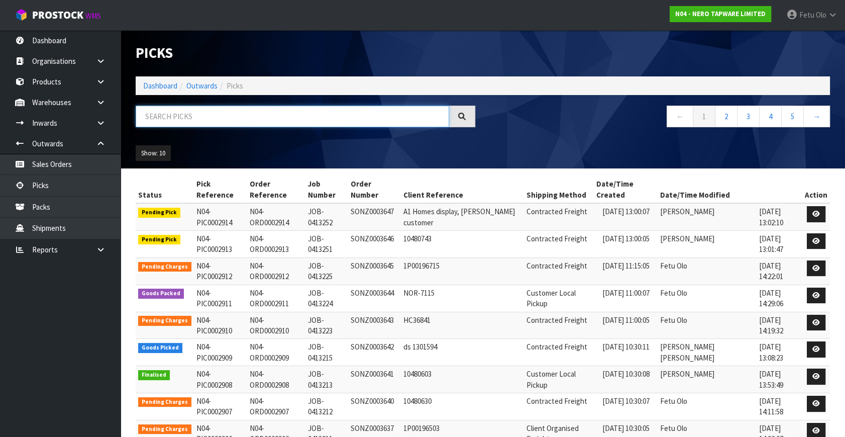
click at [362, 117] on input "text" at bounding box center [292, 116] width 313 height 22
type input "0002909"
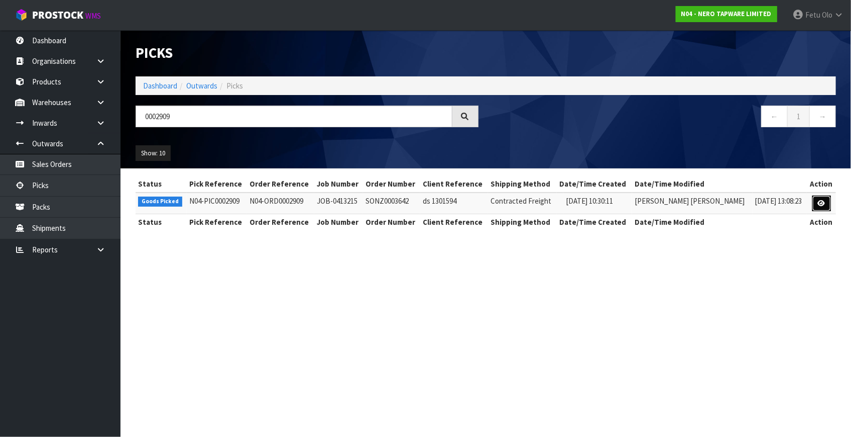
click at [818, 202] on icon at bounding box center [822, 203] width 8 height 7
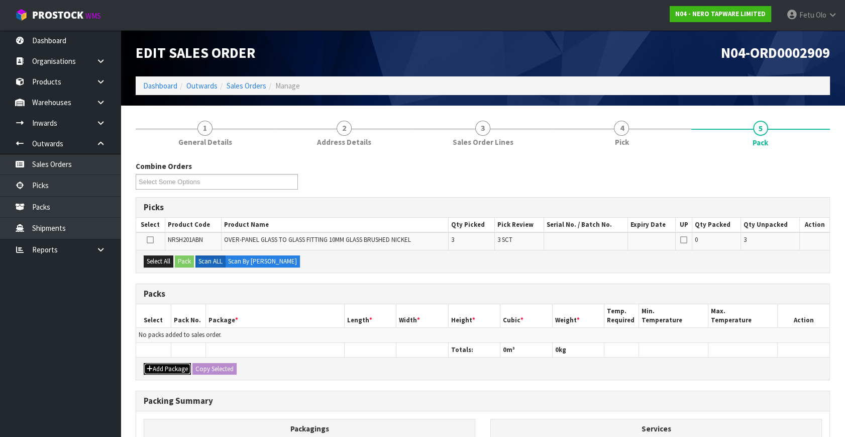
click at [157, 366] on button "Add Package" at bounding box center [167, 369] width 47 height 12
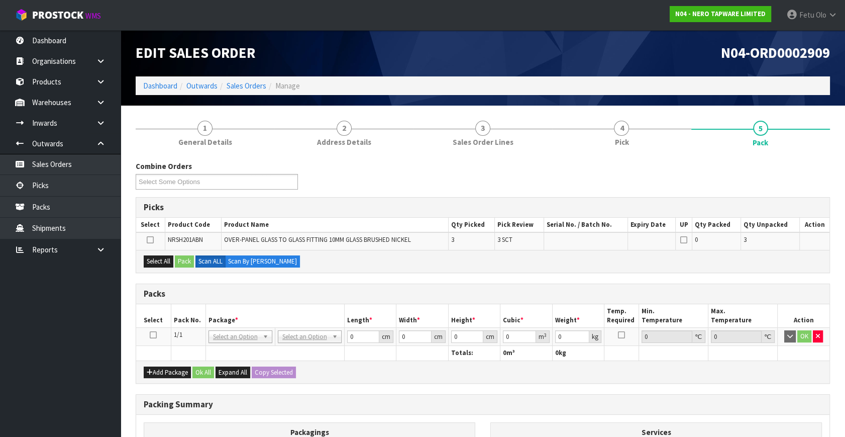
click at [152, 335] on icon at bounding box center [153, 335] width 7 height 1
click at [227, 301] on div "Packs" at bounding box center [482, 294] width 693 height 20
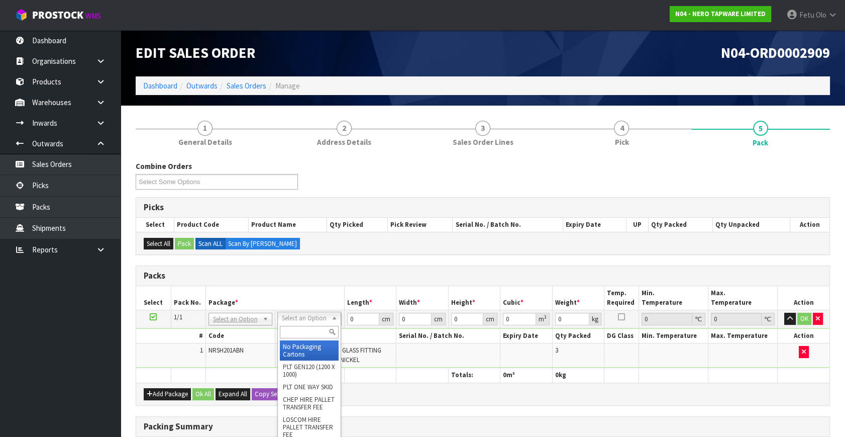
click at [302, 334] on input "text" at bounding box center [309, 332] width 59 height 13
type input "S"
type input "A4 C"
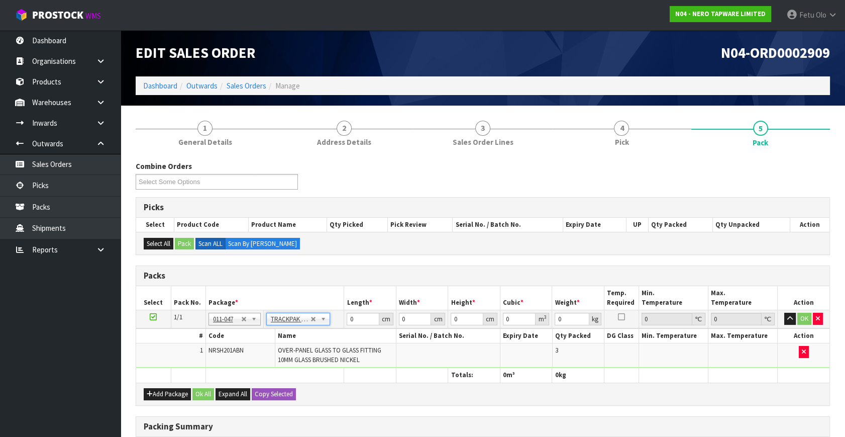
type input "25"
type input "32.5"
type input "0.01"
type input "0.000008"
type input "0.19"
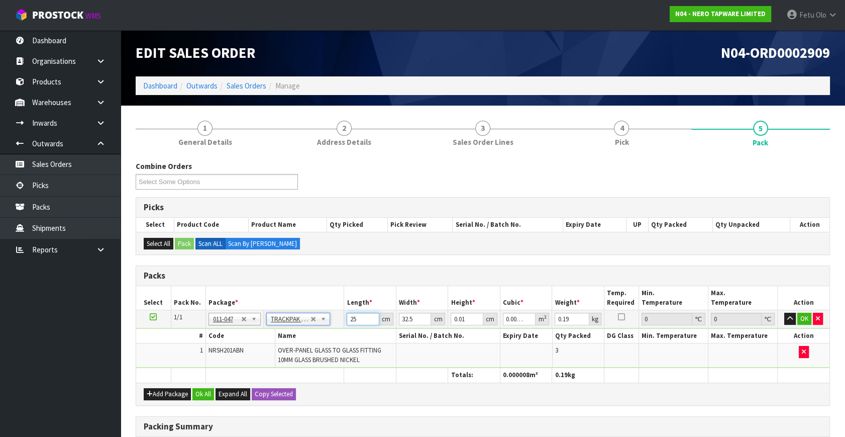
drag, startPoint x: 321, startPoint y: 333, endPoint x: 244, endPoint y: 369, distance: 85.2
click at [244, 369] on table "Select Pack No. Package * Length * Width * Height * Cubic * Weight * Temp. Requ…" at bounding box center [482, 334] width 693 height 96
type input "2"
type input "0.000001"
type input "26"
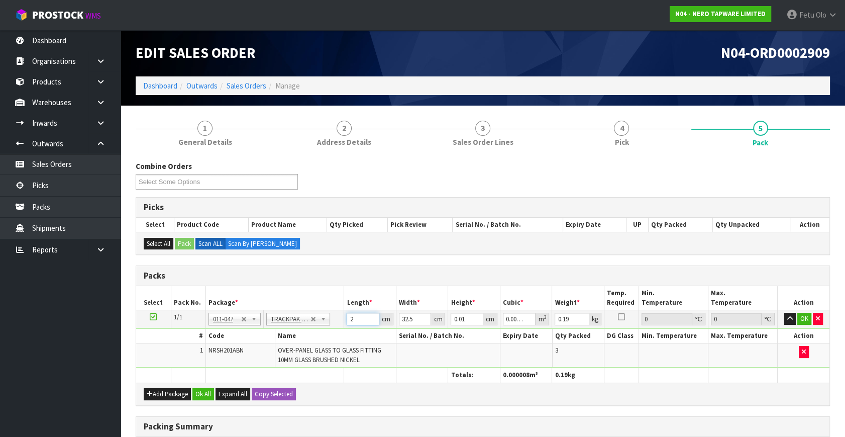
type input "0.000008"
type input "26"
type input "1"
type input "0"
type input "14"
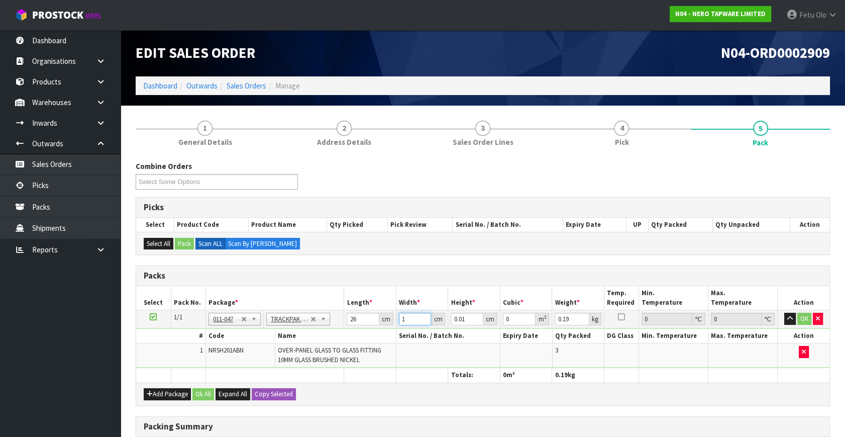
type input "0.000004"
type input "14"
type input "8"
type input "0.002912"
type input "8"
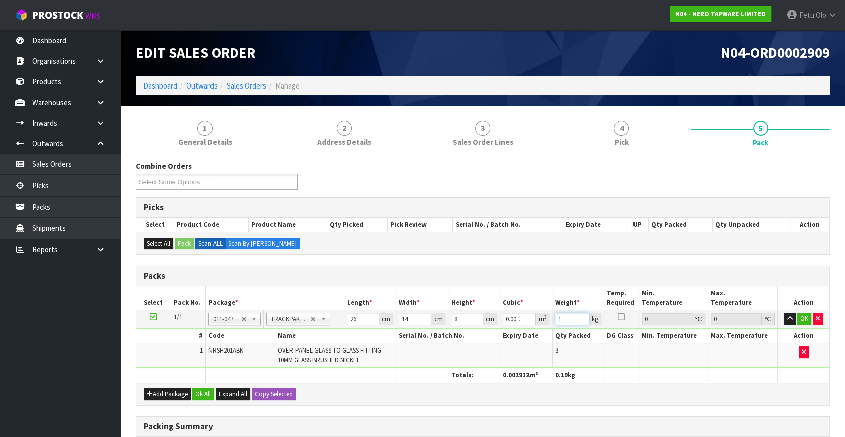
type input "1"
click button "OK" at bounding box center [804, 318] width 14 height 12
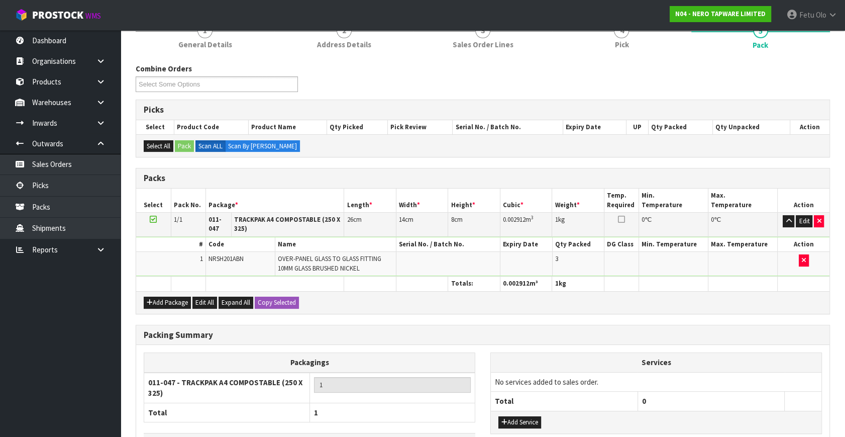
scroll to position [169, 0]
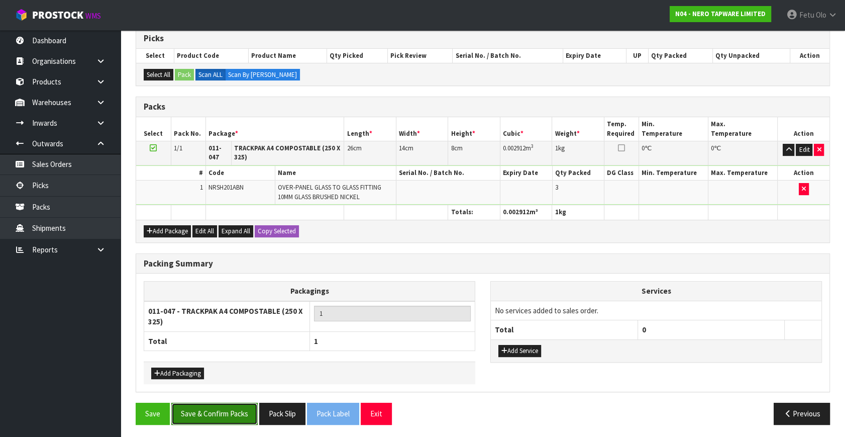
click at [232, 409] on button "Save & Confirm Packs" at bounding box center [214, 413] width 86 height 22
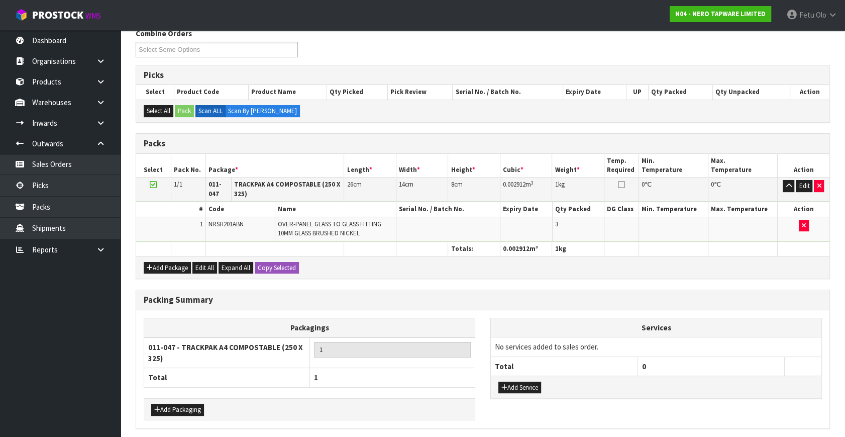
scroll to position [0, 0]
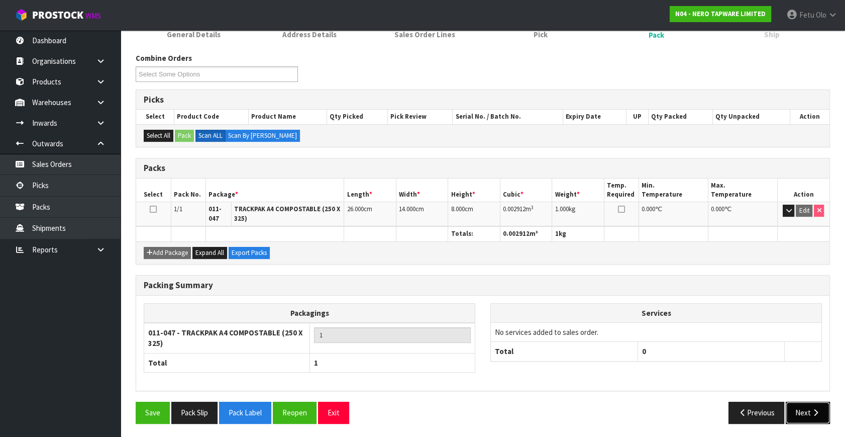
click at [812, 414] on button "Next" at bounding box center [808, 412] width 44 height 22
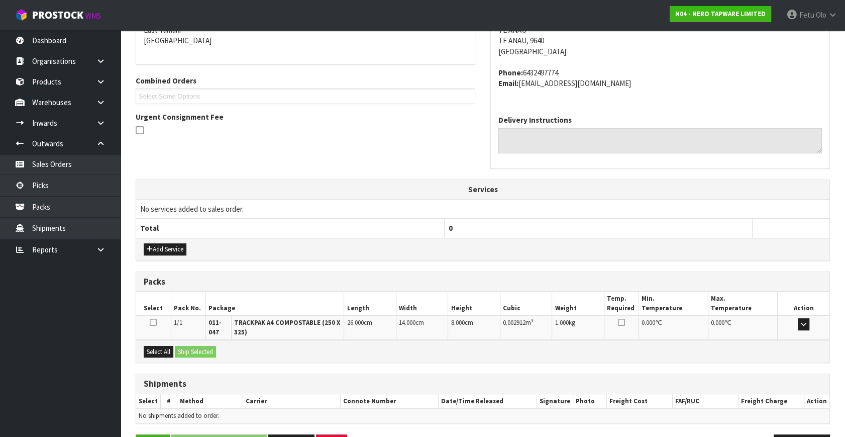
scroll to position [254, 0]
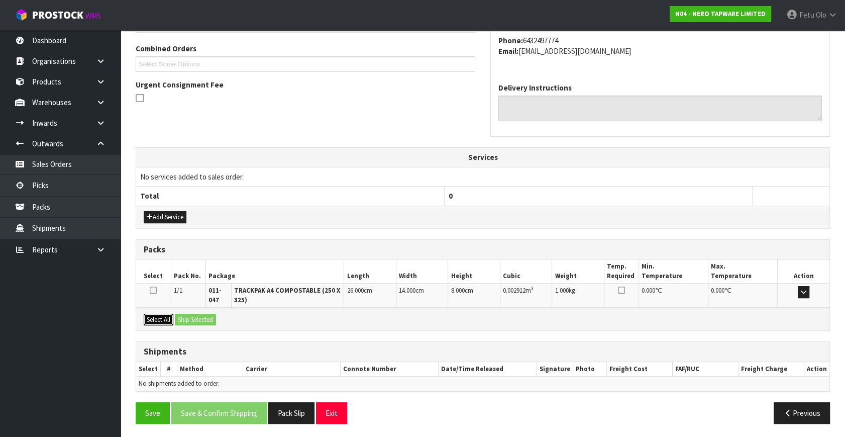
click at [161, 322] on button "Select All" at bounding box center [159, 319] width 30 height 12
click at [181, 318] on button "Ship Selected" at bounding box center [195, 319] width 41 height 12
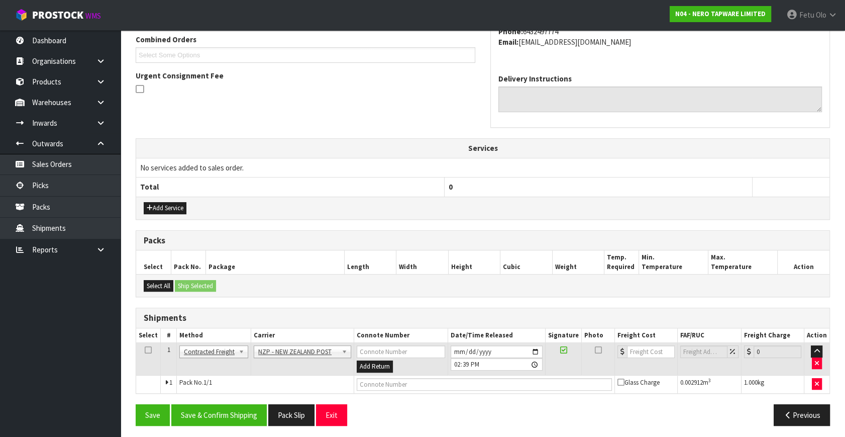
scroll to position [265, 0]
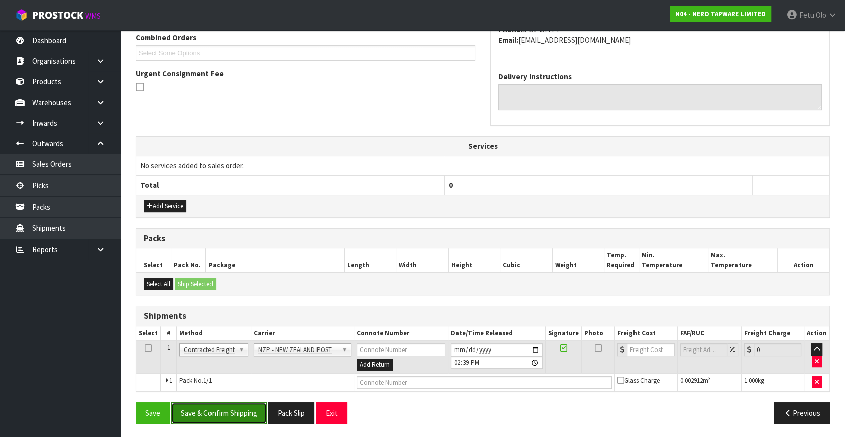
click at [256, 410] on button "Save & Confirm Shipping" at bounding box center [218, 413] width 95 height 22
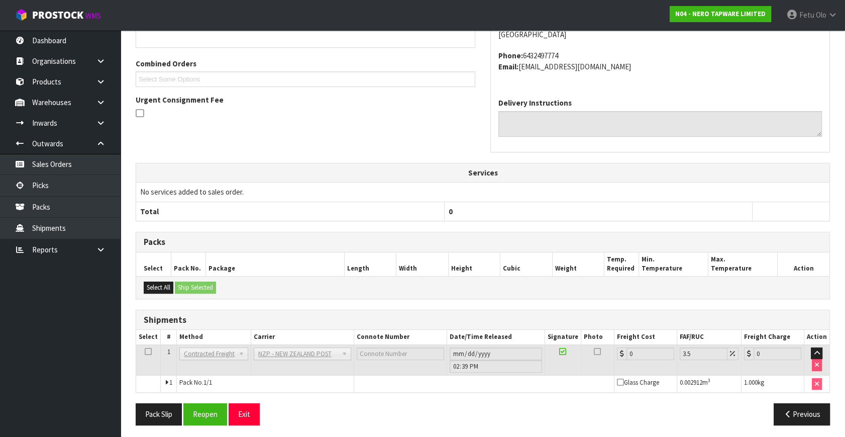
scroll to position [251, 0]
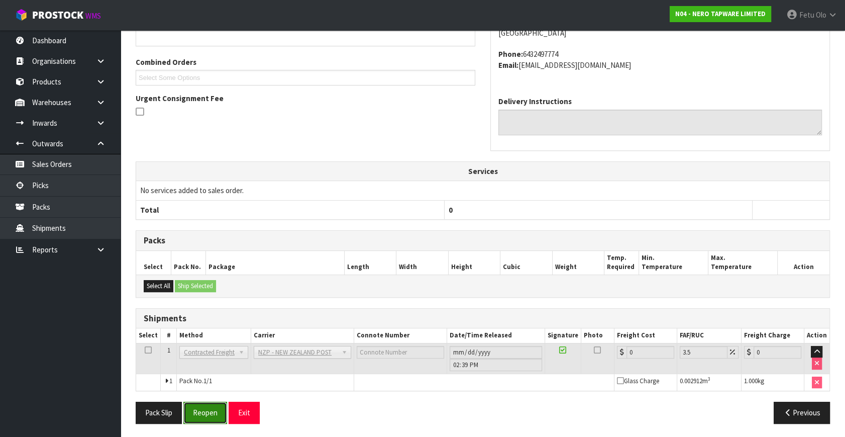
click at [208, 411] on button "Reopen" at bounding box center [205, 412] width 44 height 22
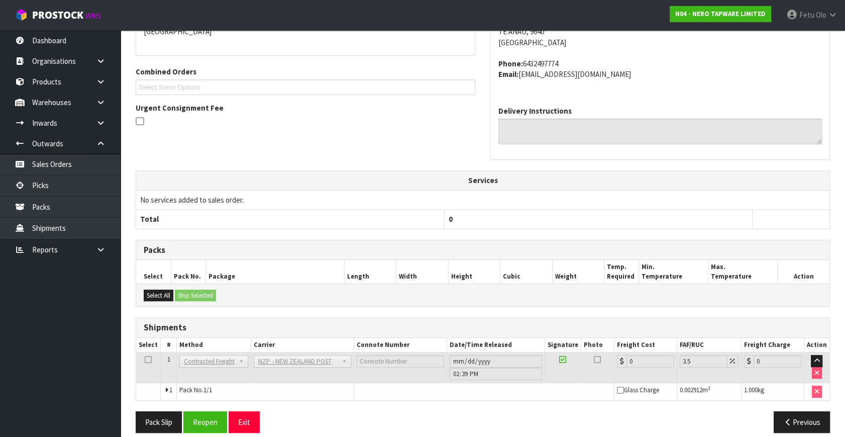
scroll to position [241, 0]
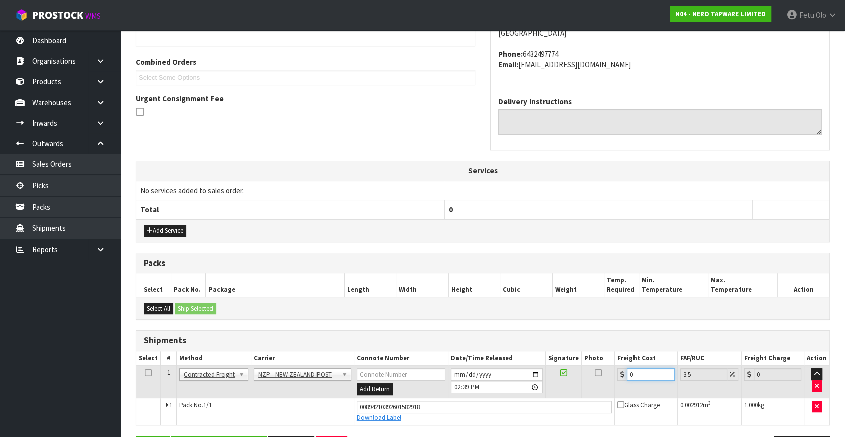
drag, startPoint x: 640, startPoint y: 370, endPoint x: 434, endPoint y: 419, distance: 212.1
click at [440, 419] on tbody "1 Client Local Pickup Customer Local Pickup Company Freight Contracted Freight …" at bounding box center [482, 394] width 693 height 59
type input "5"
type input "5.17"
type input "5.2"
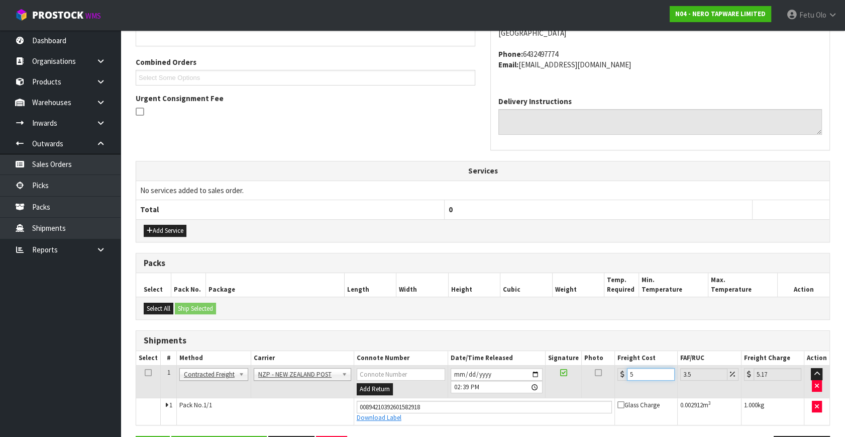
type input "5.38"
type input "5.29"
type input "5.48"
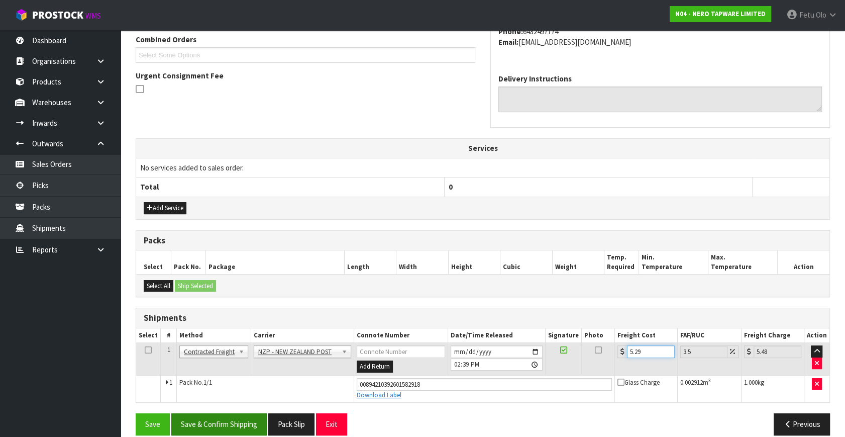
scroll to position [275, 0]
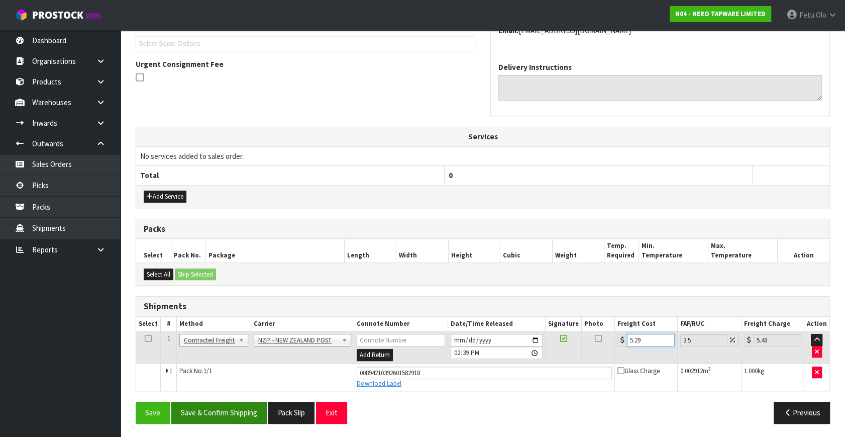
type input "5.29"
click at [217, 406] on button "Save & Confirm Shipping" at bounding box center [218, 412] width 95 height 22
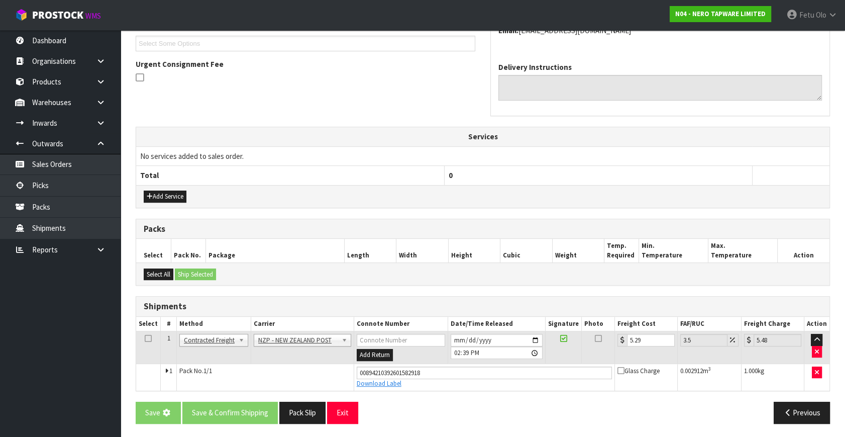
scroll to position [0, 0]
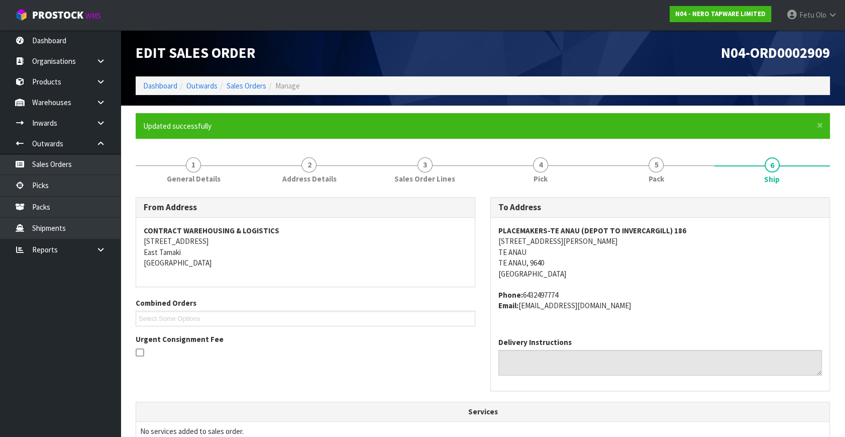
click at [232, 396] on div "From Address CONTRACT WAREHOUSING & LOGISTICS [STREET_ADDRESS] Combined Orders …" at bounding box center [482, 299] width 709 height 204
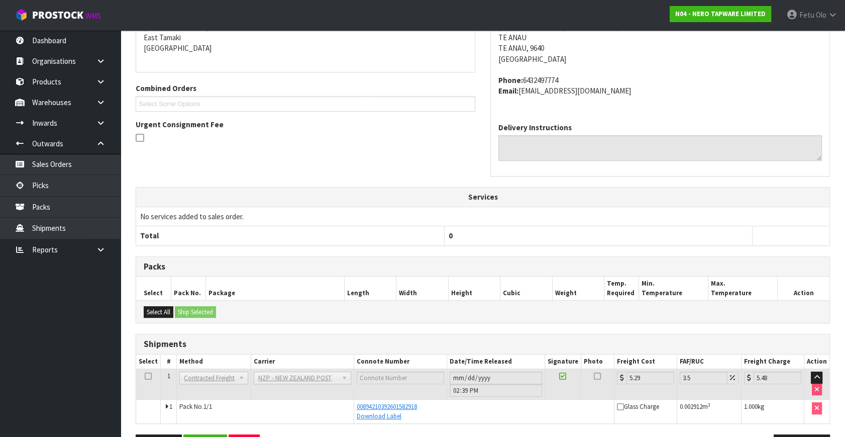
scroll to position [247, 0]
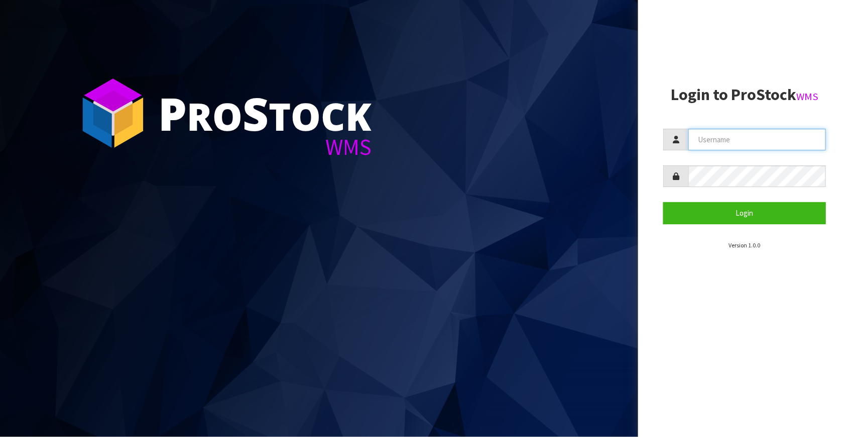
type input "[EMAIL_ADDRESS][DOMAIN_NAME]"
